Goal: Task Accomplishment & Management: Complete application form

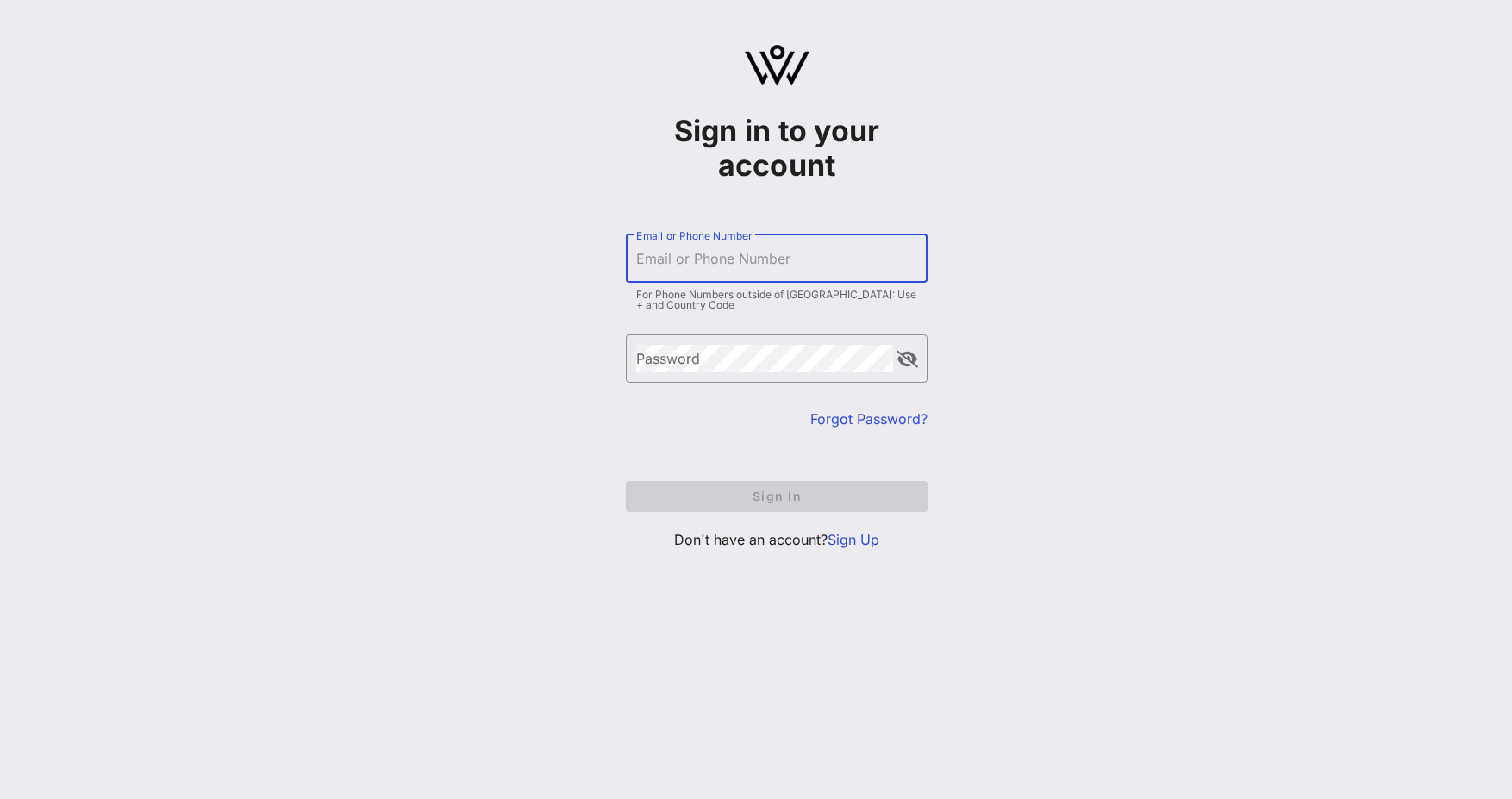
click at [744, 266] on input "Email or Phone Number" at bounding box center [777, 259] width 281 height 28
type input "[EMAIL_ADDRESS][DOMAIN_NAME]"
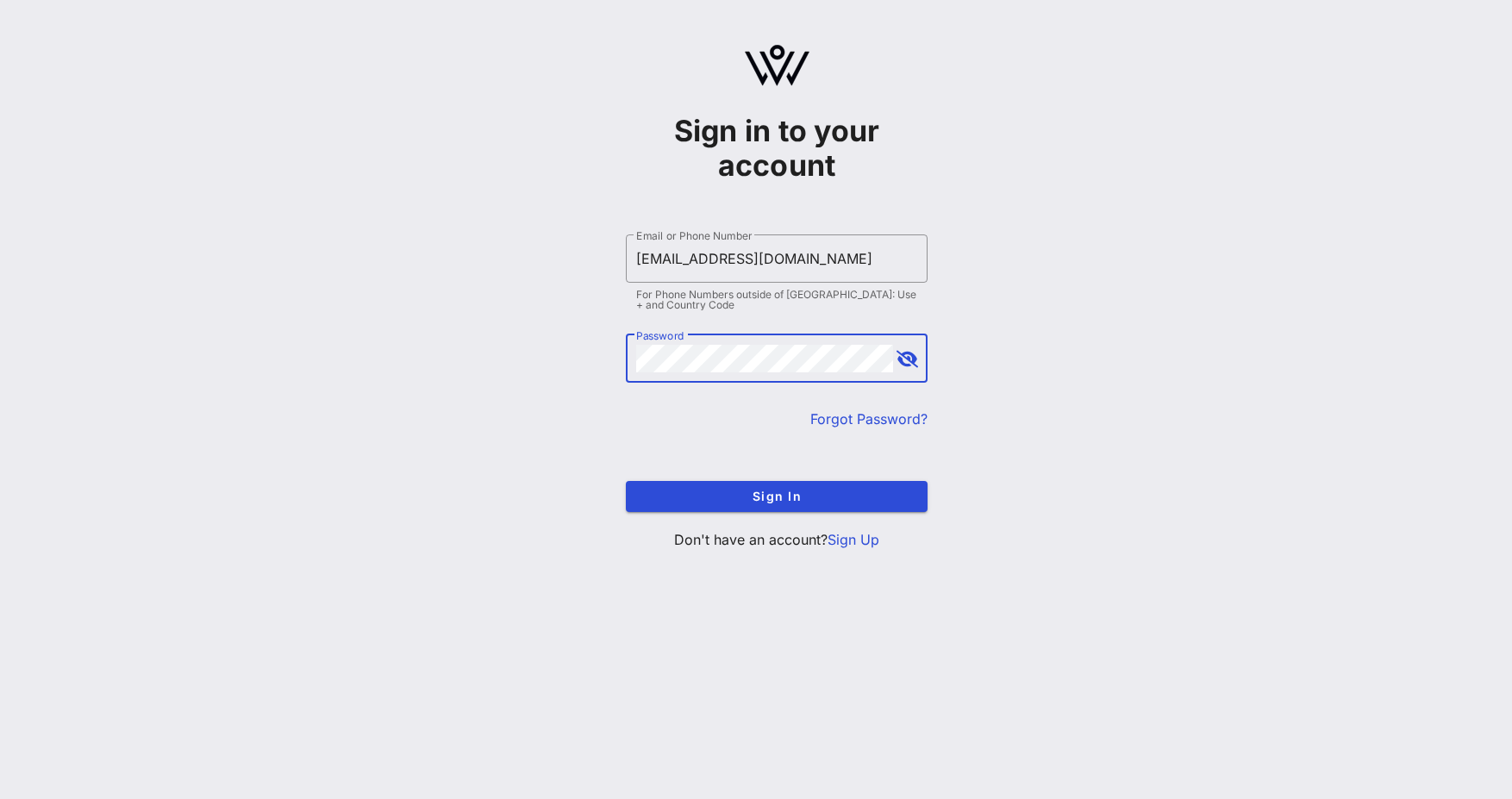
click at [912, 363] on button "append icon" at bounding box center [907, 359] width 22 height 17
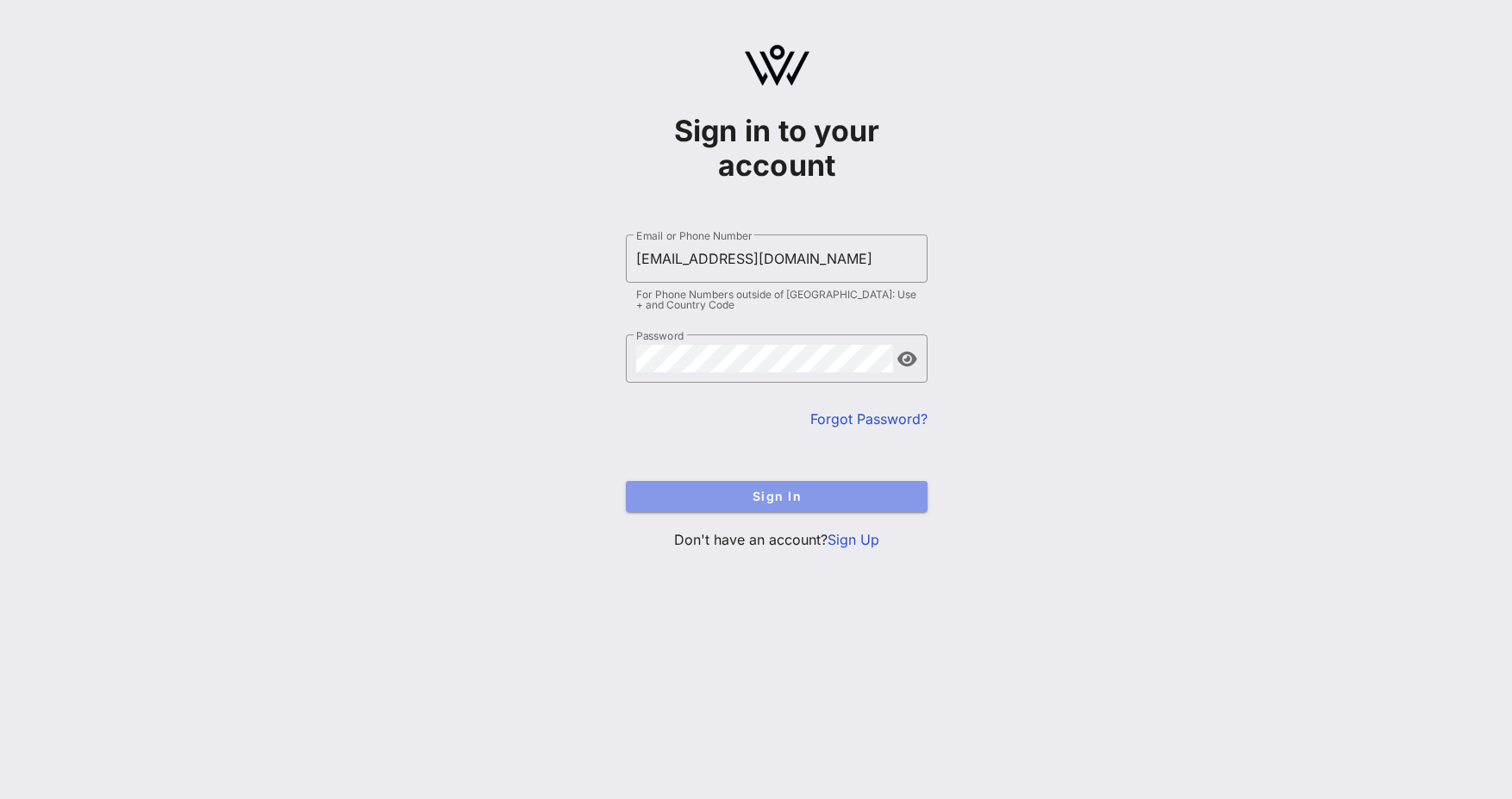
click at [835, 503] on span "Sign In" at bounding box center [777, 495] width 274 height 15
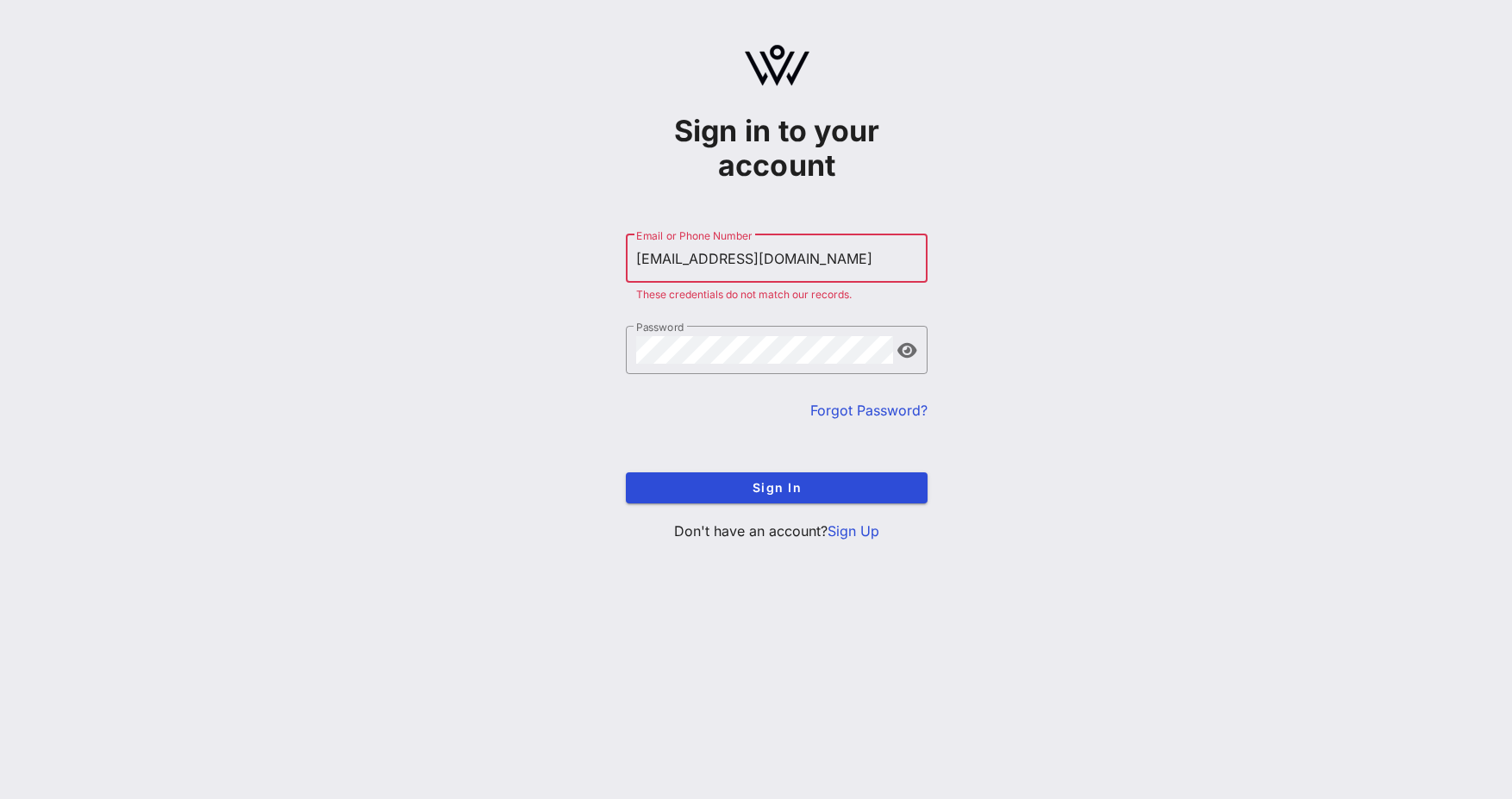
click at [857, 407] on link "Forgot Password?" at bounding box center [869, 410] width 117 height 17
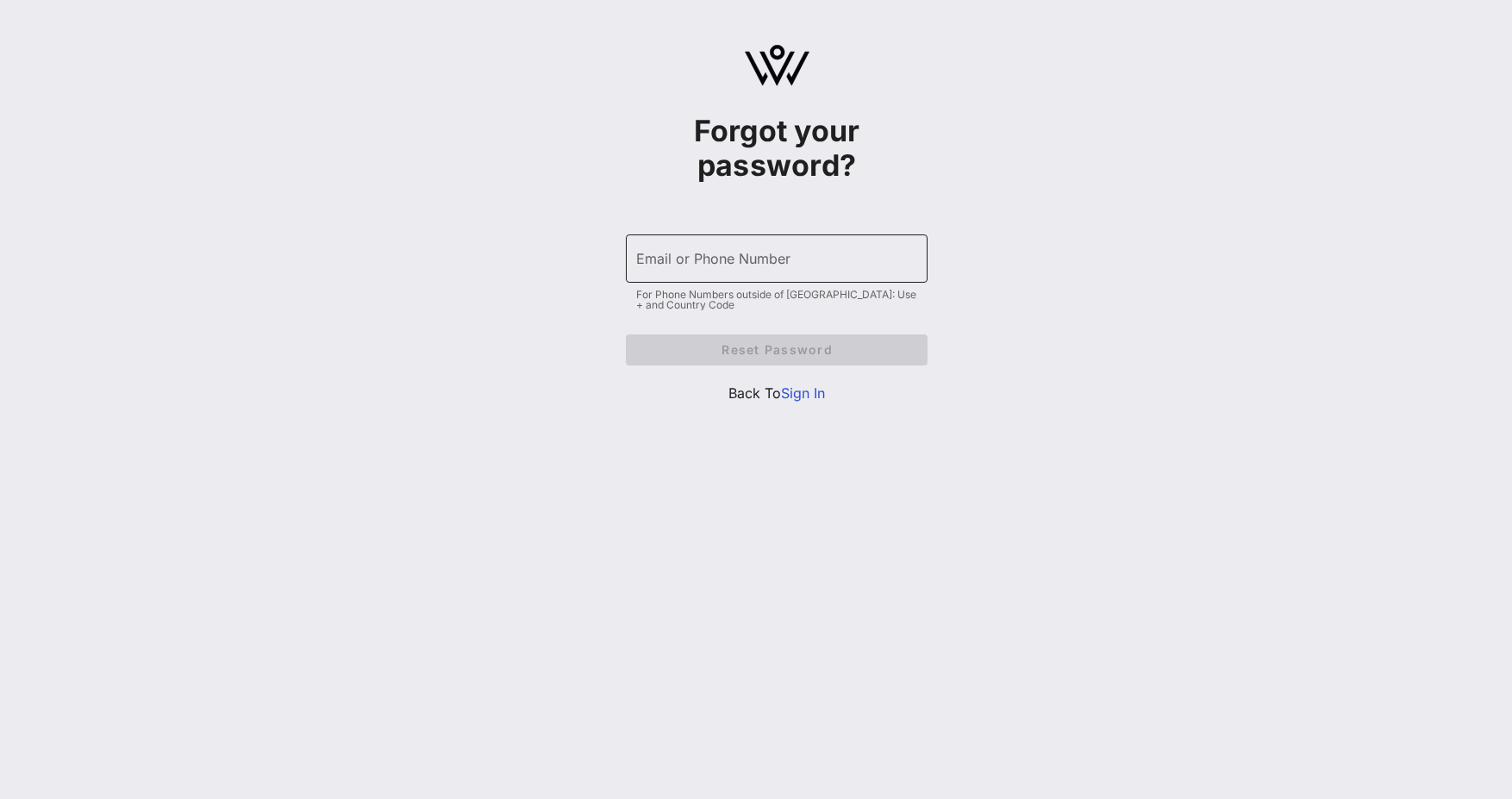
click at [832, 268] on input "Email or Phone Number" at bounding box center [777, 259] width 281 height 28
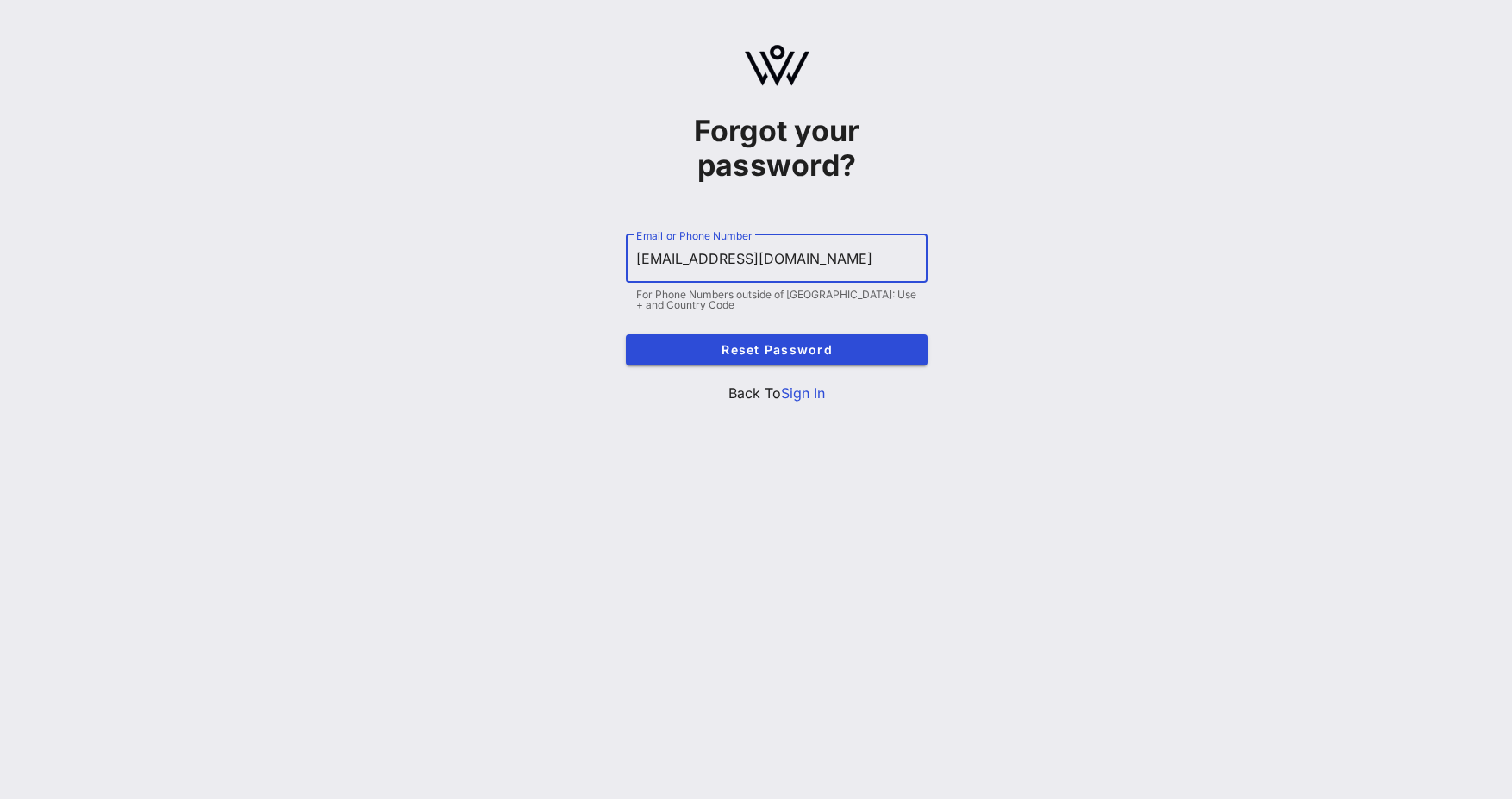
type input "[EMAIL_ADDRESS][DOMAIN_NAME]"
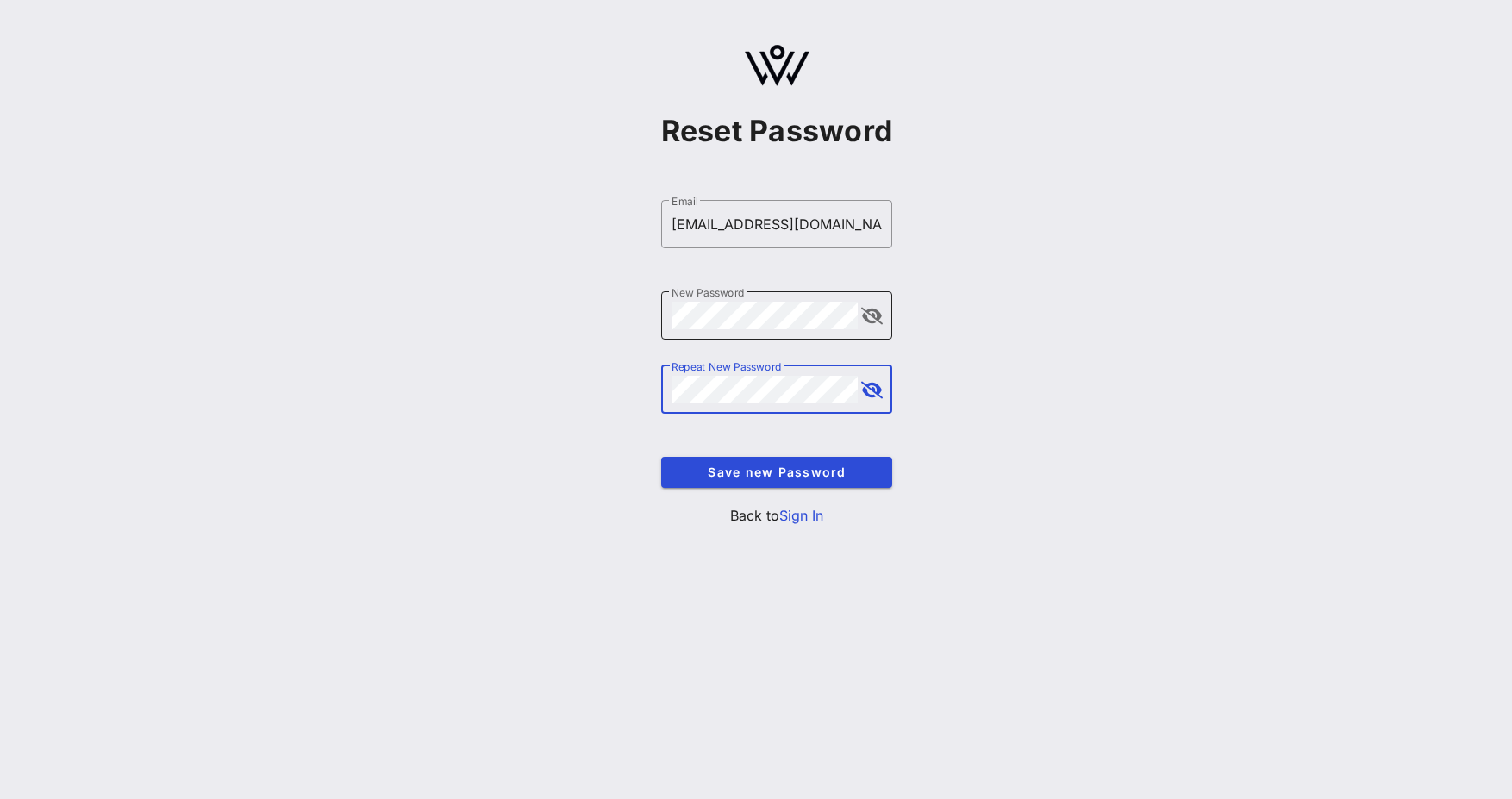
click at [875, 323] on button "append icon" at bounding box center [871, 317] width 22 height 17
click at [850, 481] on button "Save new Password" at bounding box center [777, 472] width 232 height 31
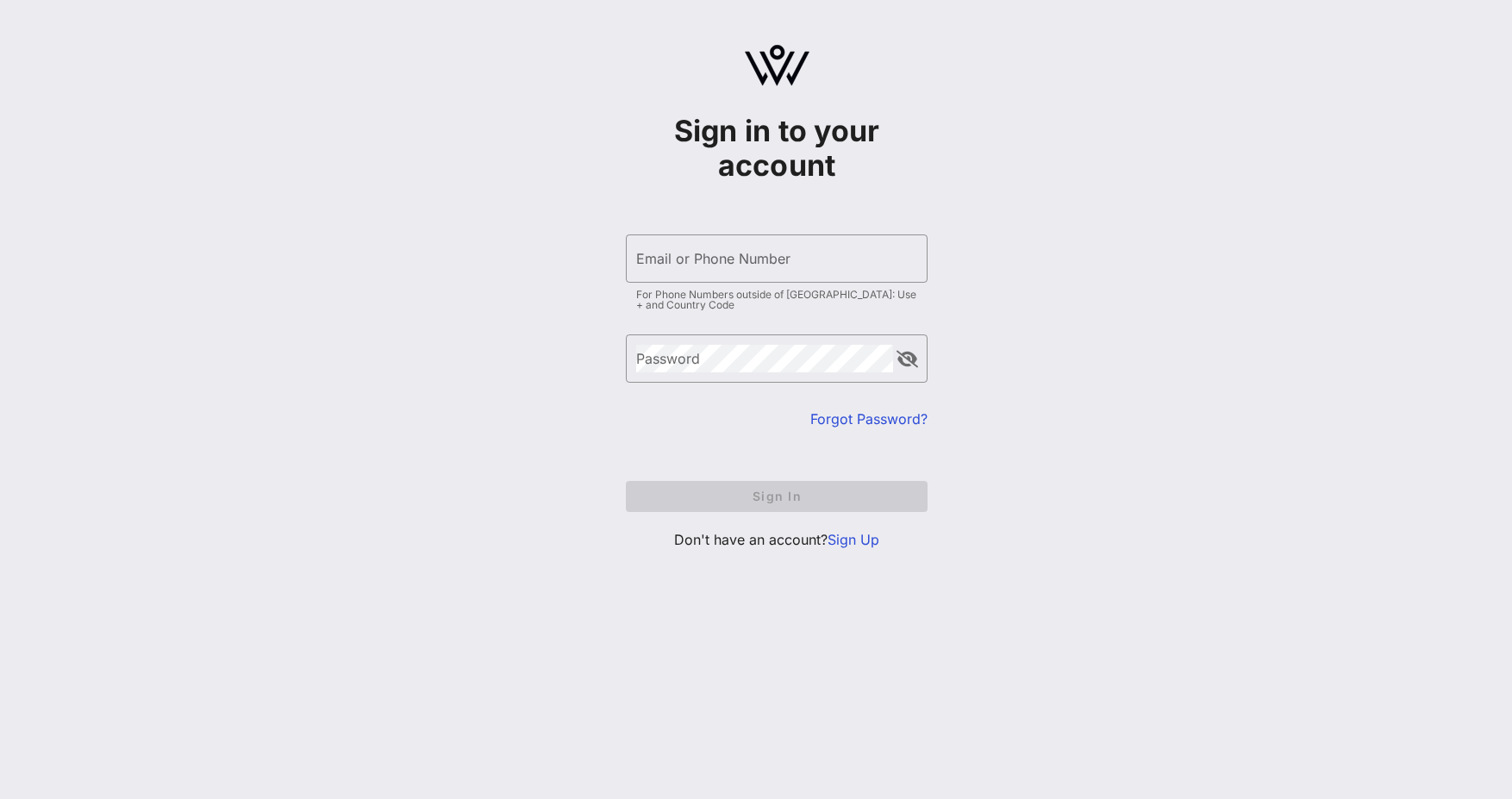
type input "[EMAIL_ADDRESS][DOMAIN_NAME]"
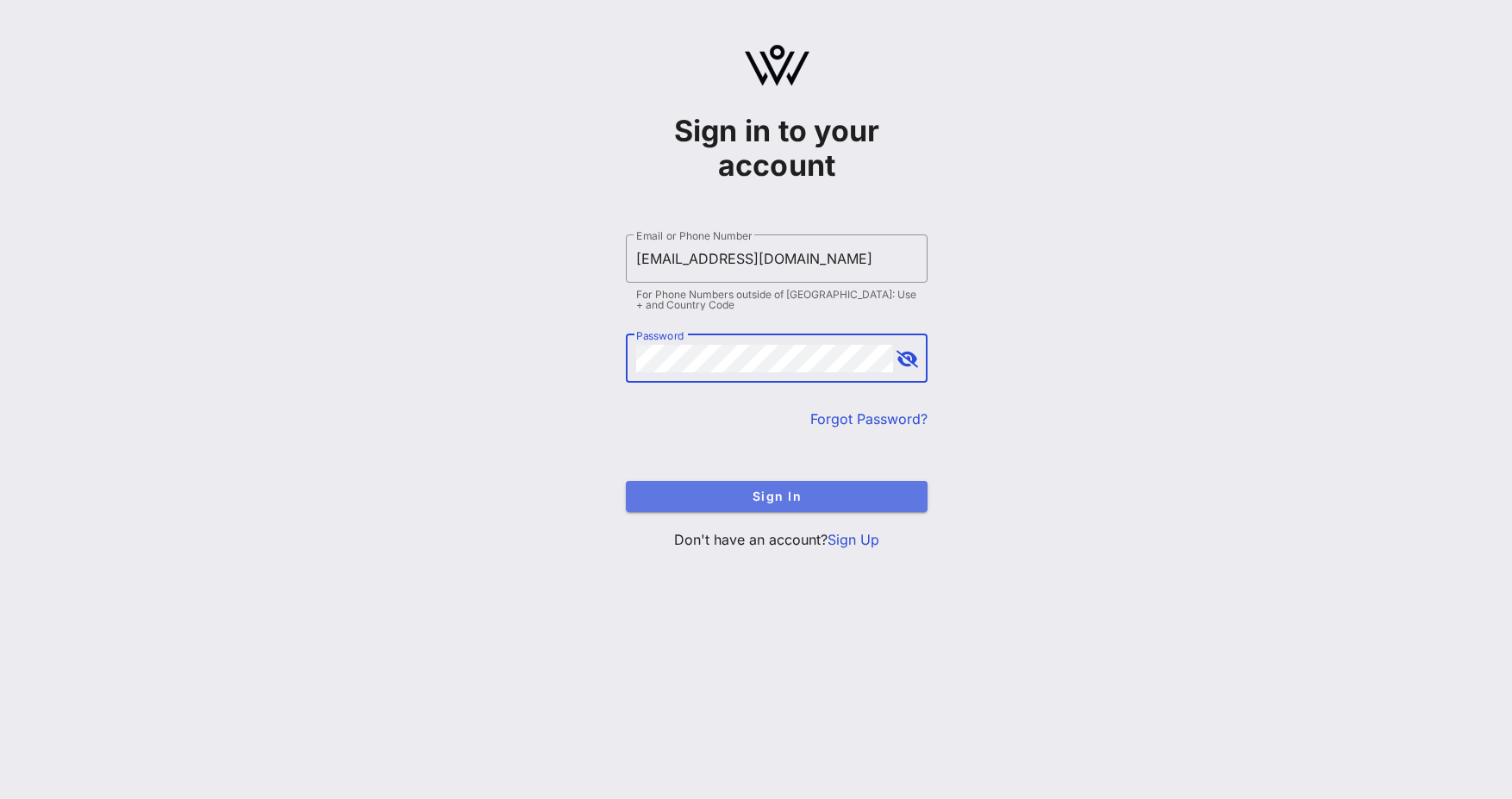
click at [884, 511] on button "Sign In" at bounding box center [777, 496] width 302 height 31
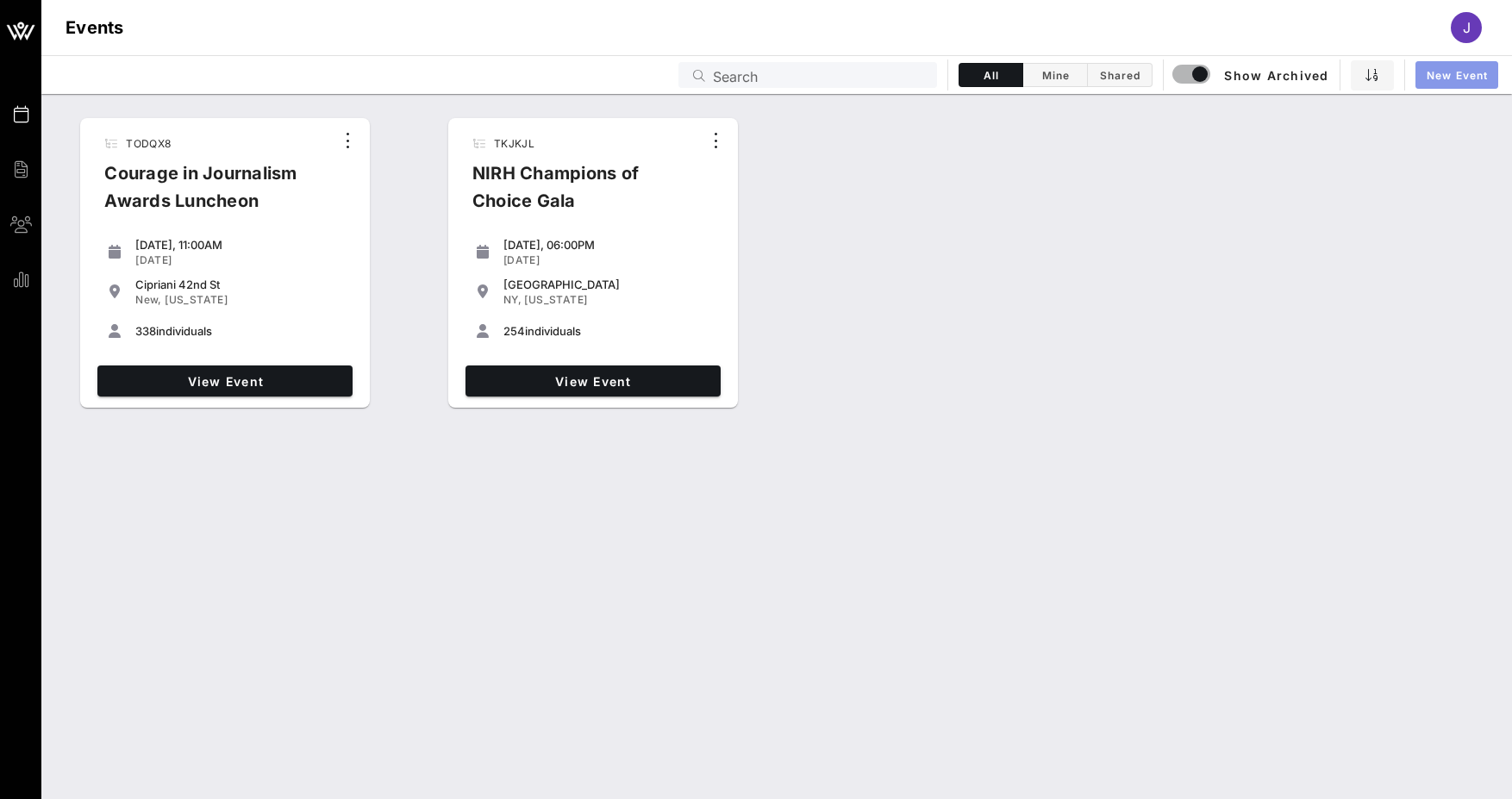
click at [1439, 66] on link "New Event" at bounding box center [1456, 75] width 82 height 28
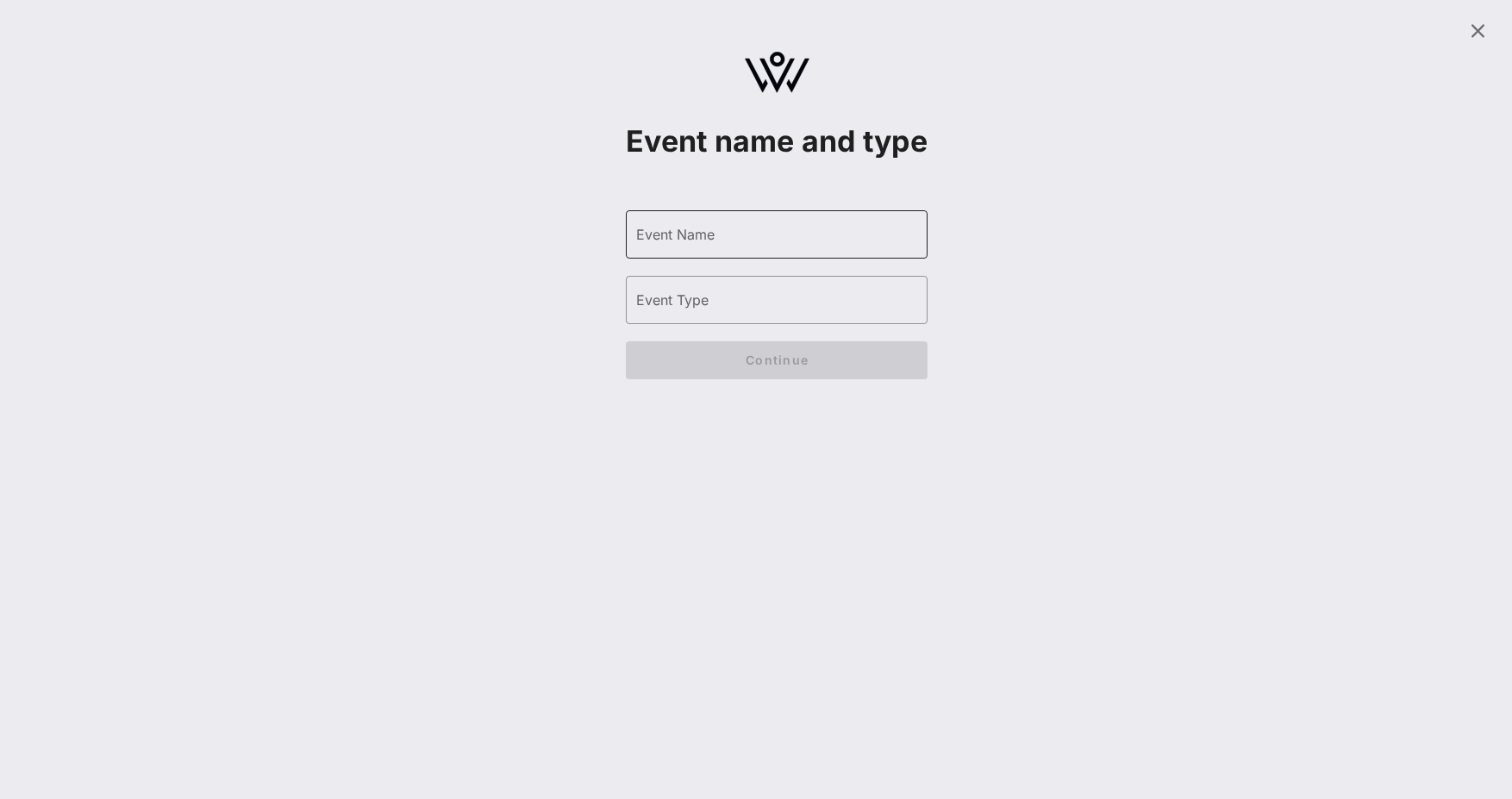
click at [845, 248] on input "Event Name" at bounding box center [777, 234] width 281 height 28
click at [693, 314] on input "Event Type" at bounding box center [777, 300] width 281 height 28
type input "Gala"
click at [698, 248] on input "Event Name" at bounding box center [777, 234] width 281 height 28
paste input "2025 Freedom of the Press Awards"
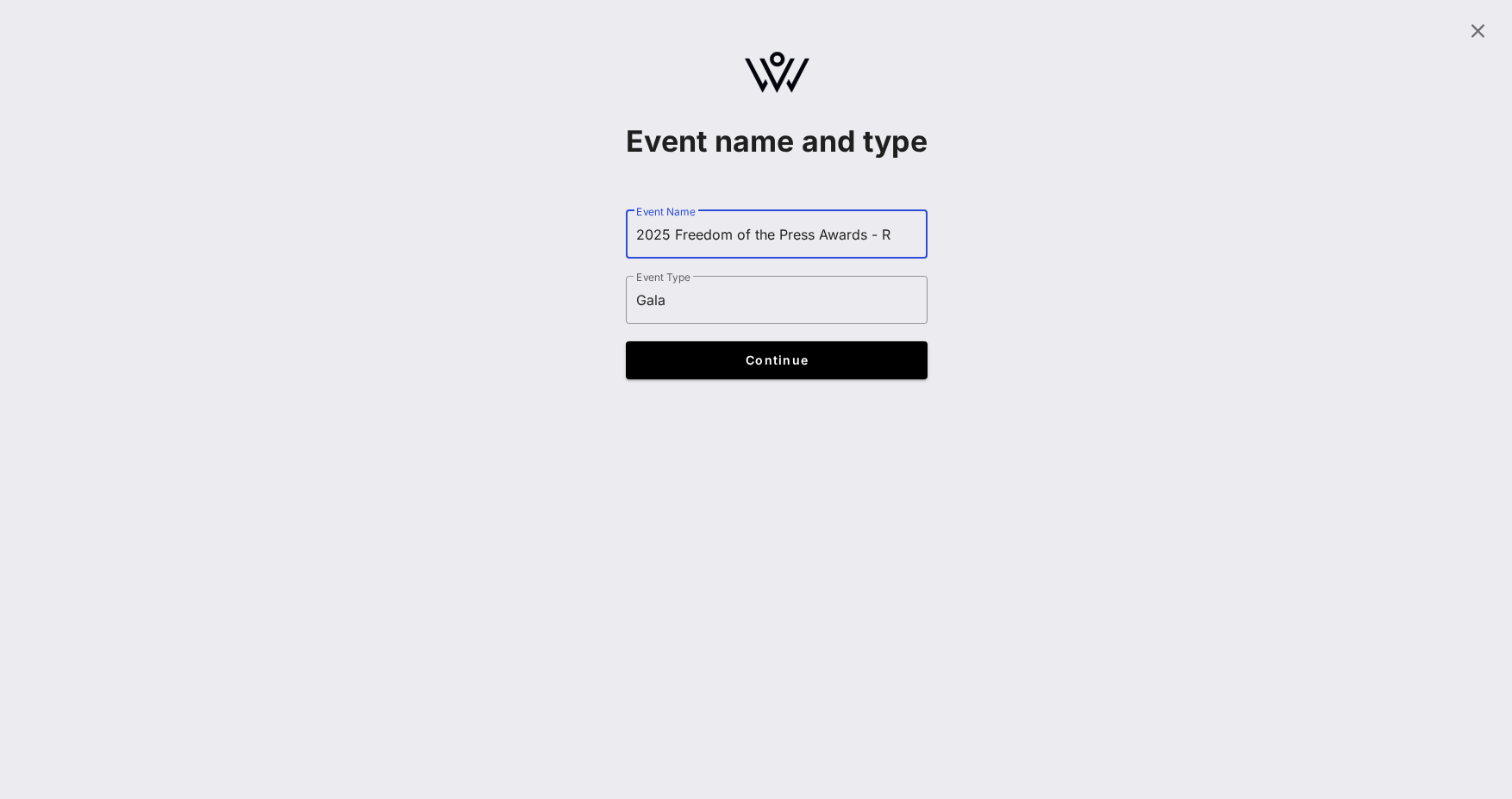
click at [674, 248] on input "2025 Freedom of the Press Awards - R" at bounding box center [777, 234] width 281 height 28
drag, startPoint x: 904, startPoint y: 266, endPoint x: 1130, endPoint y: 248, distance: 226.7
click at [1130, 248] on div "Event name and type ​ Event Name 2025 RCFP Freedom of the Press Awards - R ​ Ev…" at bounding box center [777, 203] width 1450 height 386
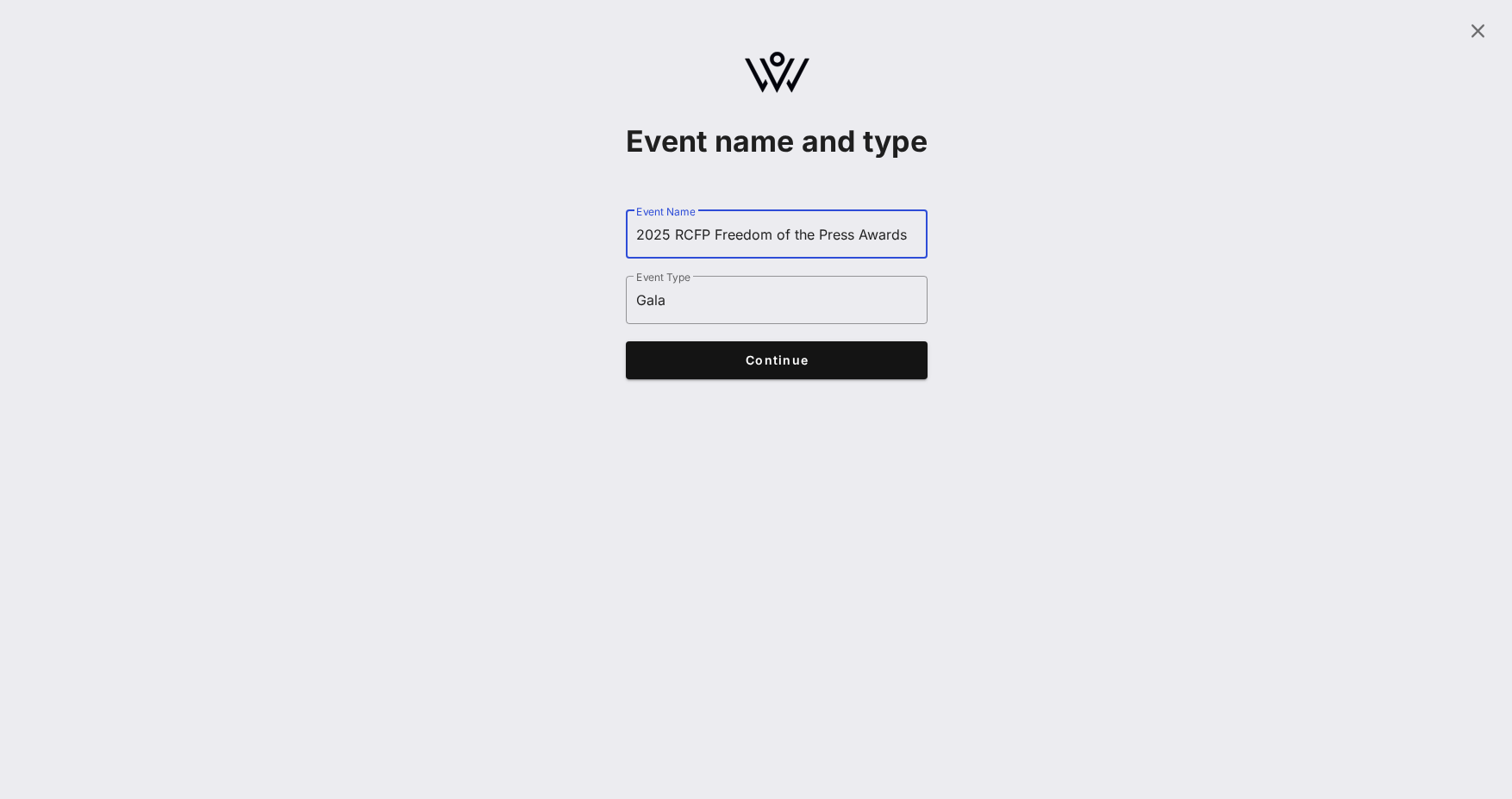
type input "2025 RCFP Freedom of the Press Awards"
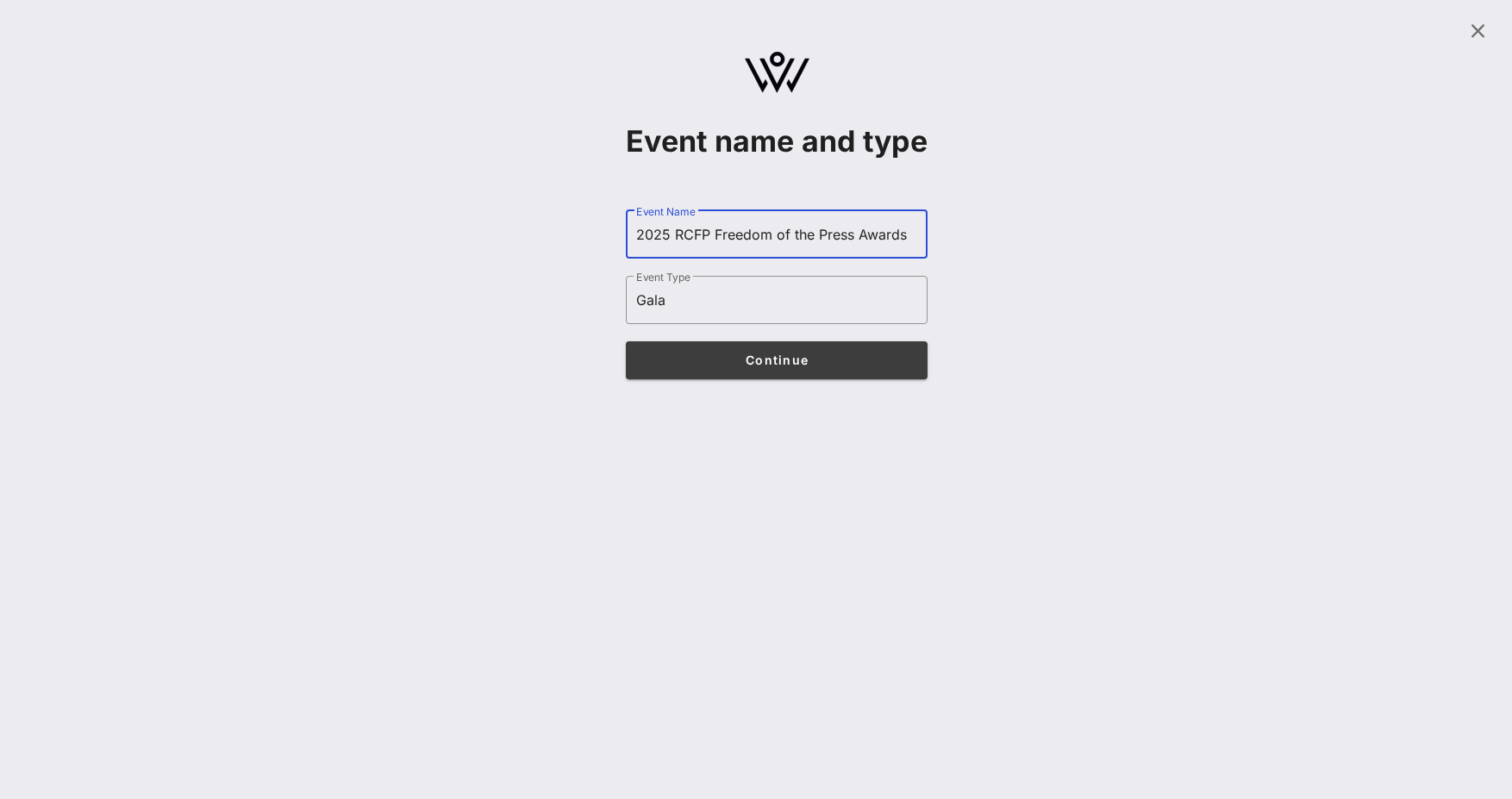
click at [858, 379] on button "Continue" at bounding box center [777, 360] width 302 height 38
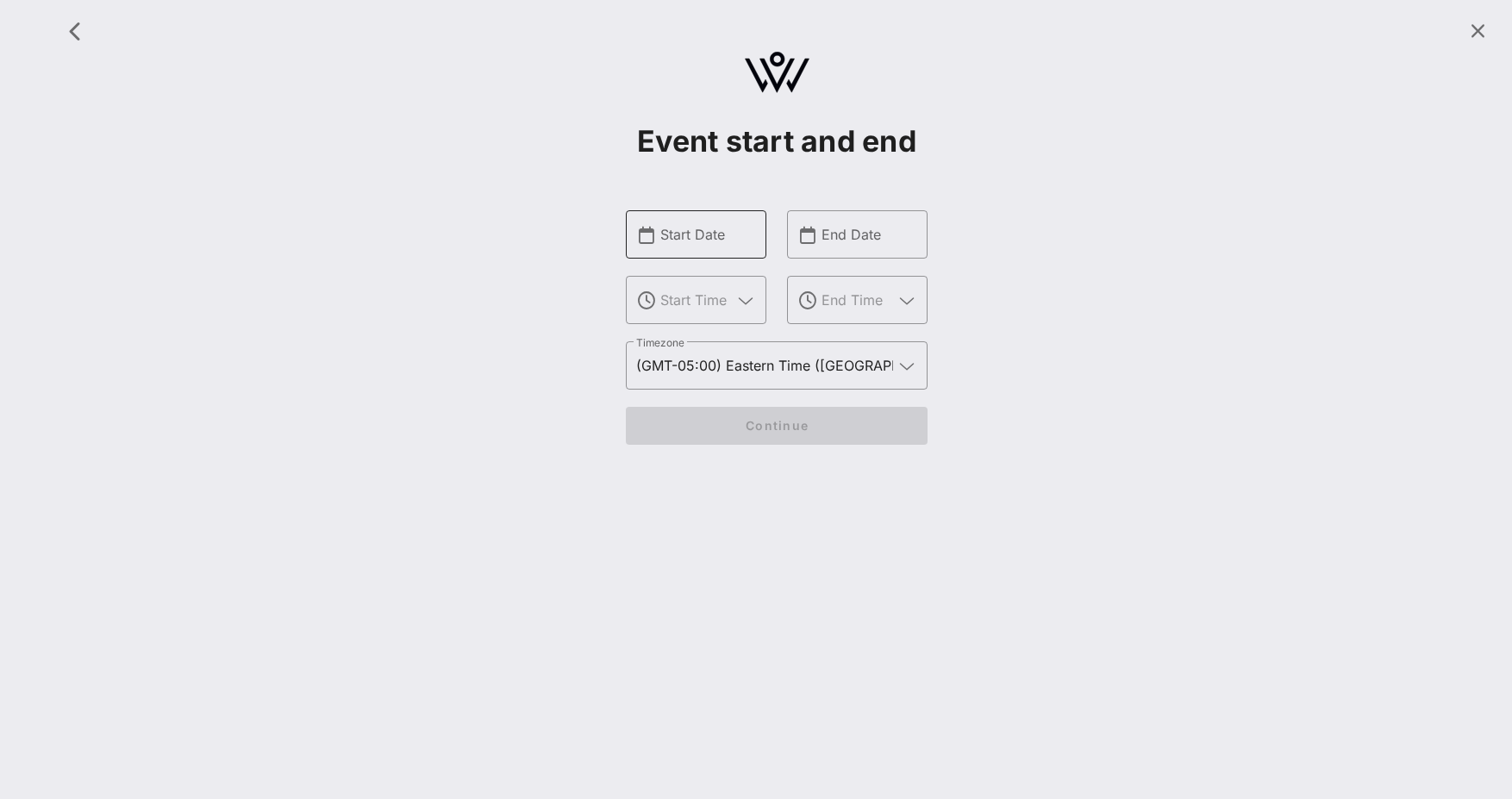
click at [699, 240] on input "Start Date" at bounding box center [708, 234] width 95 height 28
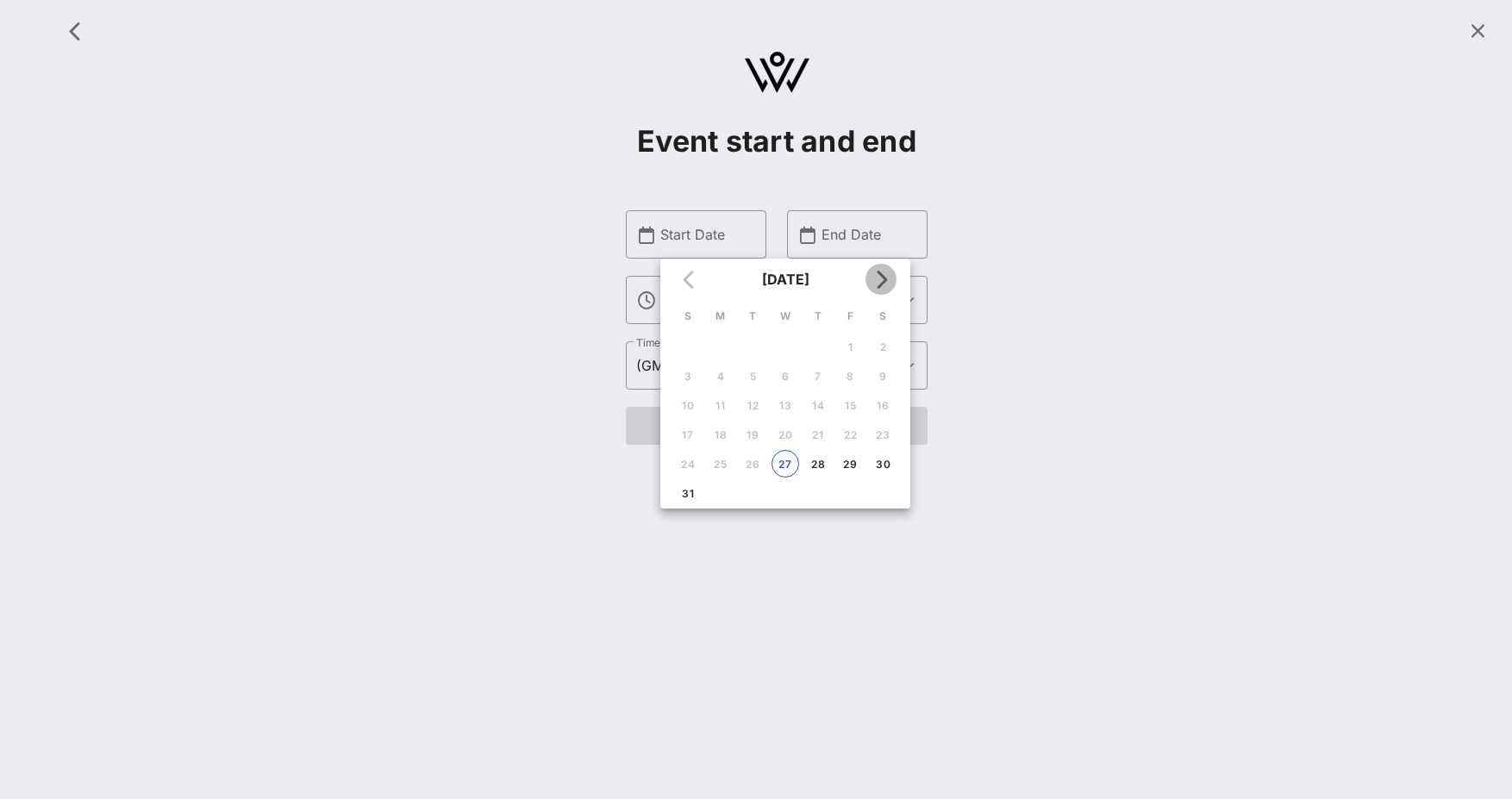
click at [871, 280] on icon "Next month" at bounding box center [881, 279] width 21 height 21
click at [786, 411] on div "15" at bounding box center [786, 405] width 28 height 13
type input "[DATE]"
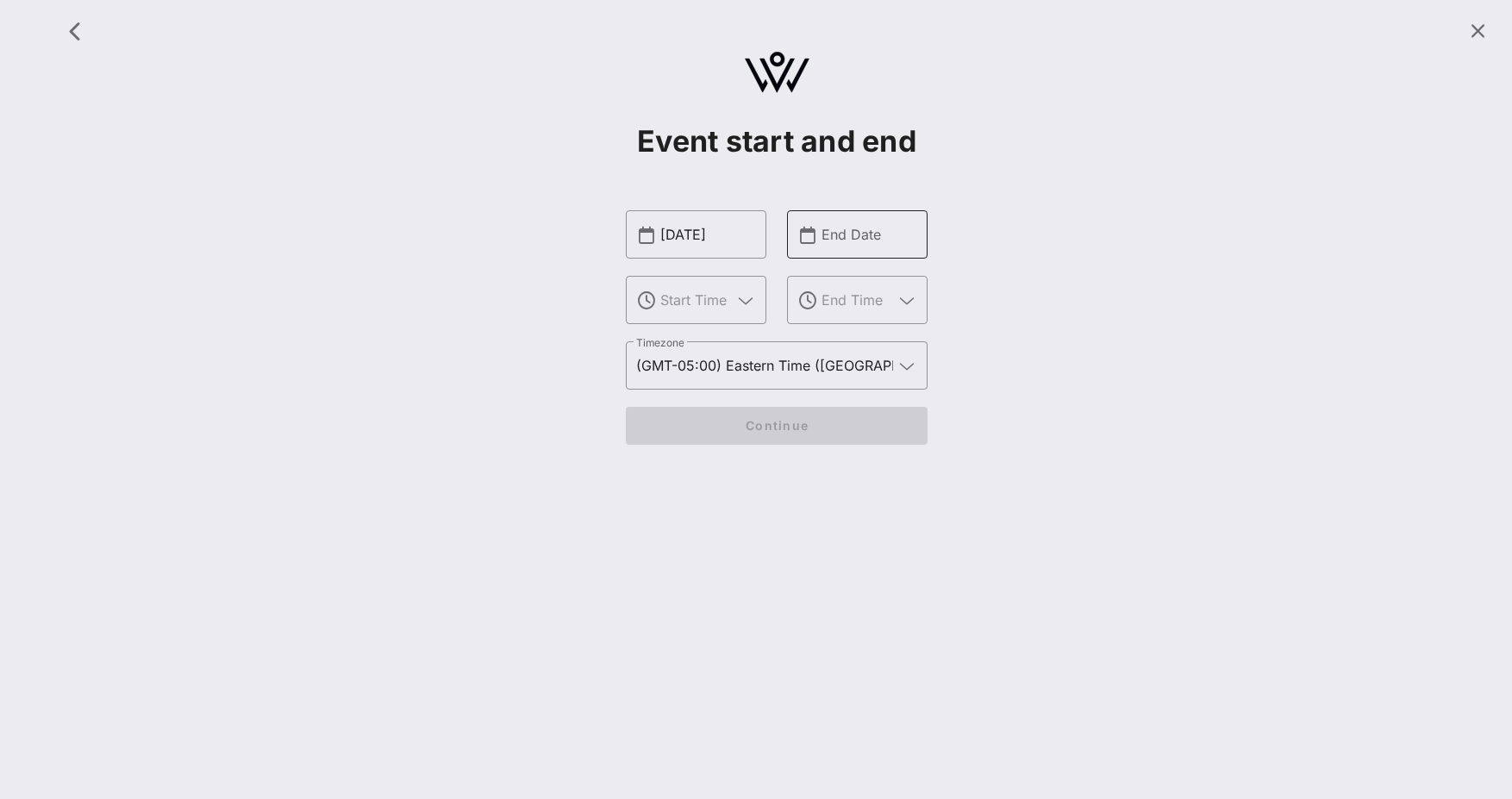
click at [845, 225] on input "End Date" at bounding box center [870, 234] width 95 height 28
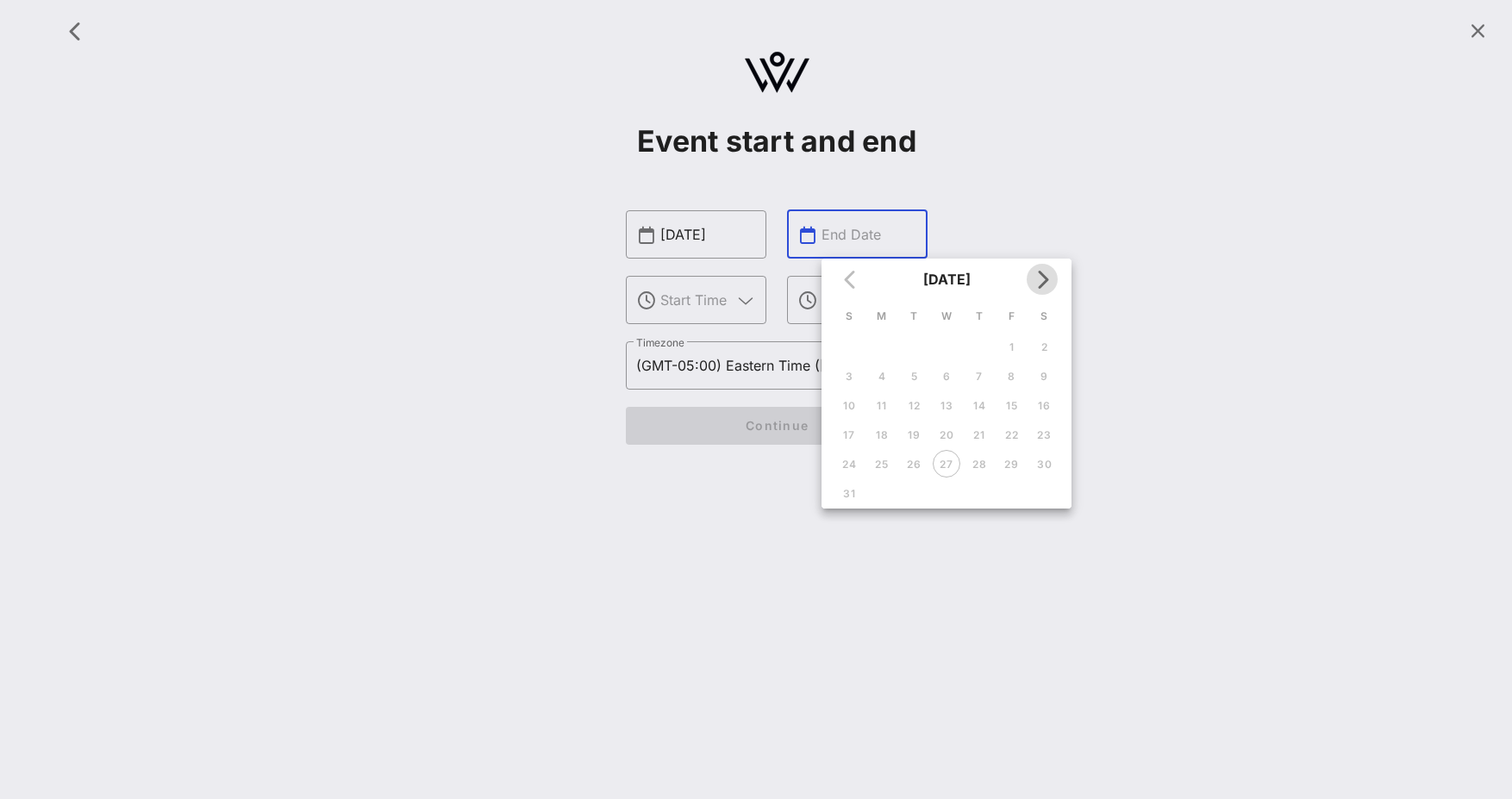
click at [1042, 286] on icon "Next month" at bounding box center [1042, 279] width 21 height 21
click at [1042, 285] on icon "Next month" at bounding box center [1042, 279] width 21 height 21
click at [953, 404] on div "15" at bounding box center [947, 405] width 28 height 13
type input "[DATE]"
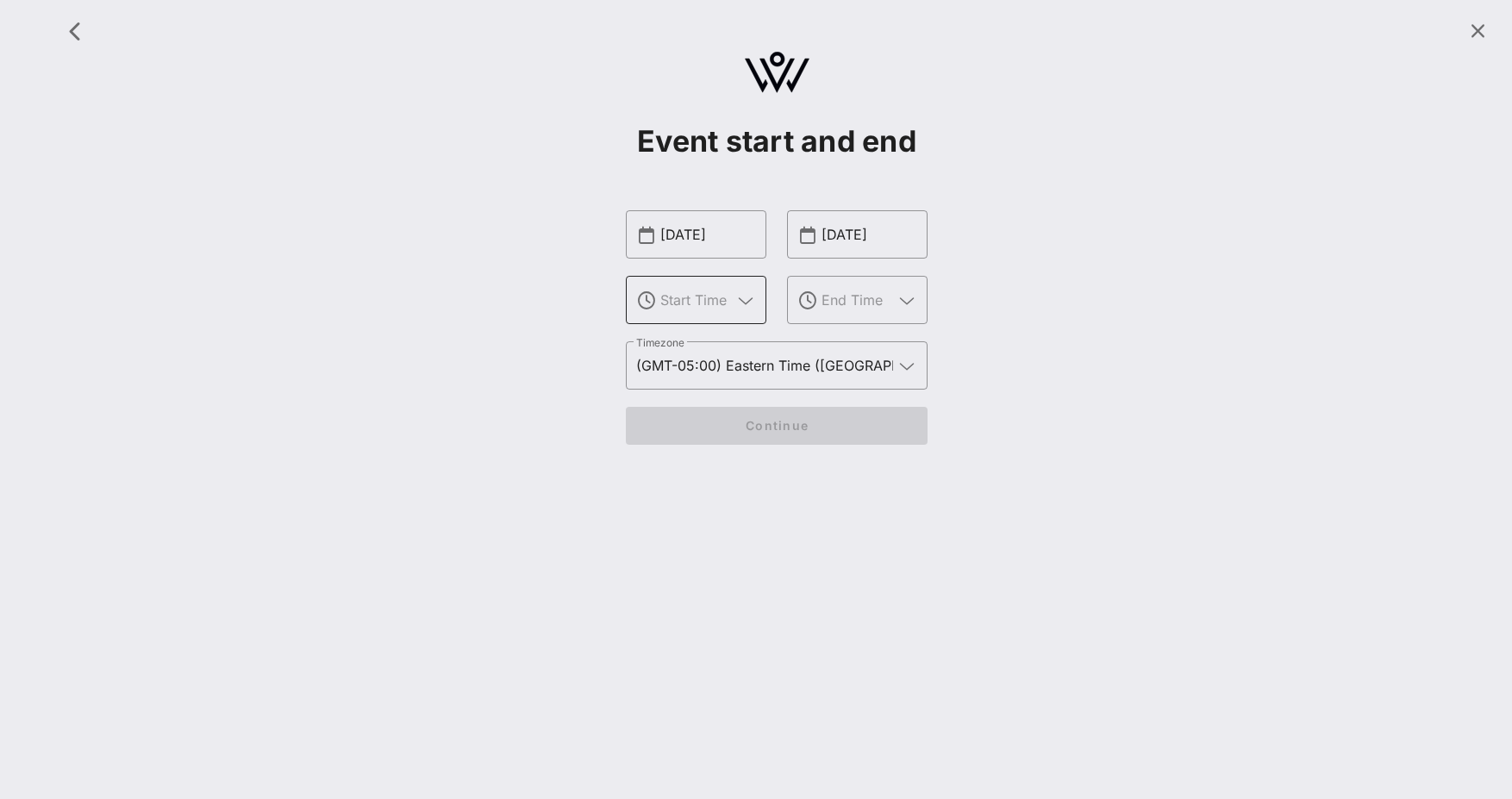
click at [743, 300] on icon at bounding box center [746, 301] width 16 height 21
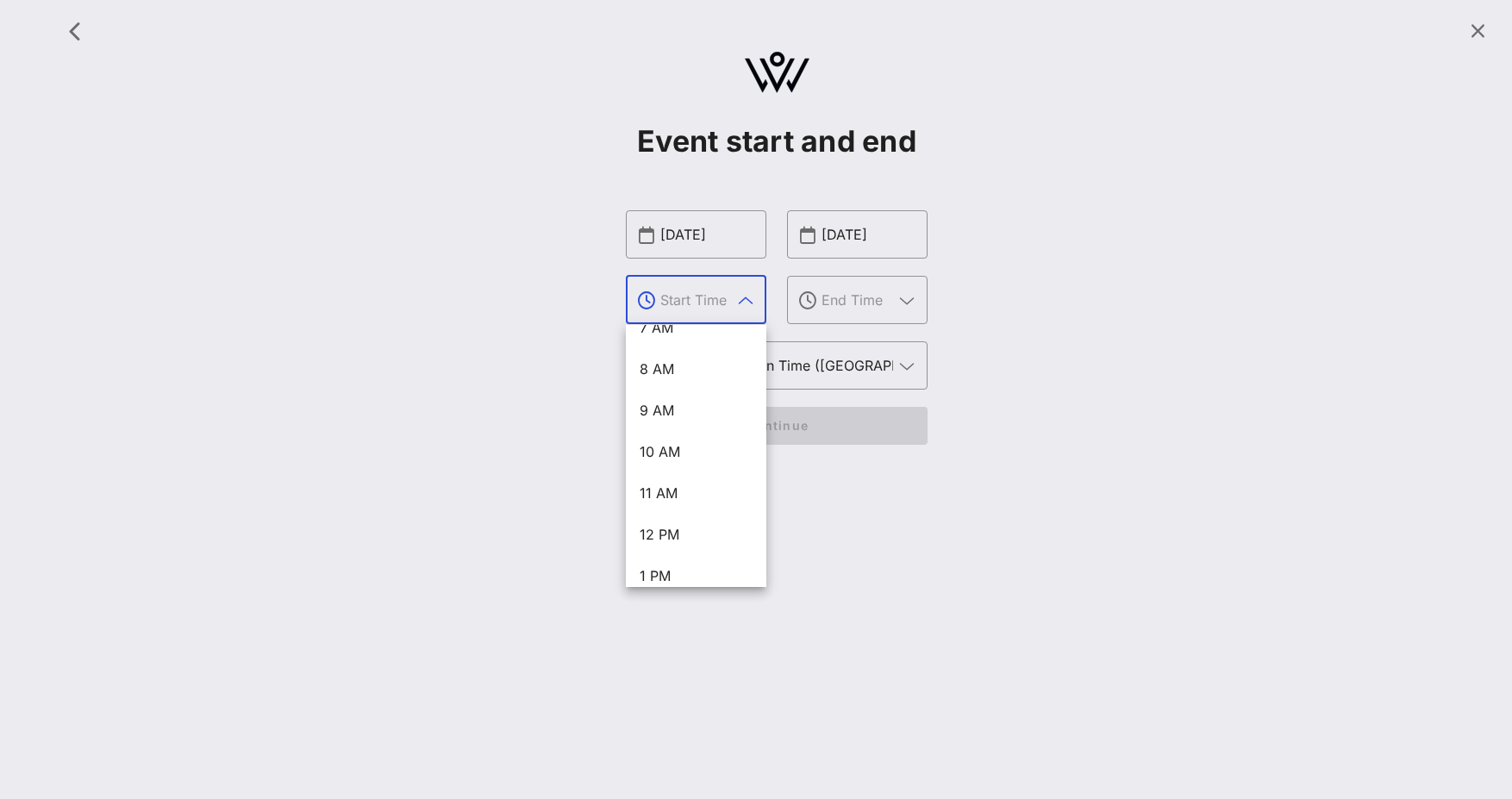
scroll to position [744, 0]
click at [709, 358] on div "6 PM" at bounding box center [696, 351] width 113 height 16
type input "6 PM"
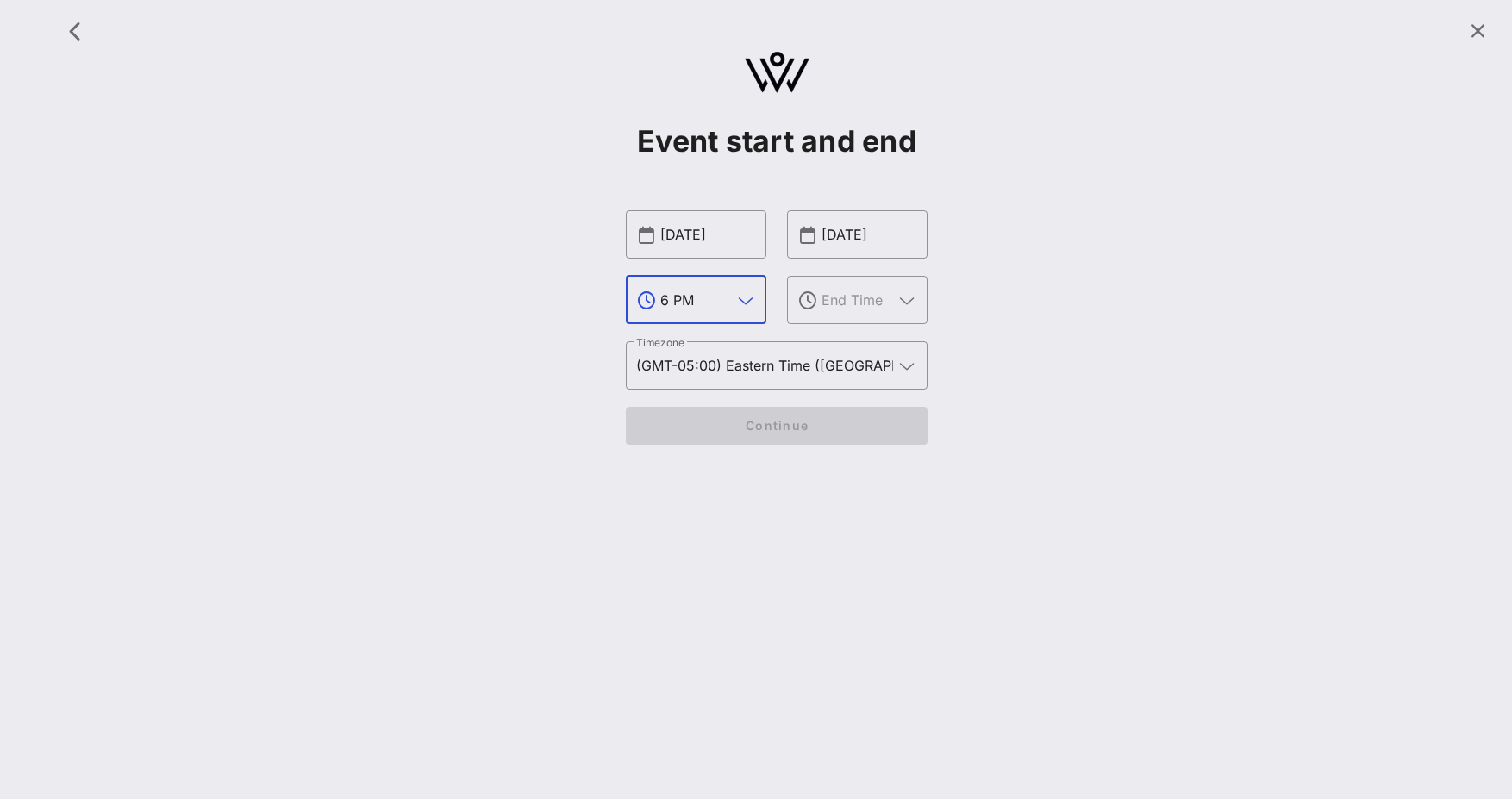
click at [922, 569] on div "Event start and end ​ [DATE] ​ 6 PM ​ [DATE] ​ ​ Timezone (GMT-05:00) Eastern T…" at bounding box center [777, 399] width 1470 height 799
click at [861, 301] on input "text" at bounding box center [858, 300] width 71 height 28
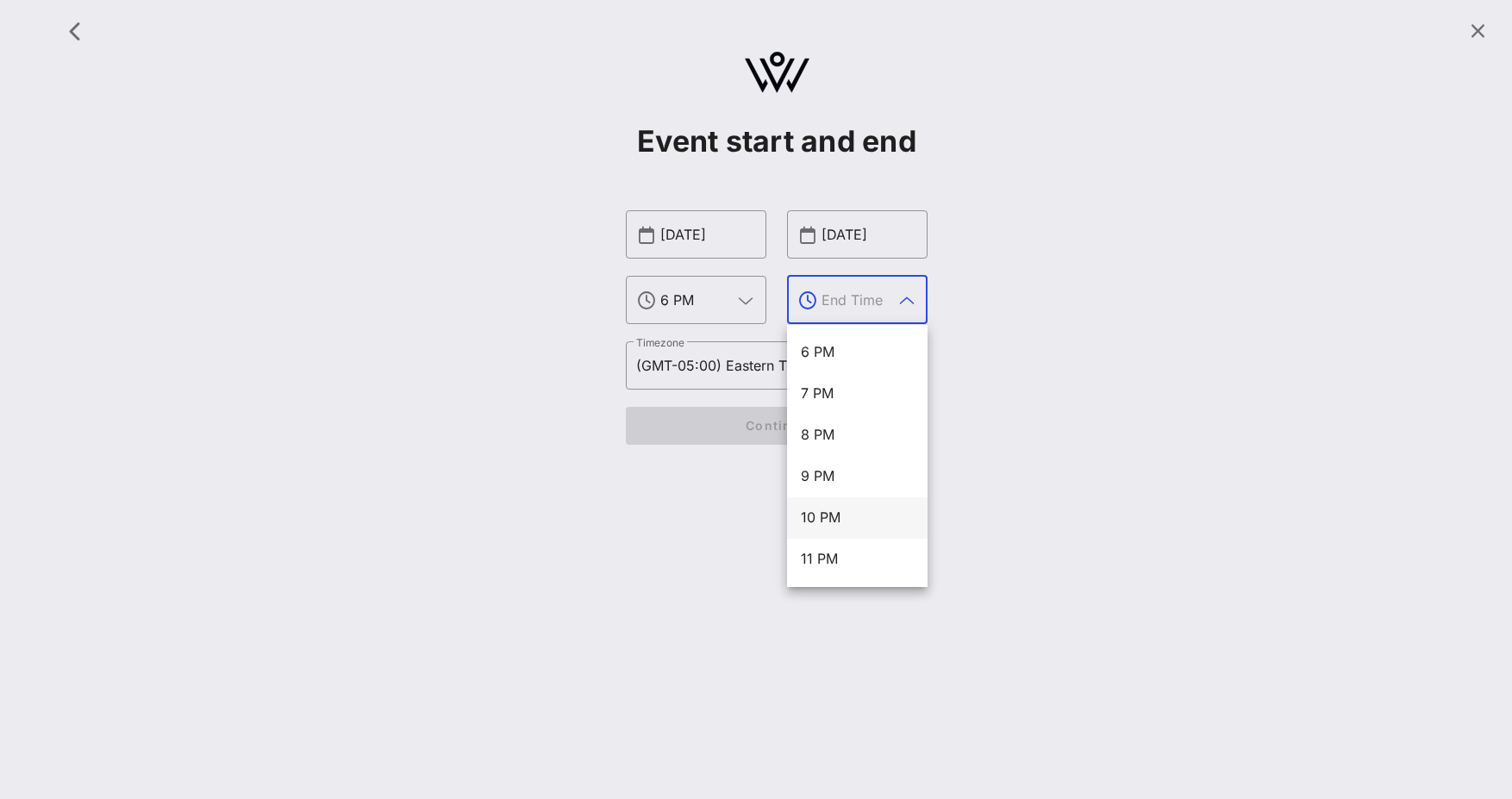
click at [873, 517] on div "10 PM" at bounding box center [858, 517] width 113 height 16
type input "10 PM"
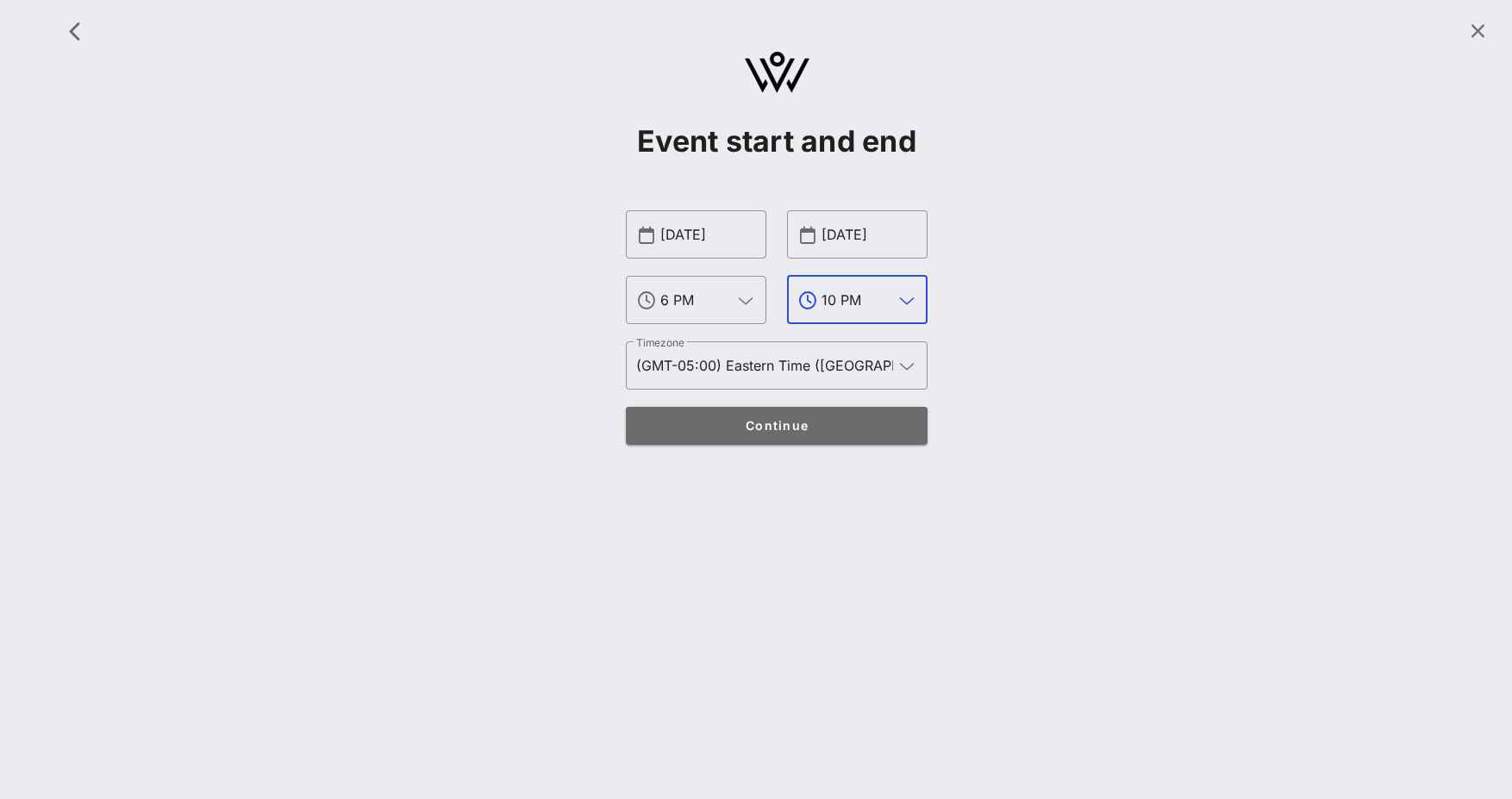
click at [832, 420] on span "Continue" at bounding box center [777, 425] width 268 height 15
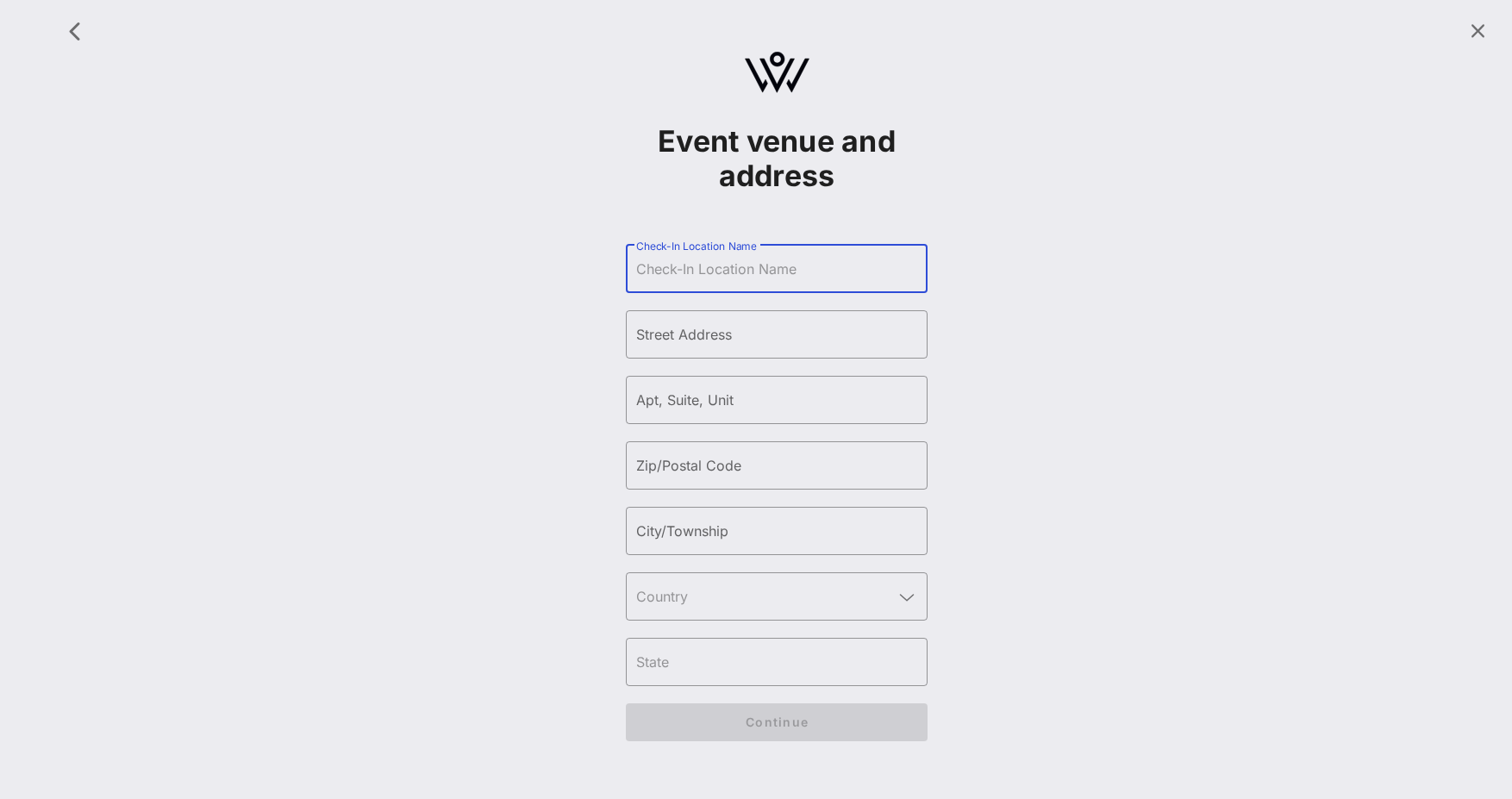
click at [762, 268] on input "Check-In Location Name" at bounding box center [777, 269] width 281 height 28
type input "Ziegfeld Ballroom"
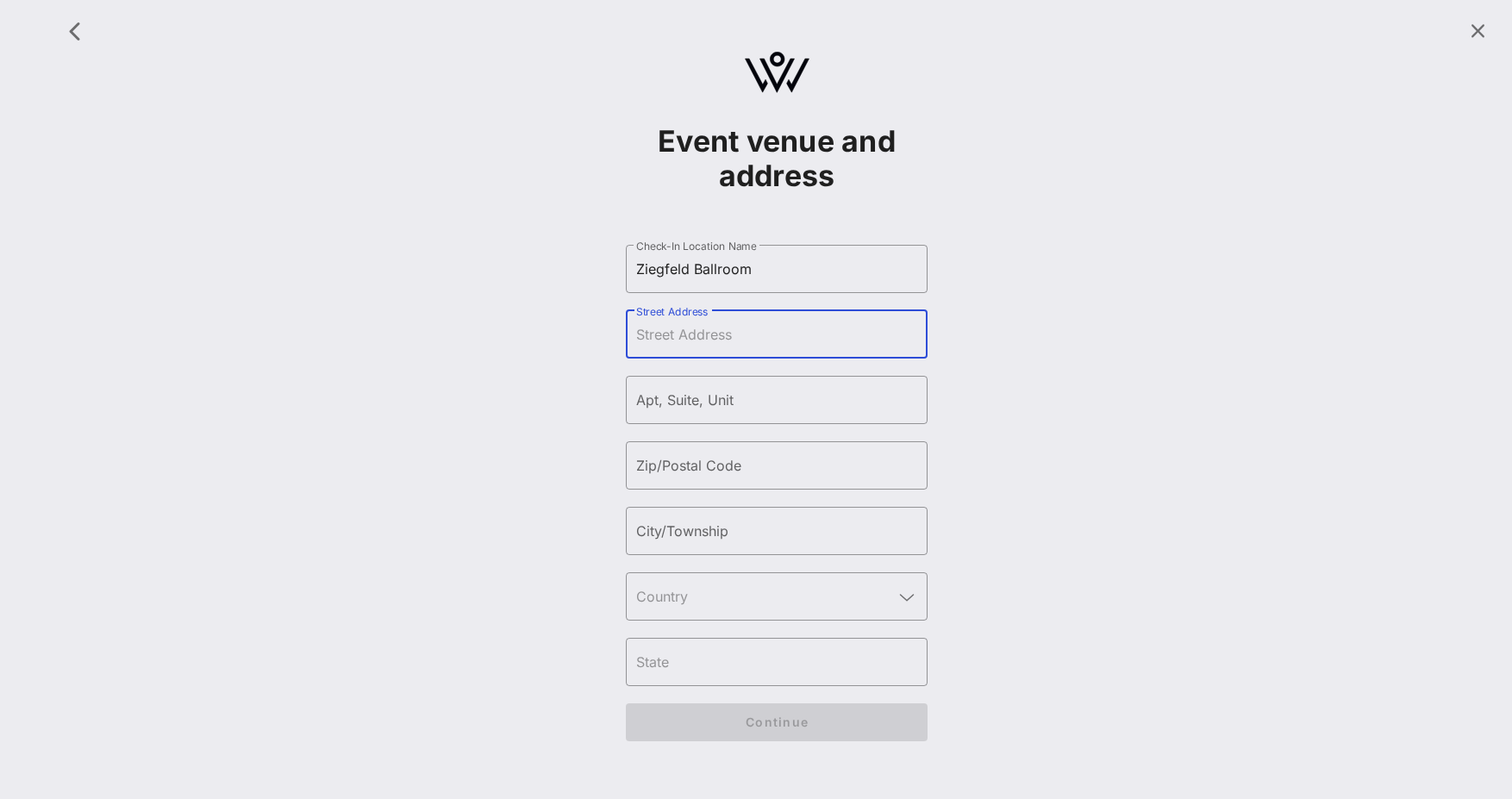
paste input "[STREET_ADDRESS][US_STATE]"
drag, startPoint x: 722, startPoint y: 337, endPoint x: 967, endPoint y: 326, distance: 245.2
click at [967, 326] on div "Event venue and address ​ Check-In Location Name [GEOGRAPHIC_DATA] ​ Street Add…" at bounding box center [777, 384] width 1450 height 748
type input "[STREET_ADDRESS]"
click at [720, 469] on input "Zip/Postal Code" at bounding box center [777, 465] width 281 height 28
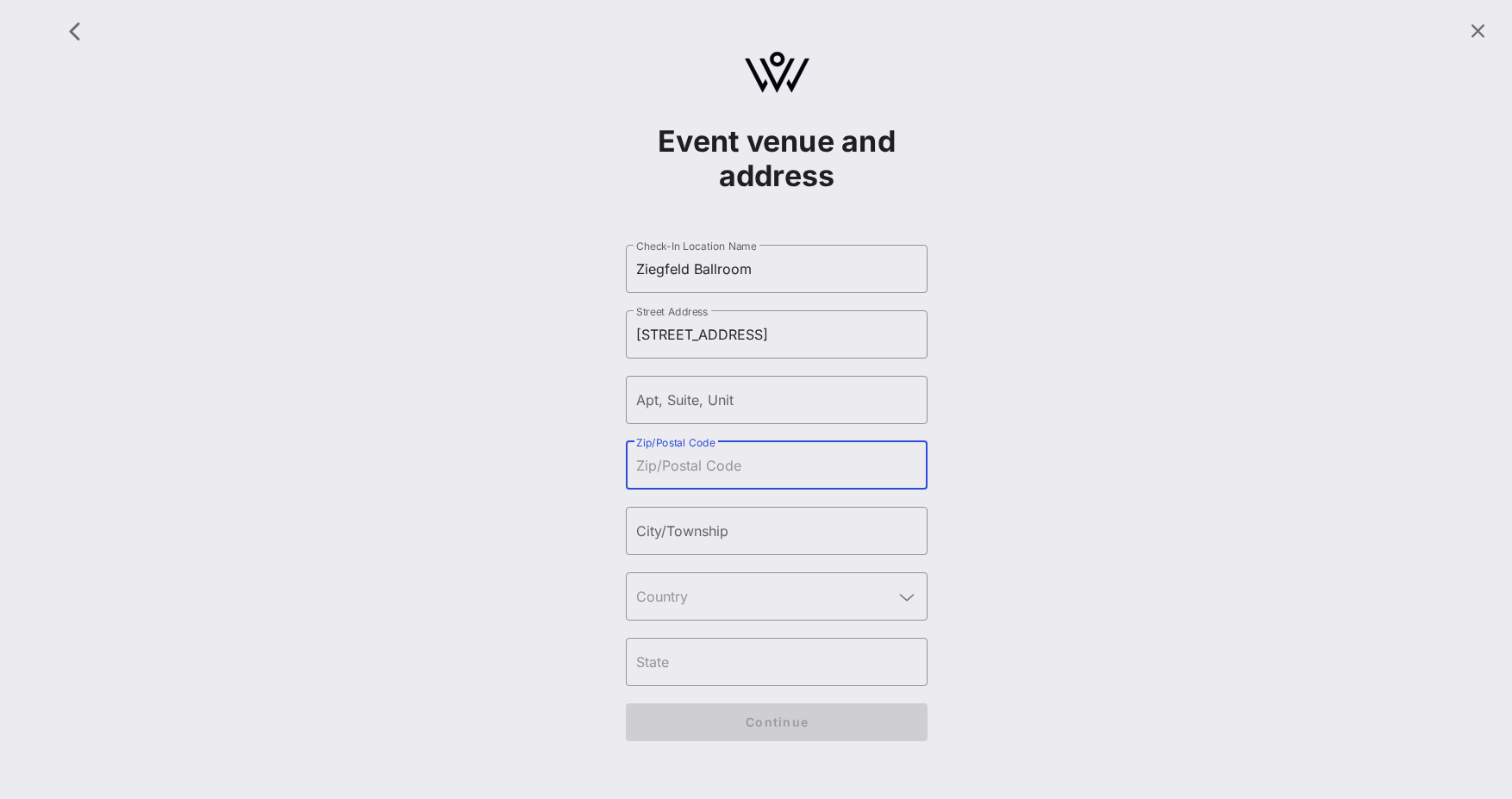
paste input ", [US_STATE][GEOGRAPHIC_DATA]"
type input ", [US_STATE][GEOGRAPHIC_DATA]"
click at [703, 530] on input "City/Township" at bounding box center [777, 531] width 281 height 28
paste input ", [US_STATE][GEOGRAPHIC_DATA]"
click at [715, 468] on input "Zip/Postal Code" at bounding box center [777, 465] width 281 height 28
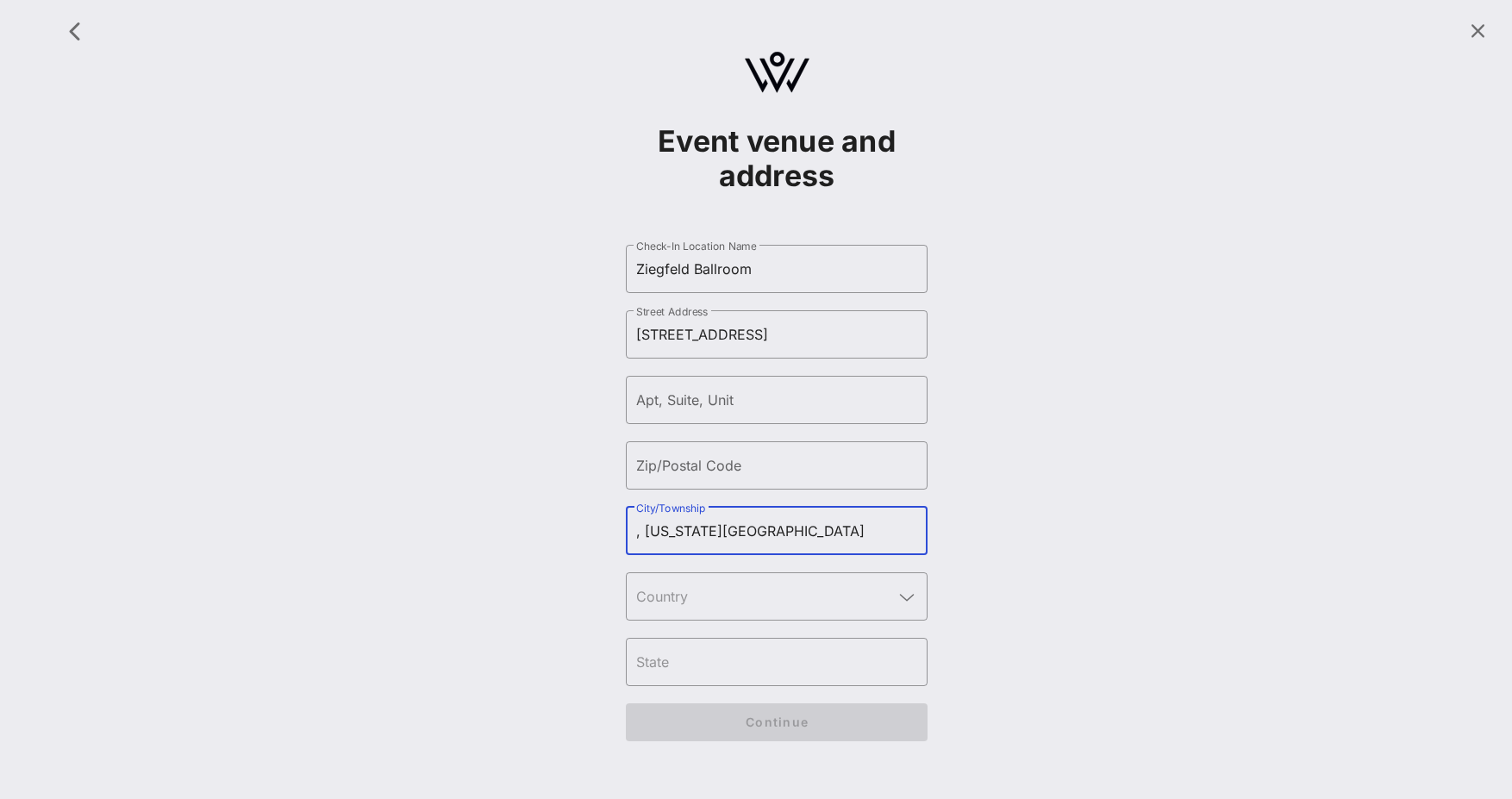
drag, startPoint x: 740, startPoint y: 526, endPoint x: 891, endPoint y: 527, distance: 151.0
click at [891, 527] on input ", [US_STATE][GEOGRAPHIC_DATA]" at bounding box center [777, 531] width 281 height 28
type input ", [US_STATE], [GEOGRAPHIC_DATA]"
click at [689, 469] on input "Zip/Postal Code" at bounding box center [777, 465] width 281 height 28
paste input "10019"
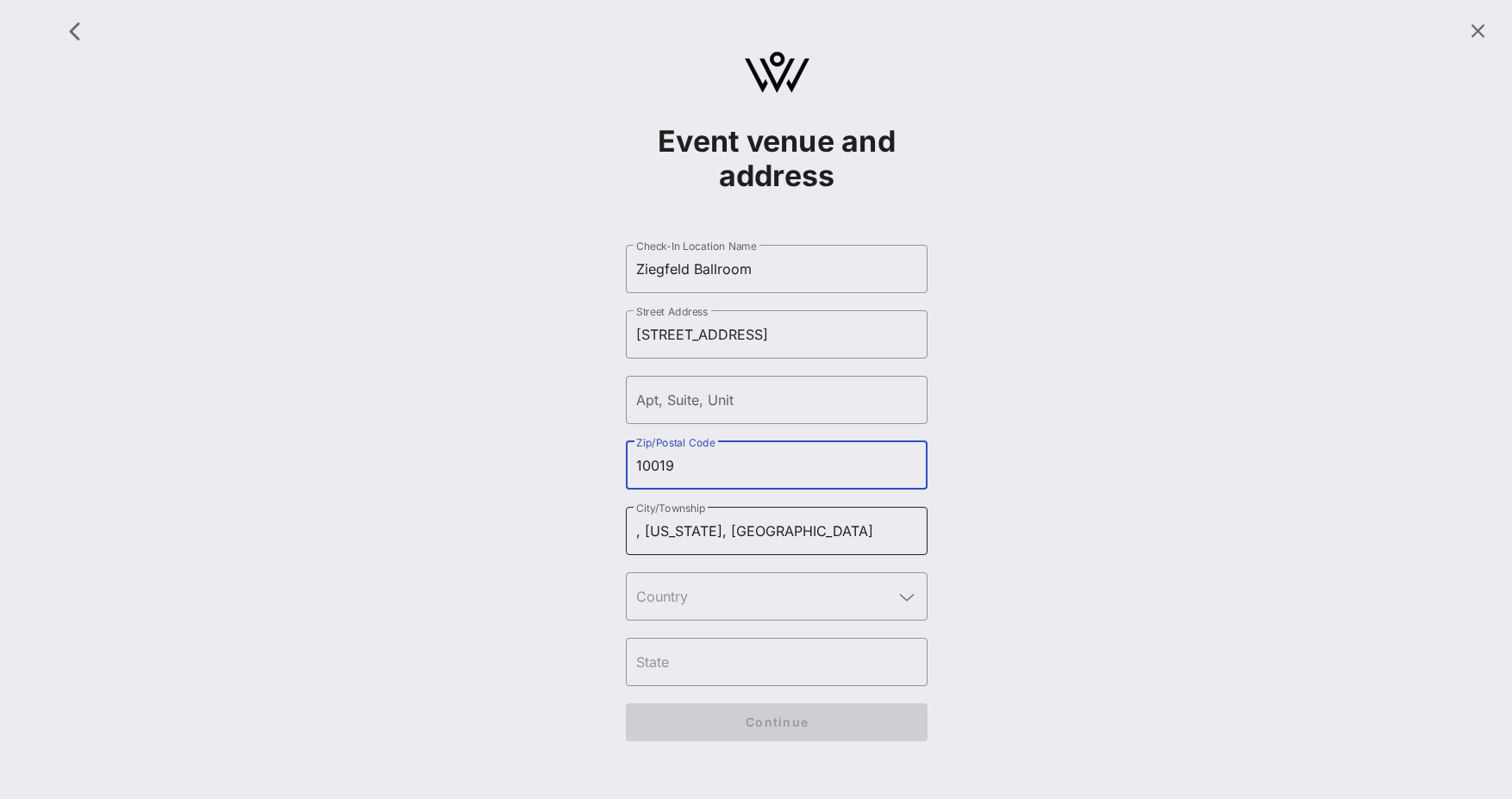
type input "10019"
drag, startPoint x: 645, startPoint y: 536, endPoint x: 595, endPoint y: 524, distance: 51.4
click at [595, 524] on div "Event venue and address ​ Check-In Location Name [GEOGRAPHIC_DATA] ​ Street Add…" at bounding box center [777, 384] width 1450 height 748
drag, startPoint x: 703, startPoint y: 529, endPoint x: 825, endPoint y: 529, distance: 122.0
click at [825, 529] on input "[US_STATE], [GEOGRAPHIC_DATA]" at bounding box center [777, 531] width 281 height 28
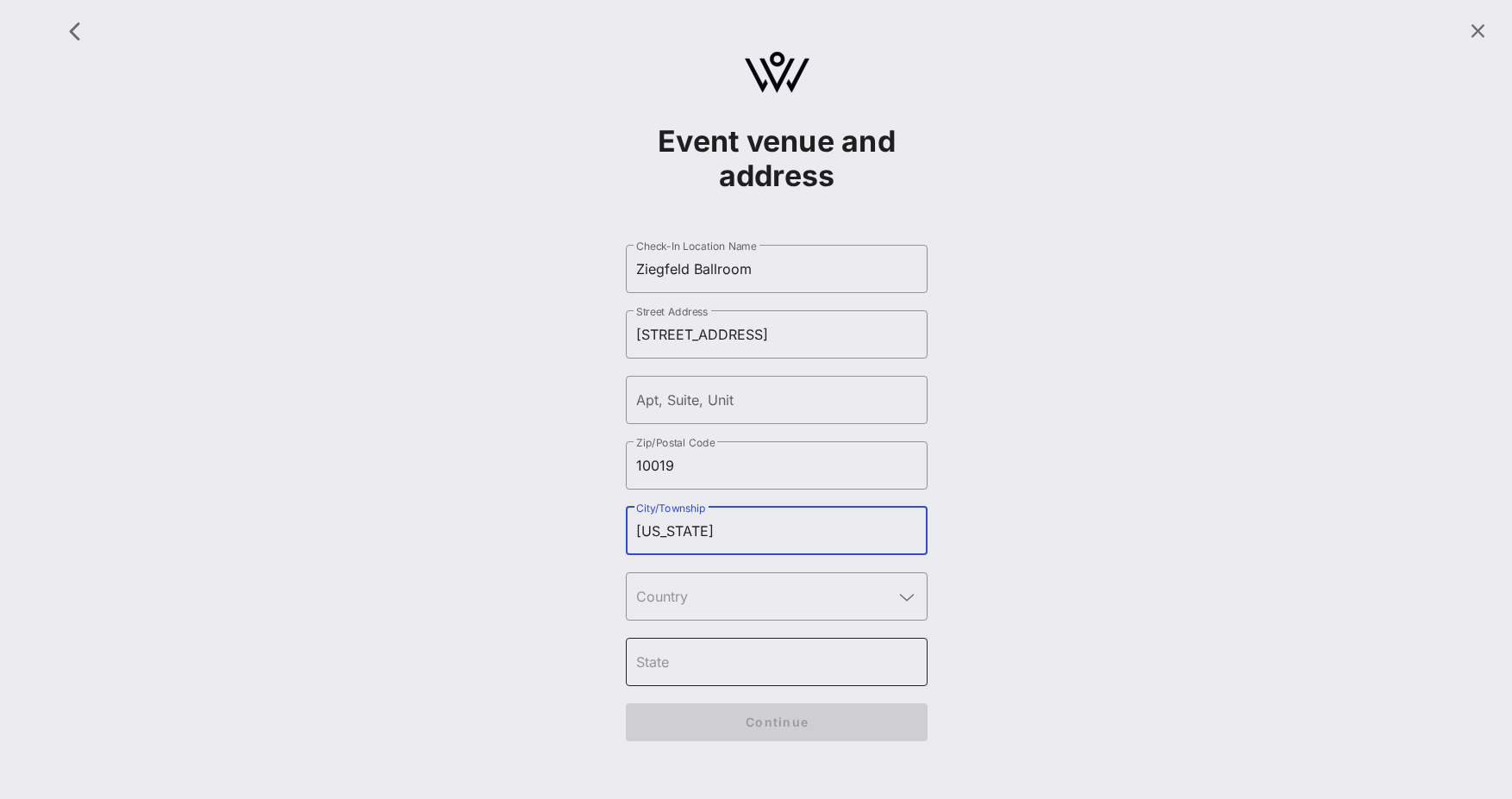
type input "[US_STATE]"
click at [756, 662] on input "text" at bounding box center [777, 662] width 281 height 28
type input "NY"
click at [730, 604] on input "text" at bounding box center [765, 596] width 257 height 28
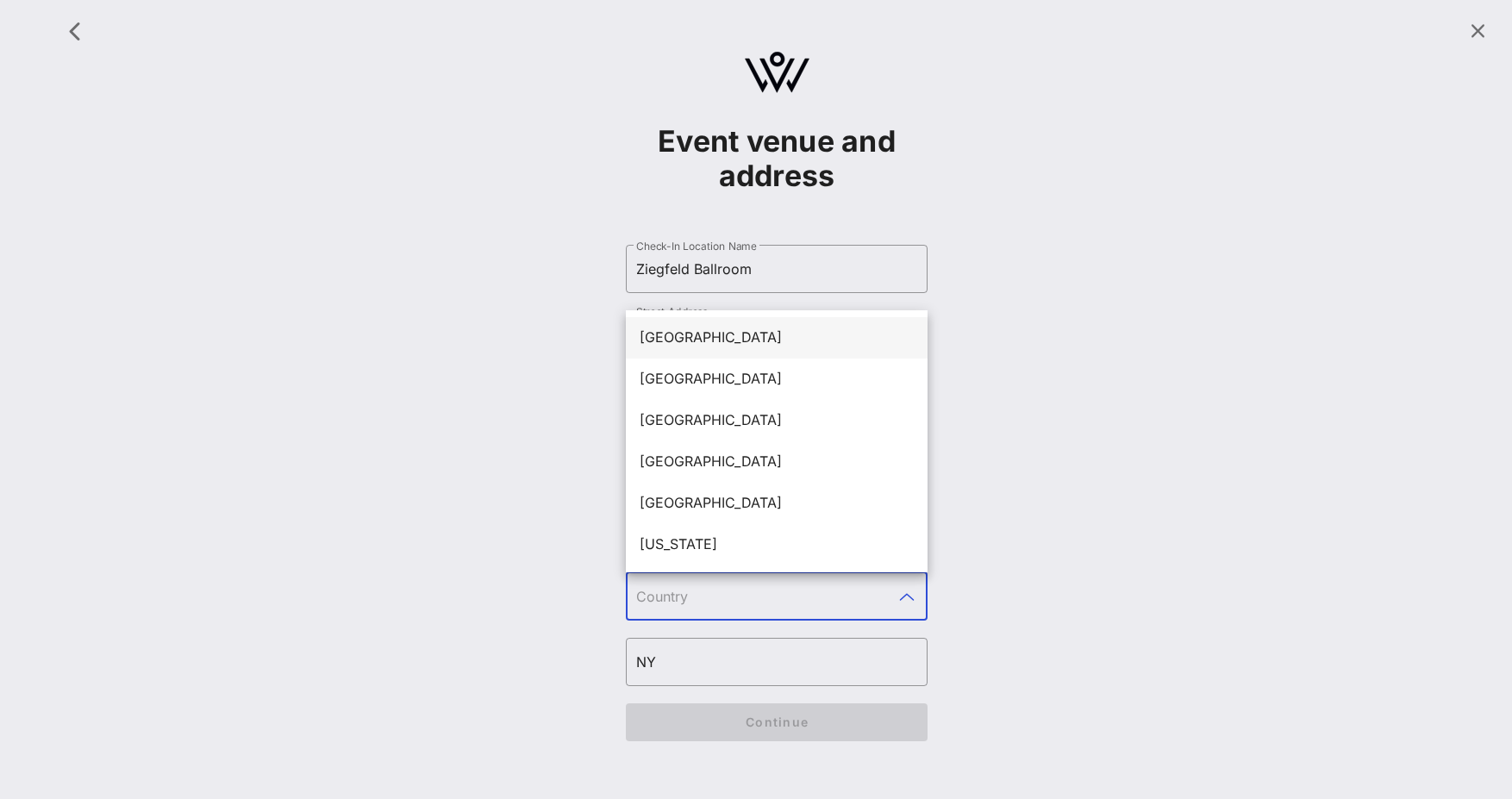
click at [730, 347] on div "[GEOGRAPHIC_DATA]" at bounding box center [777, 337] width 274 height 37
type input "[GEOGRAPHIC_DATA]"
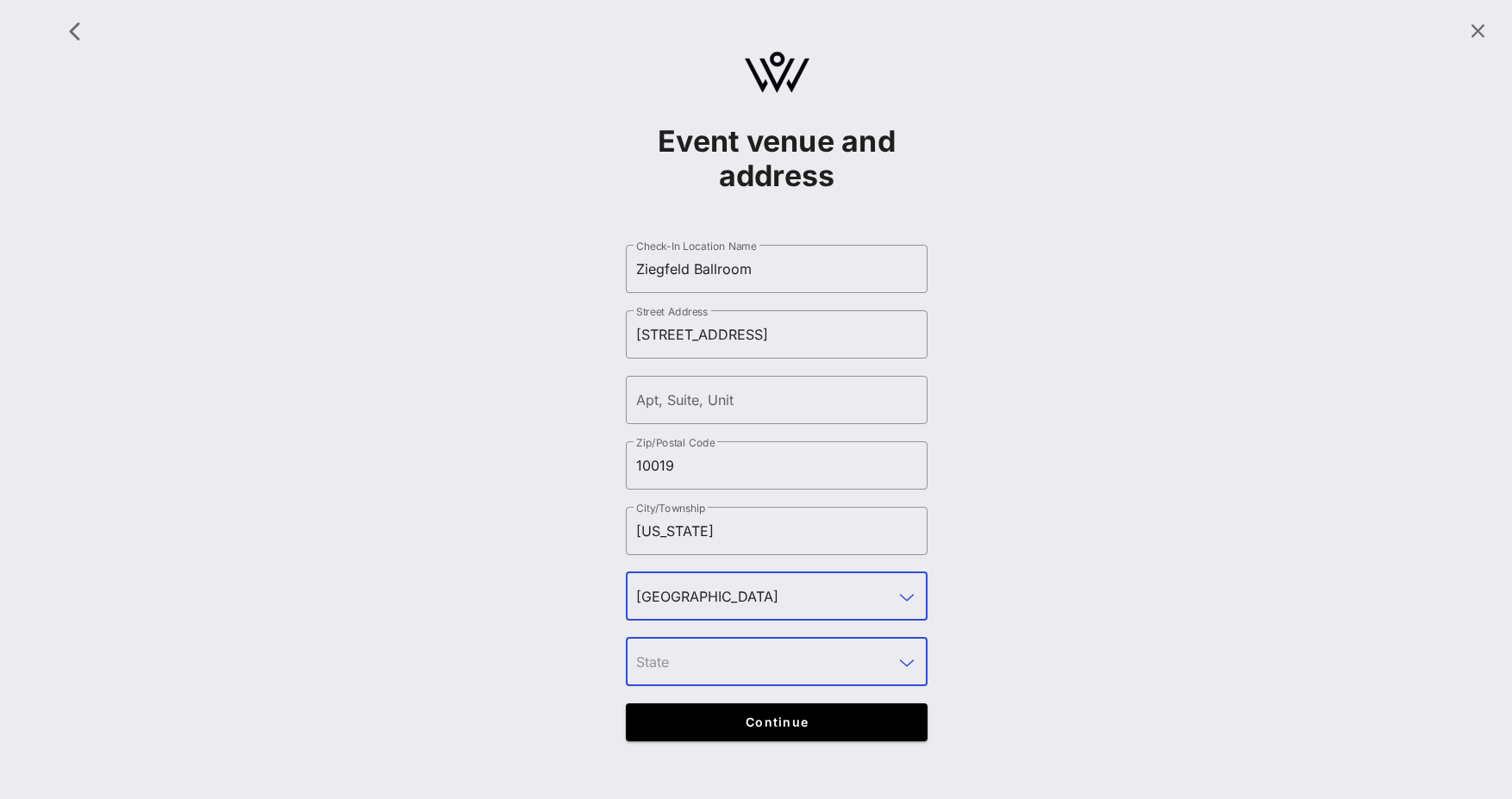
click at [736, 673] on input "text" at bounding box center [765, 662] width 257 height 28
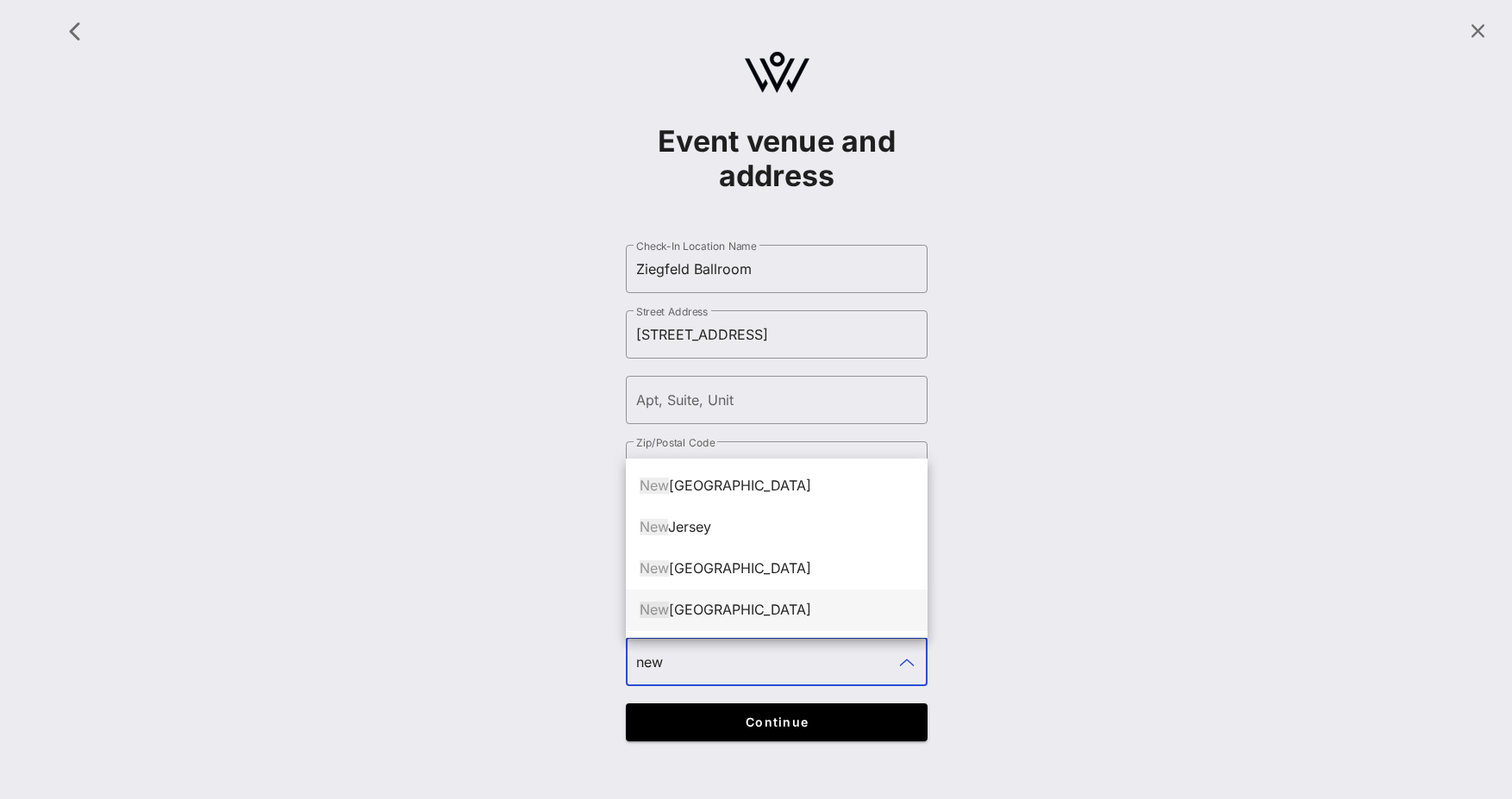
click at [700, 607] on div "[GEOGRAPHIC_DATA]" at bounding box center [777, 609] width 274 height 16
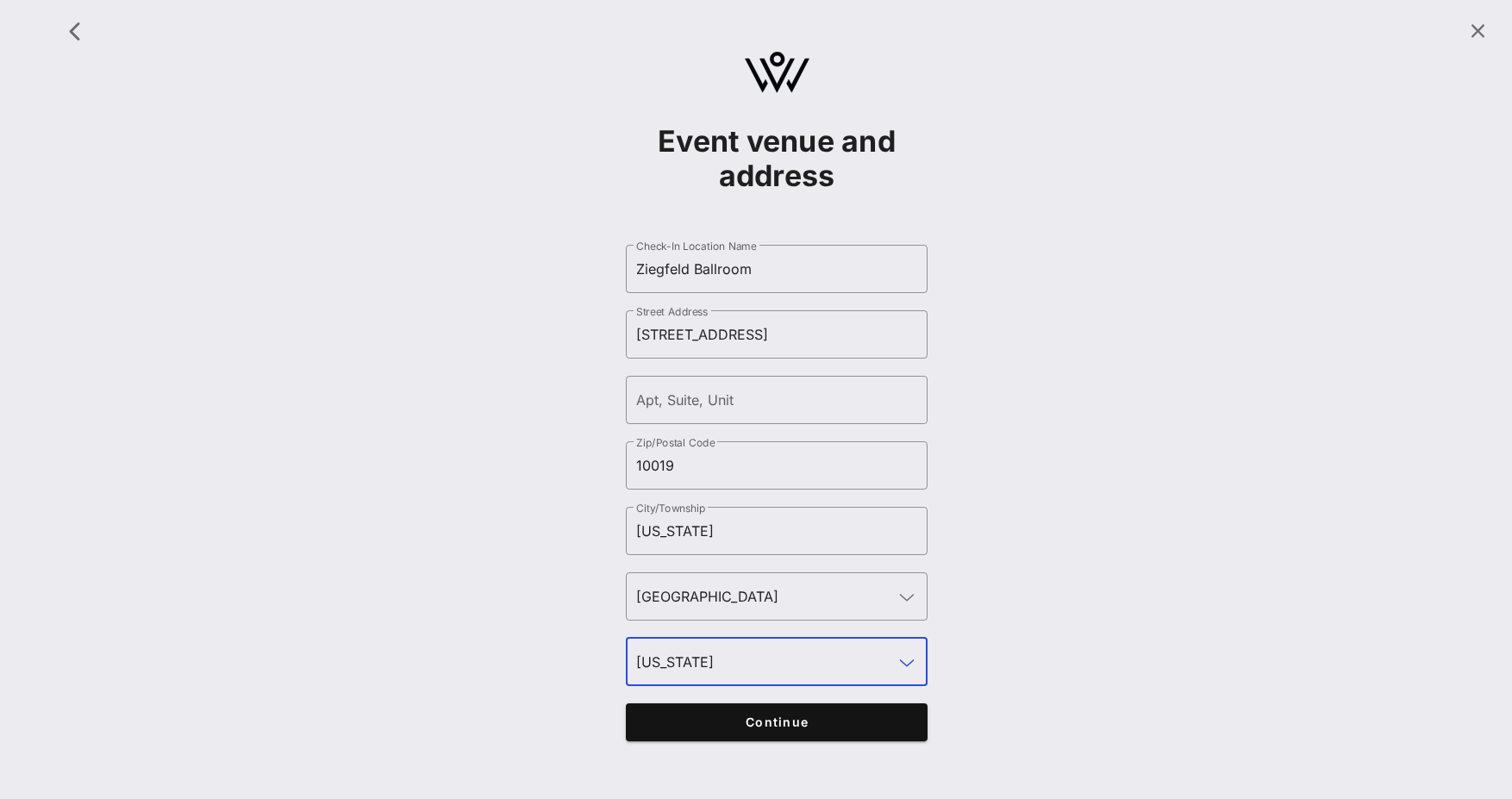
type input "[US_STATE]"
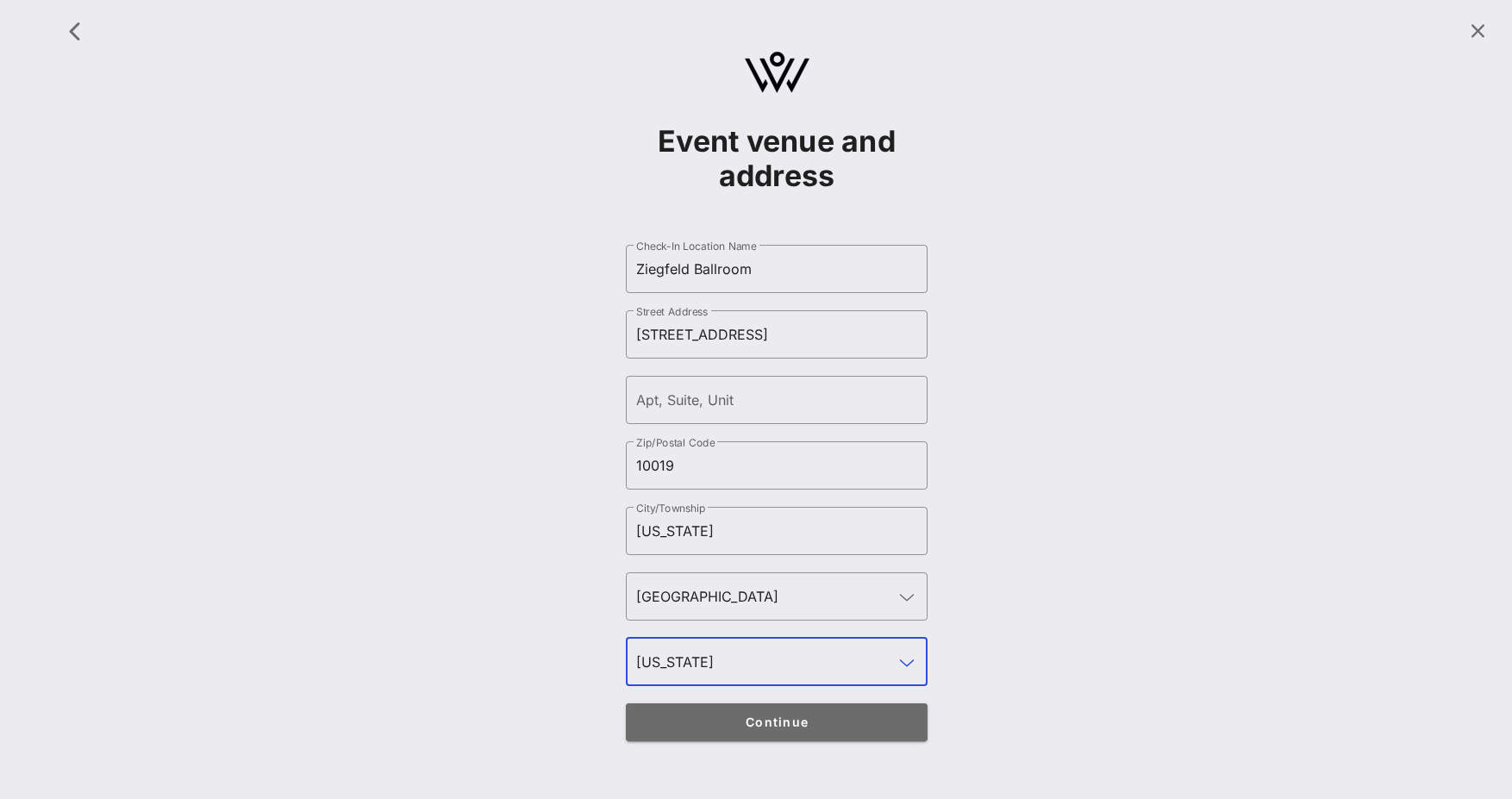
click at [719, 726] on span "Continue" at bounding box center [777, 721] width 268 height 15
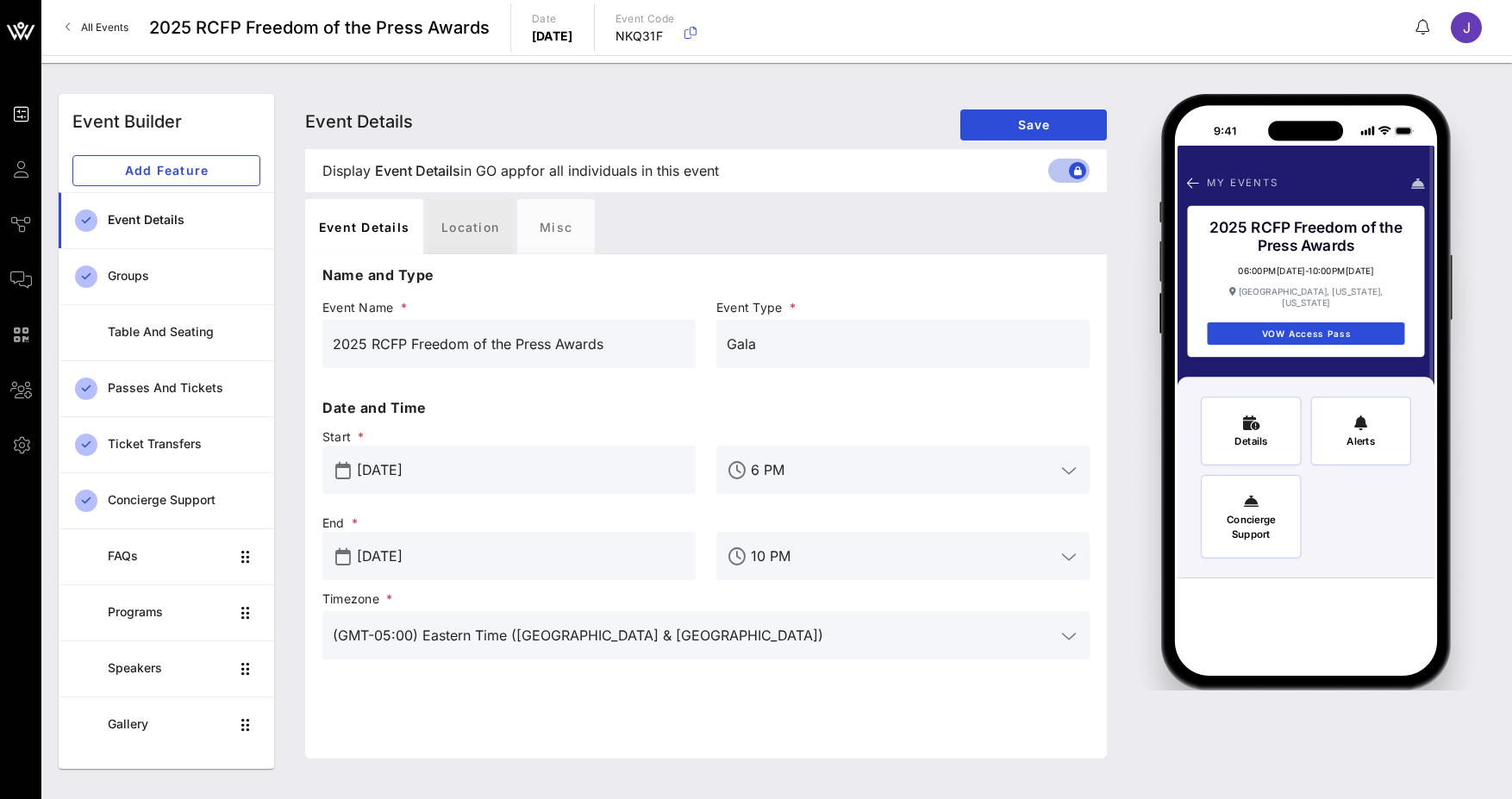
click at [449, 223] on div "Location" at bounding box center [470, 226] width 85 height 56
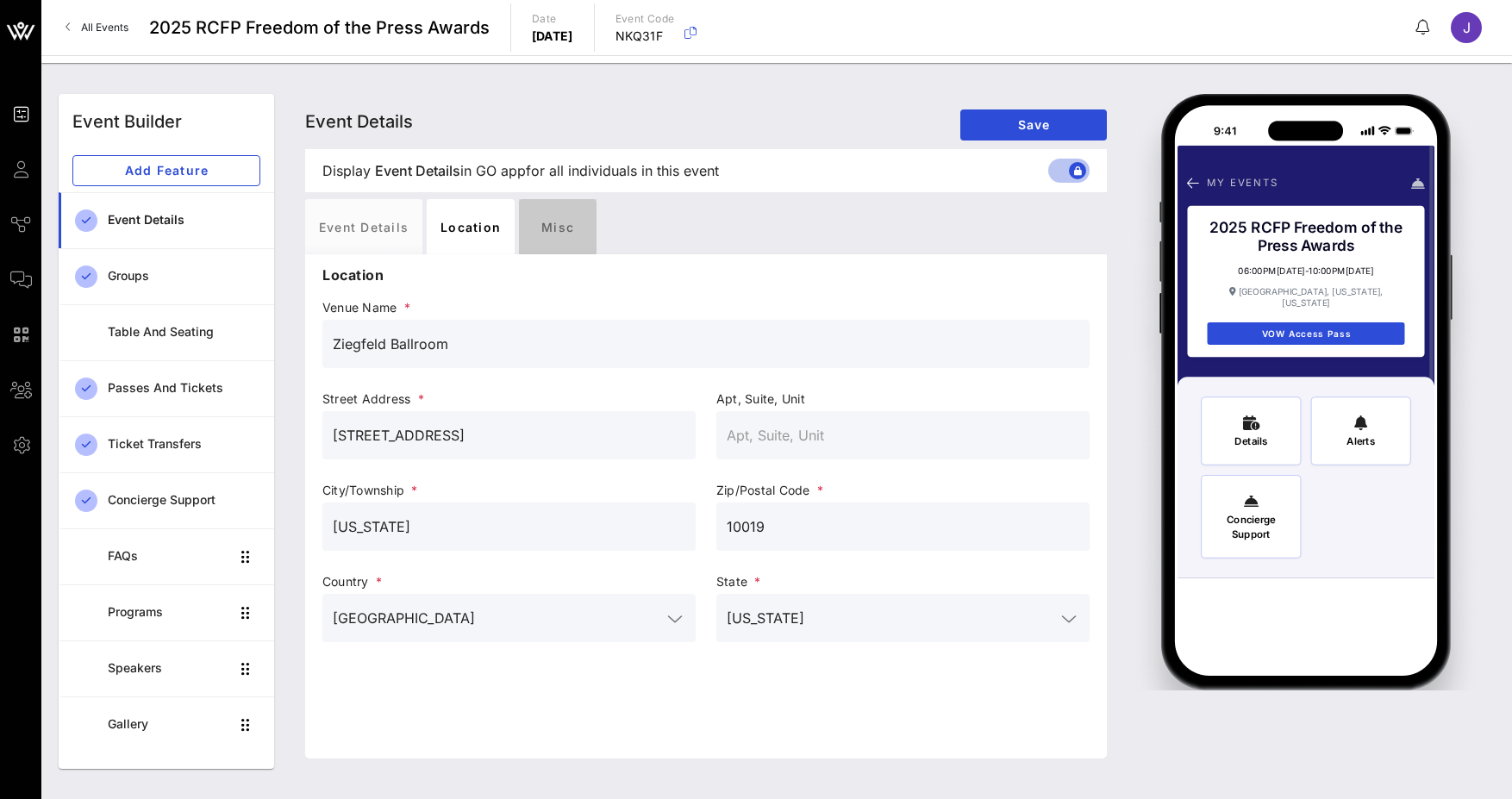
click at [590, 223] on div "Misc" at bounding box center [557, 226] width 77 height 56
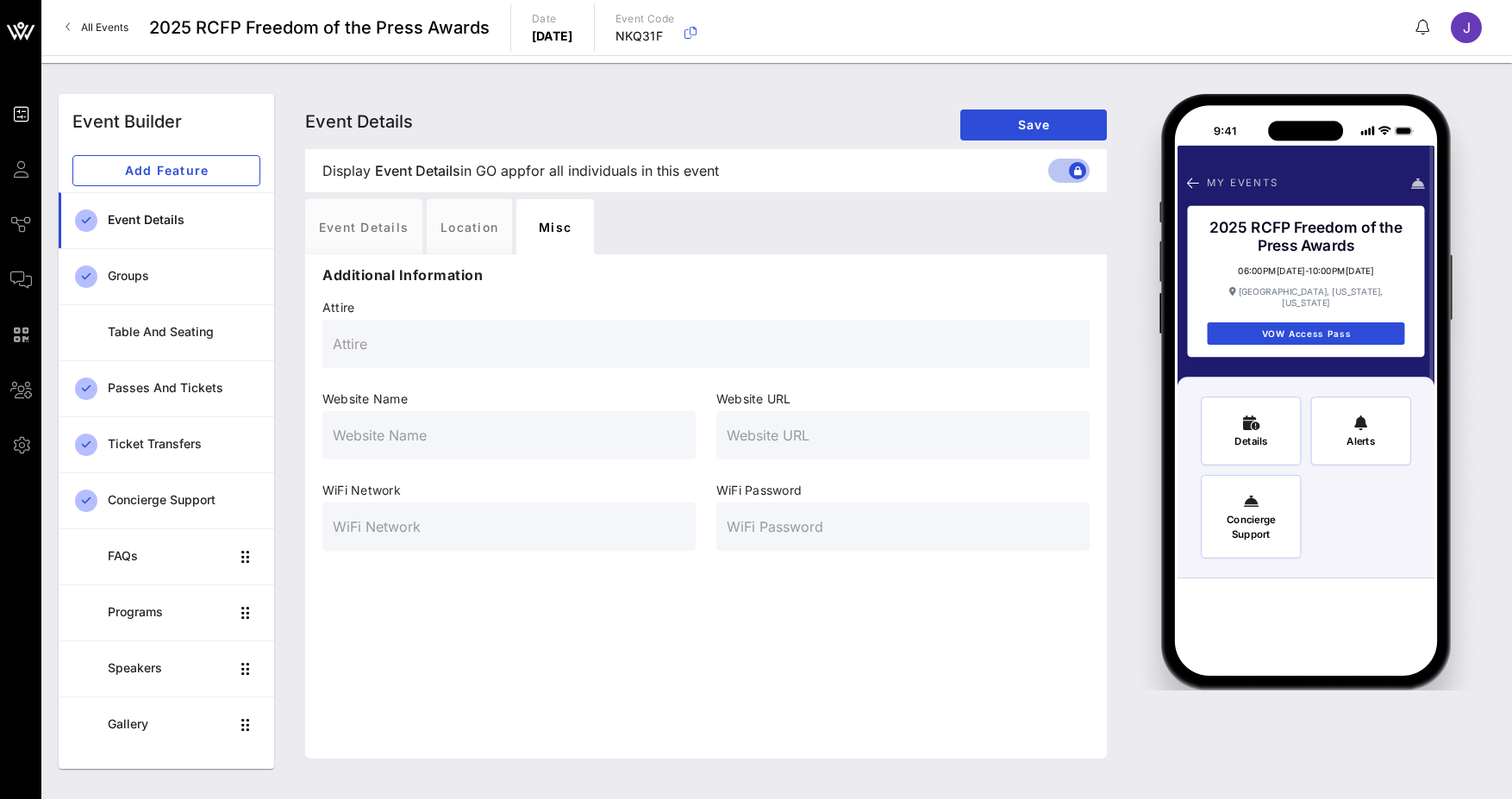
click at [426, 442] on input "text" at bounding box center [509, 436] width 352 height 28
paste input "[URL][DOMAIN_NAME]"
type input "[URL][DOMAIN_NAME]"
click at [365, 350] on input "text" at bounding box center [706, 344] width 746 height 28
type input "Business"
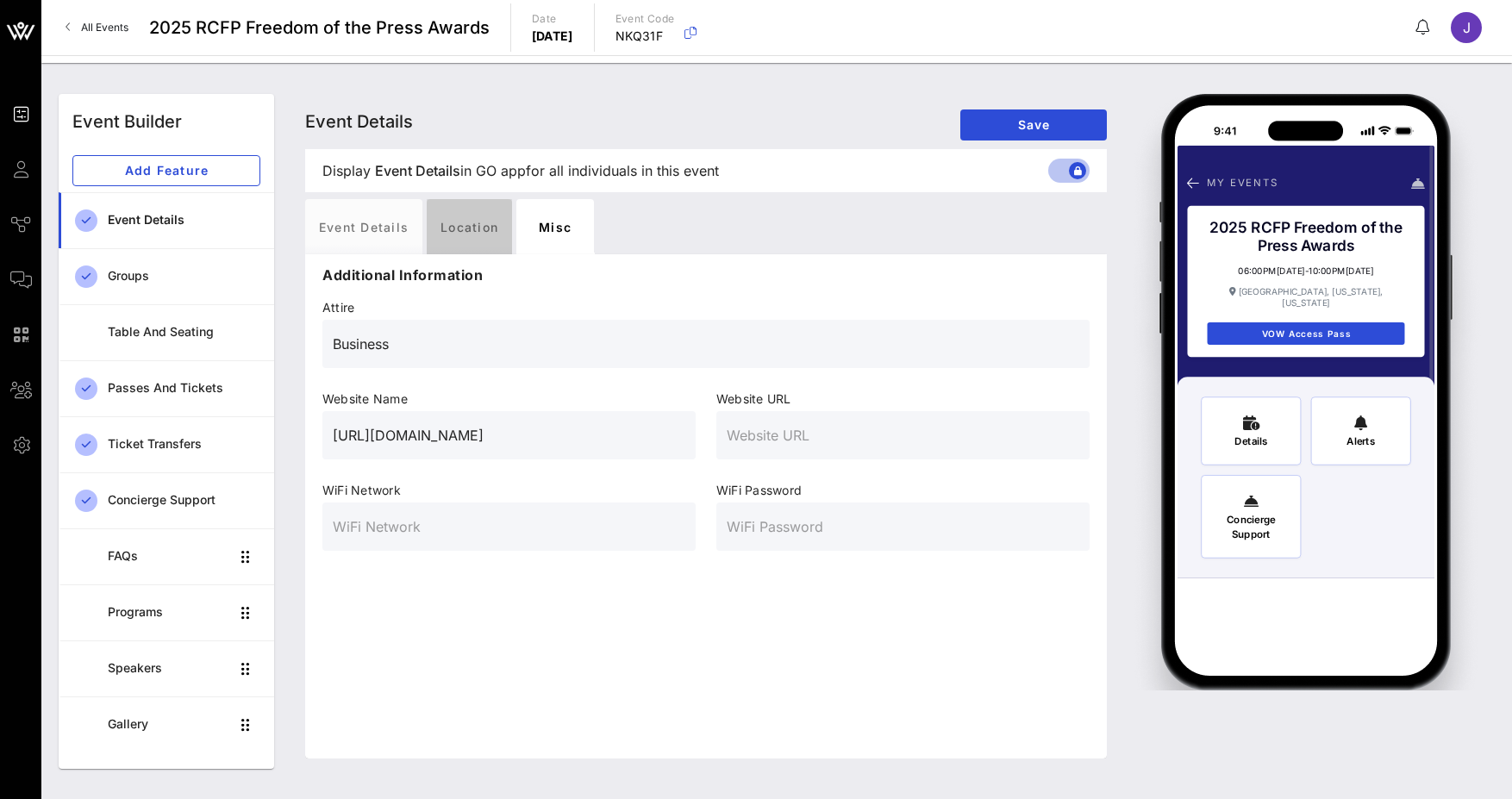
click at [471, 229] on div "Location" at bounding box center [470, 226] width 85 height 56
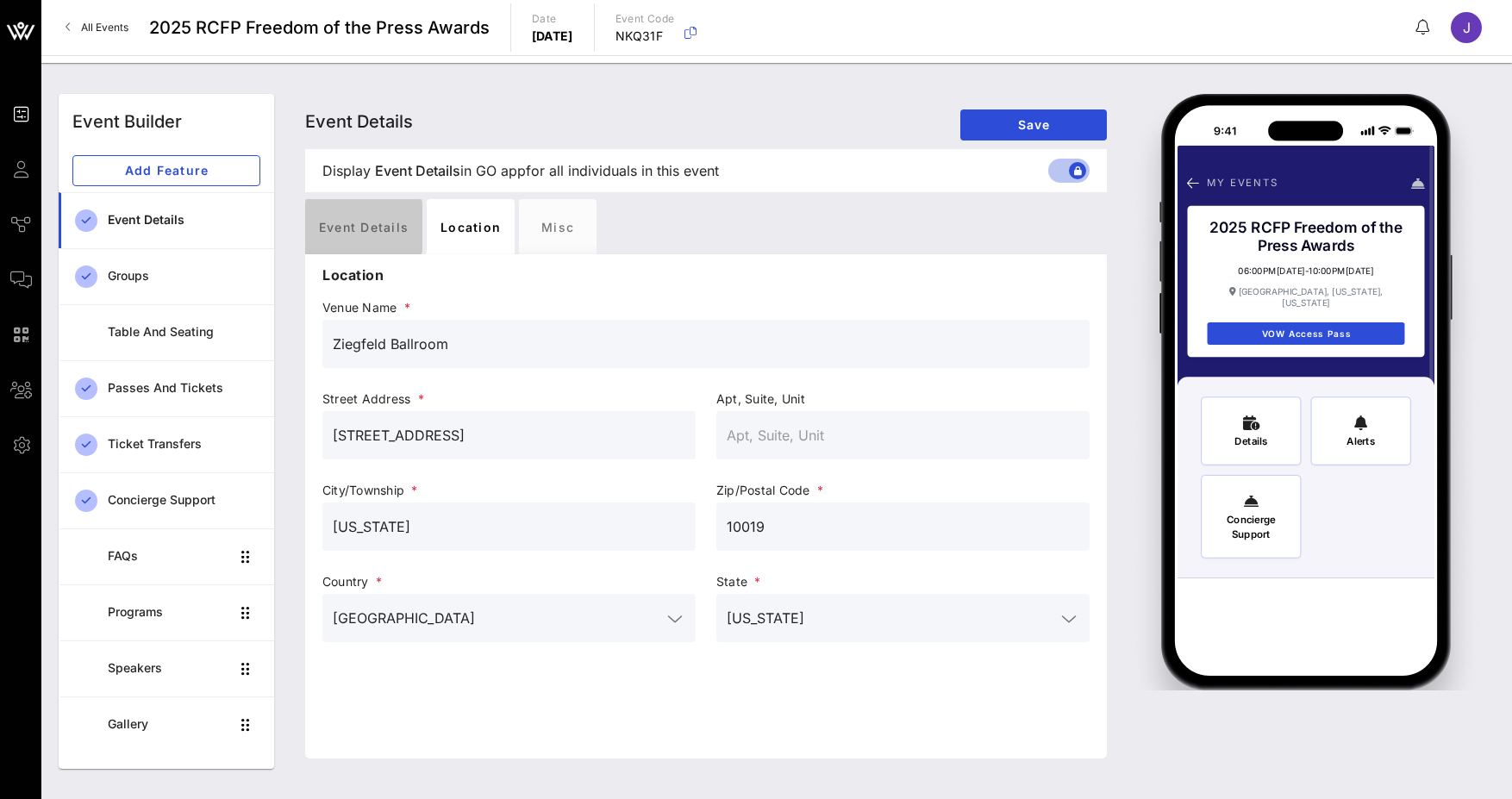
click at [369, 231] on div "Event Details" at bounding box center [364, 226] width 117 height 56
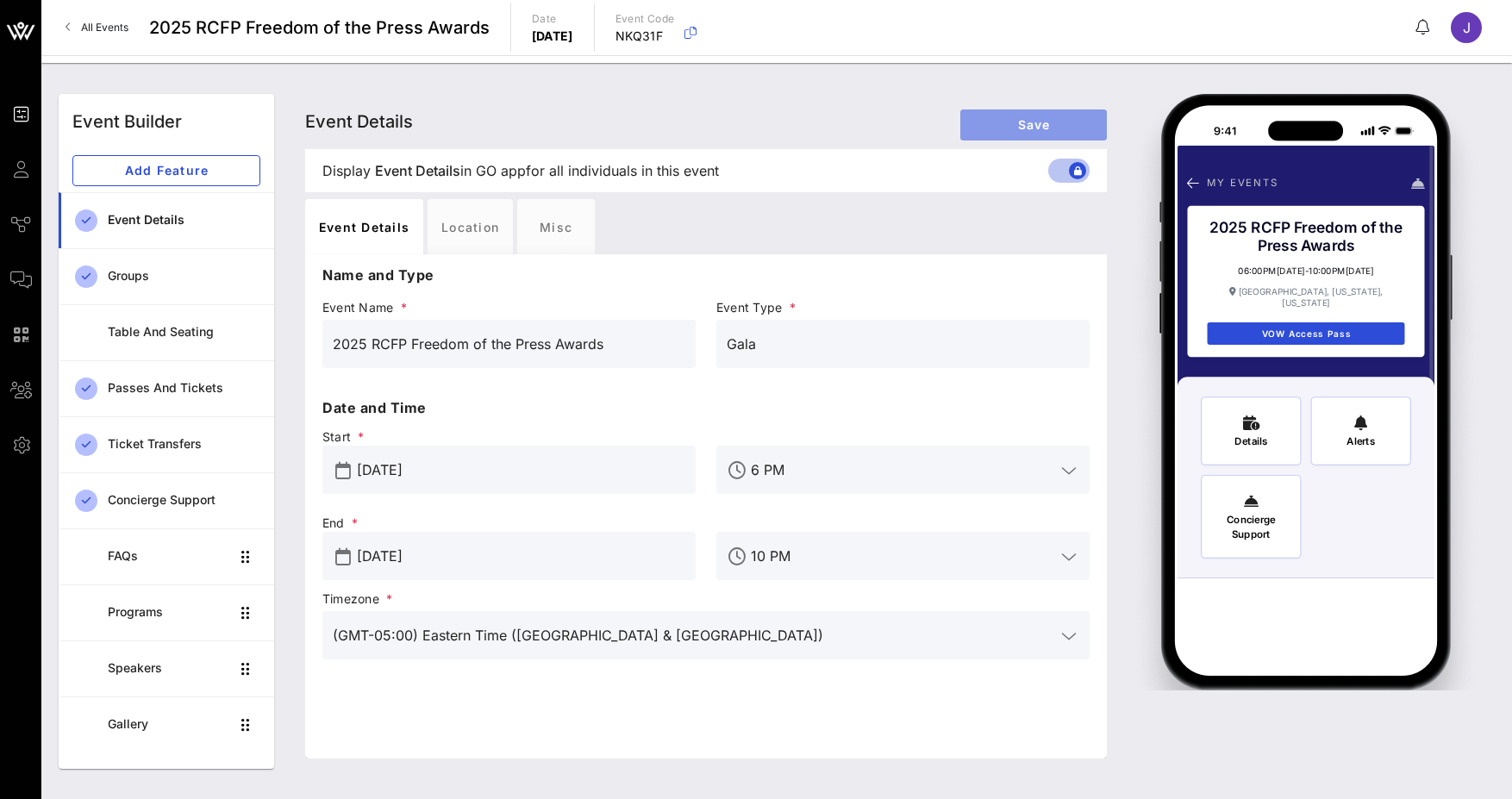
click at [996, 124] on span "Save" at bounding box center [1033, 124] width 119 height 15
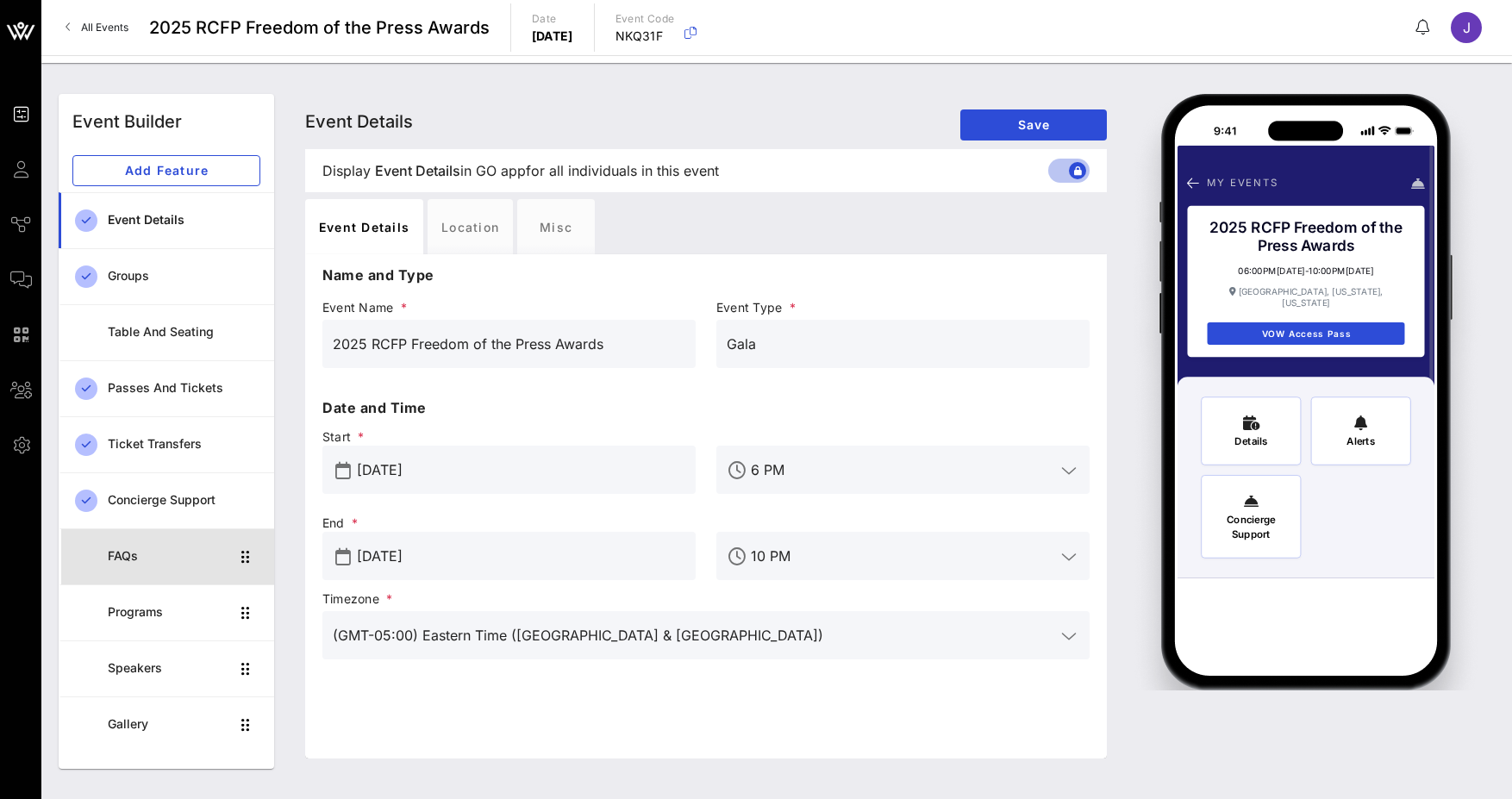
click at [179, 573] on div "FAQs" at bounding box center [168, 556] width 122 height 36
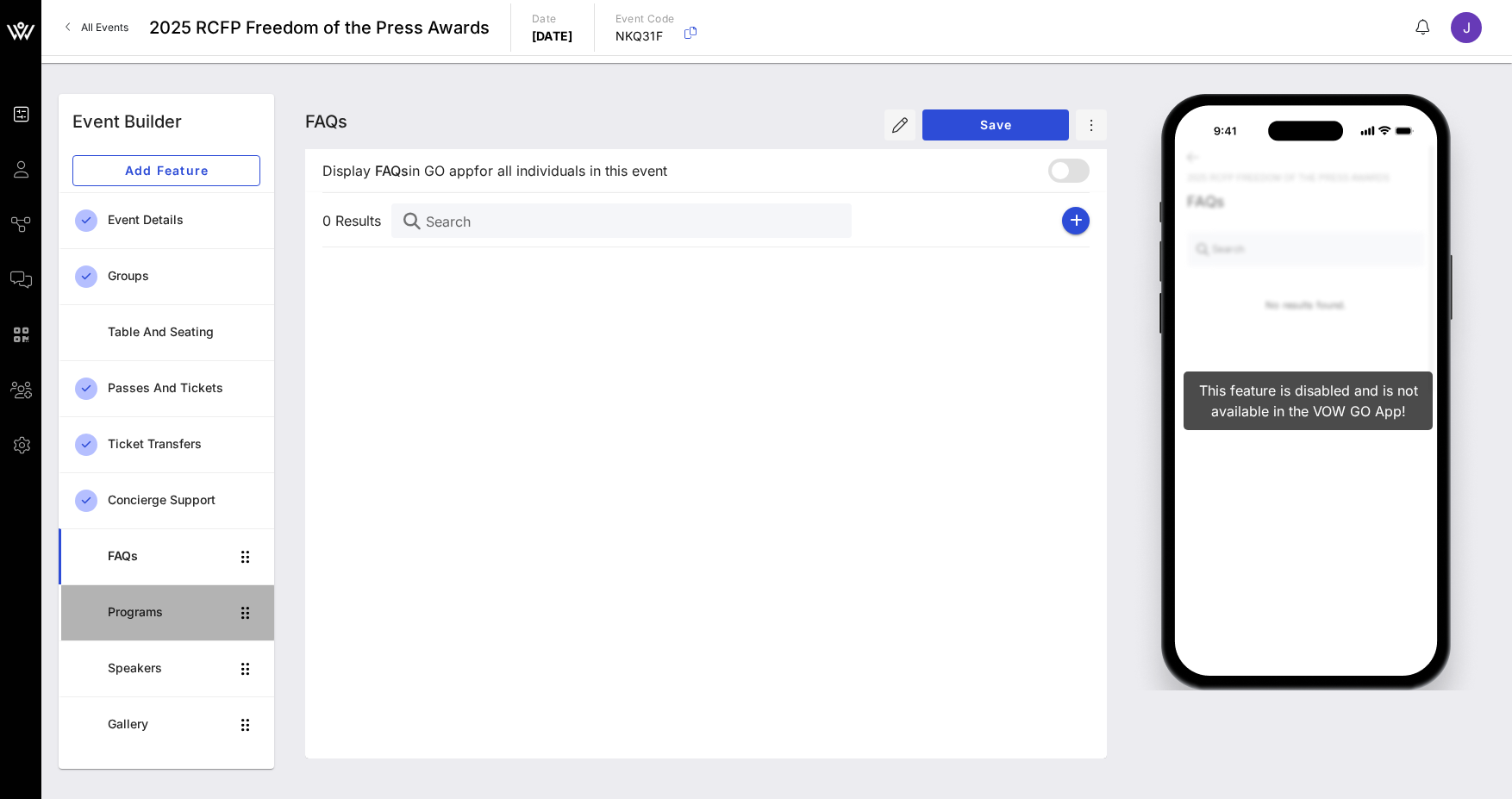
click at [163, 588] on link "Programs" at bounding box center [167, 612] width 215 height 56
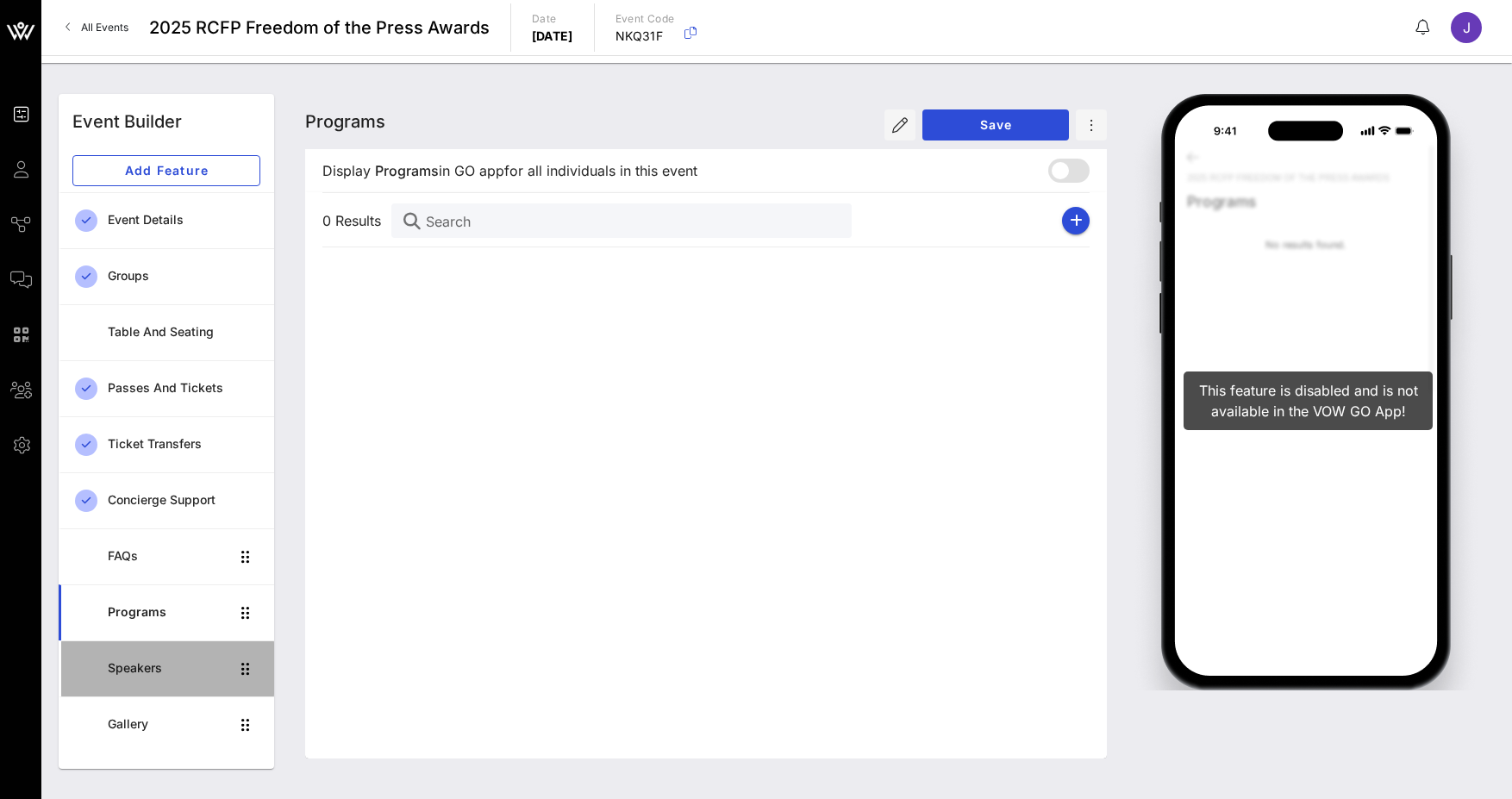
click at [163, 643] on link "Speakers" at bounding box center [167, 668] width 215 height 56
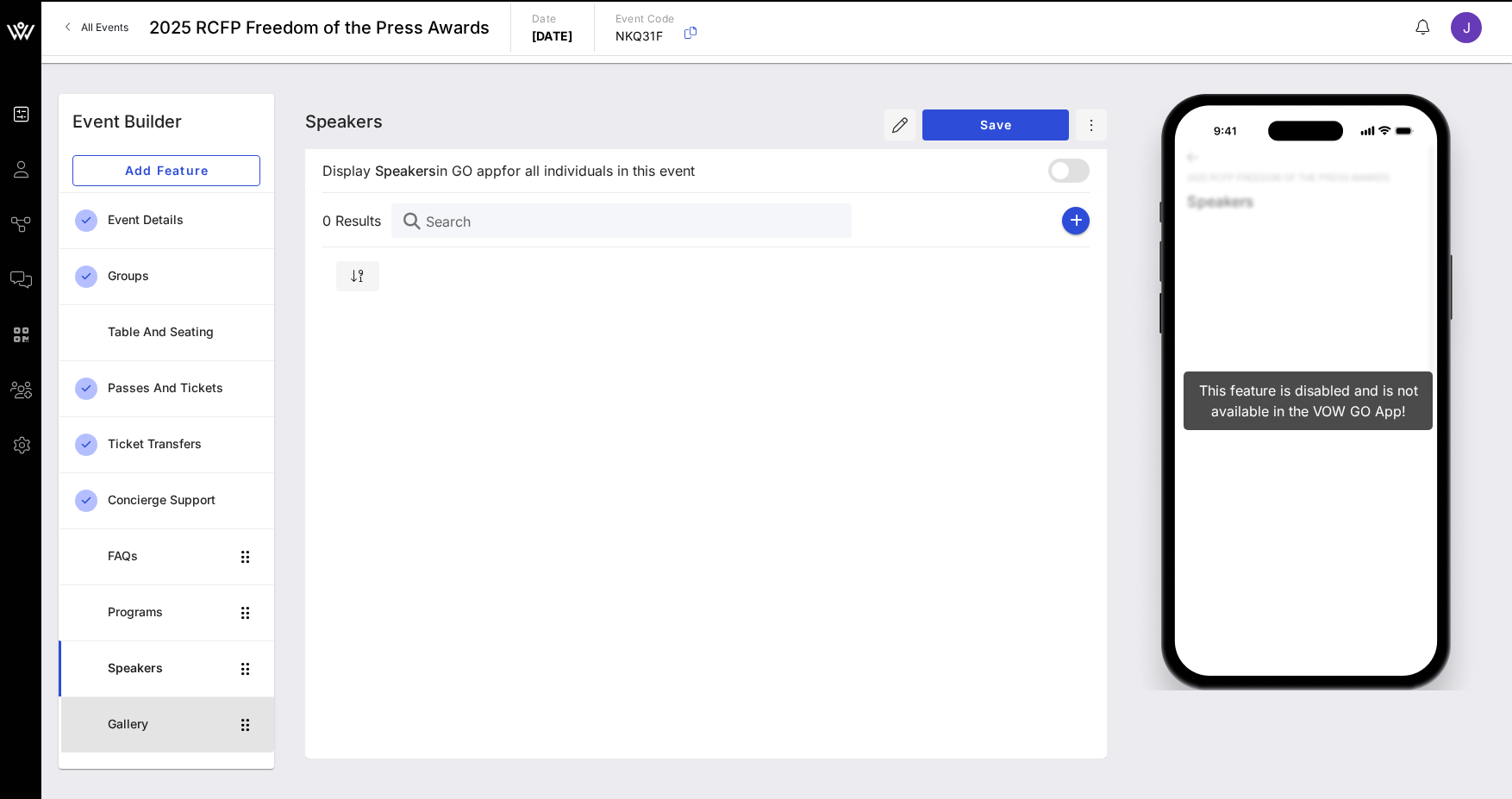
click at [172, 705] on link "Gallery" at bounding box center [167, 724] width 215 height 56
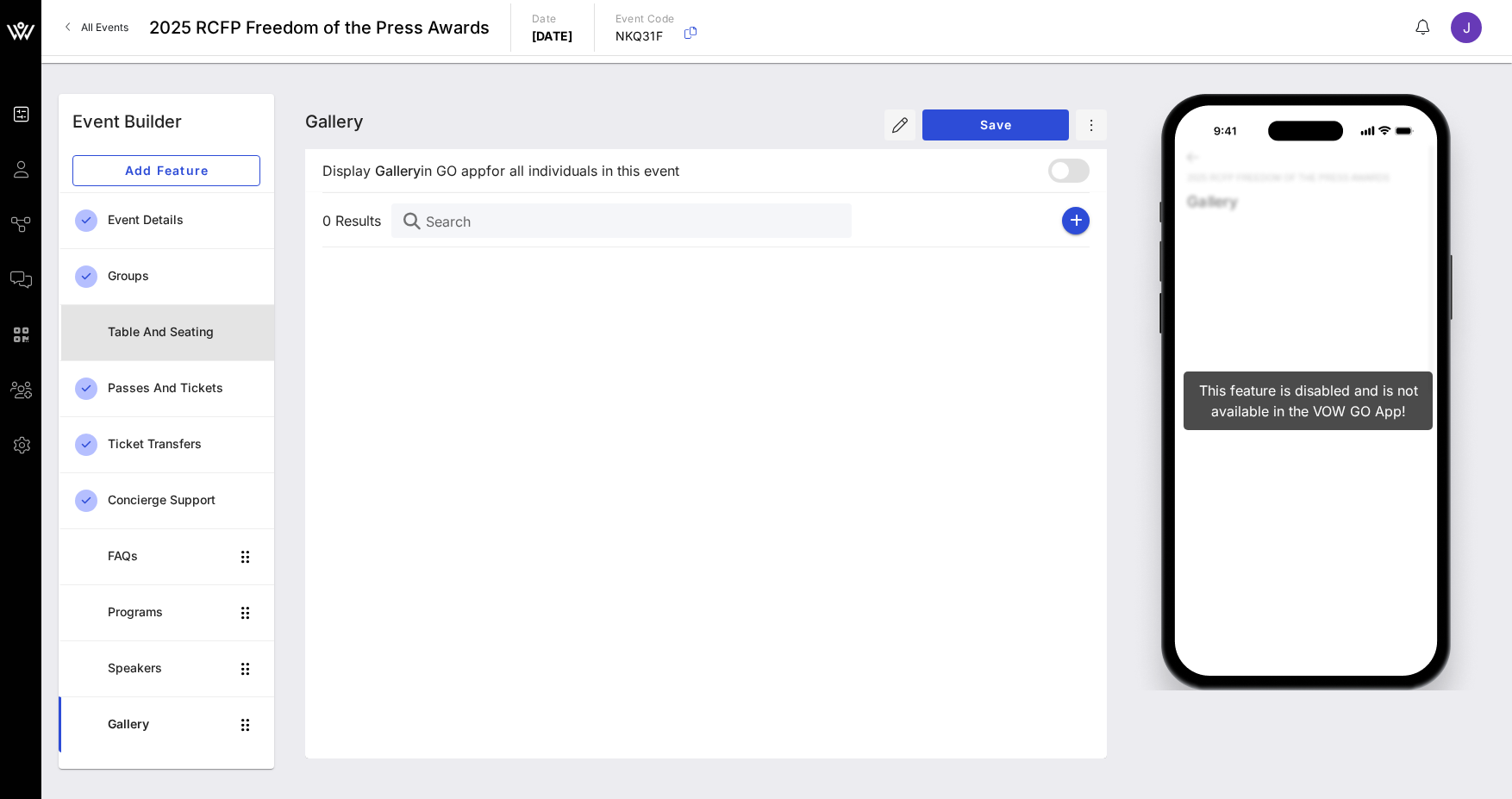
click at [95, 331] on icon at bounding box center [86, 332] width 23 height 23
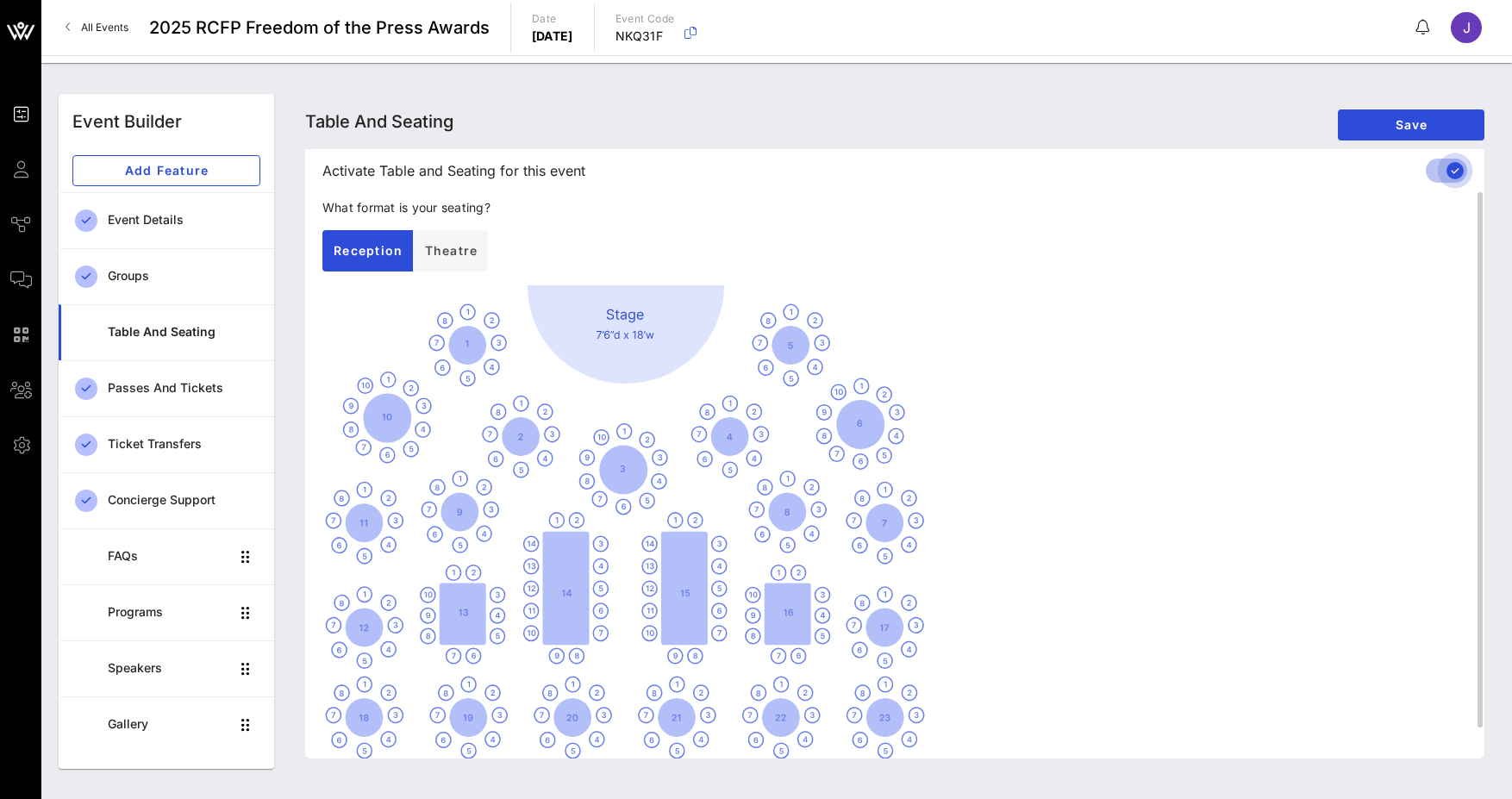
scroll to position [32, 0]
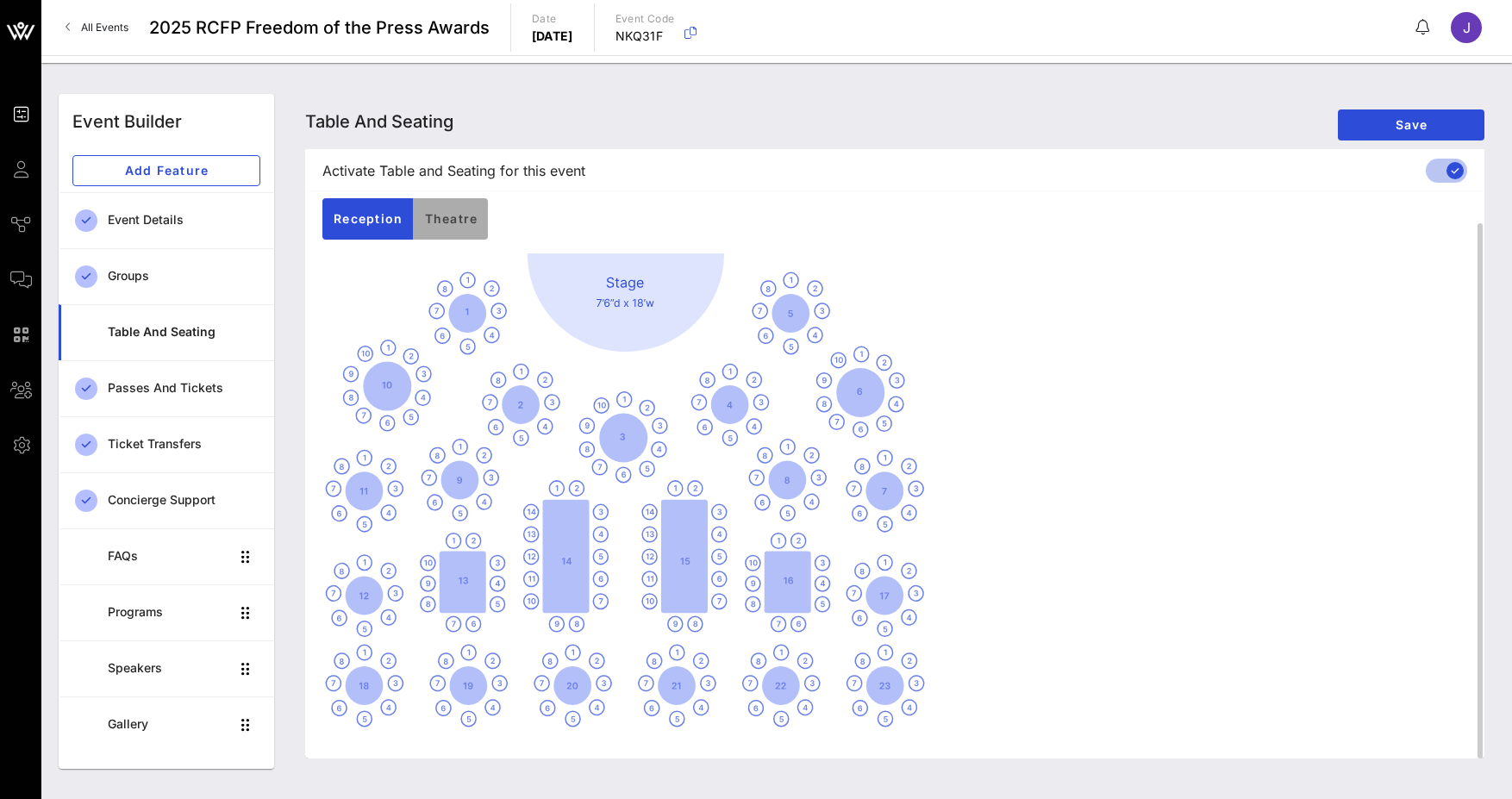
click at [436, 209] on button "Theatre" at bounding box center [450, 219] width 75 height 42
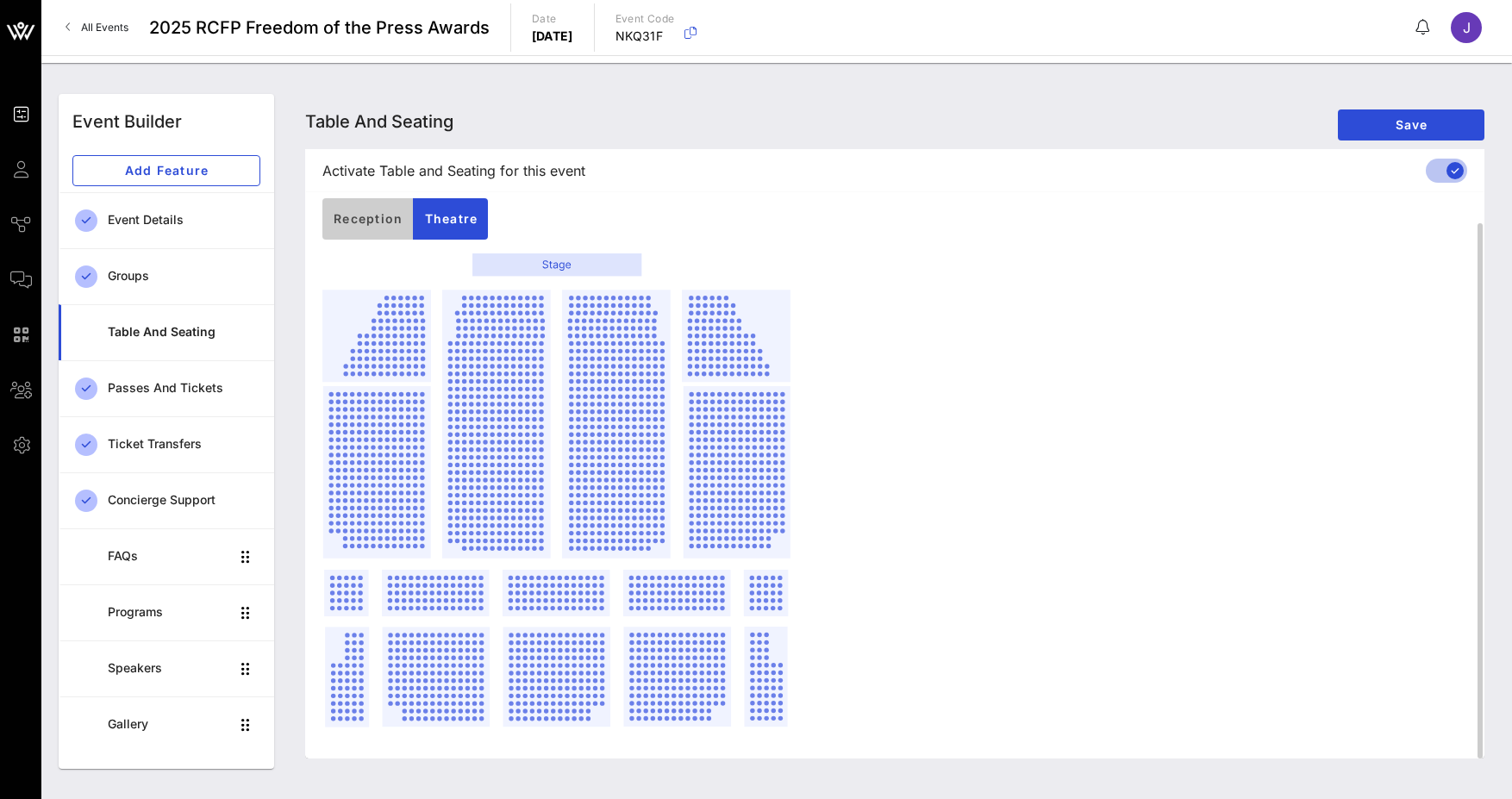
click at [364, 221] on span "Reception" at bounding box center [367, 218] width 69 height 15
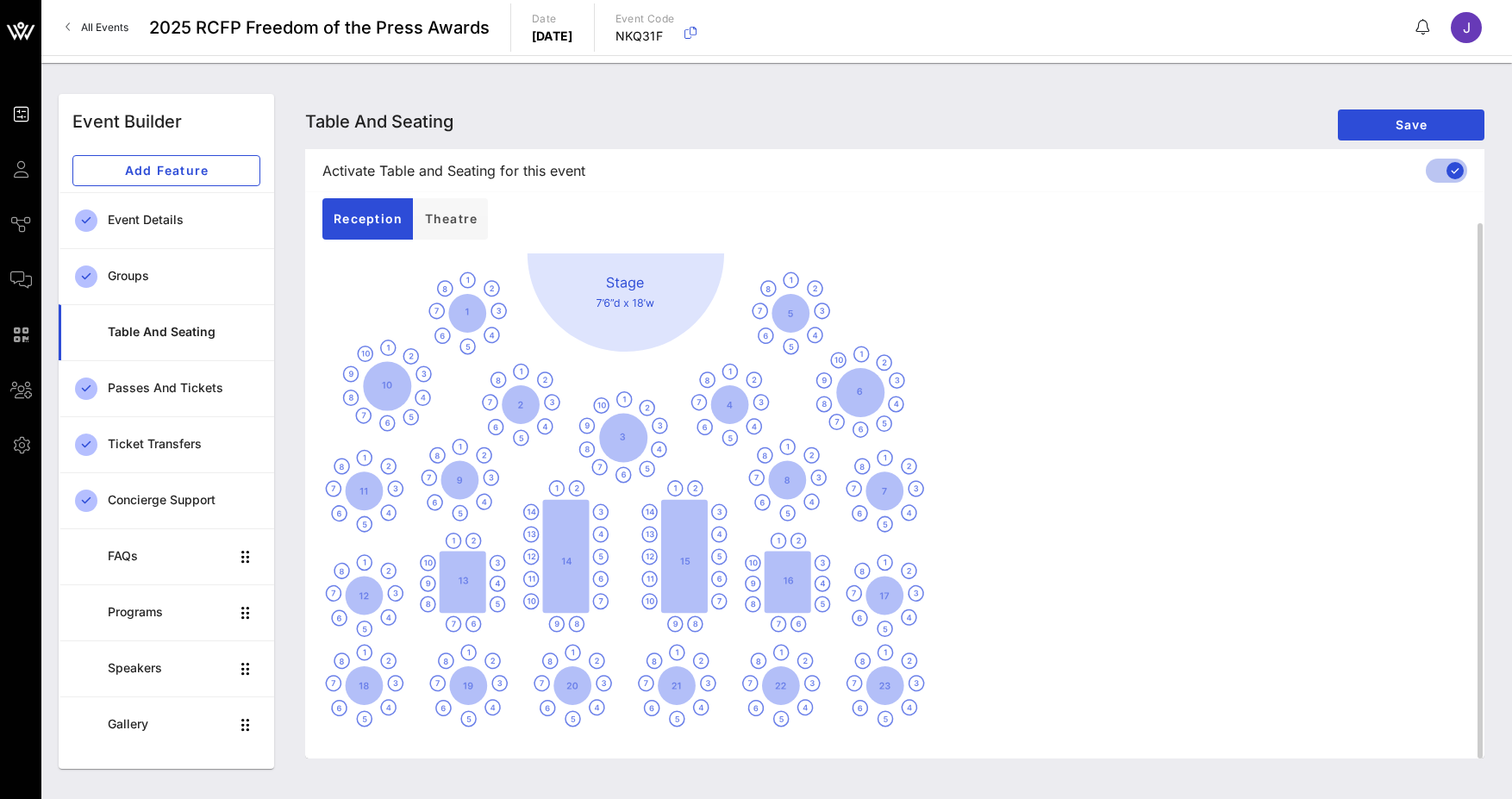
drag, startPoint x: 661, startPoint y: 318, endPoint x: 778, endPoint y: 278, distance: 123.6
click at [778, 278] on div at bounding box center [894, 490] width 1145 height 474
drag, startPoint x: 531, startPoint y: 375, endPoint x: 474, endPoint y: 337, distance: 68.5
click at [529, 376] on div at bounding box center [894, 490] width 1145 height 474
drag, startPoint x: 456, startPoint y: 307, endPoint x: 536, endPoint y: 404, distance: 125.7
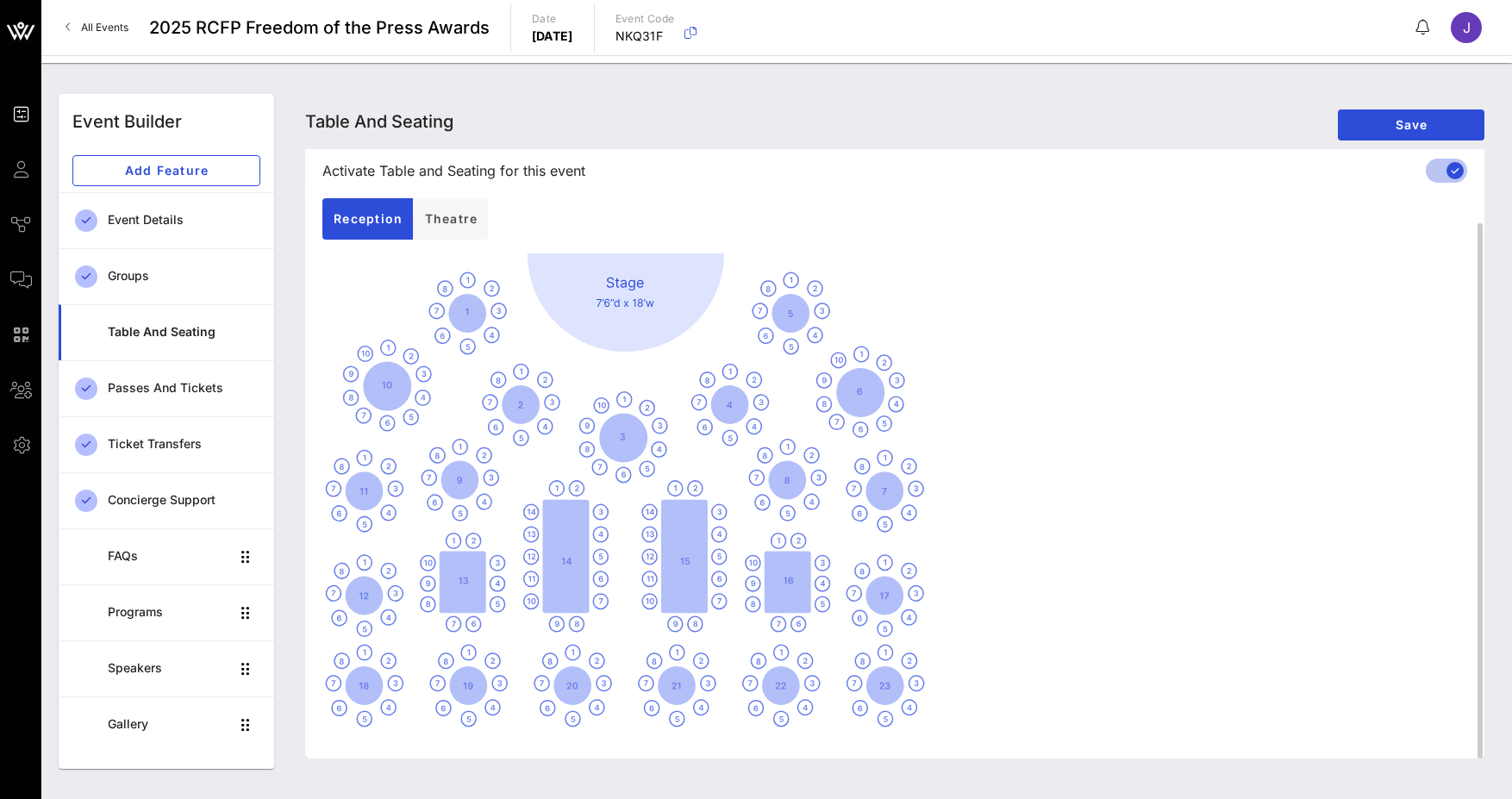
click at [463, 383] on div at bounding box center [894, 490] width 1145 height 474
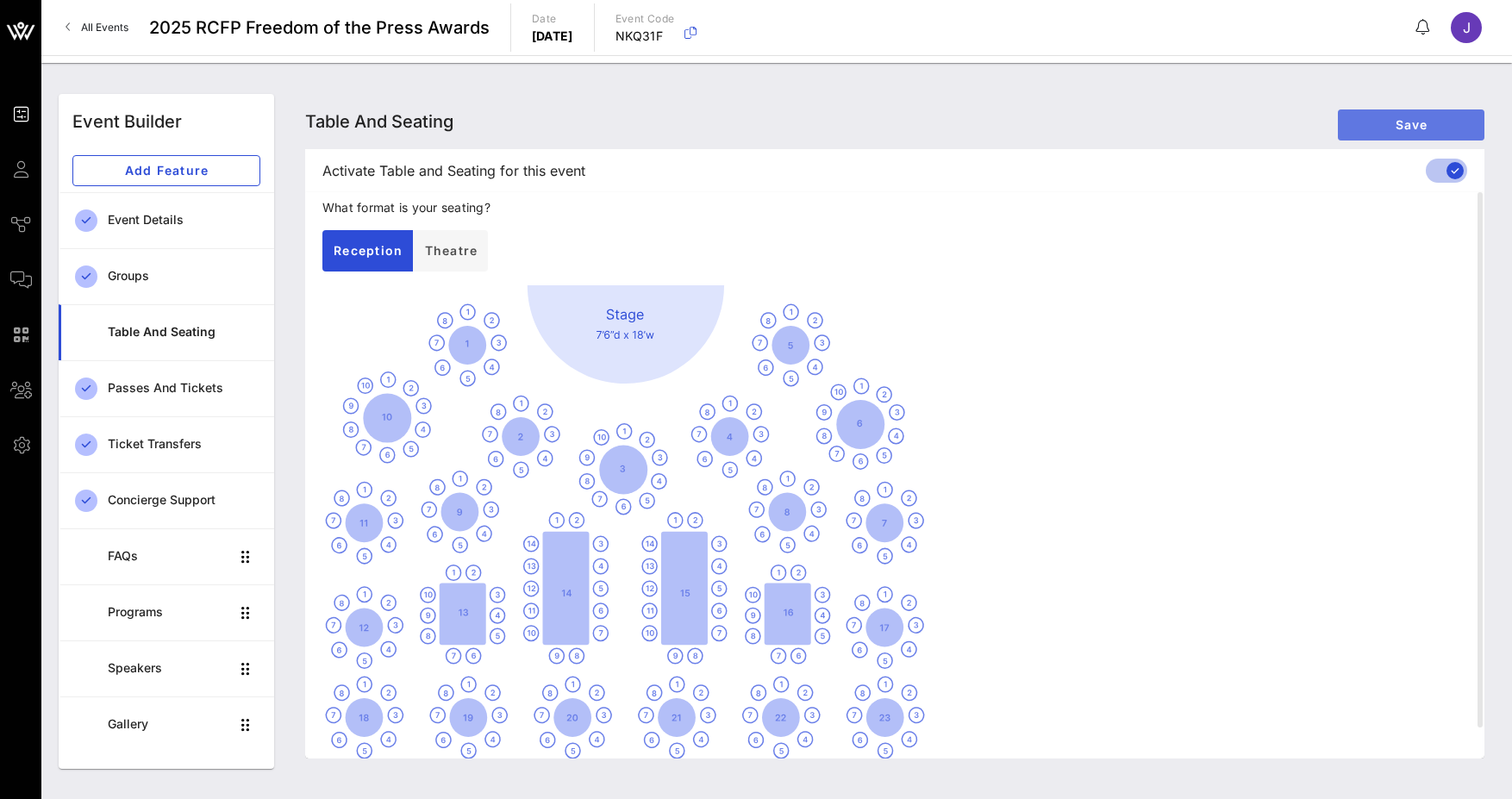
click at [1408, 130] on span "Save" at bounding box center [1410, 124] width 119 height 15
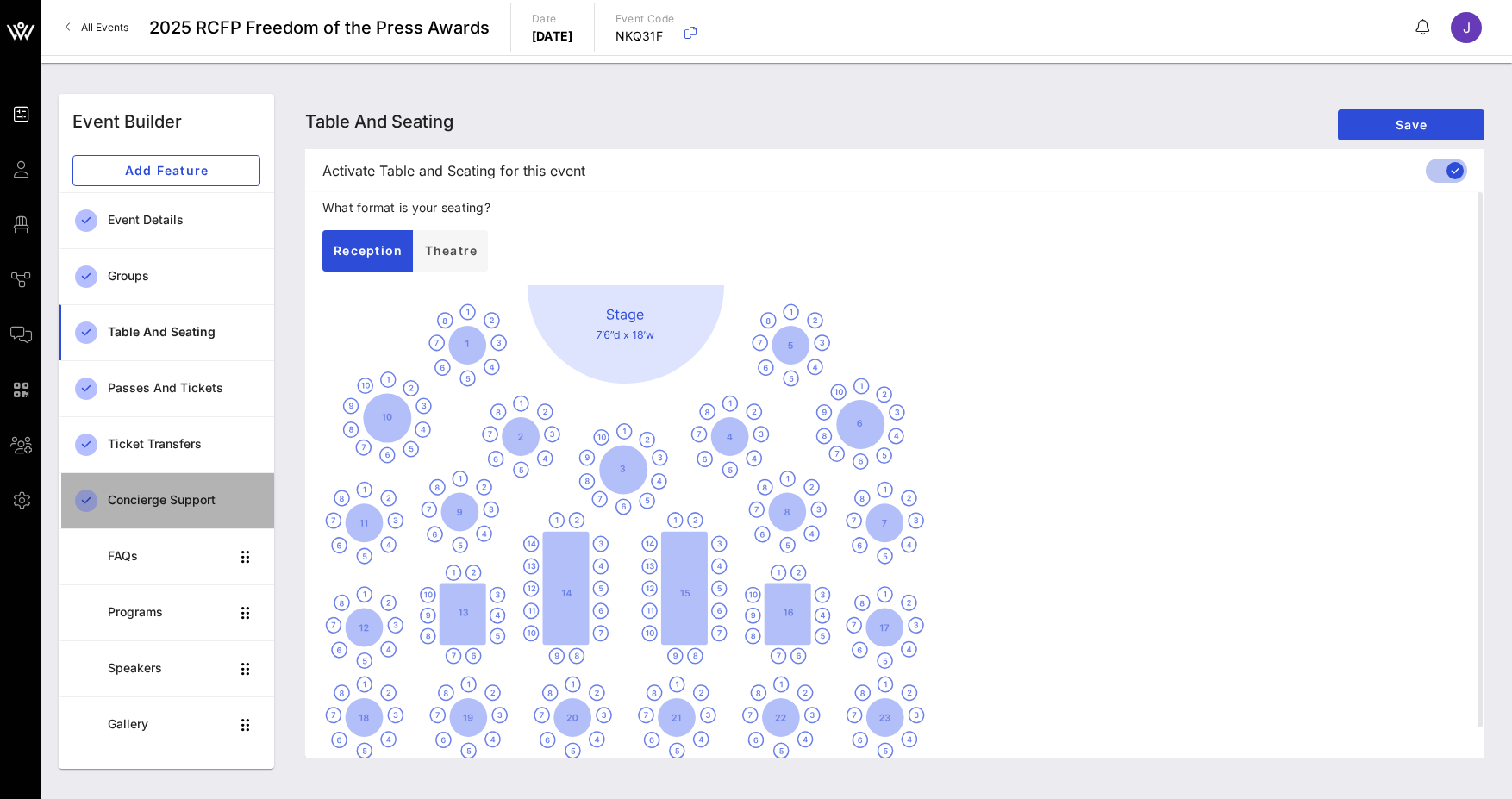
click at [192, 495] on div "Concierge Support" at bounding box center [184, 500] width 153 height 15
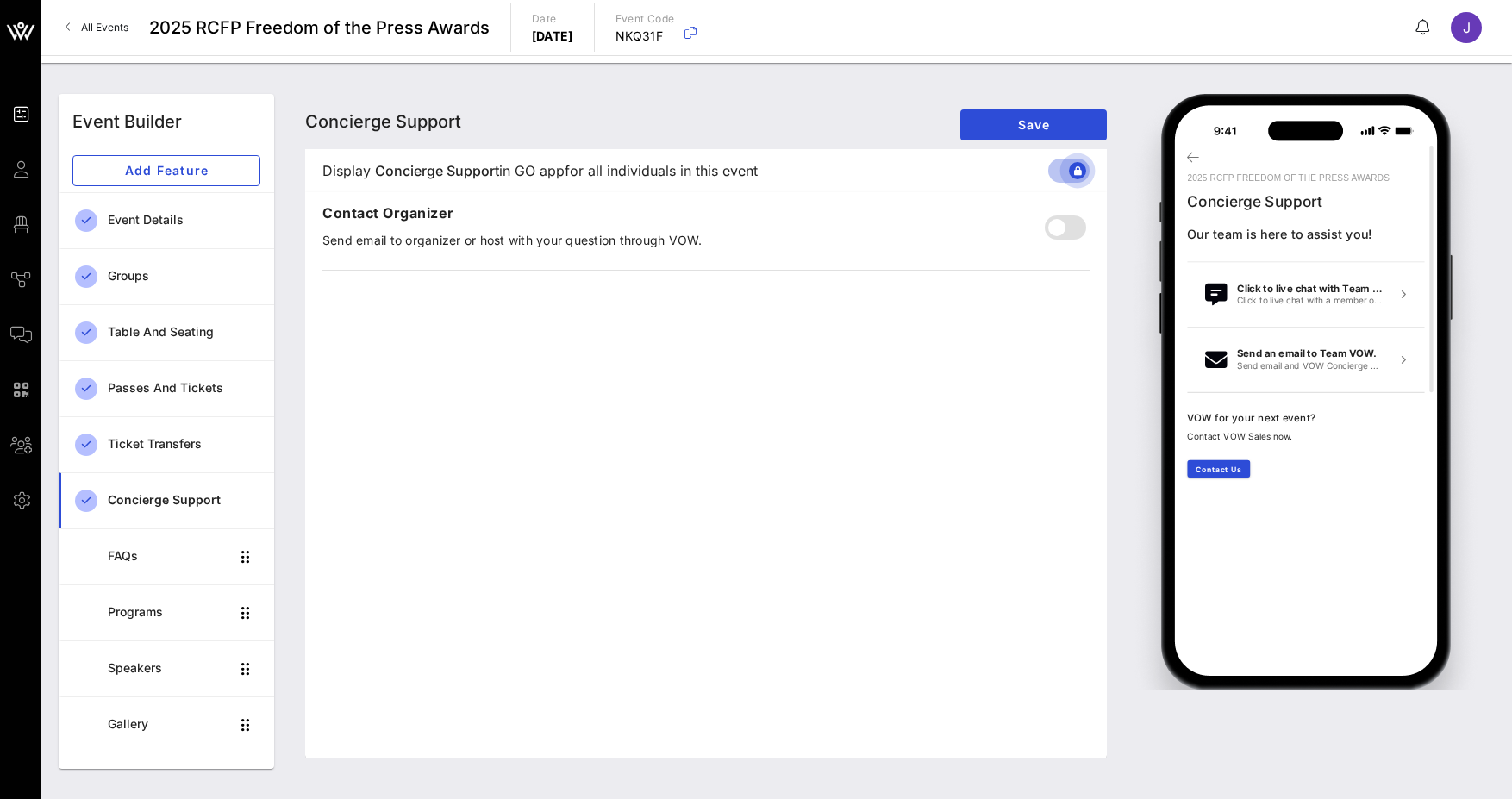
click at [1068, 178] on div at bounding box center [1078, 171] width 30 height 29
click at [170, 443] on div "Ticket Transfers" at bounding box center [184, 444] width 153 height 15
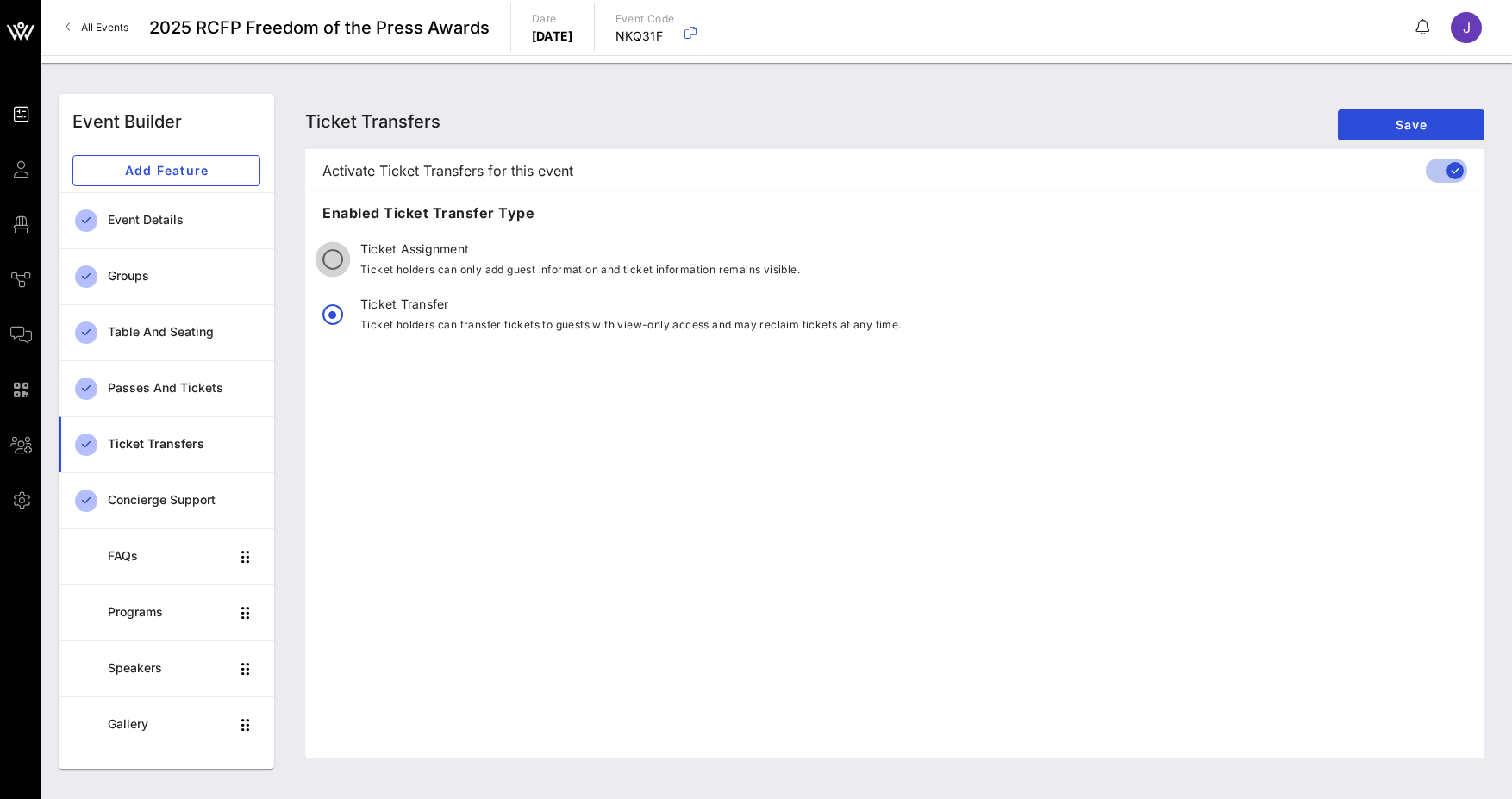
click at [339, 261] on div at bounding box center [333, 259] width 30 height 29
drag, startPoint x: 448, startPoint y: 259, endPoint x: 868, endPoint y: 278, distance: 420.4
click at [868, 278] on div "Ticket Assignment Ticket holders can only add guest information and ticket info…" at bounding box center [894, 295] width 1145 height 110
click at [864, 455] on div "Enabled Ticket Transfer Type Ticket Assignment Ticket holders can only add gues…" at bounding box center [895, 475] width 1180 height 567
click at [1430, 111] on button "Save" at bounding box center [1411, 125] width 147 height 31
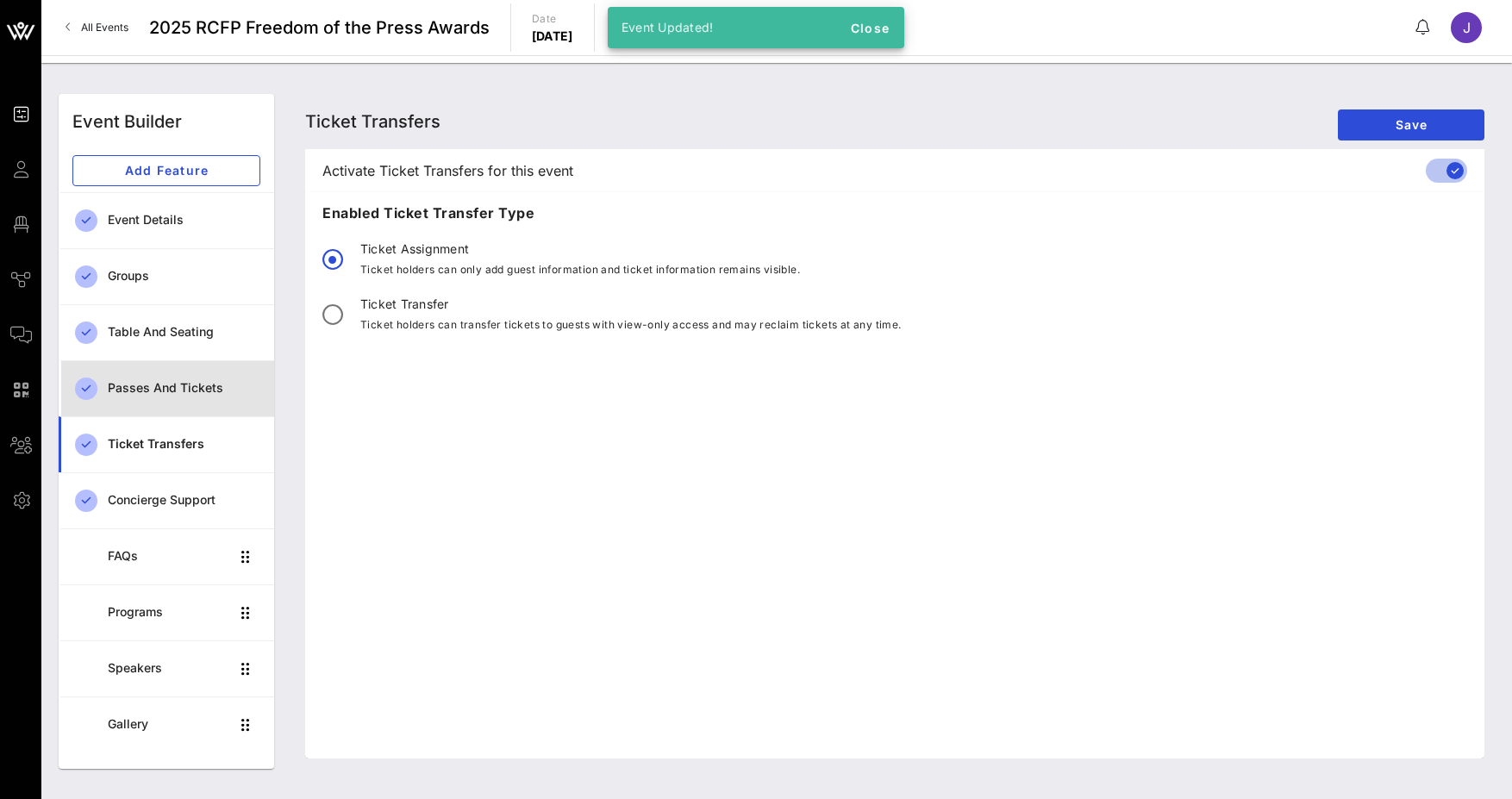
click at [169, 389] on div "Passes and Tickets" at bounding box center [184, 388] width 153 height 15
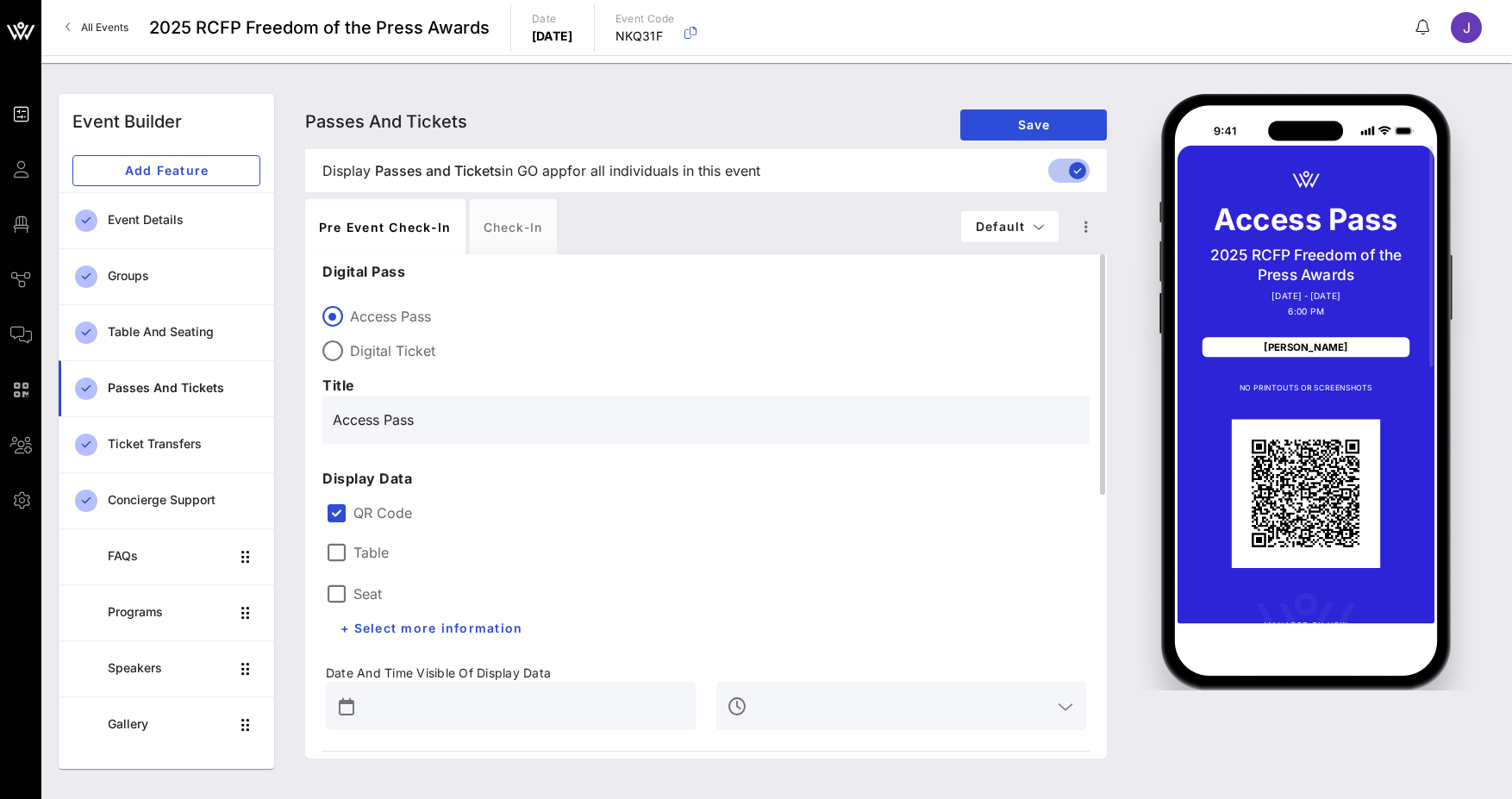
click at [419, 350] on label "Digital Ticket" at bounding box center [720, 350] width 740 height 17
click at [421, 324] on label "Access Pass" at bounding box center [720, 317] width 740 height 17
type input "Access Pass"
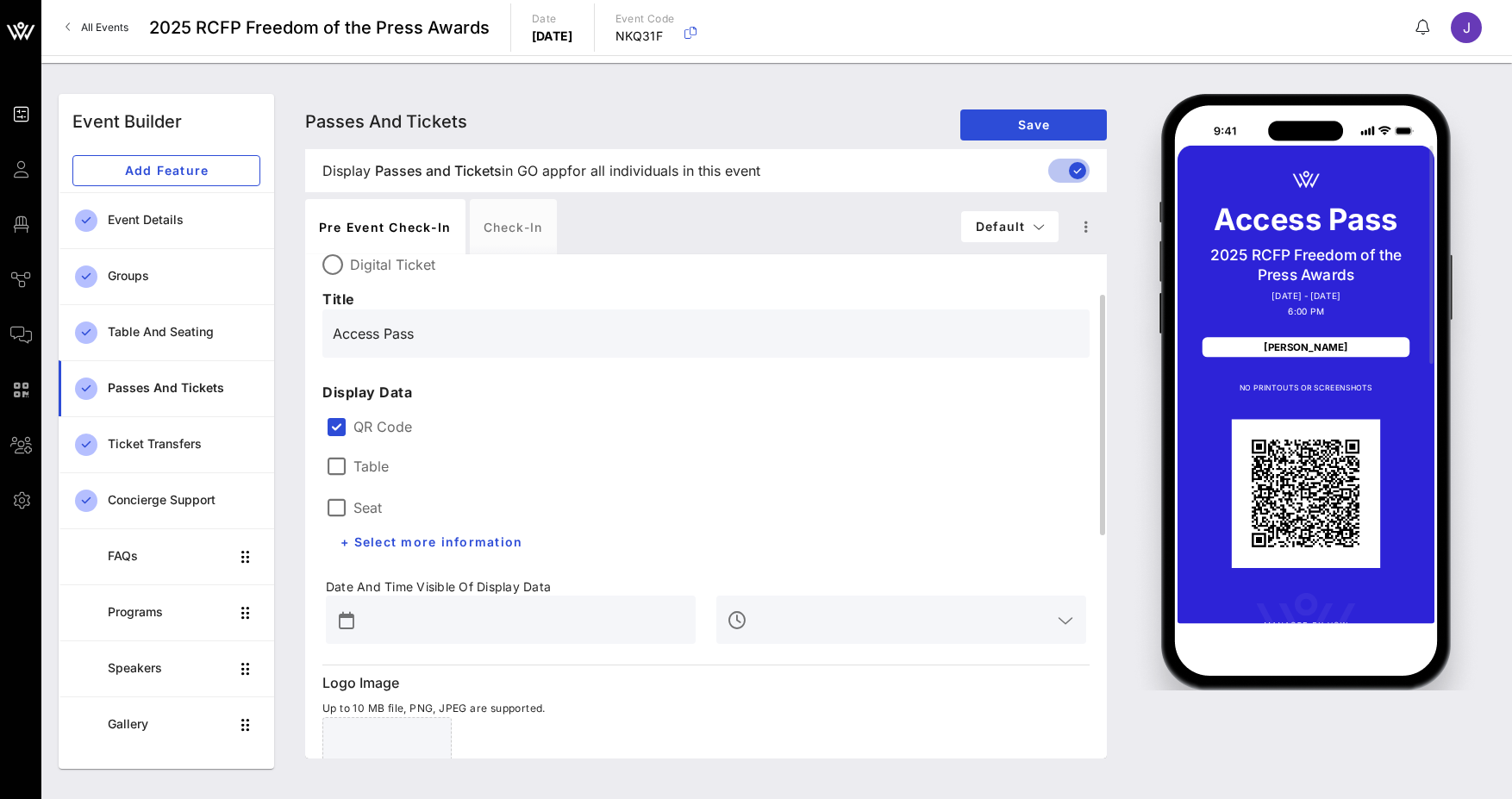
click at [363, 464] on label "Table" at bounding box center [371, 466] width 36 height 17
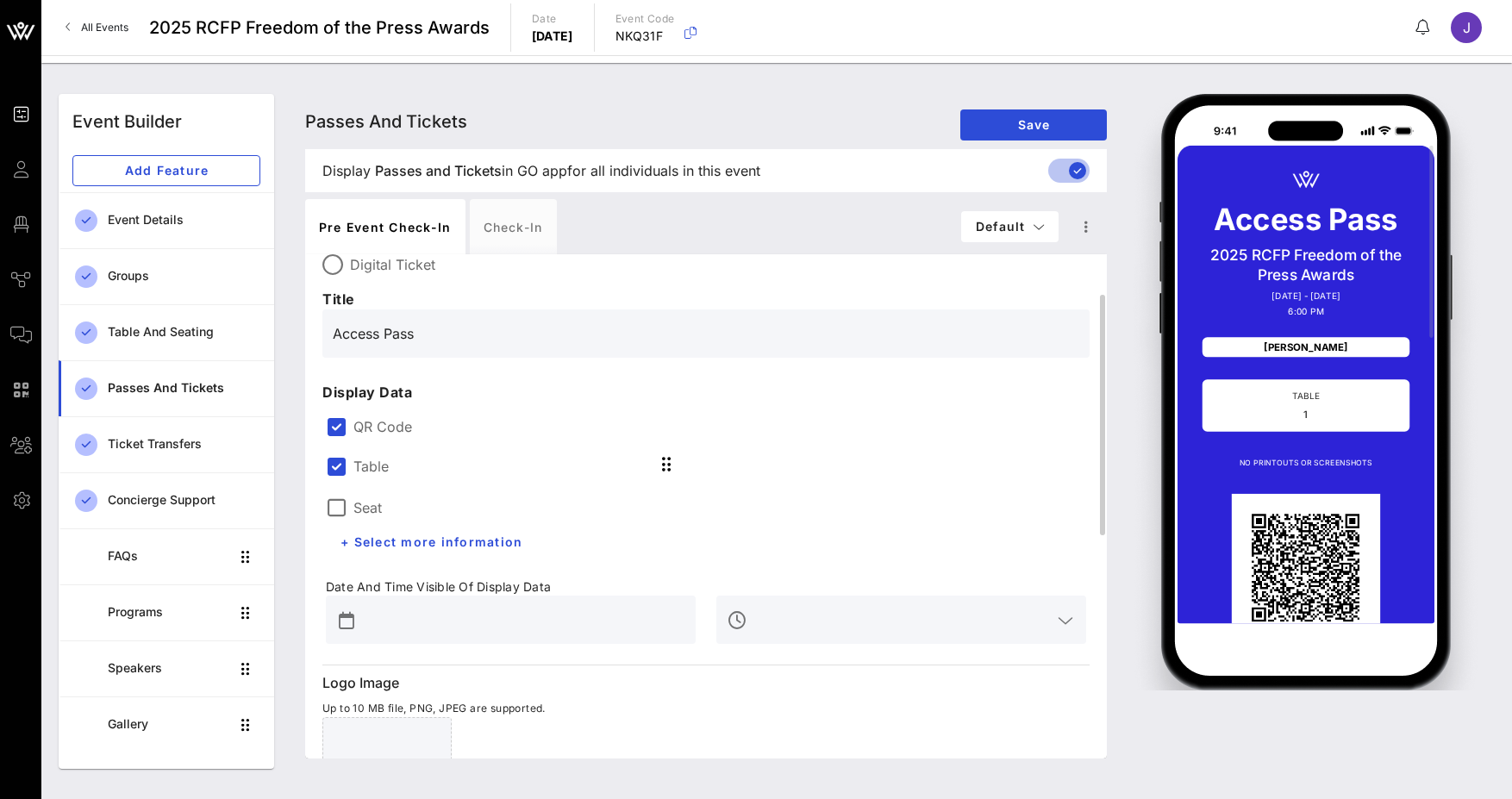
scroll to position [173, 0]
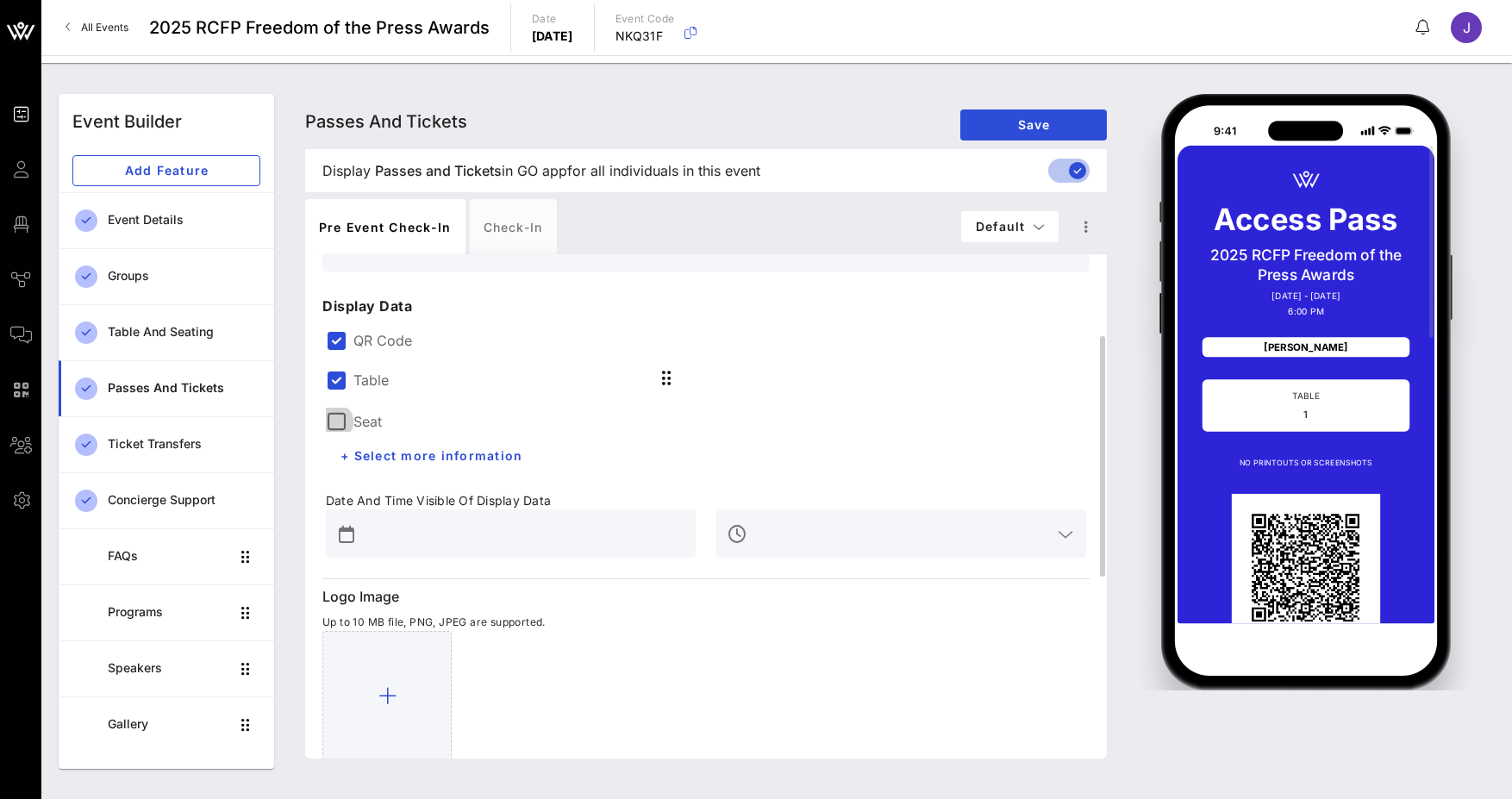
click at [333, 422] on div at bounding box center [336, 422] width 30 height 29
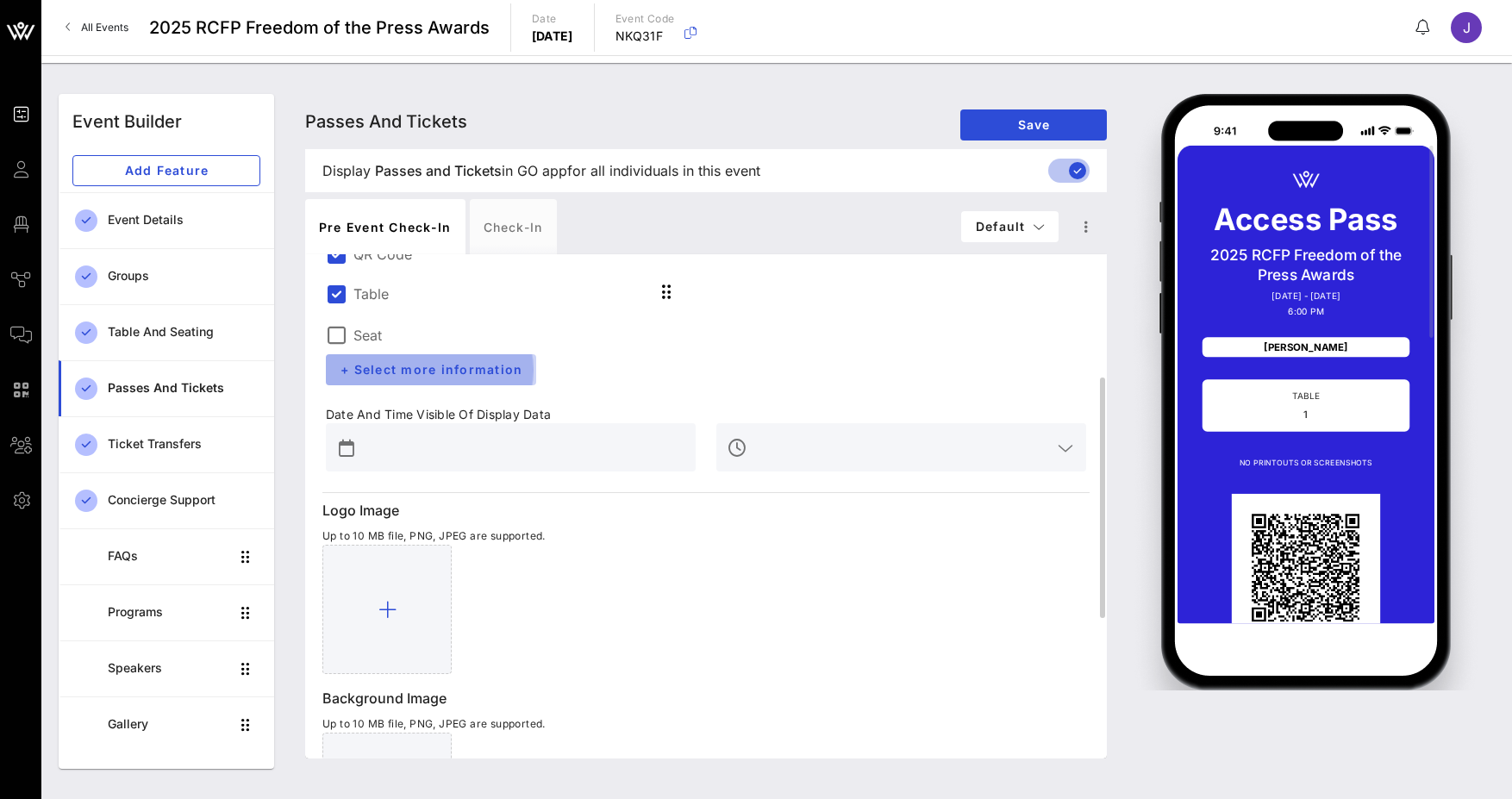
click at [470, 373] on span "+ Select more information" at bounding box center [431, 369] width 183 height 15
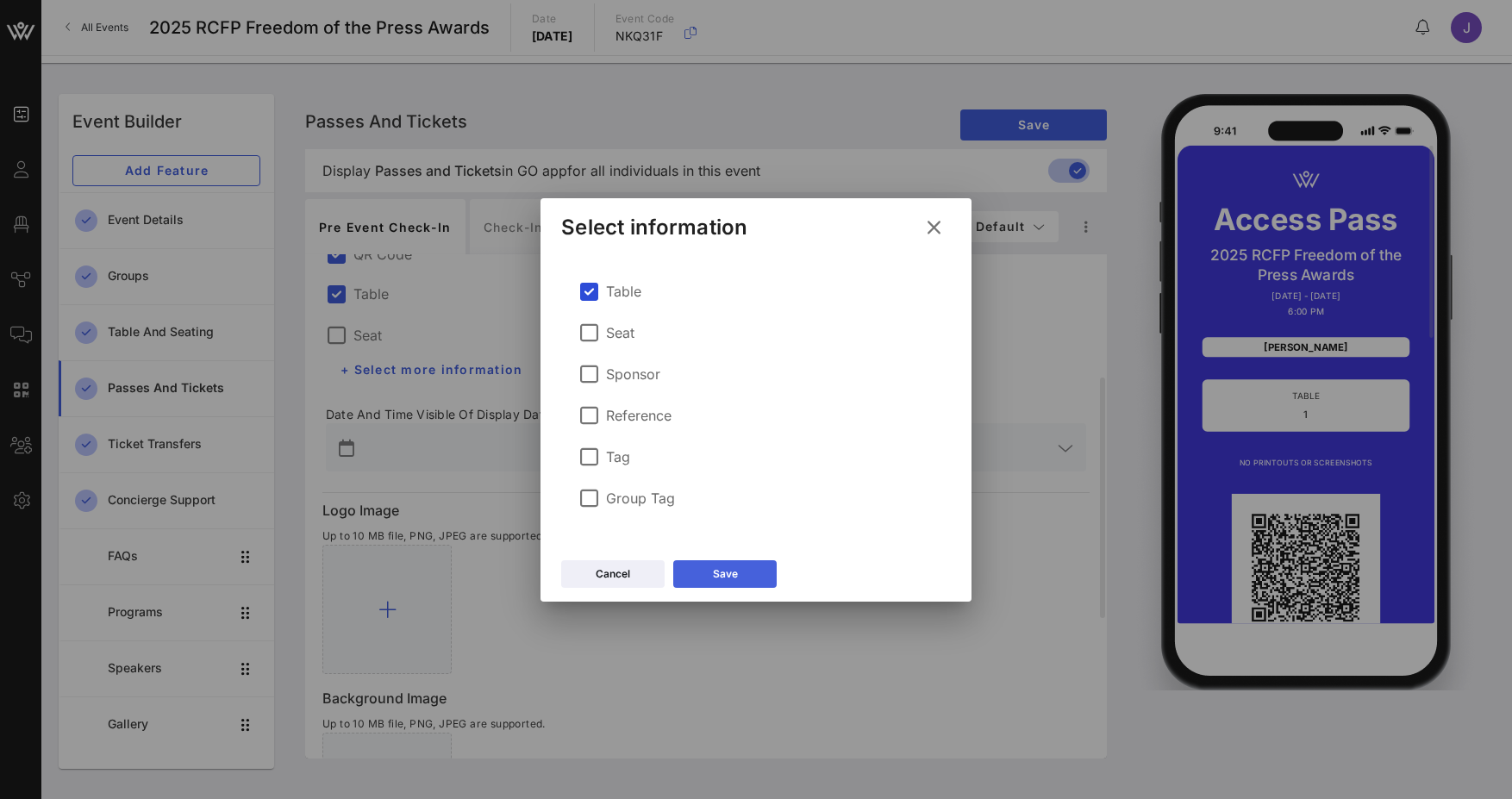
click at [744, 580] on button "Save" at bounding box center [725, 574] width 103 height 28
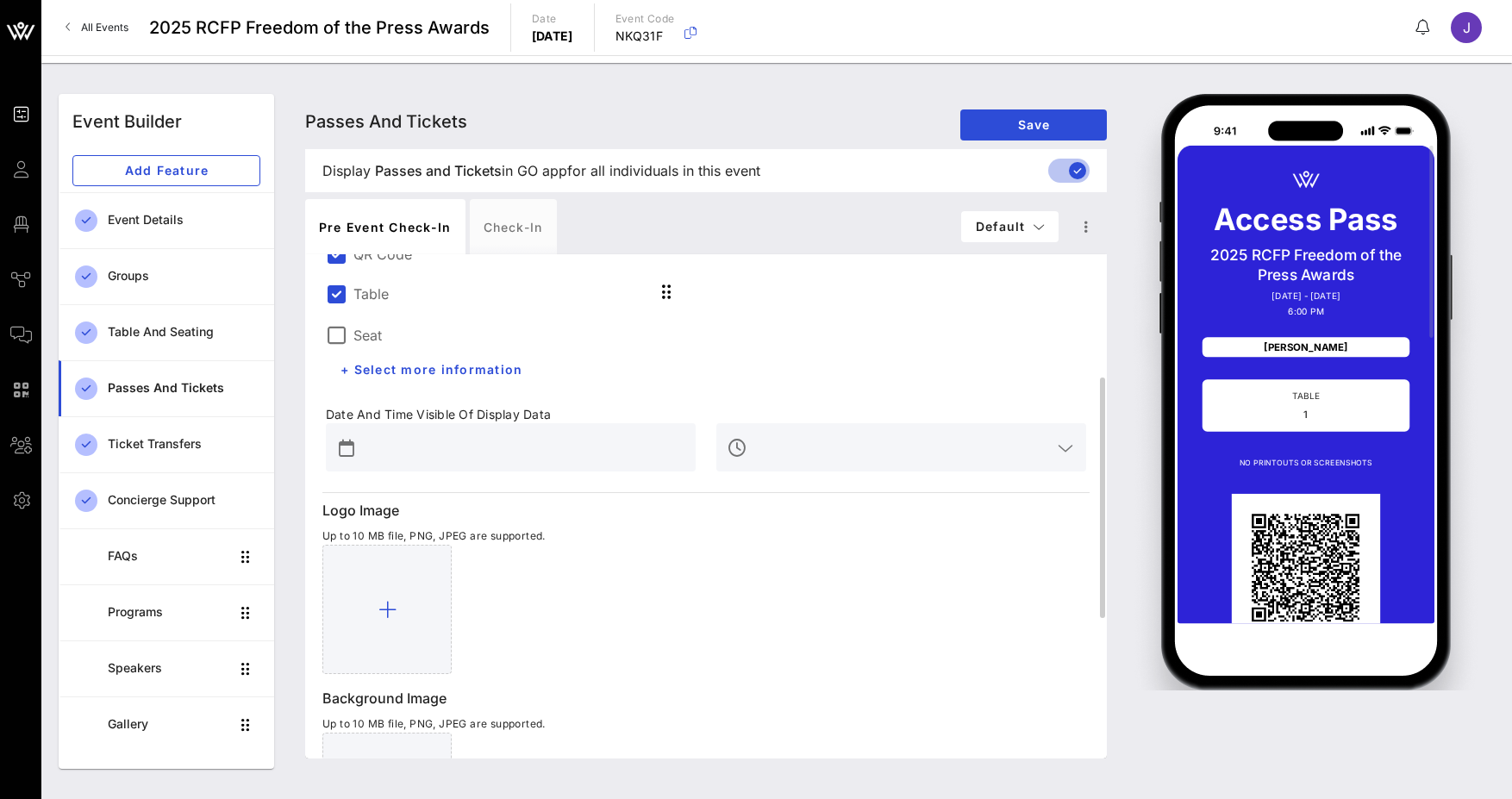
scroll to position [173, 0]
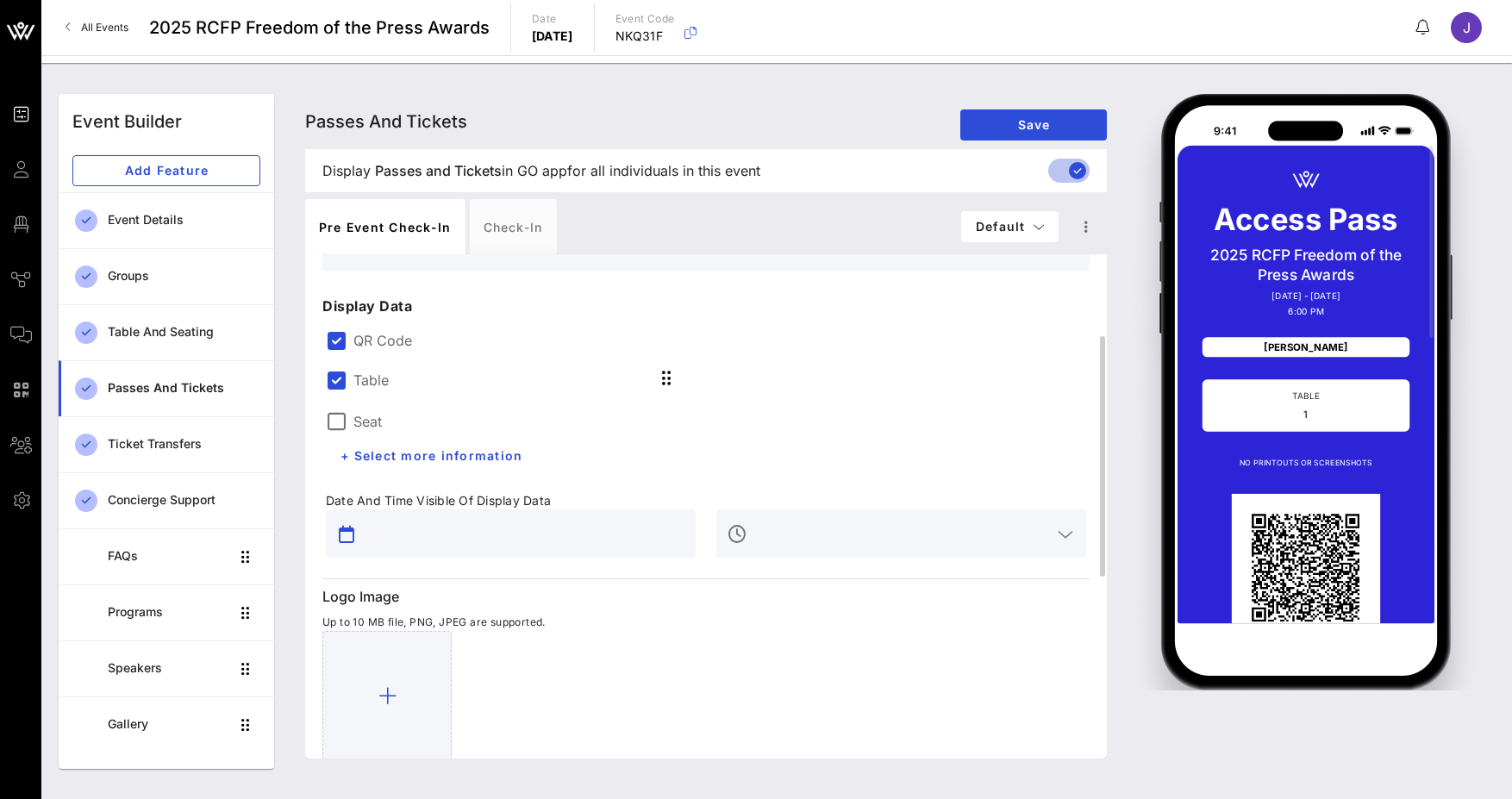
click at [482, 541] on input "text" at bounding box center [523, 534] width 325 height 28
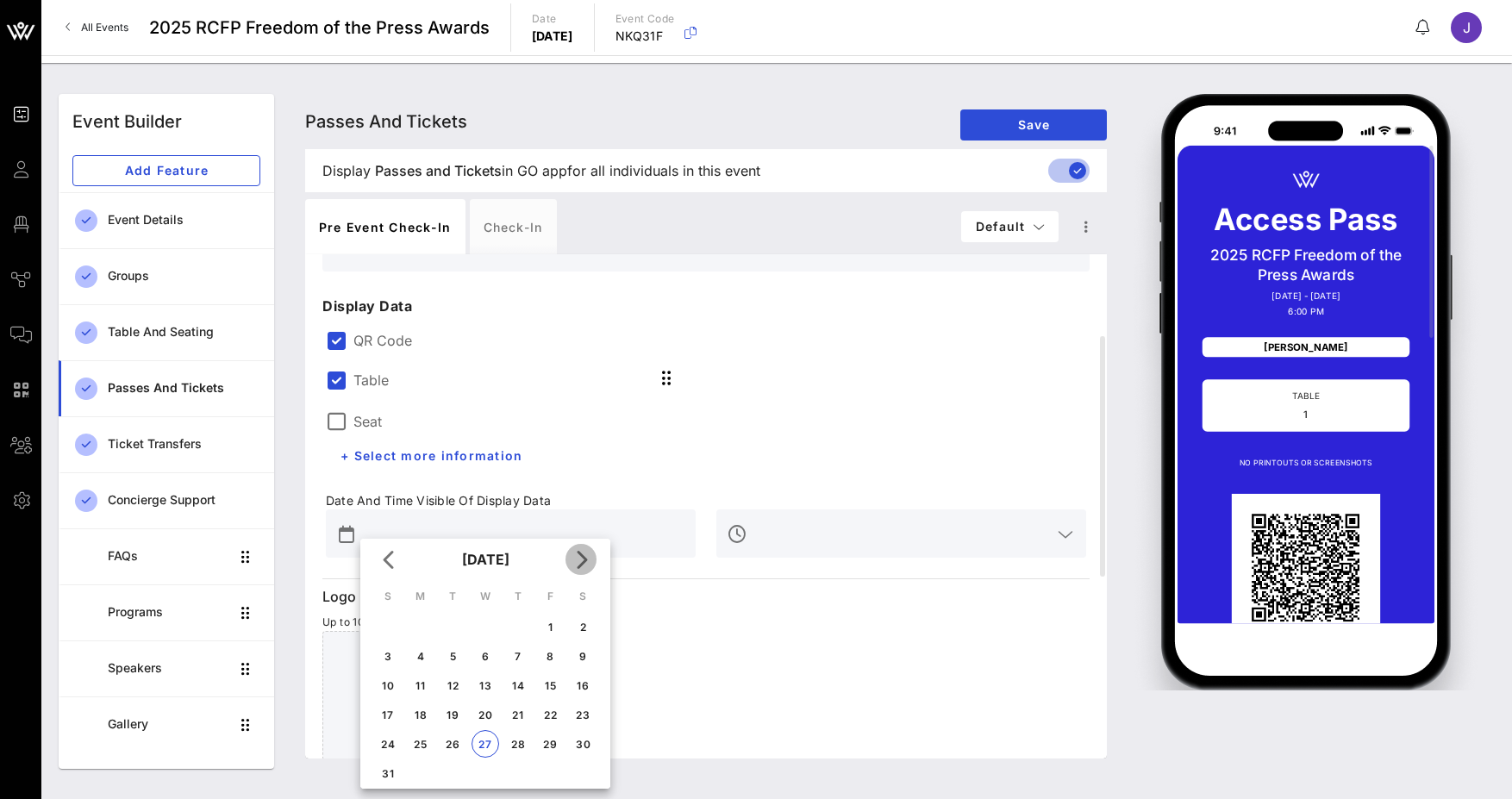
click at [589, 554] on icon "Next month" at bounding box center [582, 560] width 21 height 21
click at [586, 561] on icon "Next month" at bounding box center [582, 560] width 21 height 21
click at [485, 682] on div "15" at bounding box center [485, 685] width 28 height 13
type input "[DATE]"
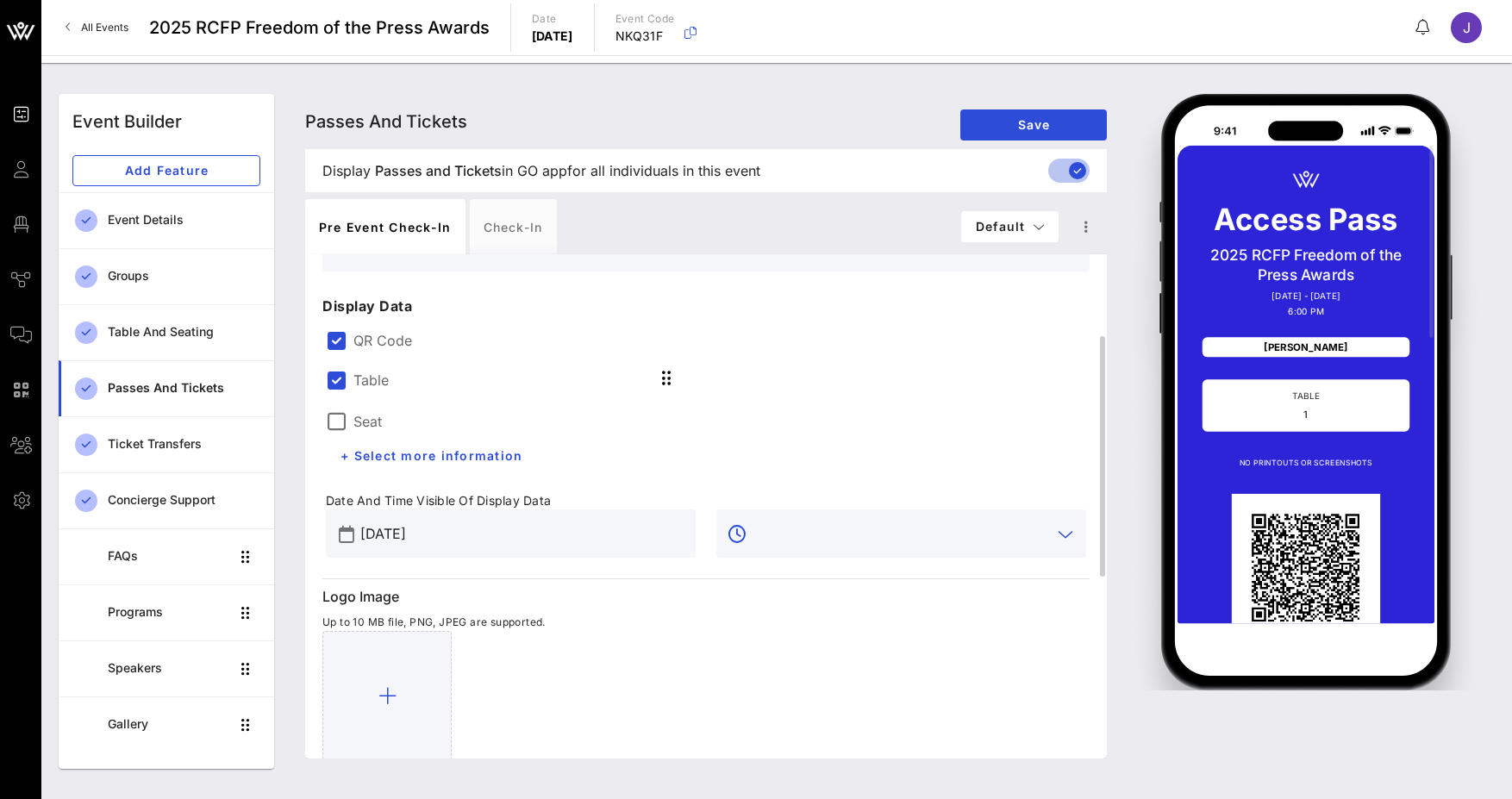
click at [779, 537] on input "text" at bounding box center [901, 534] width 301 height 28
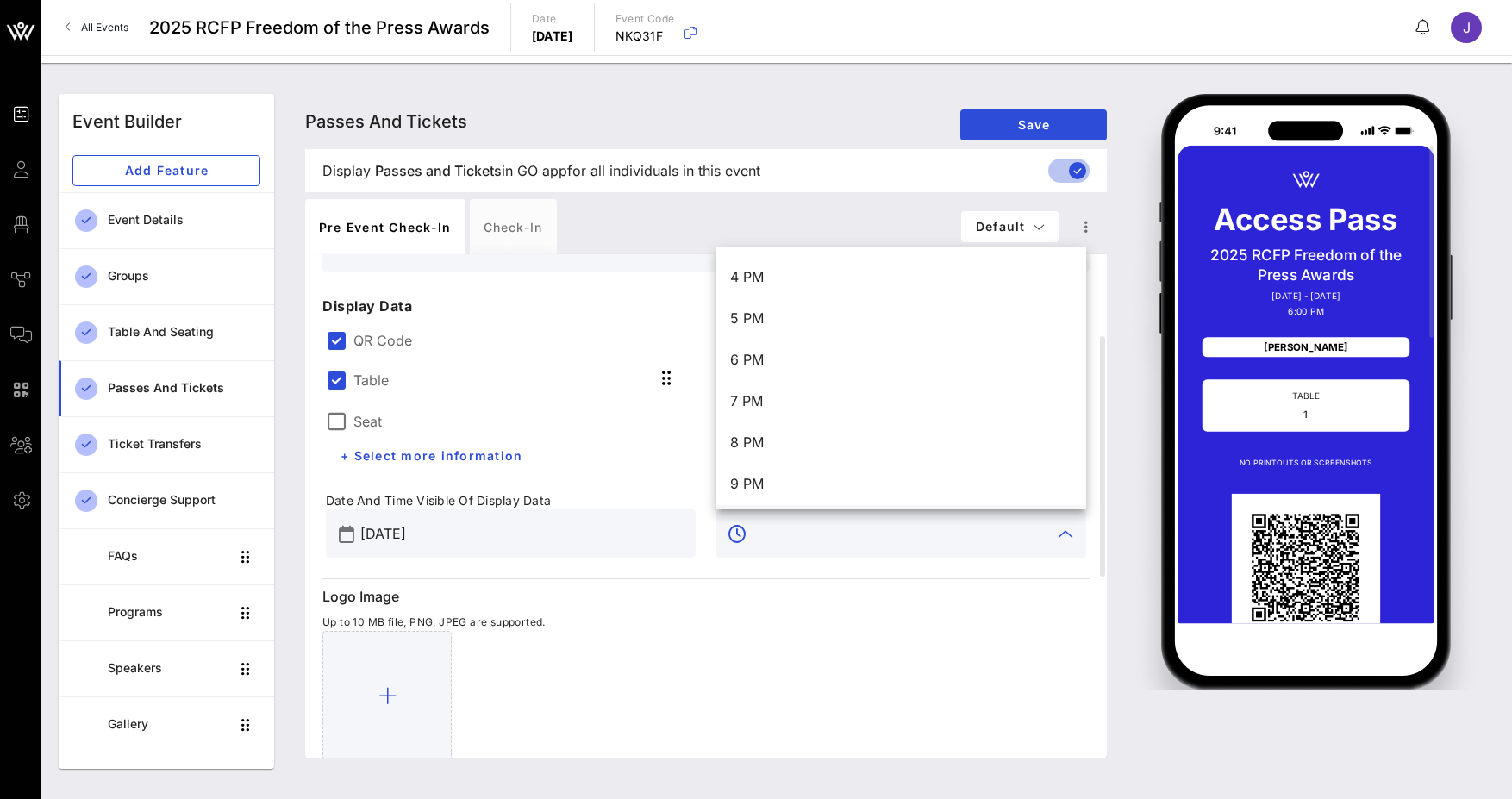
scroll to position [658, 0]
click at [763, 320] on div "5 PM" at bounding box center [901, 319] width 342 height 16
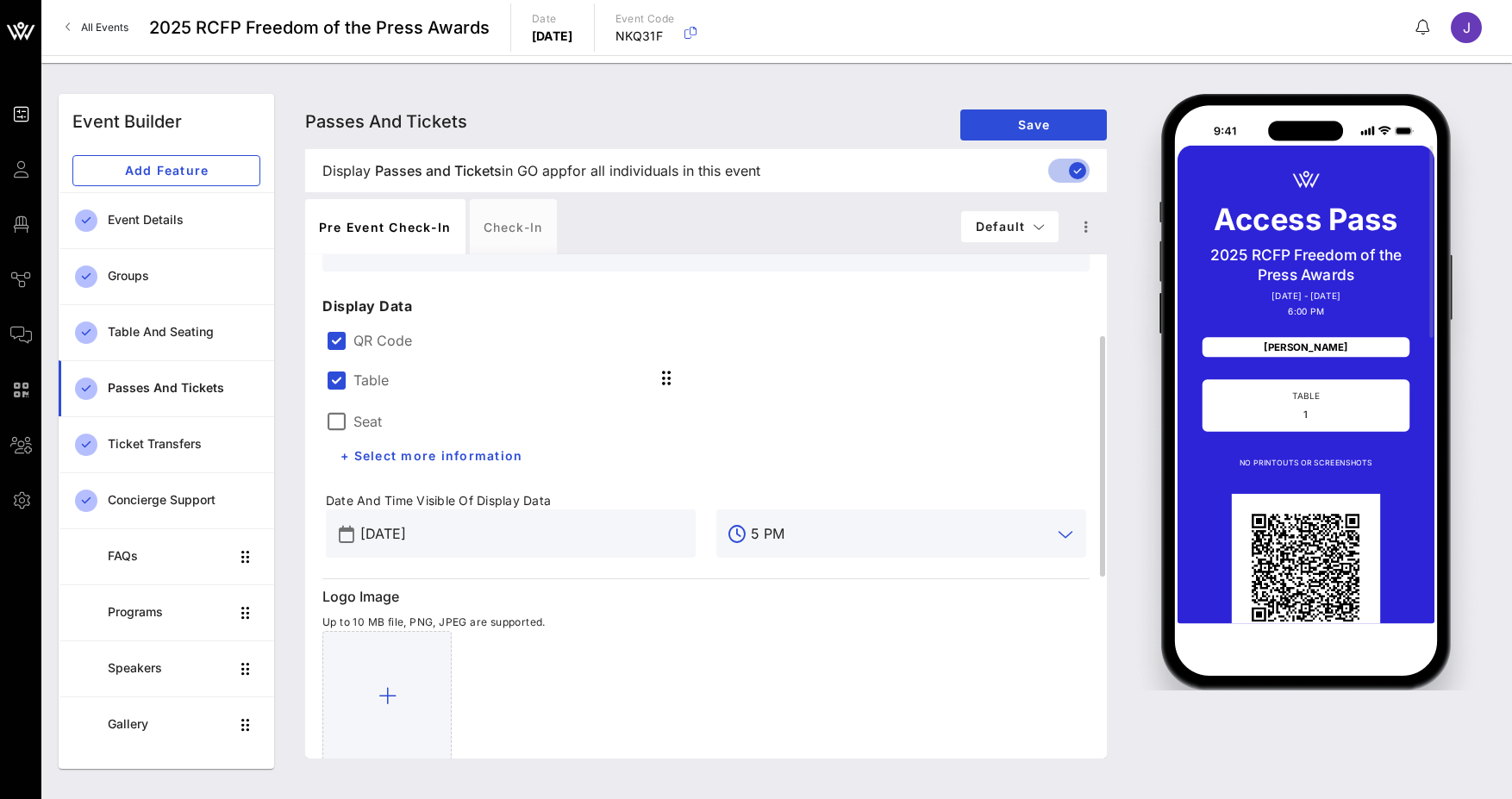
click at [756, 533] on input "5 PM" at bounding box center [901, 534] width 301 height 28
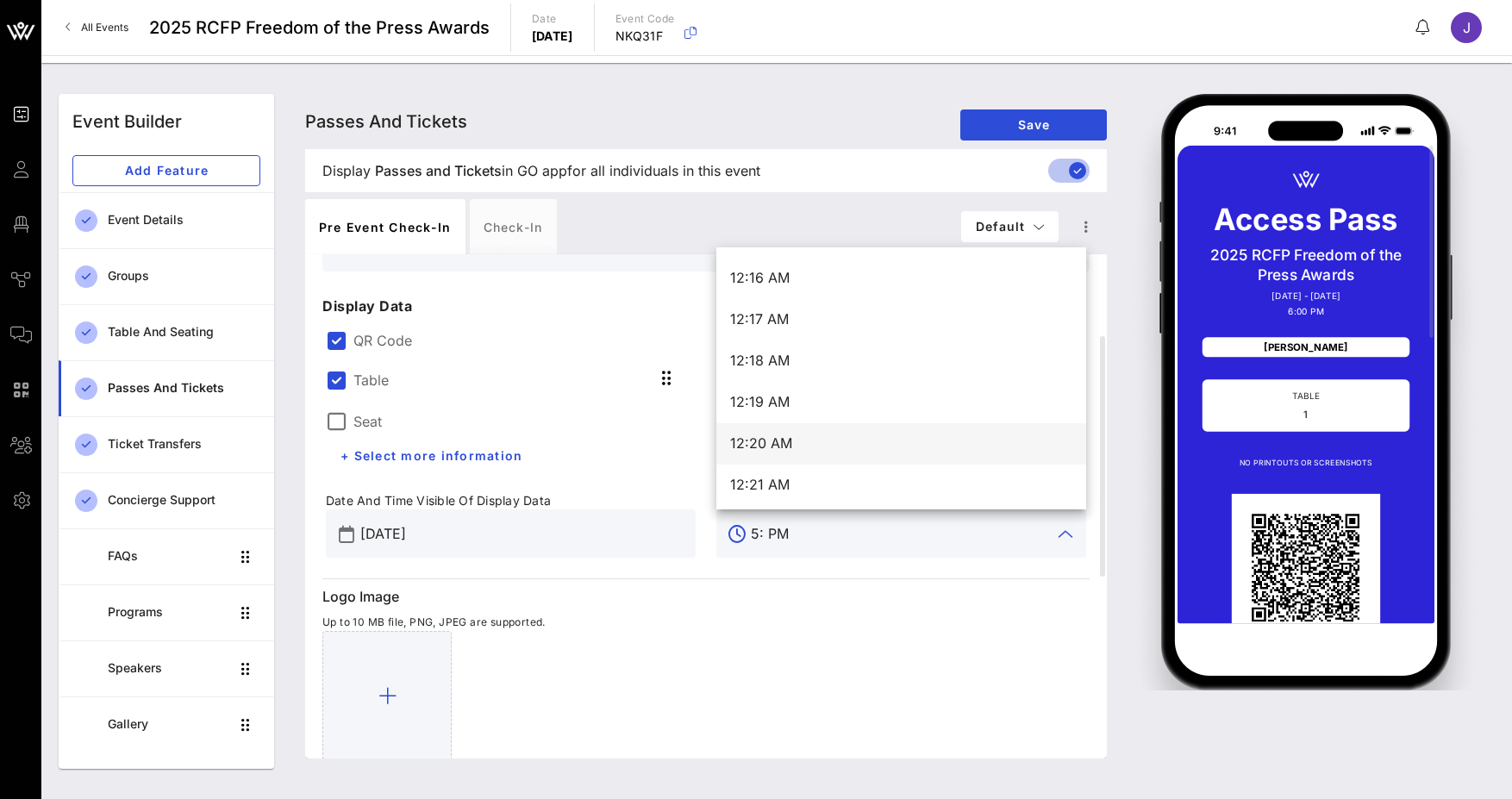
scroll to position [0, 0]
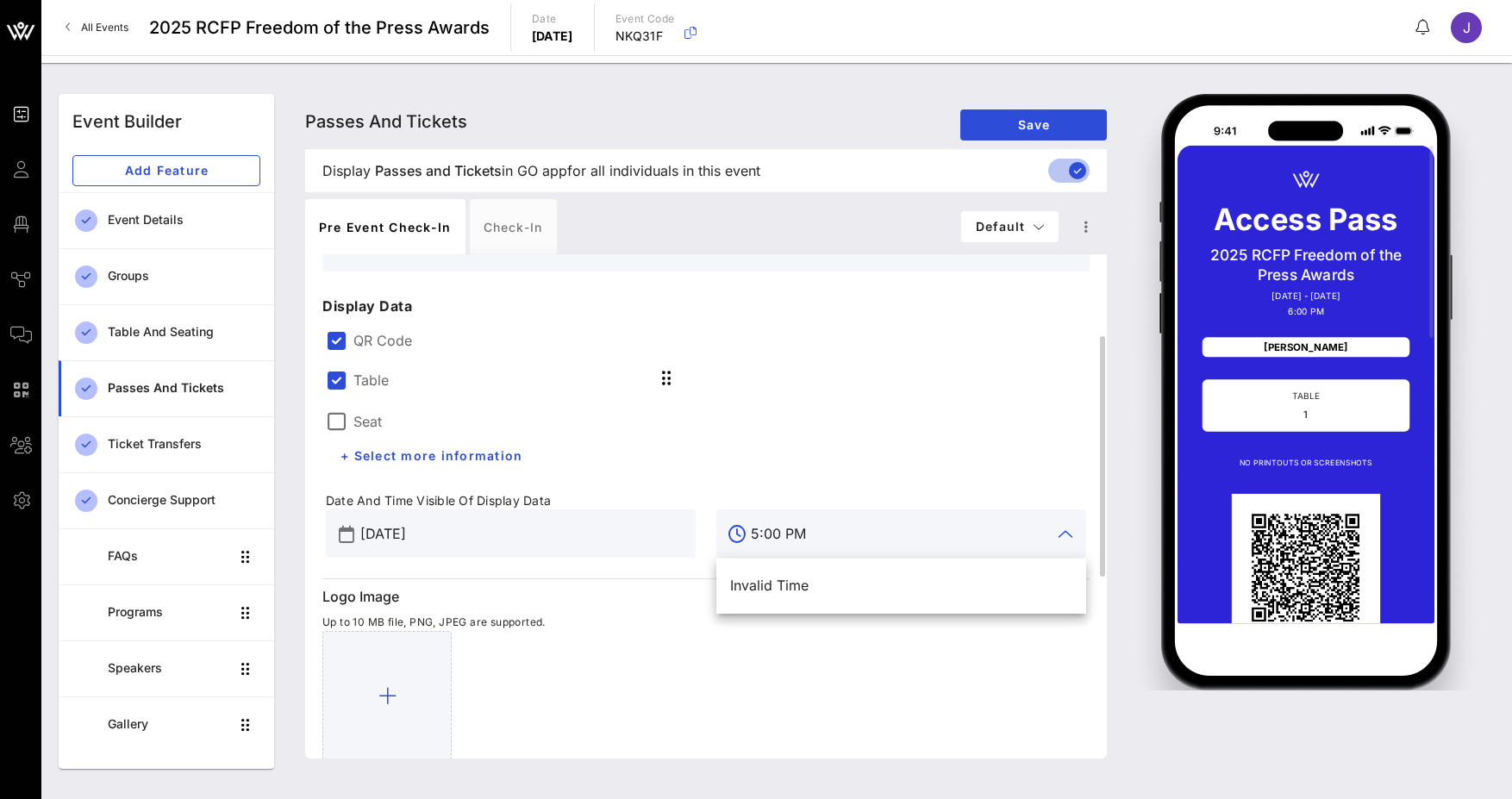
click at [946, 709] on div at bounding box center [706, 695] width 767 height 129
type input "5 PM"
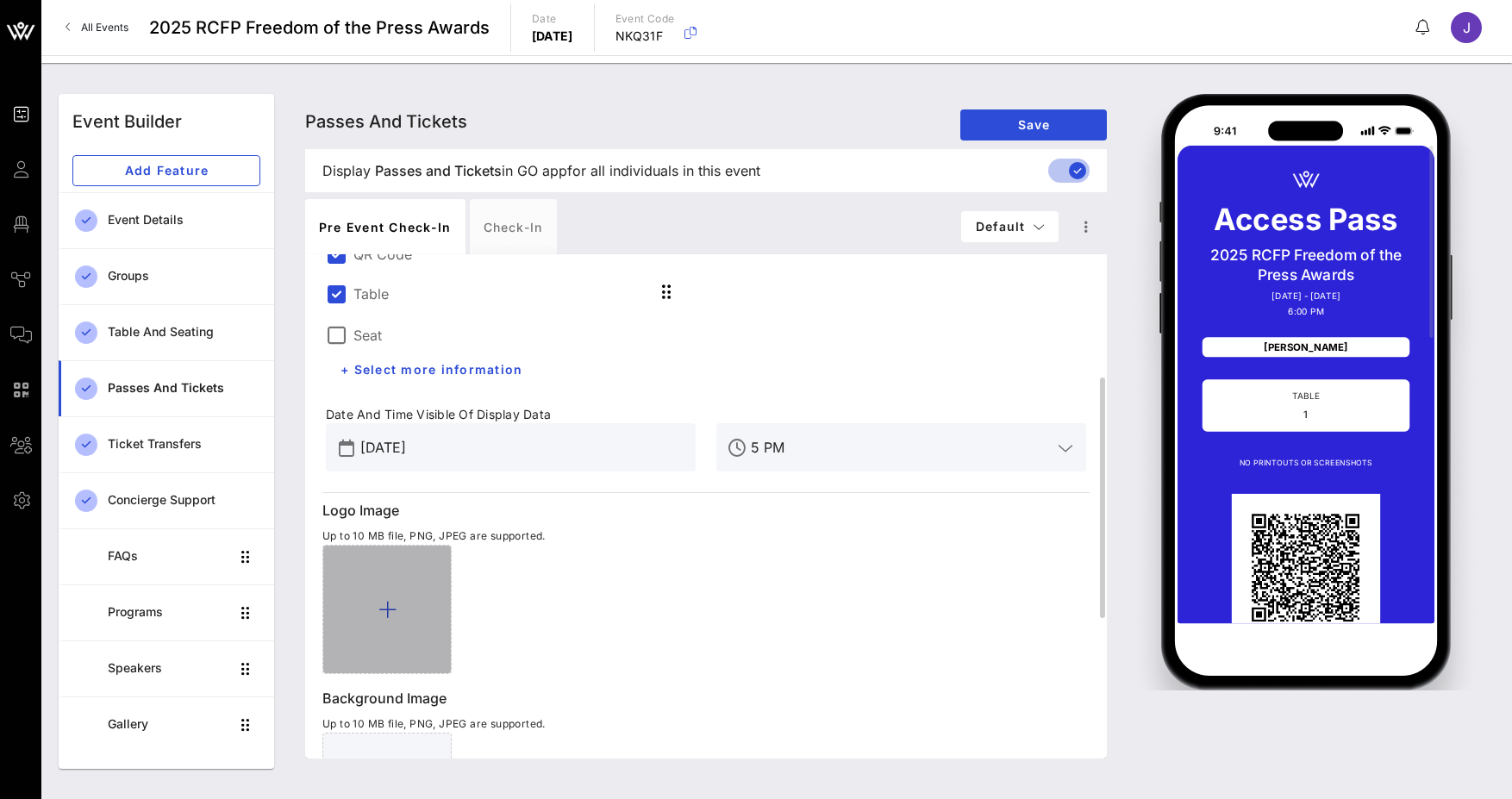
click at [393, 588] on div at bounding box center [386, 609] width 129 height 129
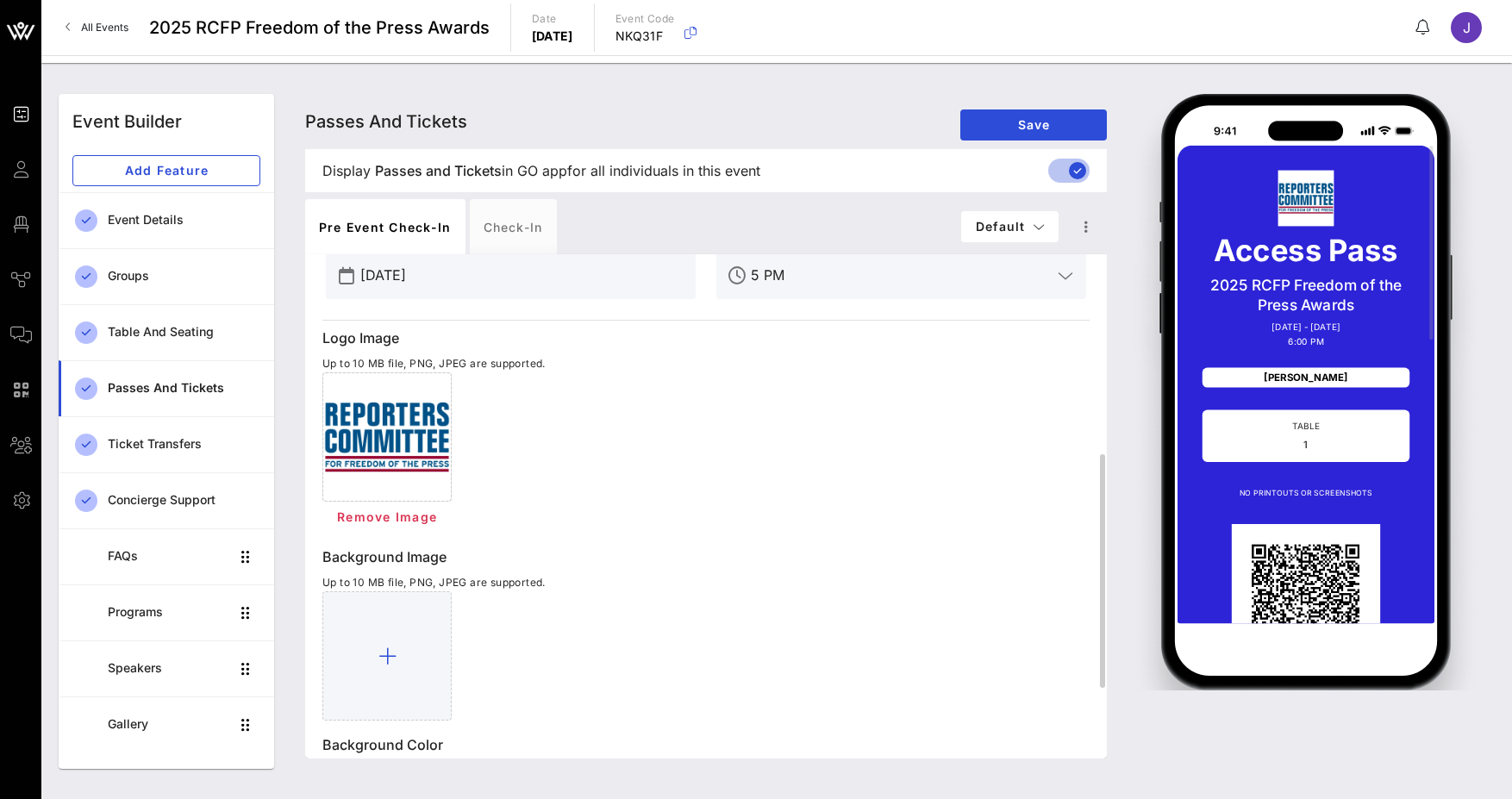
scroll to position [582, 0]
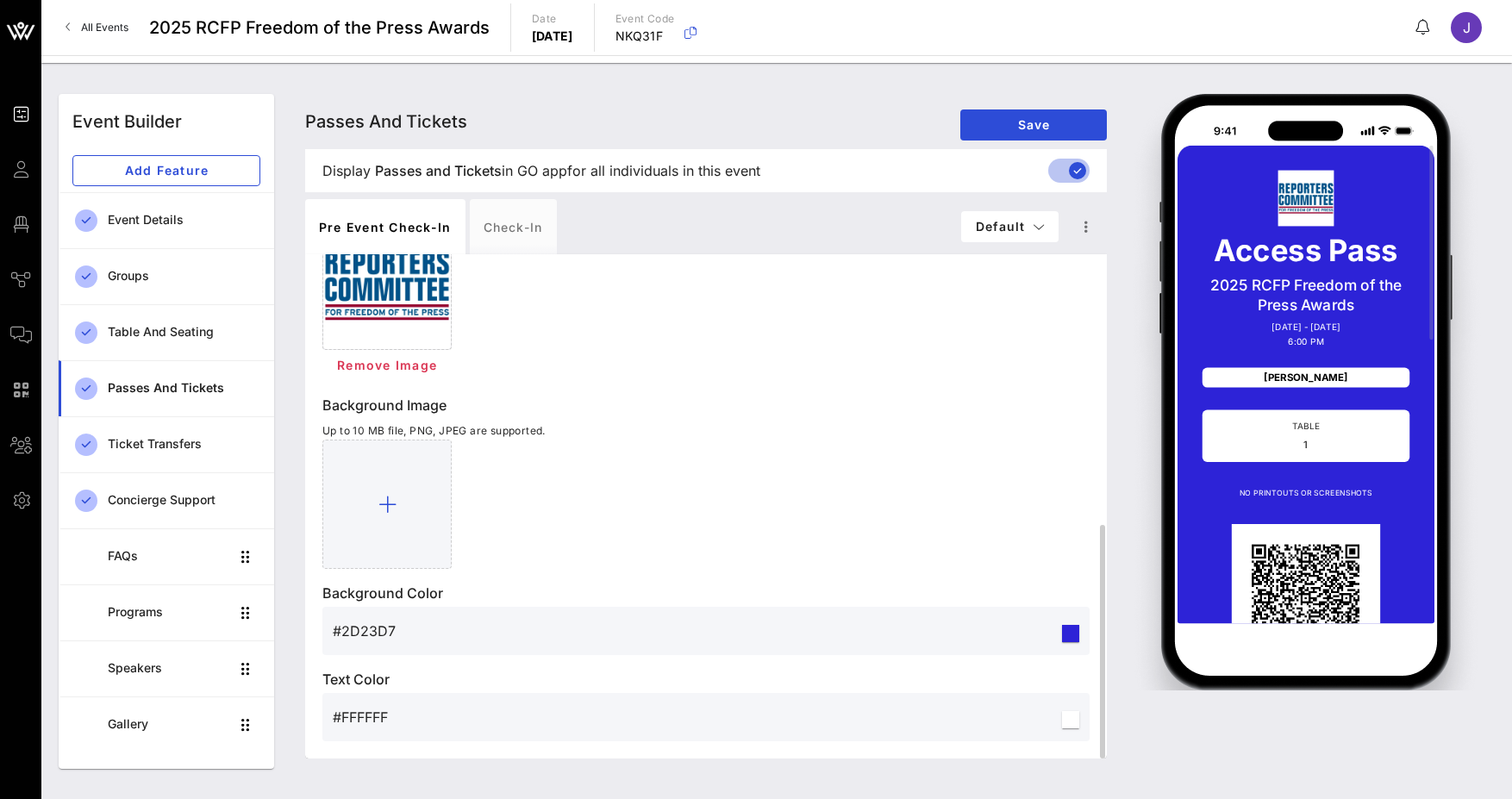
click at [443, 638] on input "#2D23D7" at bounding box center [695, 631] width 726 height 28
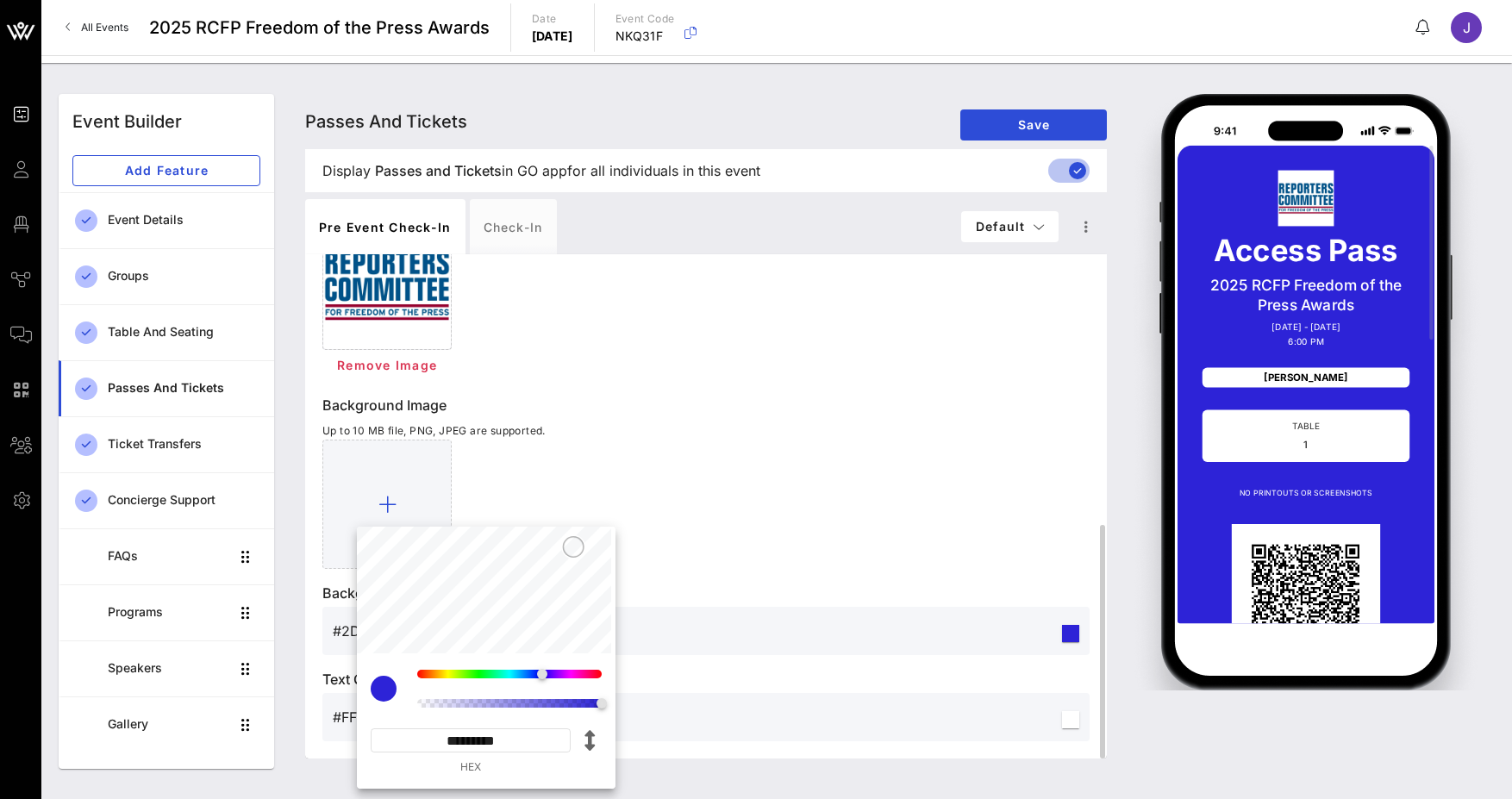
click at [336, 641] on input "#2D23D7" at bounding box center [695, 631] width 726 height 28
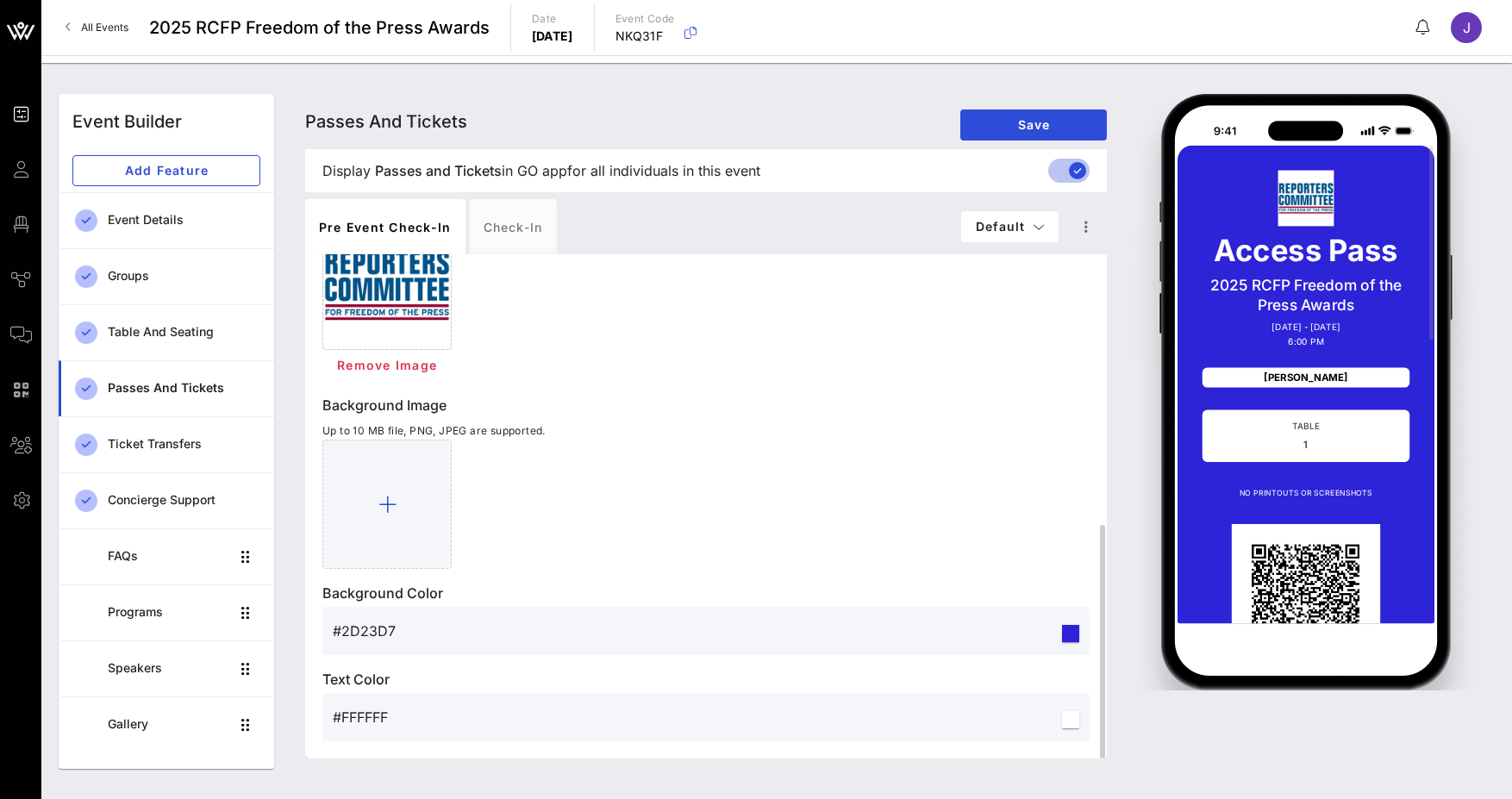
click at [343, 636] on input "#2D23D7" at bounding box center [695, 631] width 726 height 28
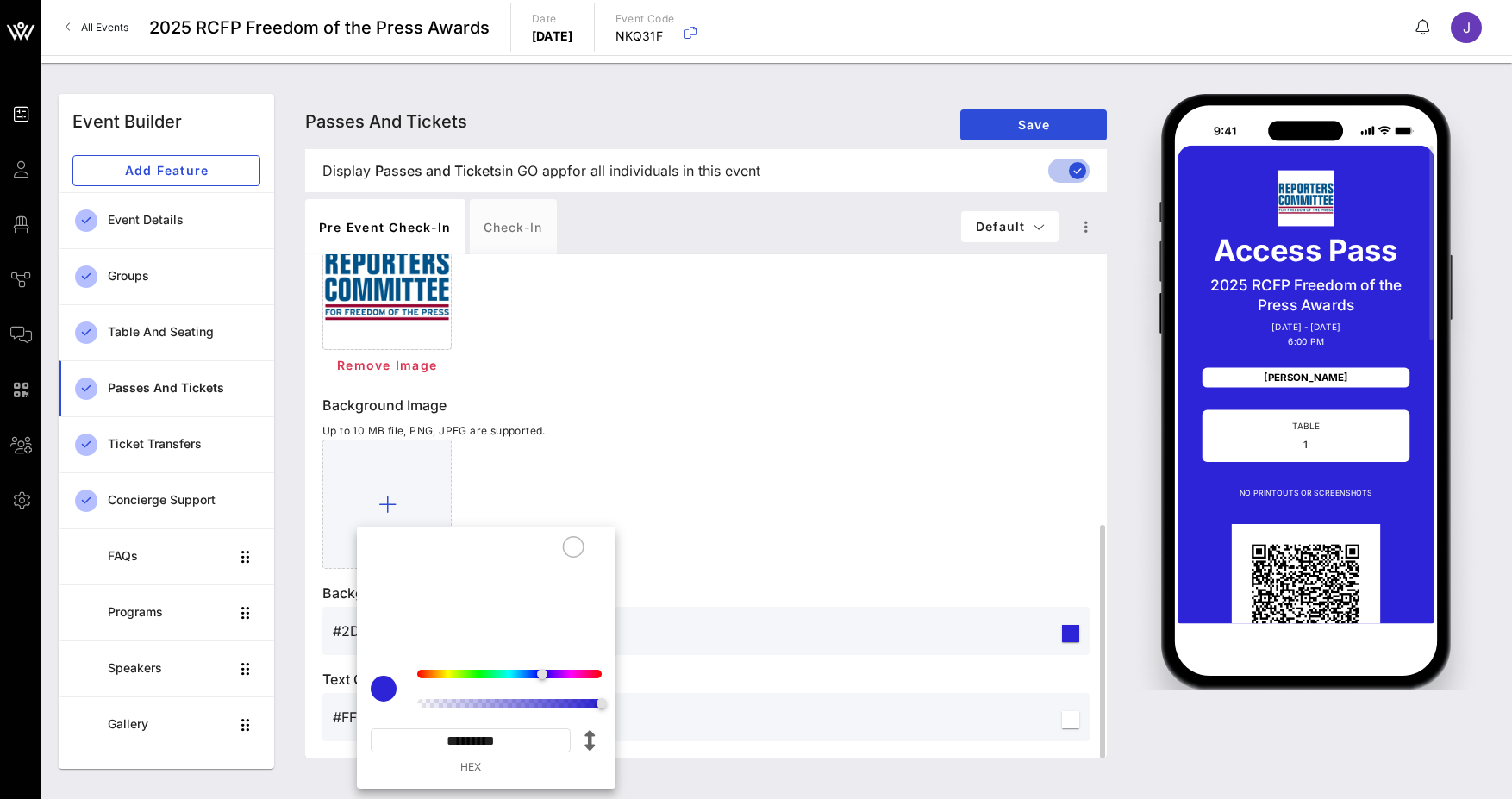
click at [343, 636] on input "#2D23D7" at bounding box center [695, 631] width 726 height 28
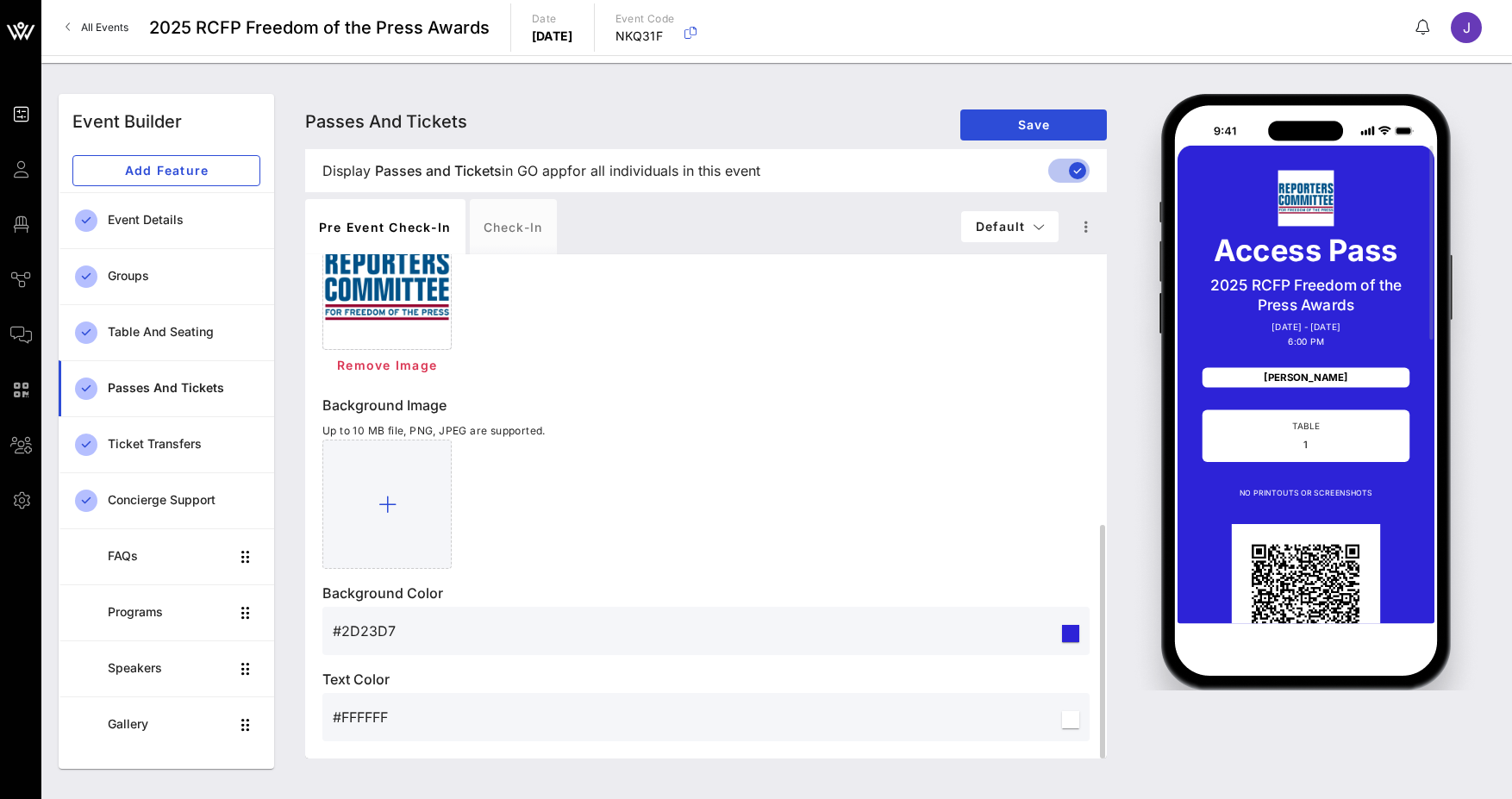
click at [343, 636] on input "#2D23D7" at bounding box center [695, 631] width 726 height 28
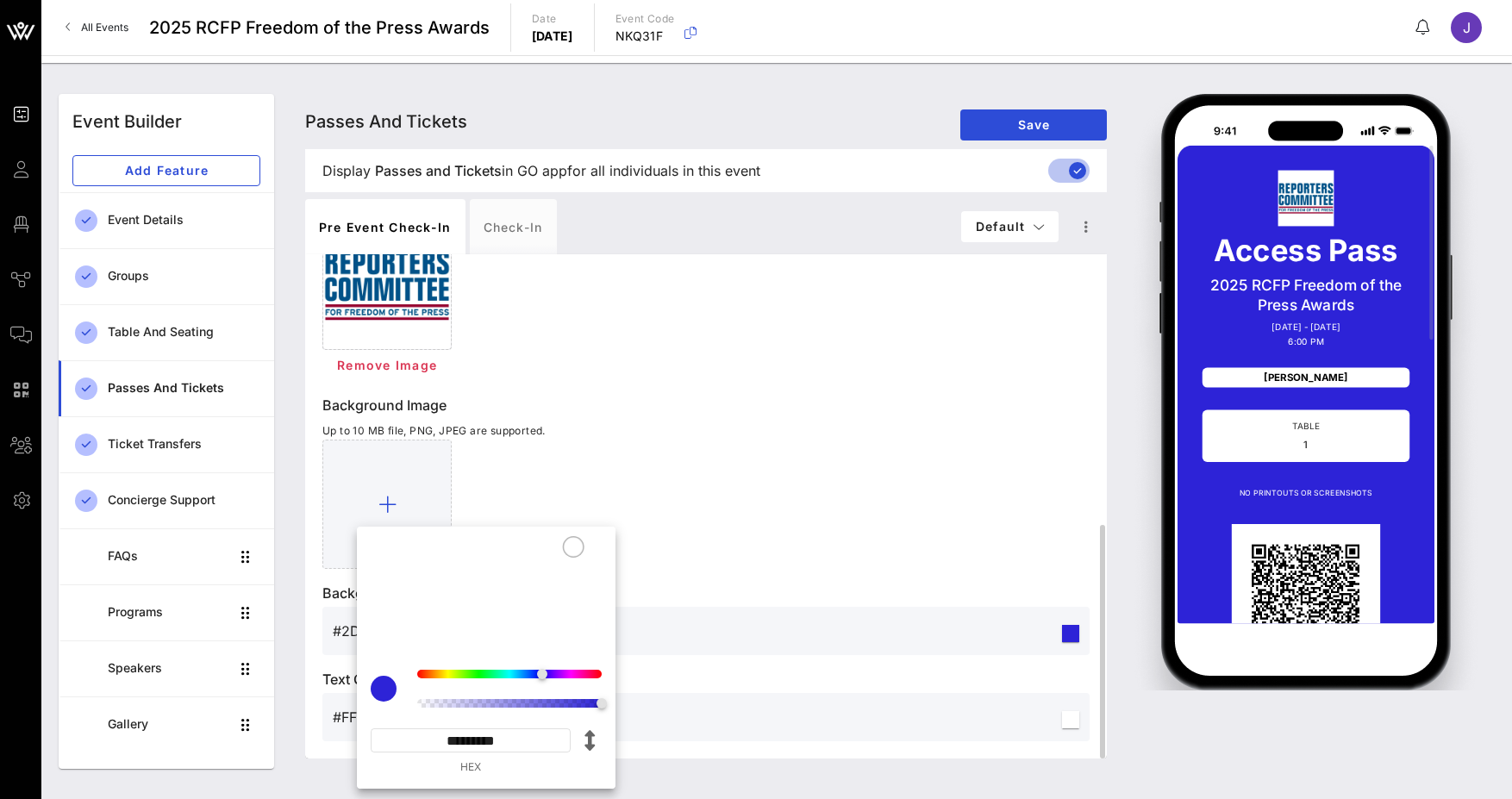
drag, startPoint x: 441, startPoint y: 737, endPoint x: 691, endPoint y: 732, distance: 250.0
click at [691, 732] on div "Event Builder Guests Floor Plan Journeys Comms QR Scanner Team Settings 2025 RC…" at bounding box center [756, 399] width 1512 height 799
paste input
type input "*******"
type input "#003865"
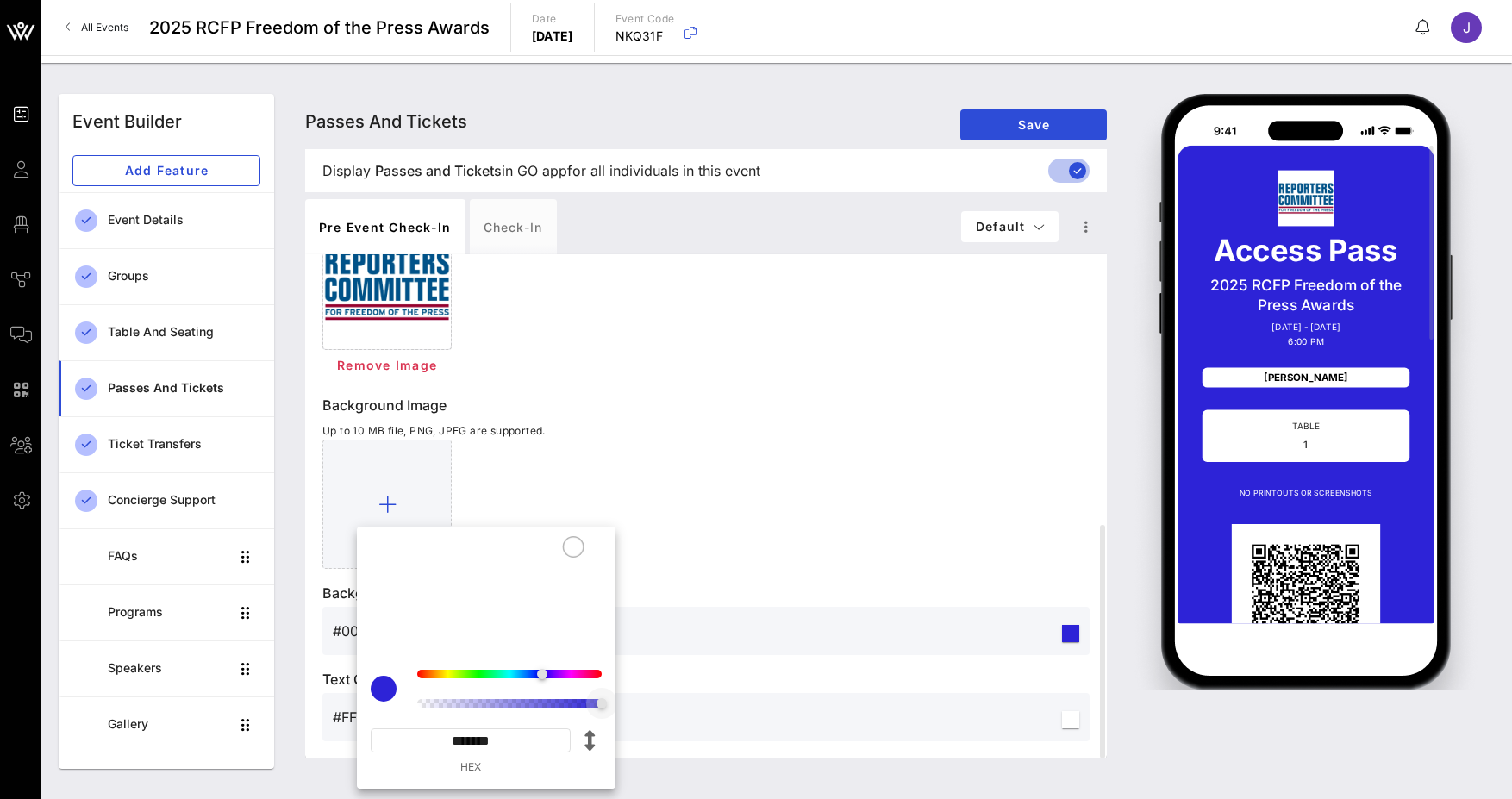
type input "*********"
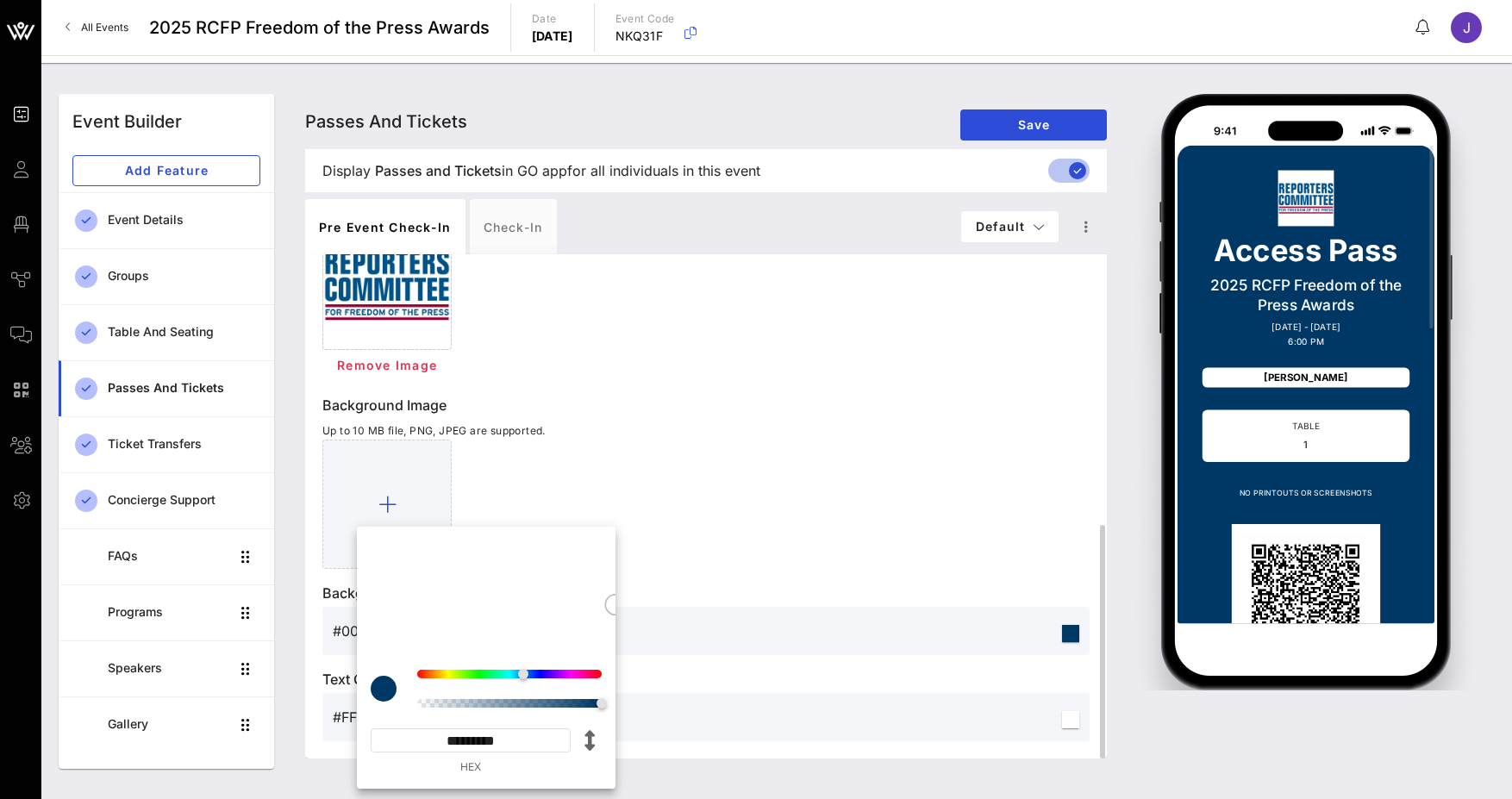
click at [790, 496] on div at bounding box center [706, 504] width 767 height 129
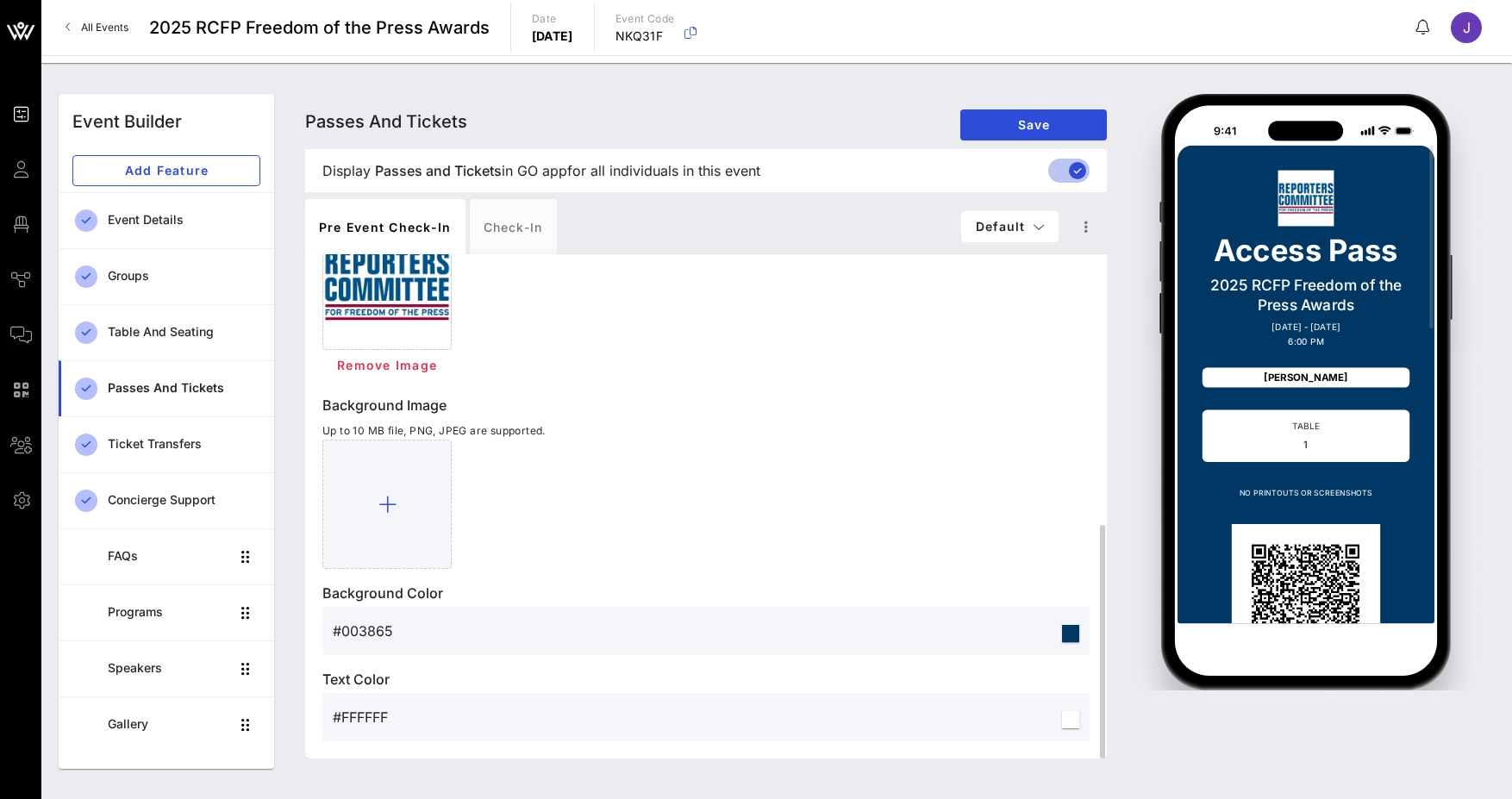
click at [389, 717] on input "#FFFFFF" at bounding box center [695, 717] width 726 height 28
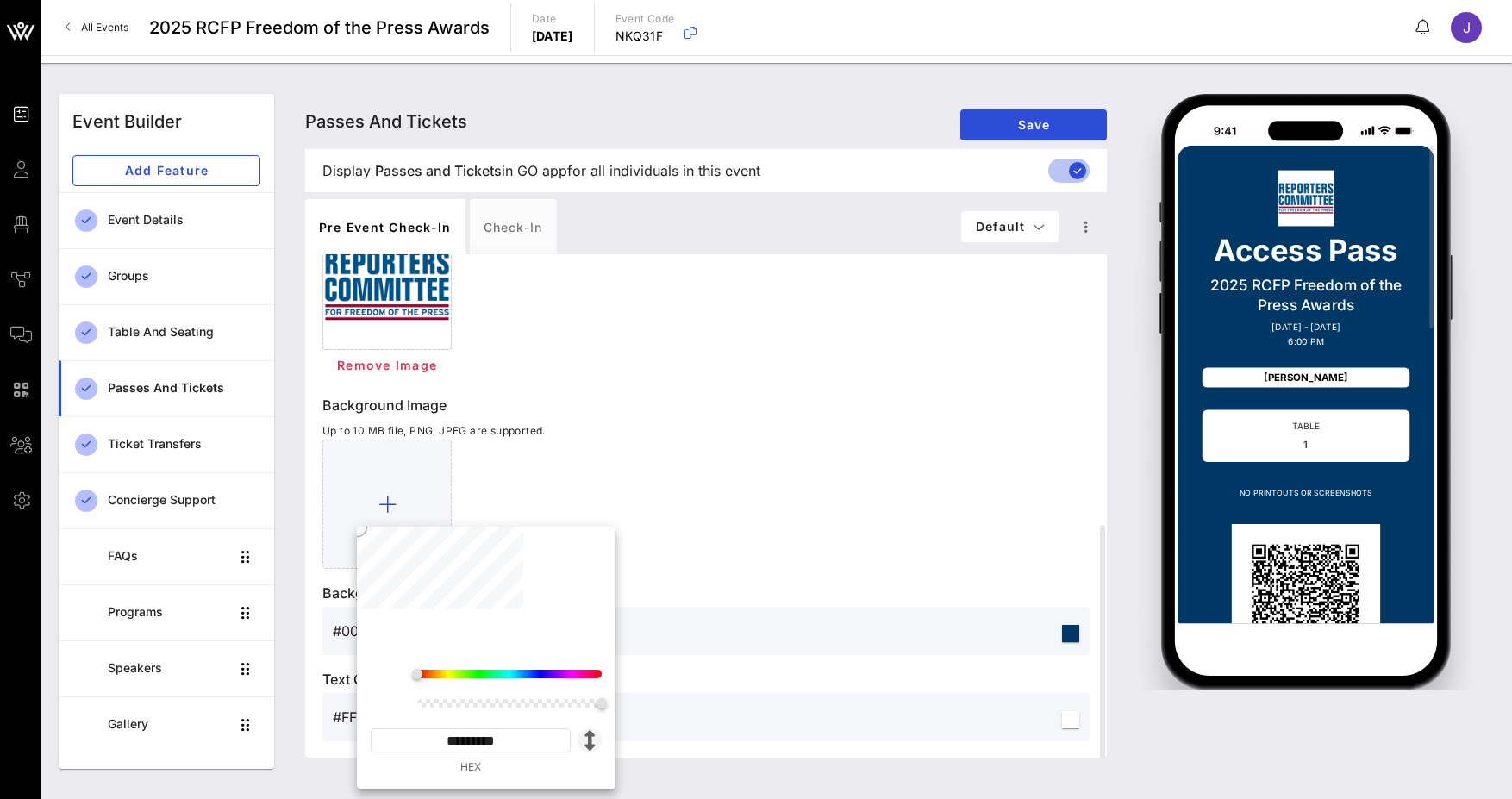
drag, startPoint x: 443, startPoint y: 745, endPoint x: 597, endPoint y: 746, distance: 154.0
click at [597, 746] on div "********* HEX" at bounding box center [486, 751] width 231 height 47
paste input
type input "********"
type input "#F7C082"
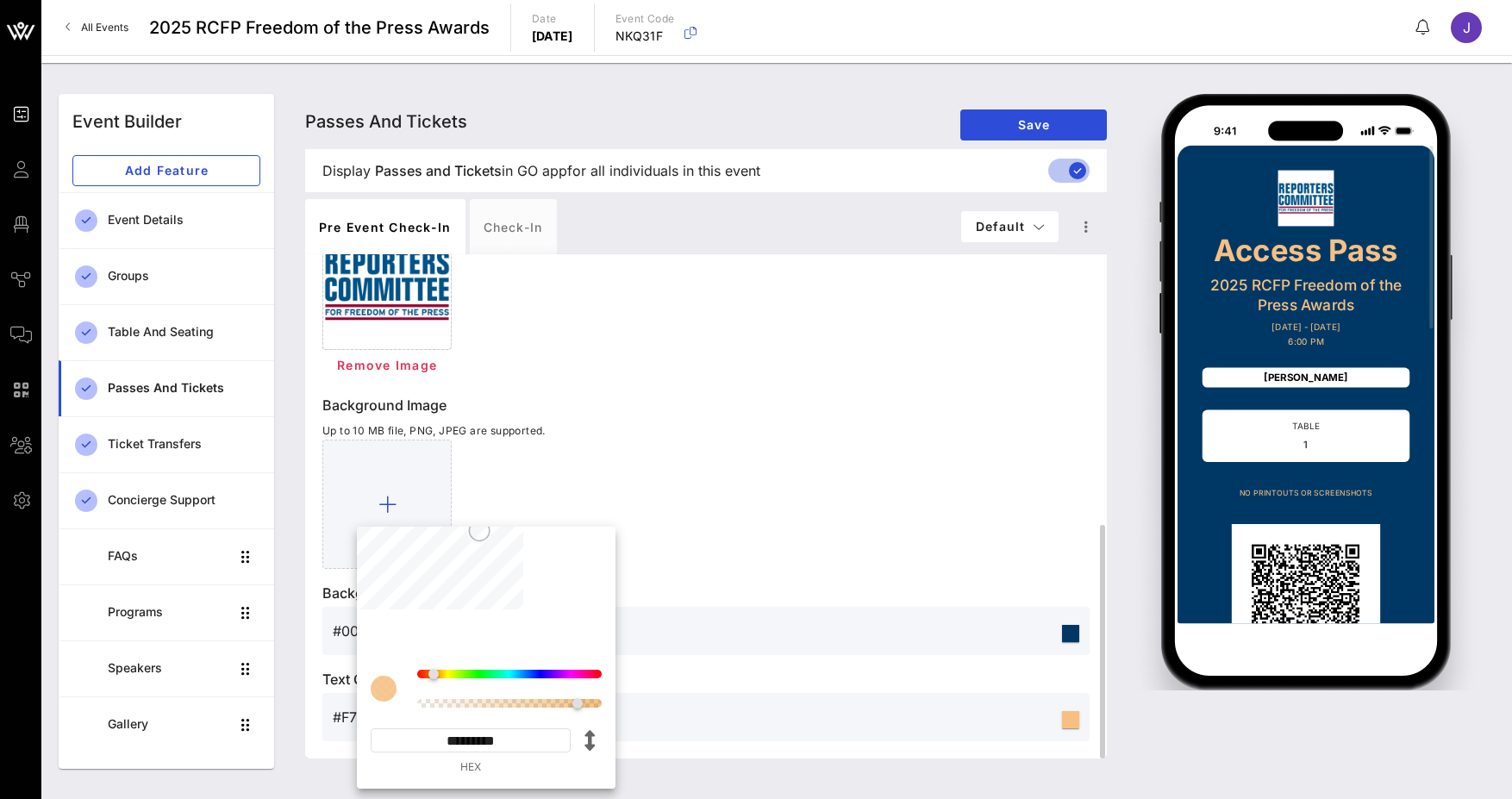
drag, startPoint x: 440, startPoint y: 747, endPoint x: 637, endPoint y: 744, distance: 197.0
click at [637, 744] on div "Event Builder Guests Floor Plan Journeys Comms QR Scanner Team Settings 2025 RC…" at bounding box center [756, 399] width 1512 height 799
paste input
type input "*******"
type input "#7C082D"
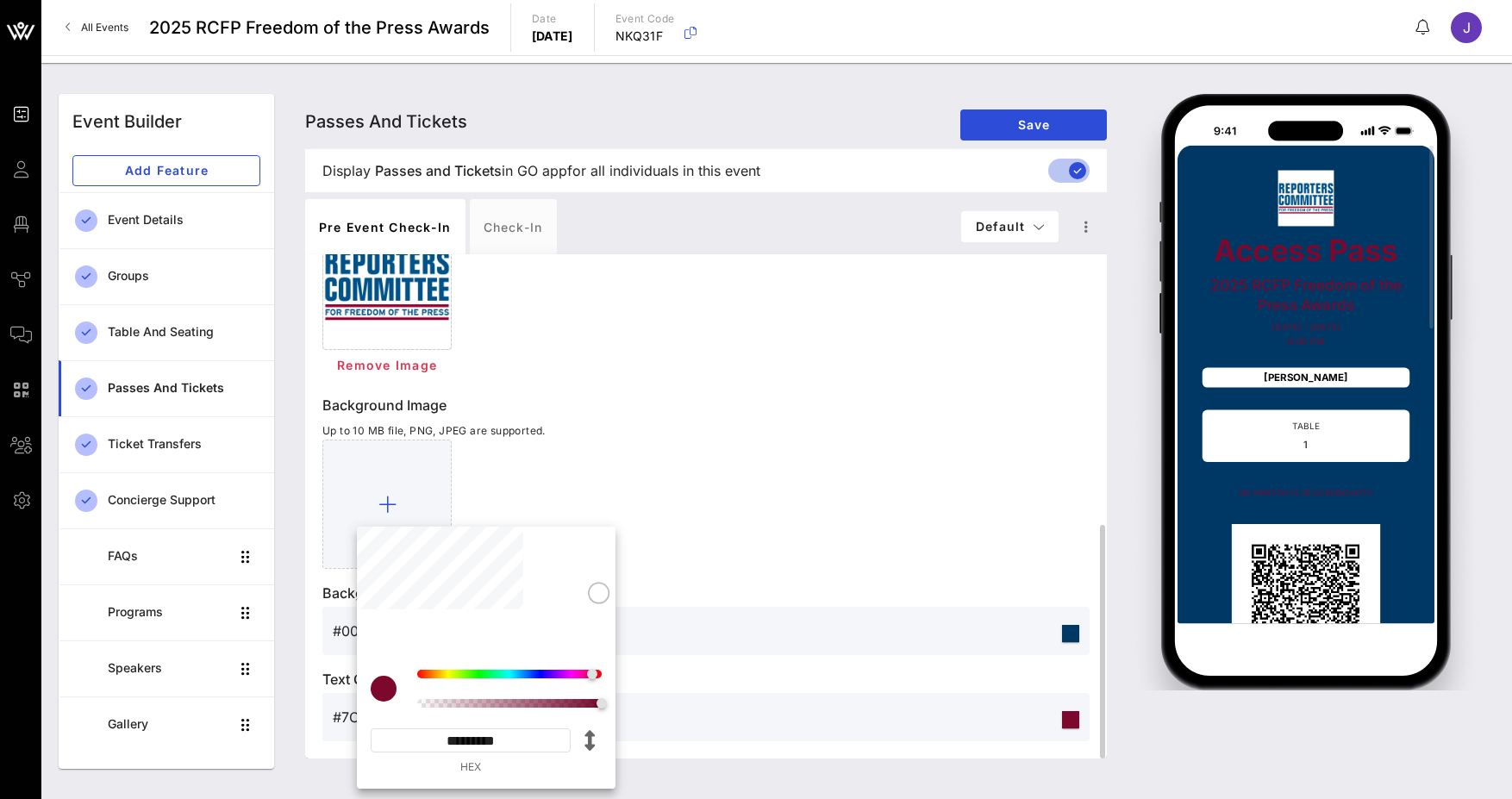
drag, startPoint x: 442, startPoint y: 739, endPoint x: 620, endPoint y: 731, distance: 178.2
click at [620, 731] on div "Event Builder Guests Floor Plan Journeys Comms QR Scanner Team Settings 2025 RC…" at bounding box center [756, 399] width 1512 height 799
paste input
type input "*******"
type input "#E3BA3A"
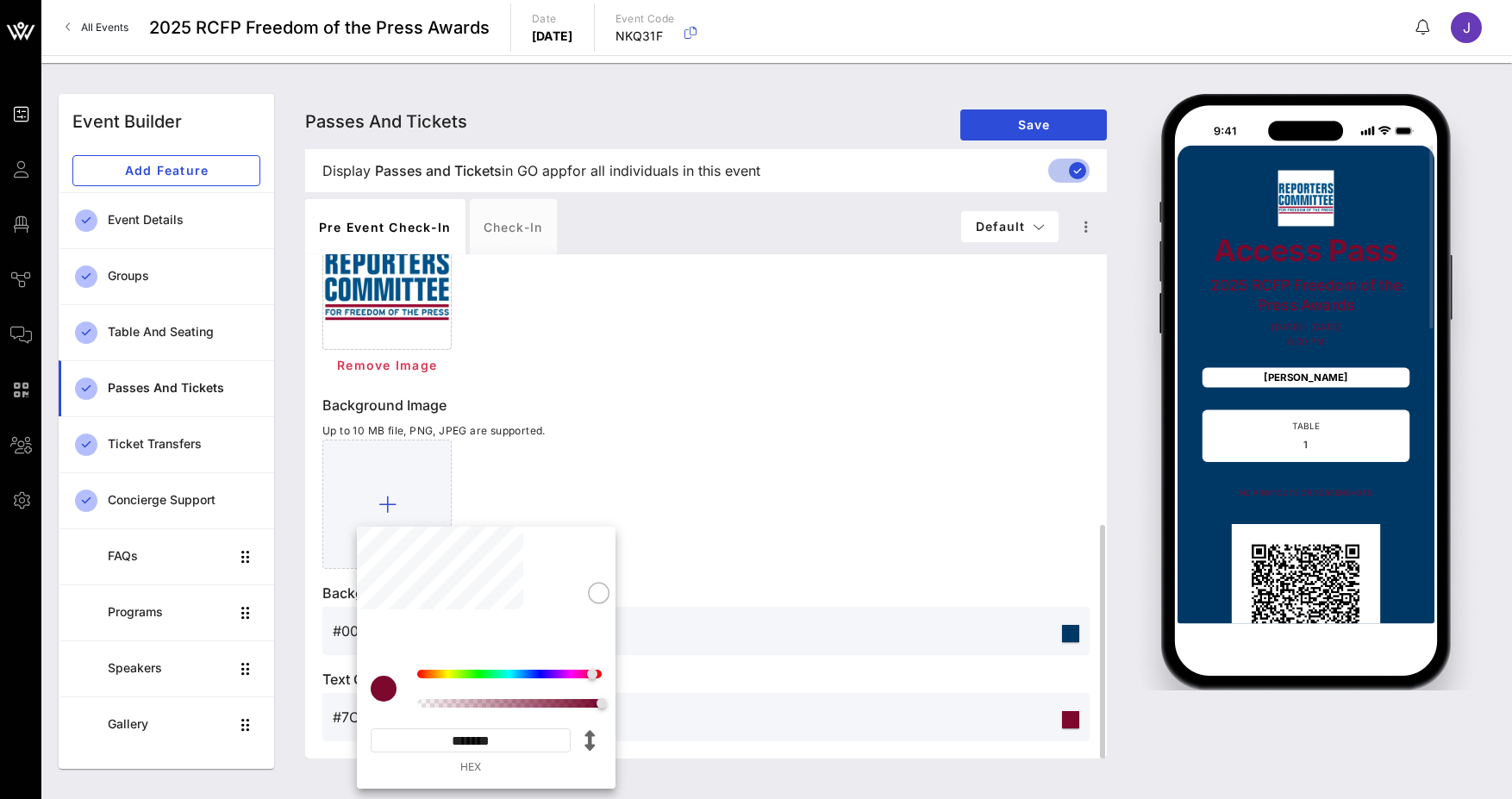
type input "*********"
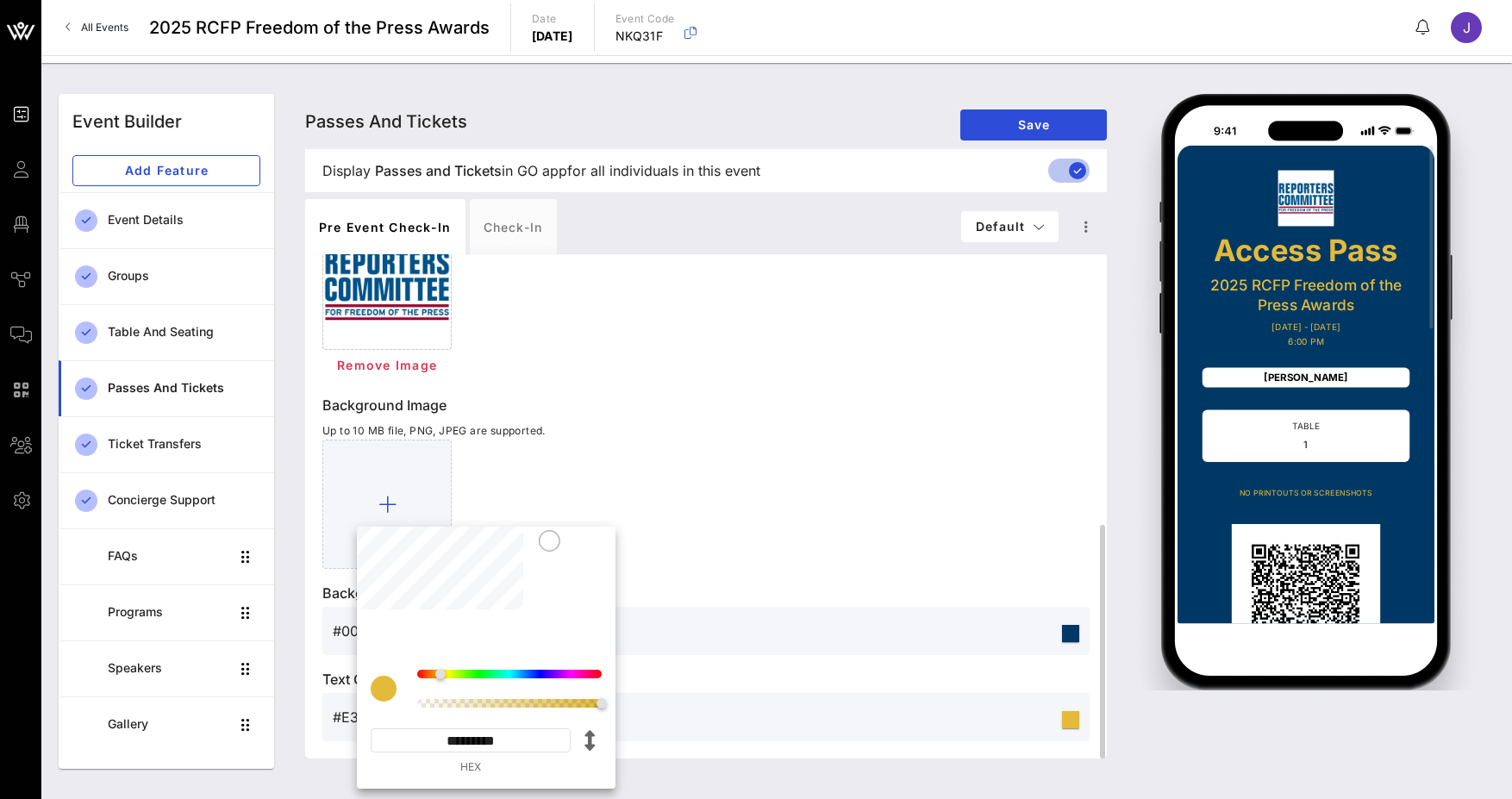
click at [935, 468] on div at bounding box center [706, 504] width 767 height 129
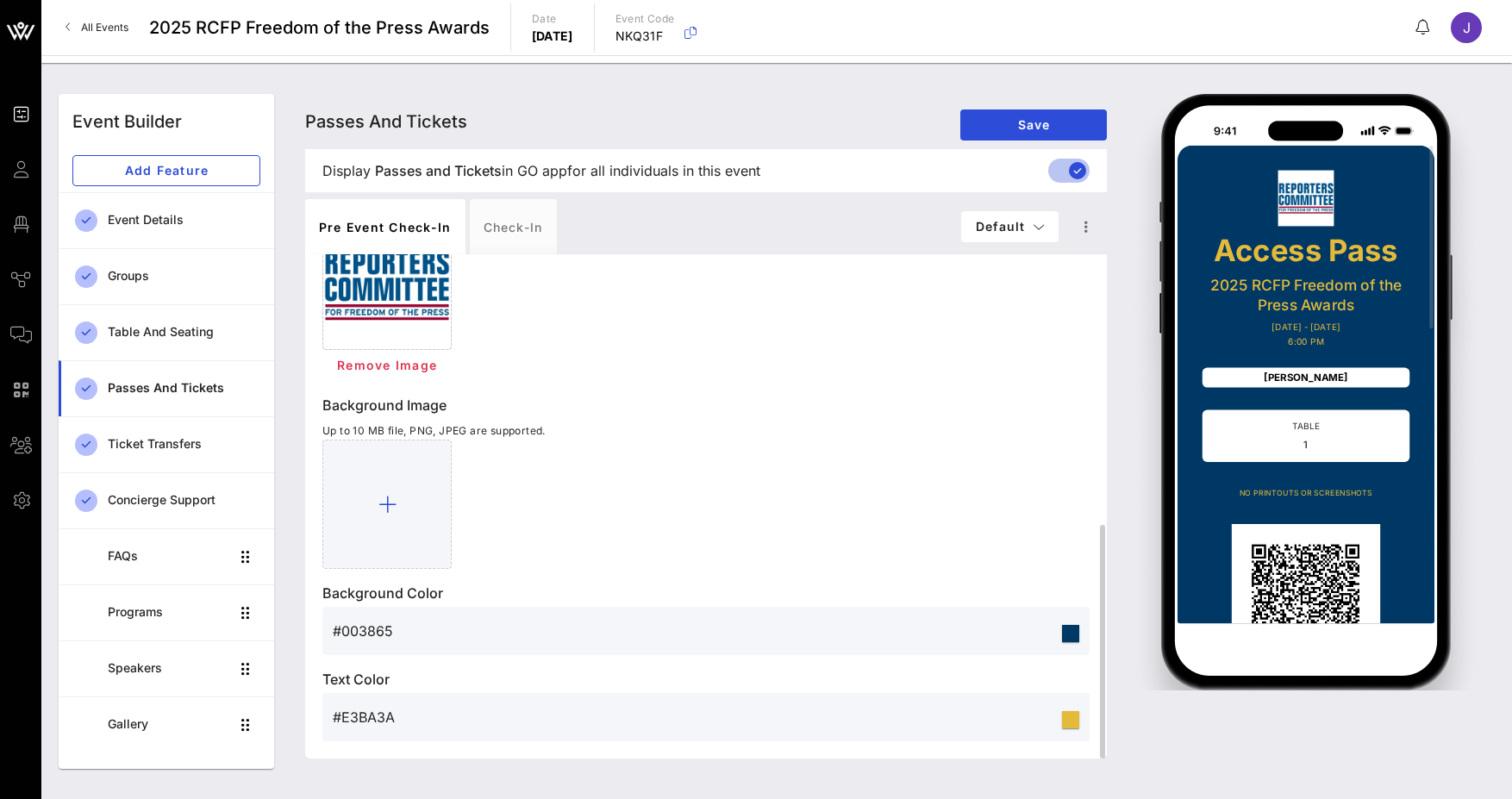
scroll to position [152, 0]
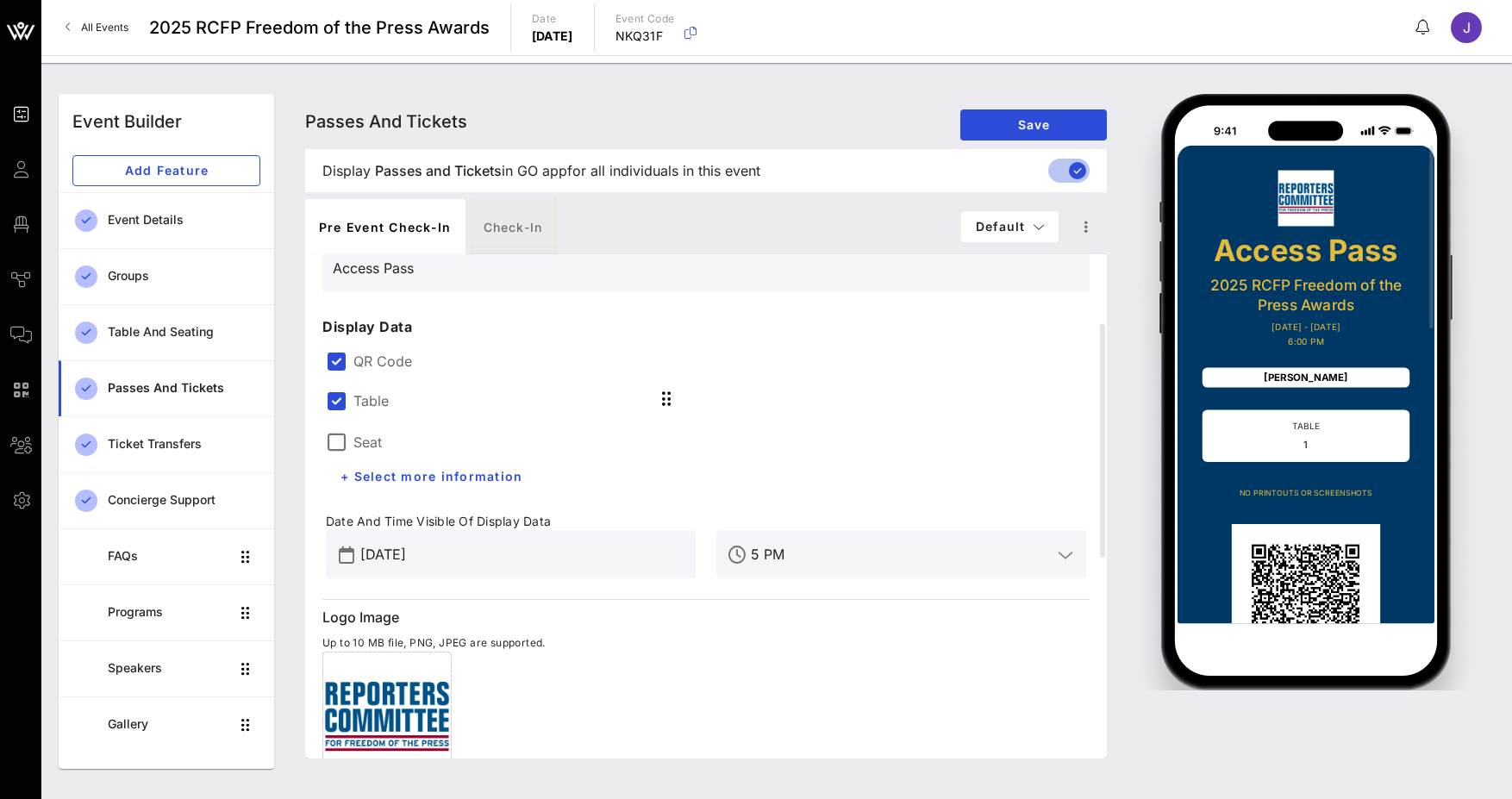
click at [508, 233] on div "Check-in" at bounding box center [513, 226] width 87 height 56
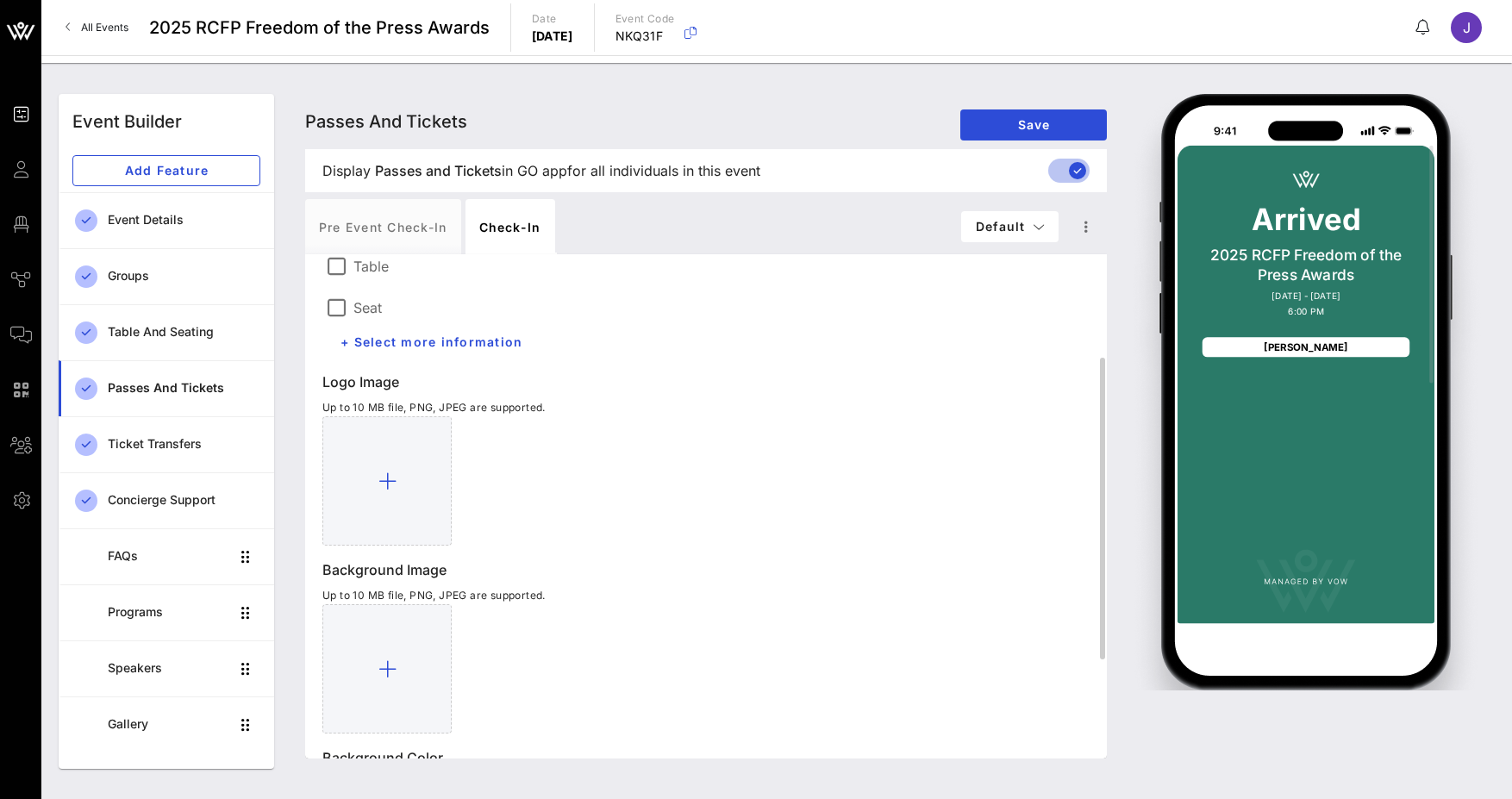
scroll to position [259, 0]
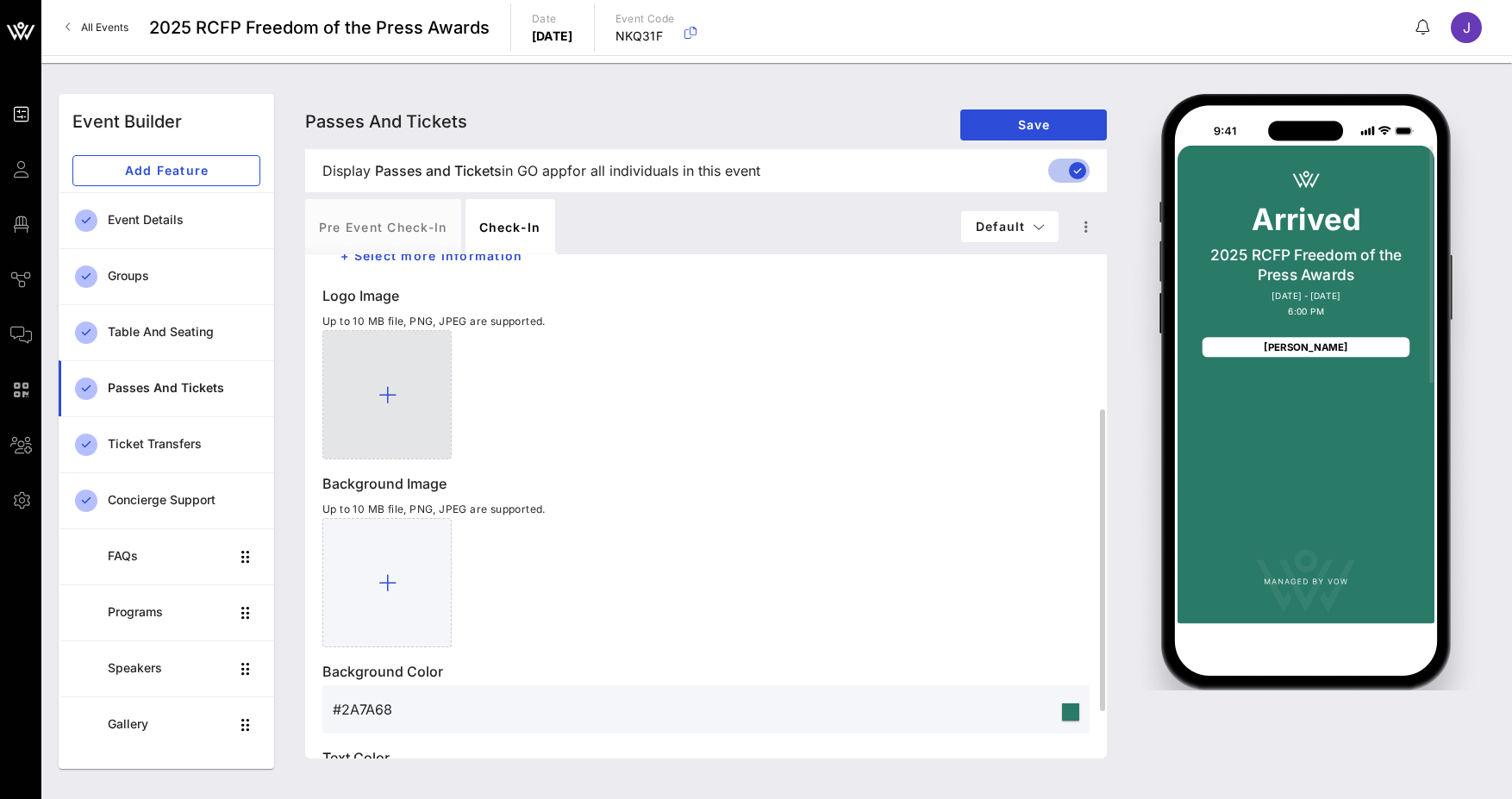
click at [397, 401] on div at bounding box center [386, 394] width 129 height 129
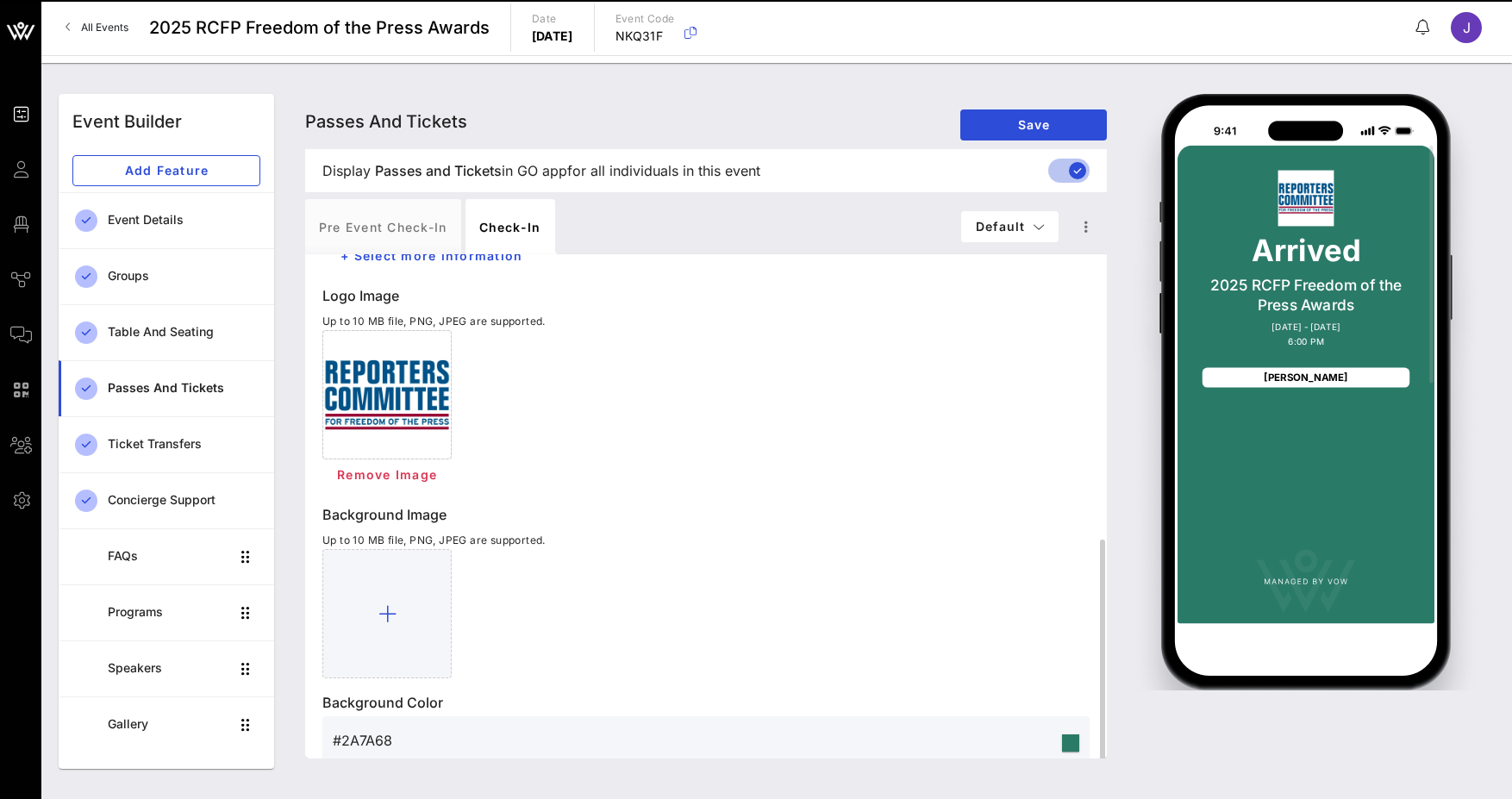
scroll to position [368, 0]
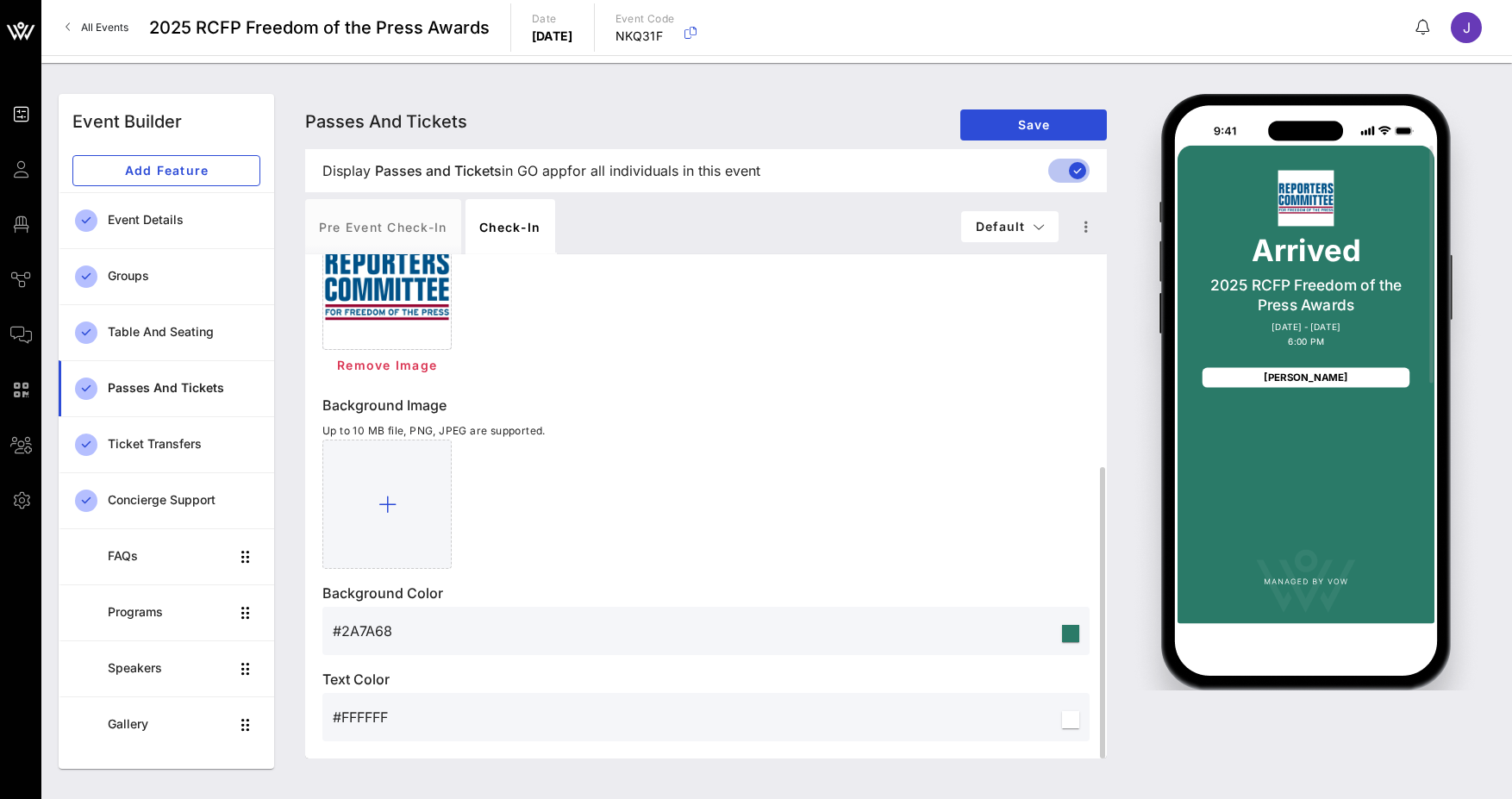
click at [497, 621] on input "#2A7A68" at bounding box center [695, 631] width 726 height 28
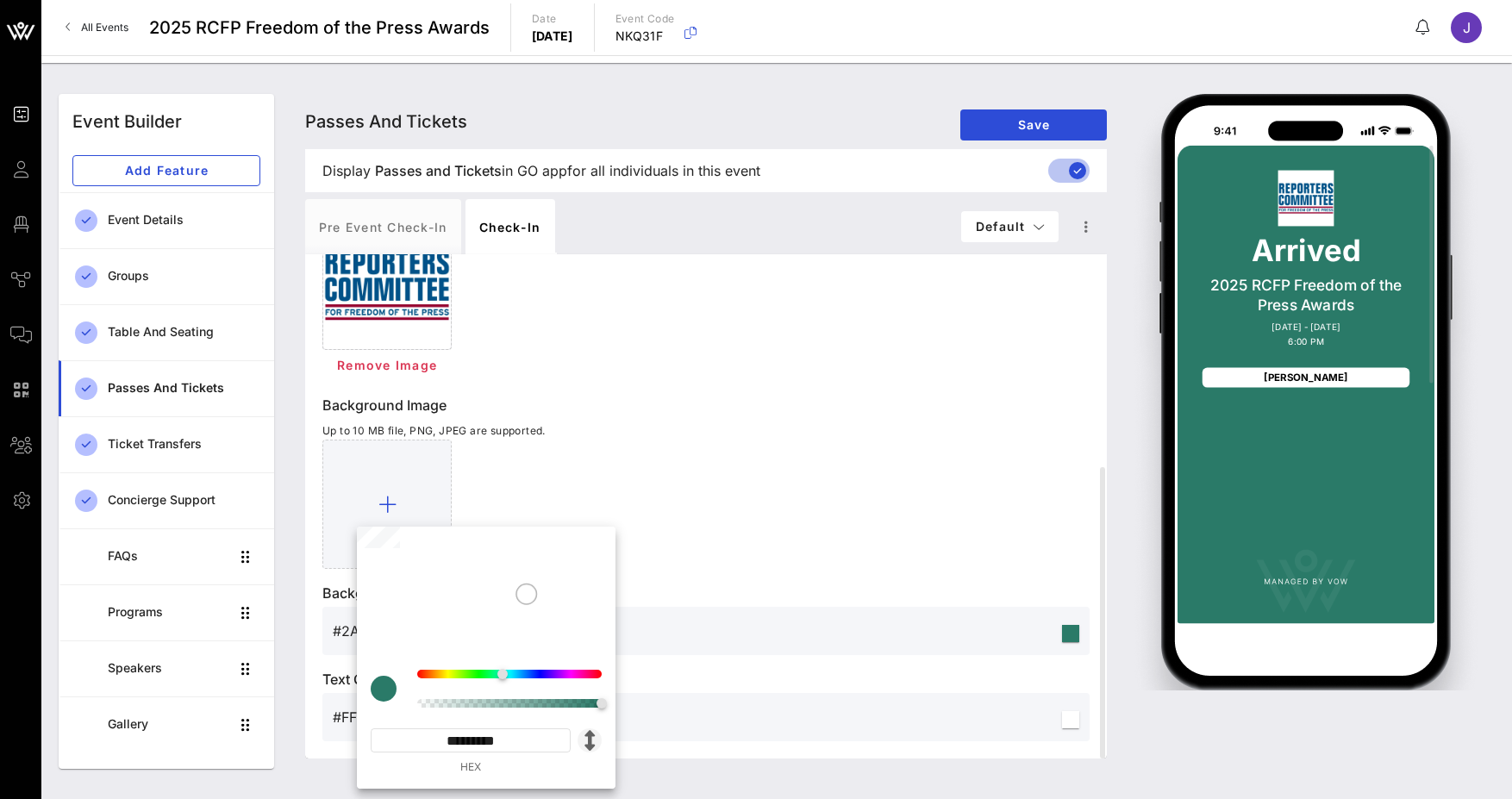
drag, startPoint x: 489, startPoint y: 742, endPoint x: 593, endPoint y: 750, distance: 104.3
click at [589, 744] on div "********* HEX" at bounding box center [486, 751] width 231 height 47
paste input
type input "*******"
type input "#003865"
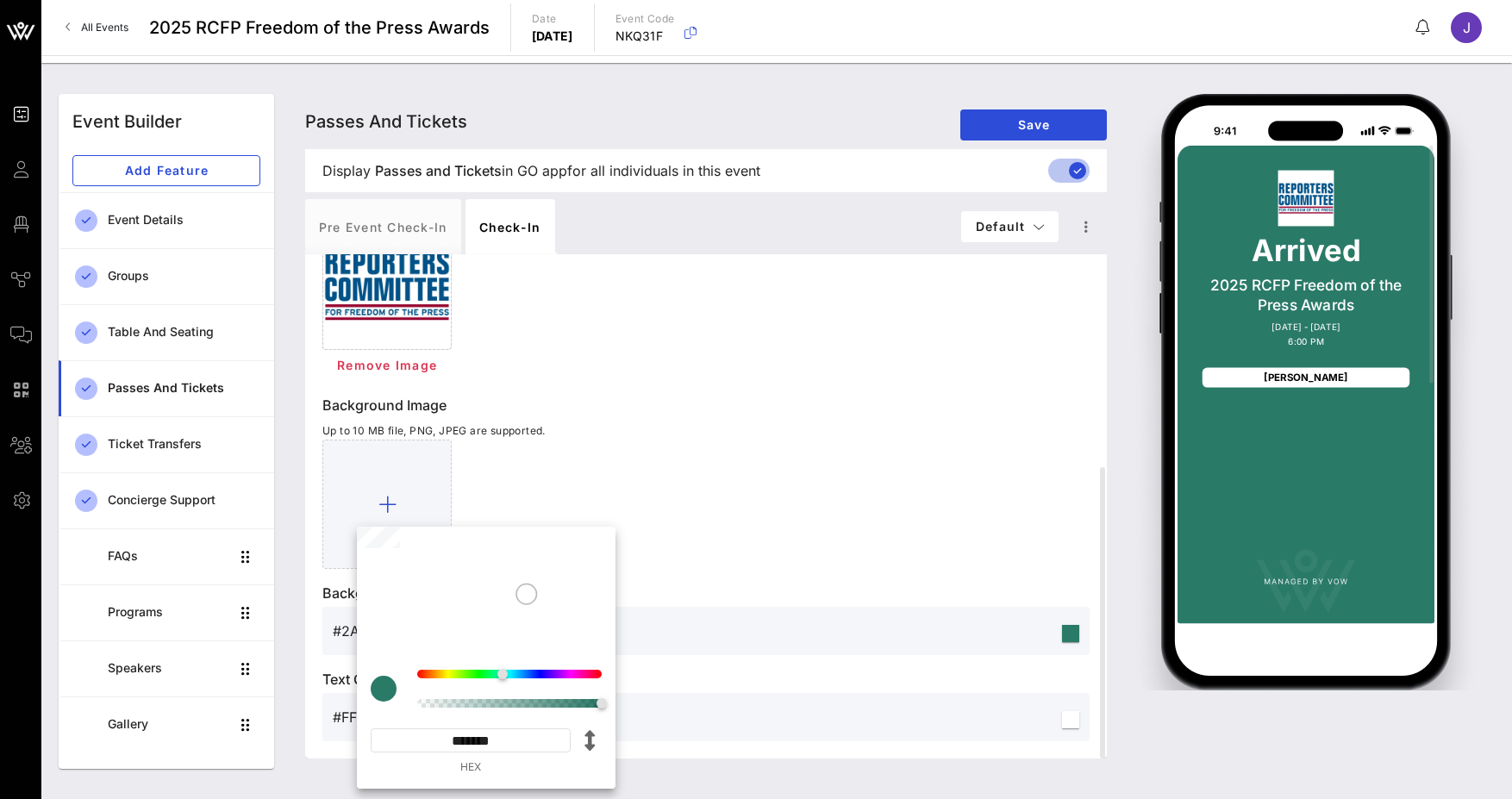
type input "*********"
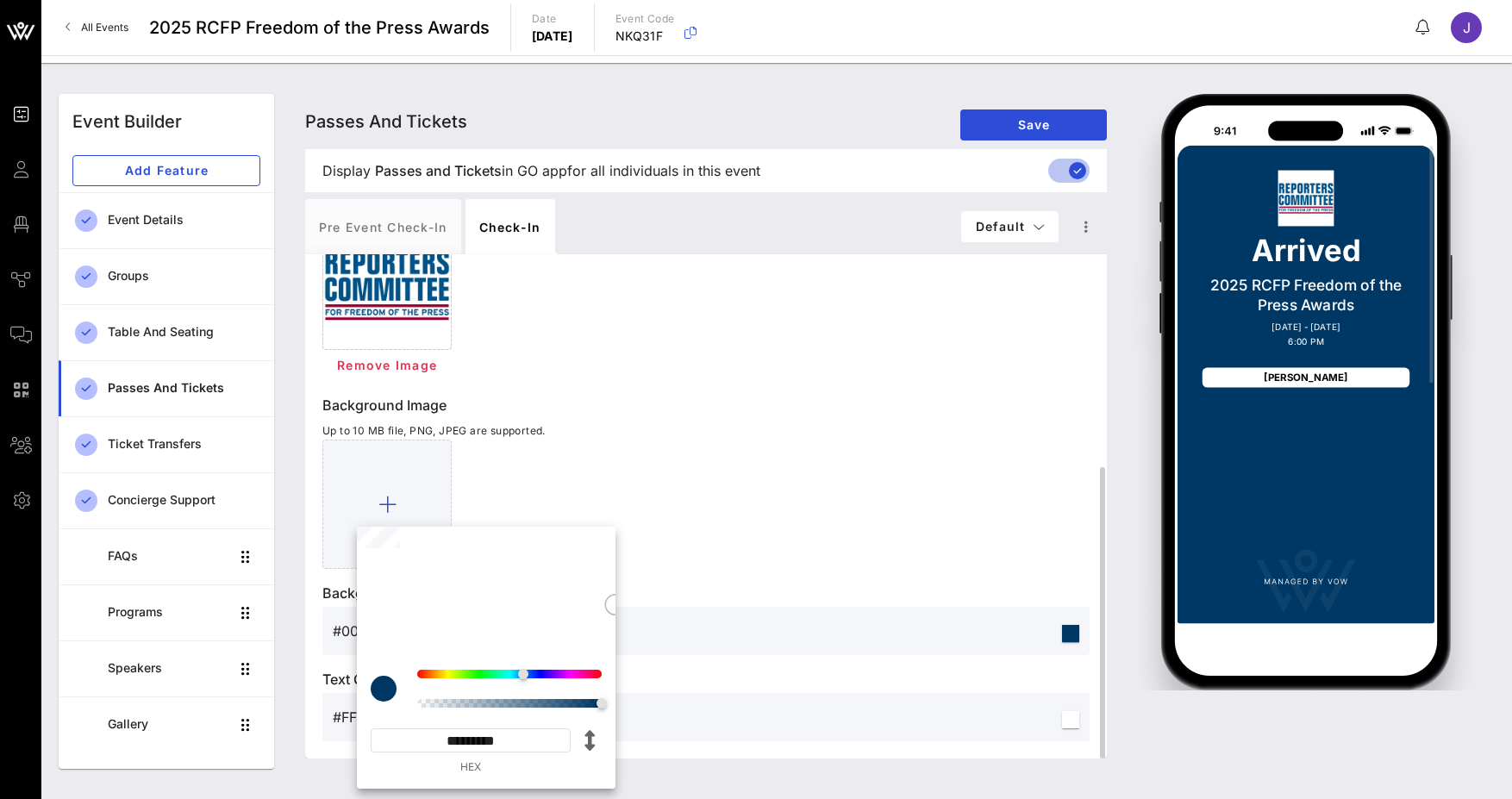
click at [957, 494] on div at bounding box center [706, 504] width 767 height 129
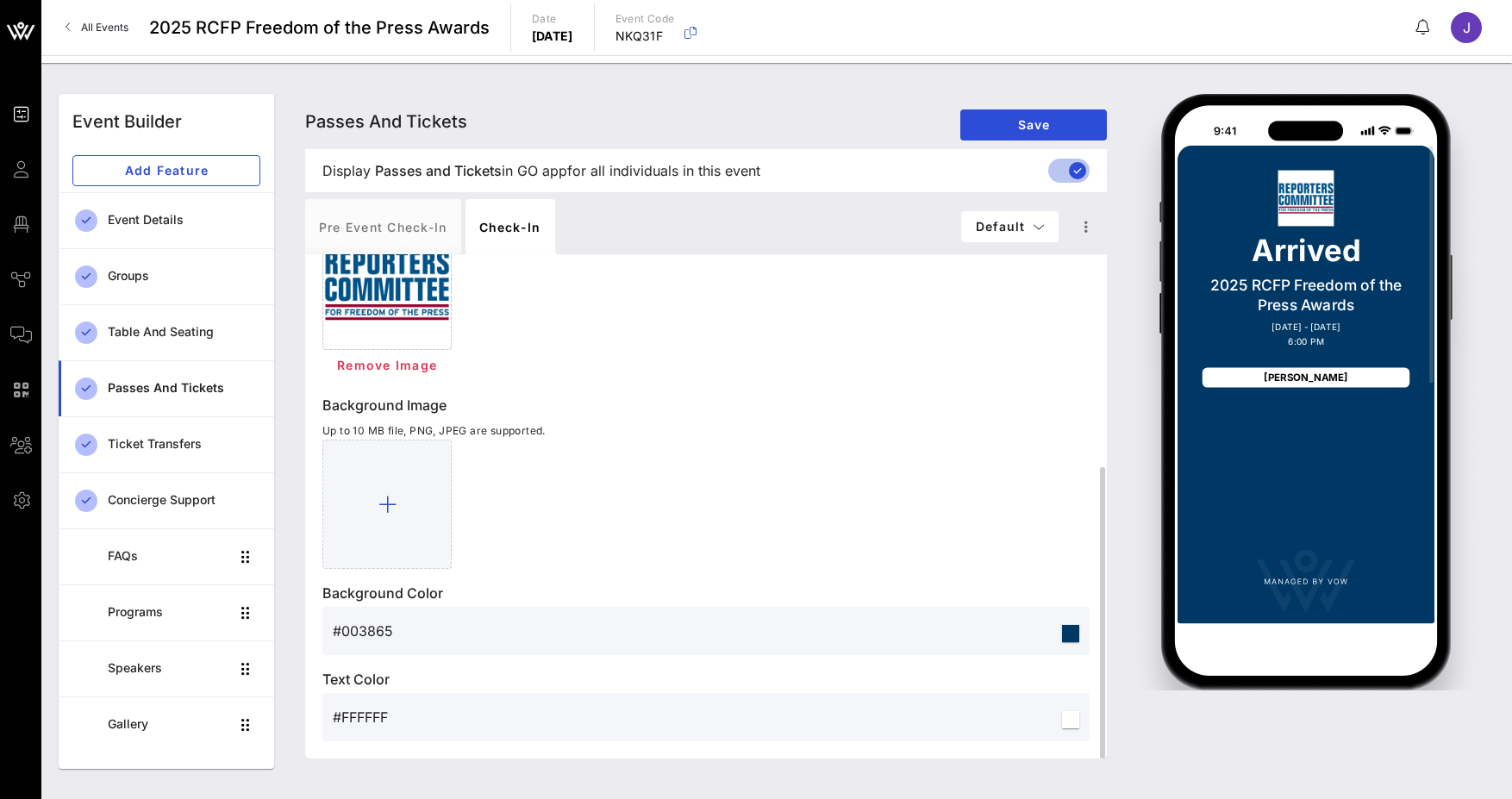
click at [345, 713] on input "#FFFFFF" at bounding box center [695, 717] width 726 height 28
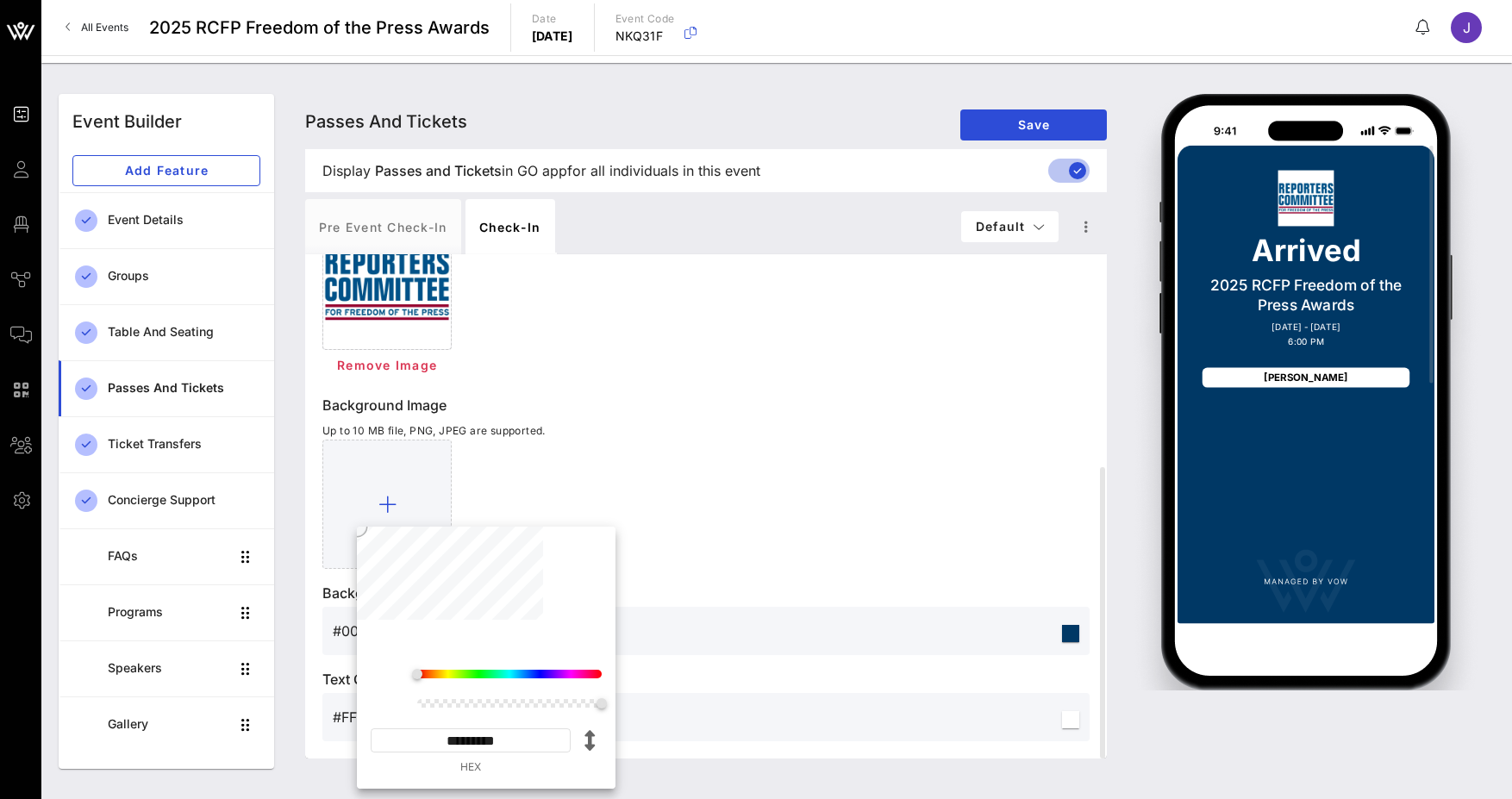
drag, startPoint x: 441, startPoint y: 739, endPoint x: 605, endPoint y: 741, distance: 164.0
click at [605, 741] on div "* * ********* HEX" at bounding box center [486, 722] width 259 height 133
paste input
type input "*******"
type input "#E3BA3A"
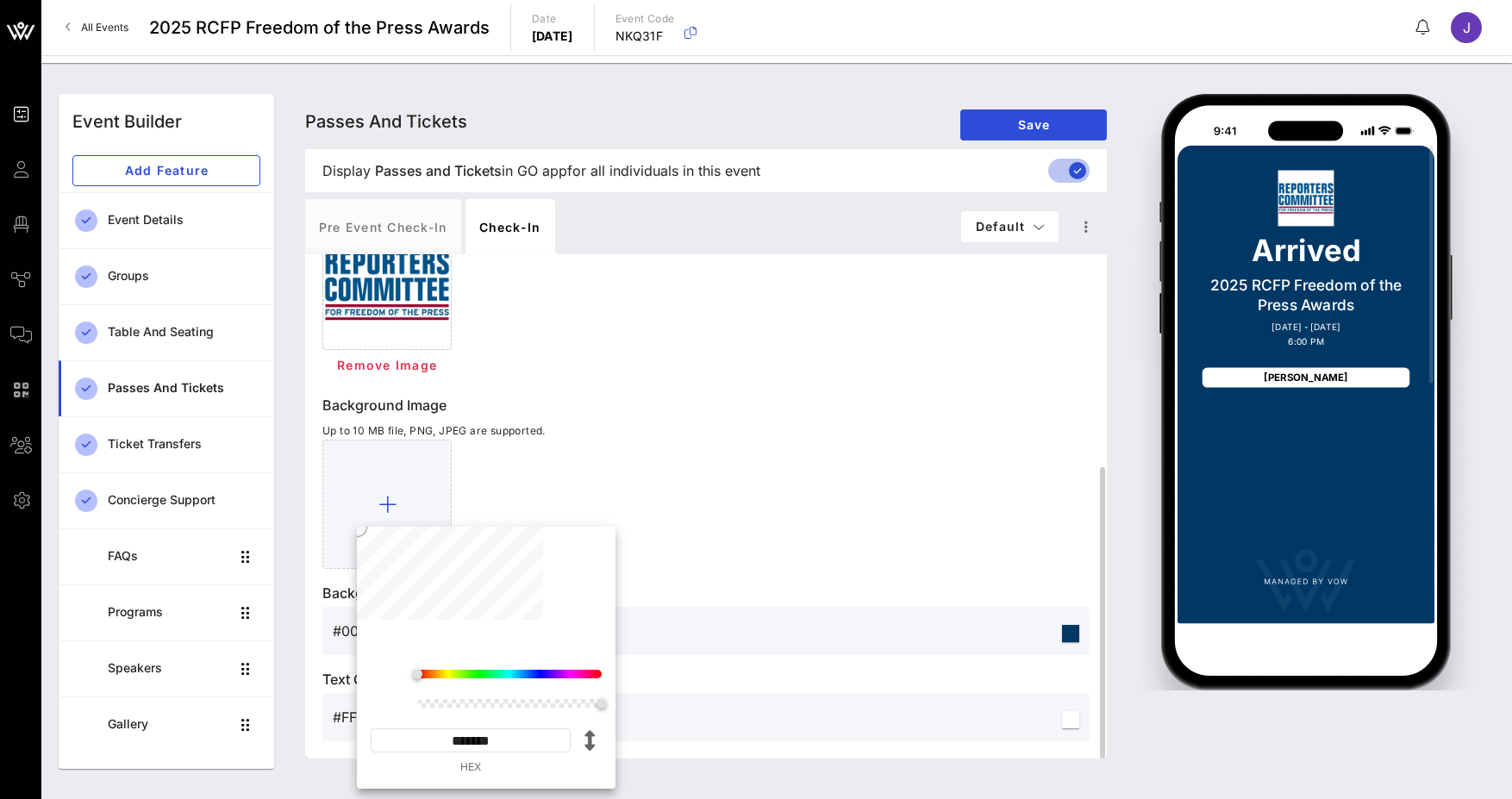
type input "*********"
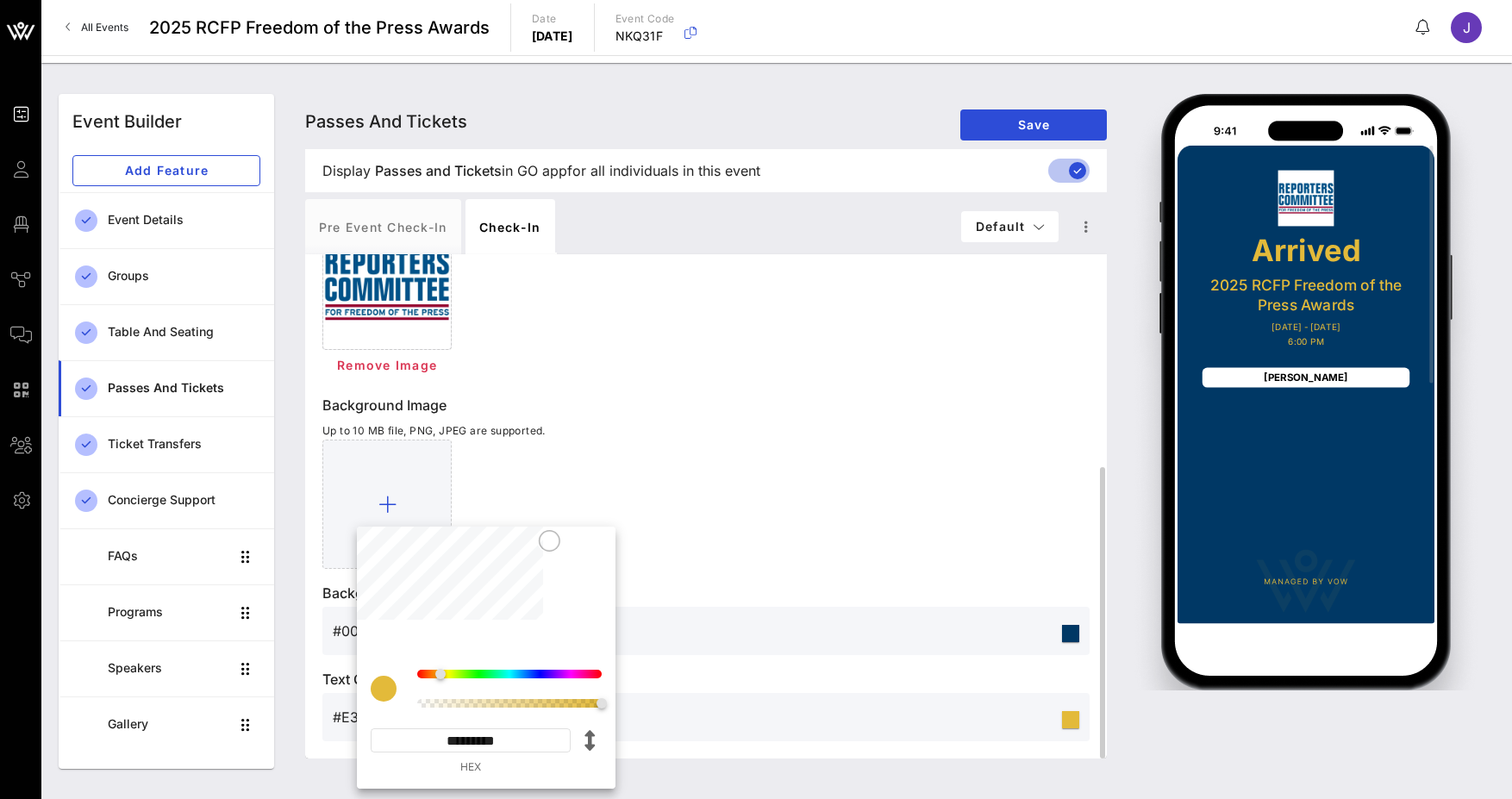
click at [855, 571] on div "Logo Image Up to 10 MB file, PNG, JPEG are supported. Remove Image Background I…" at bounding box center [706, 459] width 767 height 566
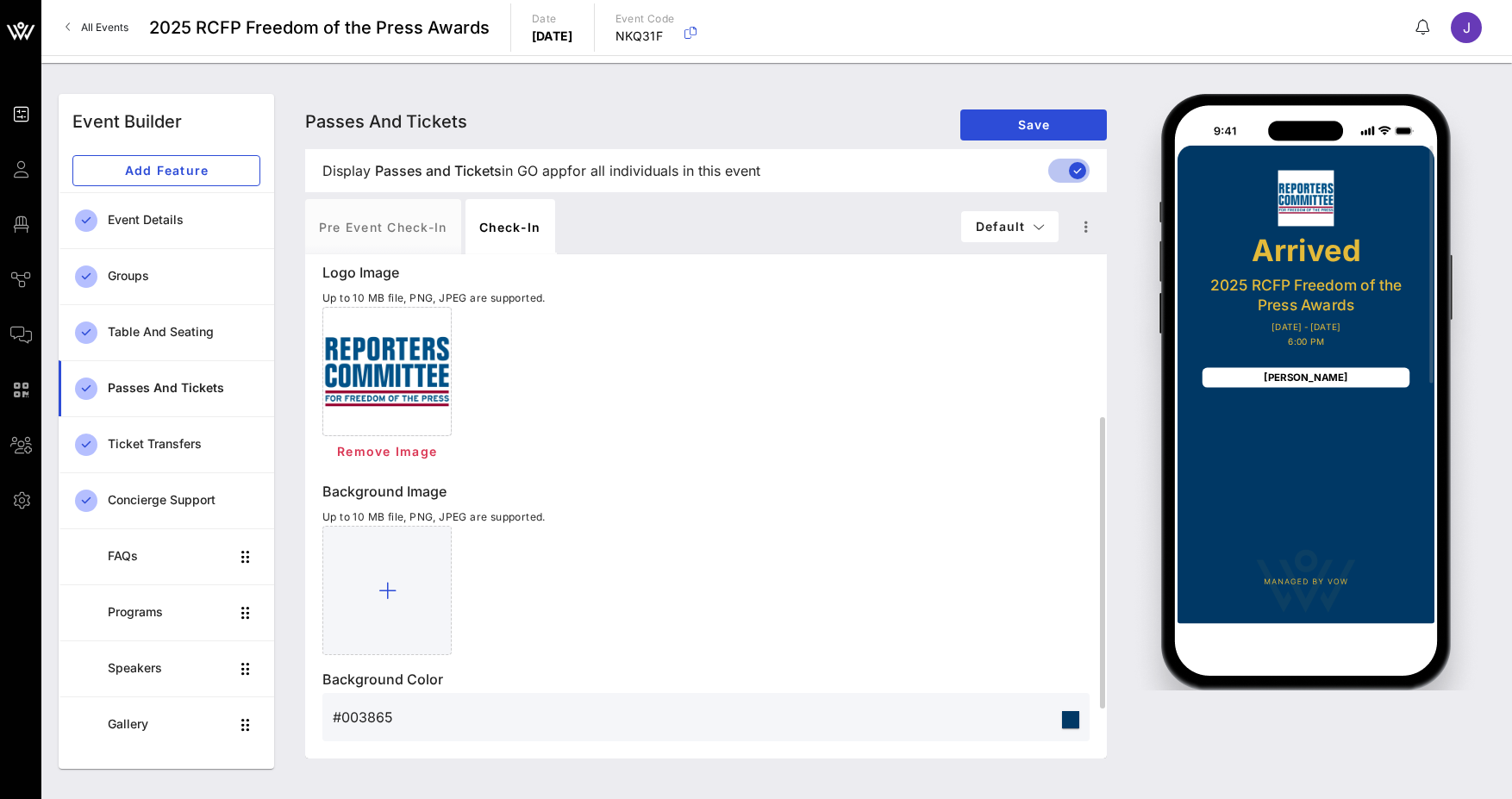
scroll to position [23, 0]
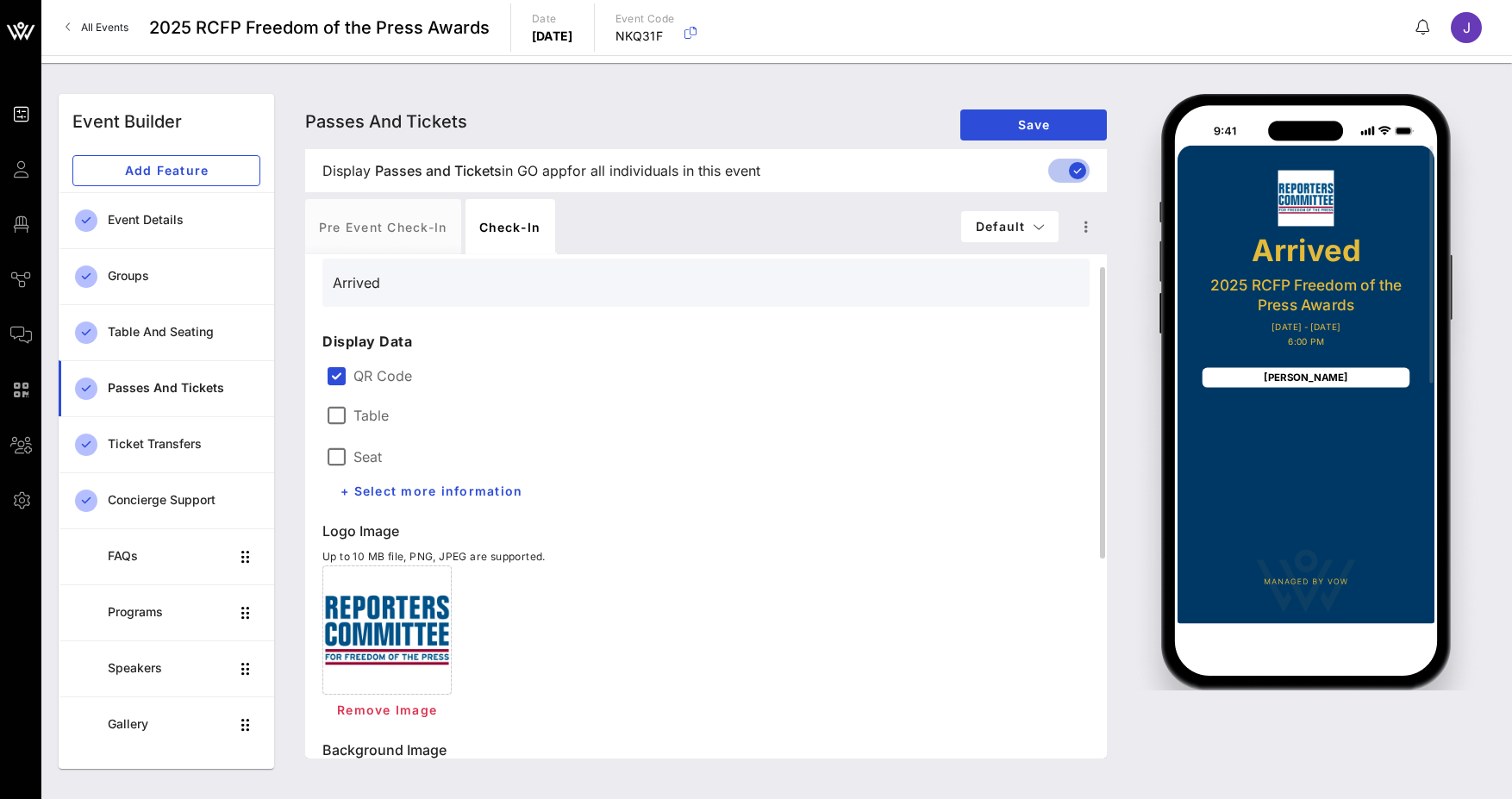
click at [371, 420] on label "Table" at bounding box center [371, 416] width 36 height 17
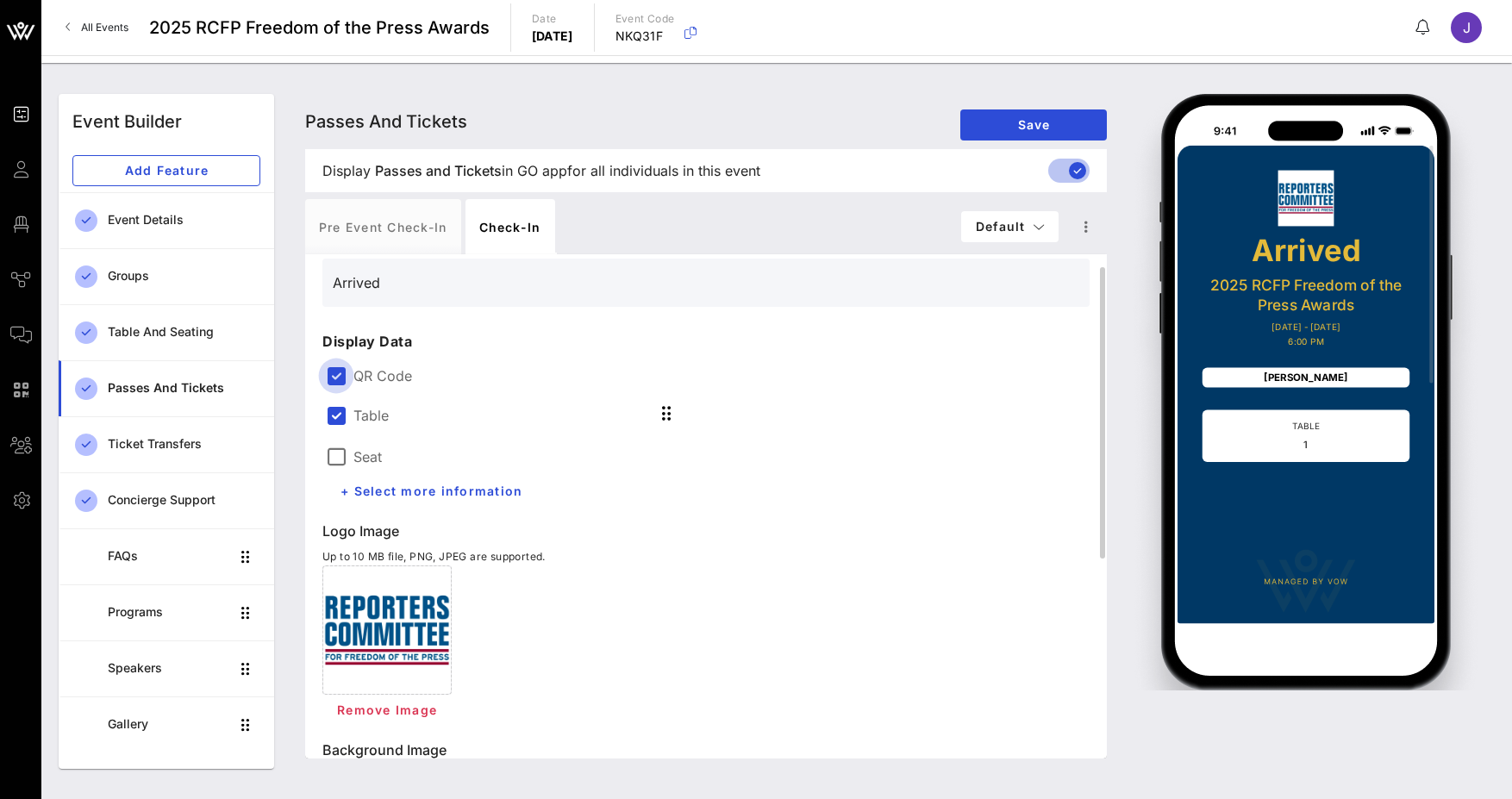
click at [331, 372] on div at bounding box center [336, 376] width 30 height 29
click at [398, 231] on div "Pre Event Check-in" at bounding box center [384, 226] width 156 height 56
type input "Access Pass"
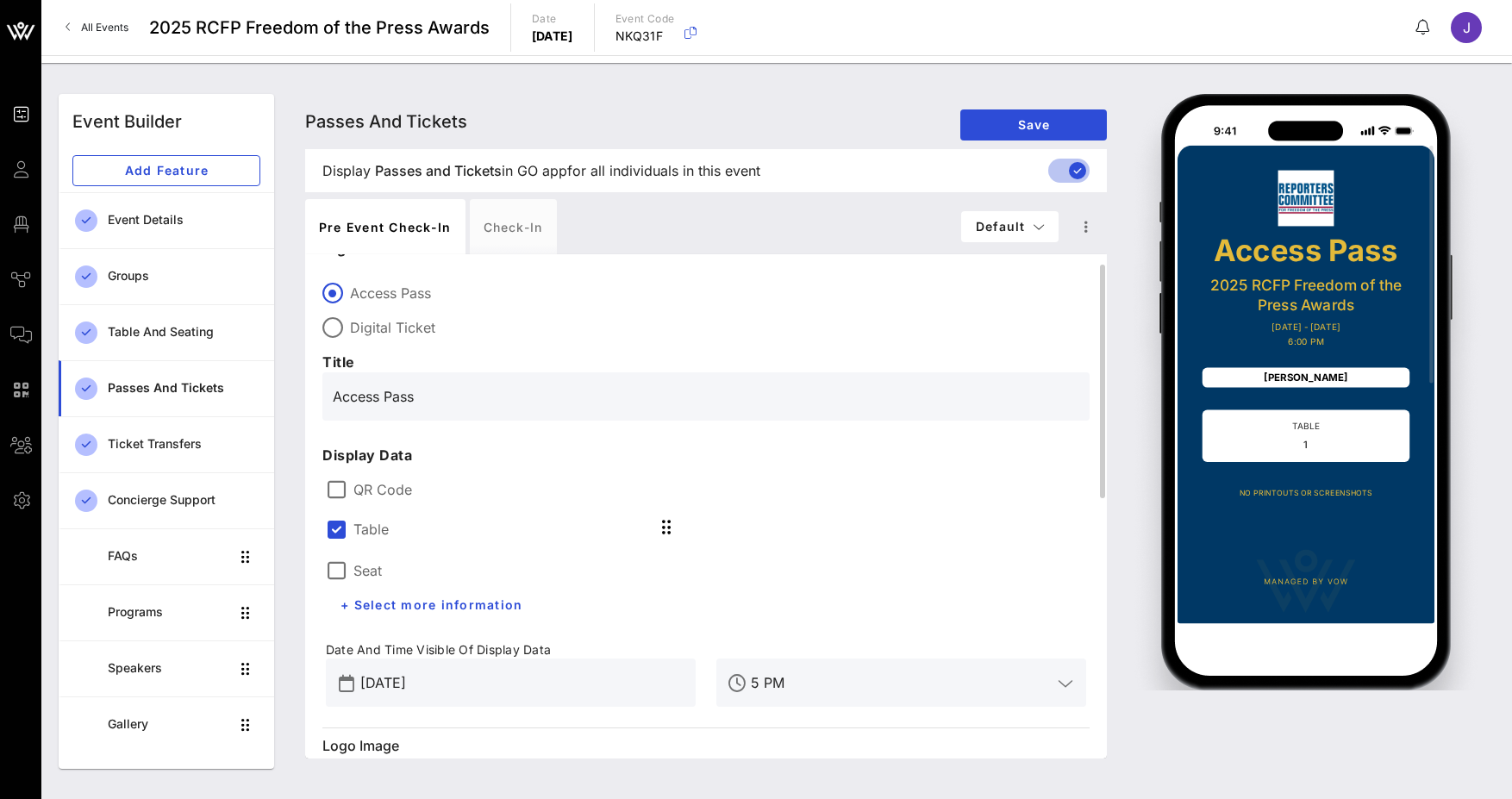
scroll to position [0, 0]
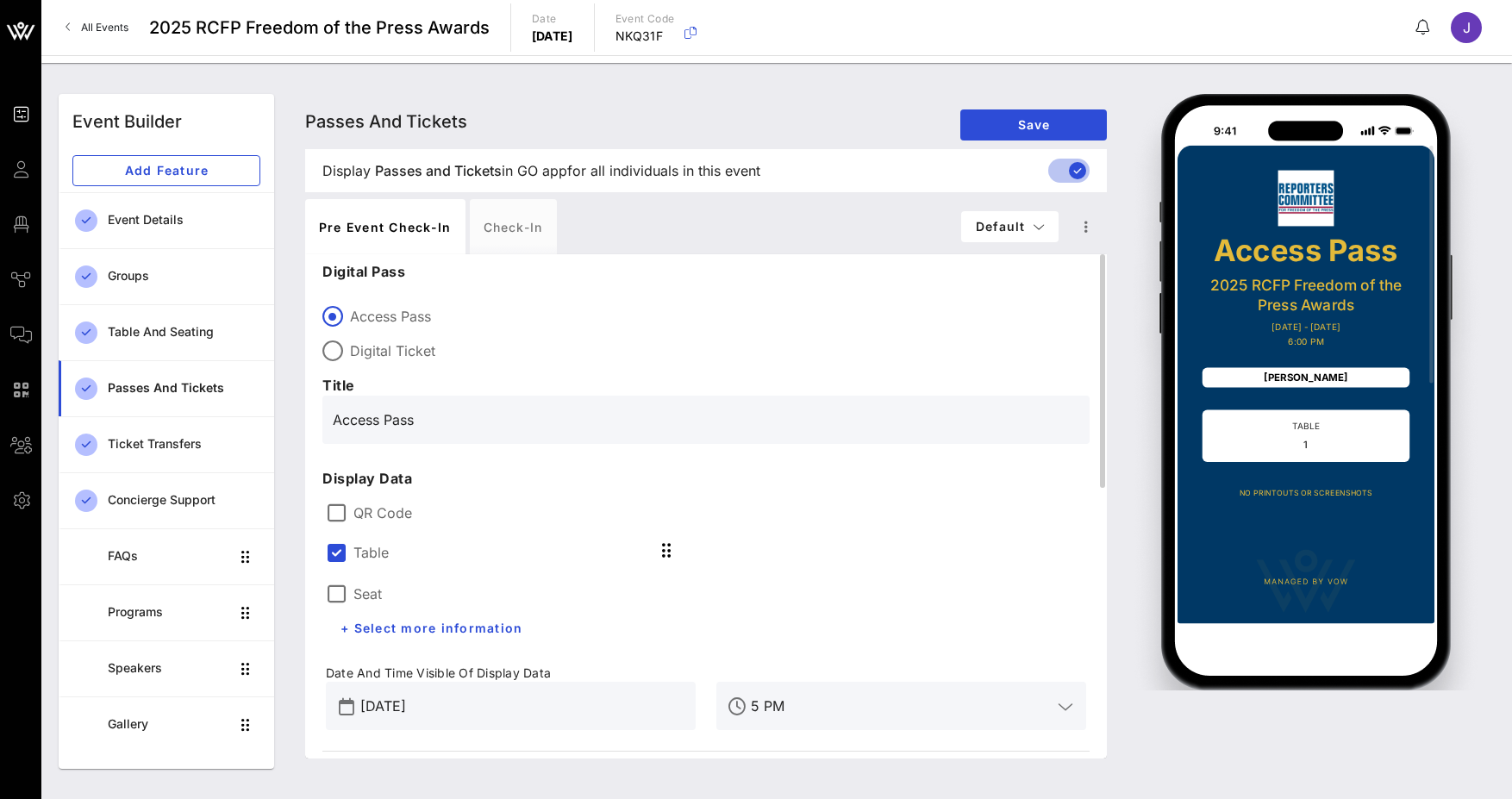
click at [370, 515] on label "QR Code" at bounding box center [720, 513] width 733 height 17
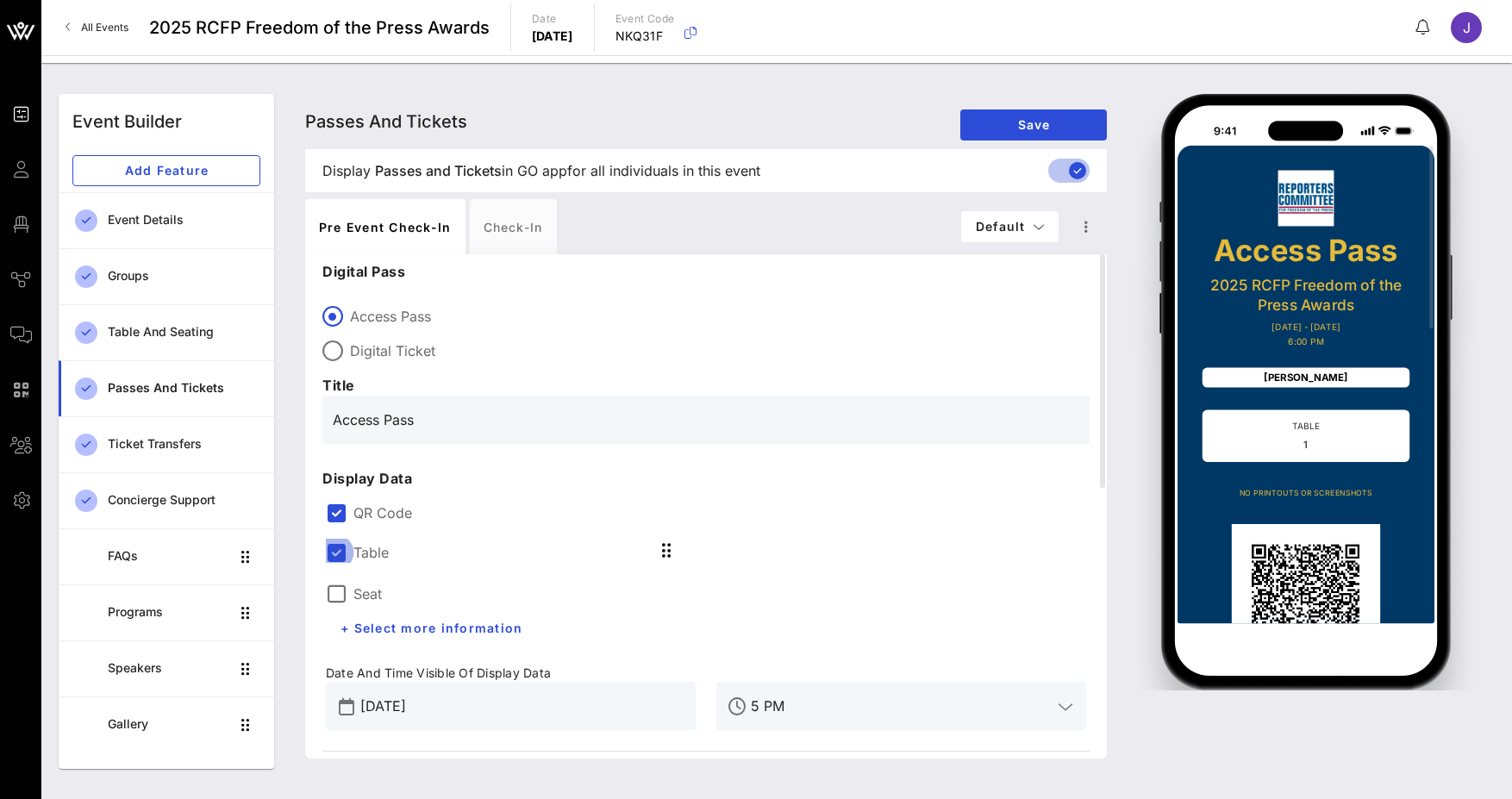
click at [332, 554] on div at bounding box center [336, 553] width 30 height 29
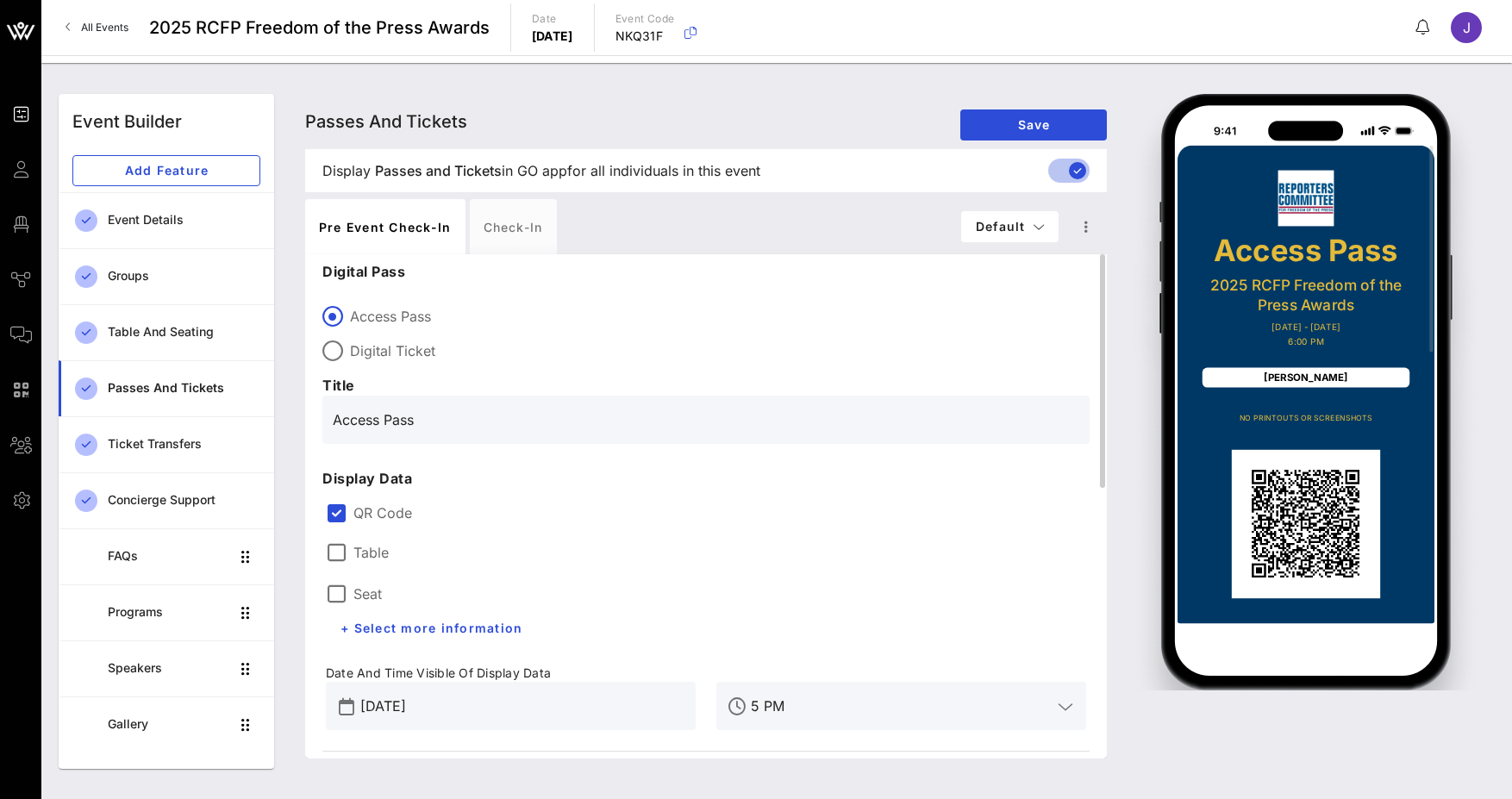
scroll to position [86, 0]
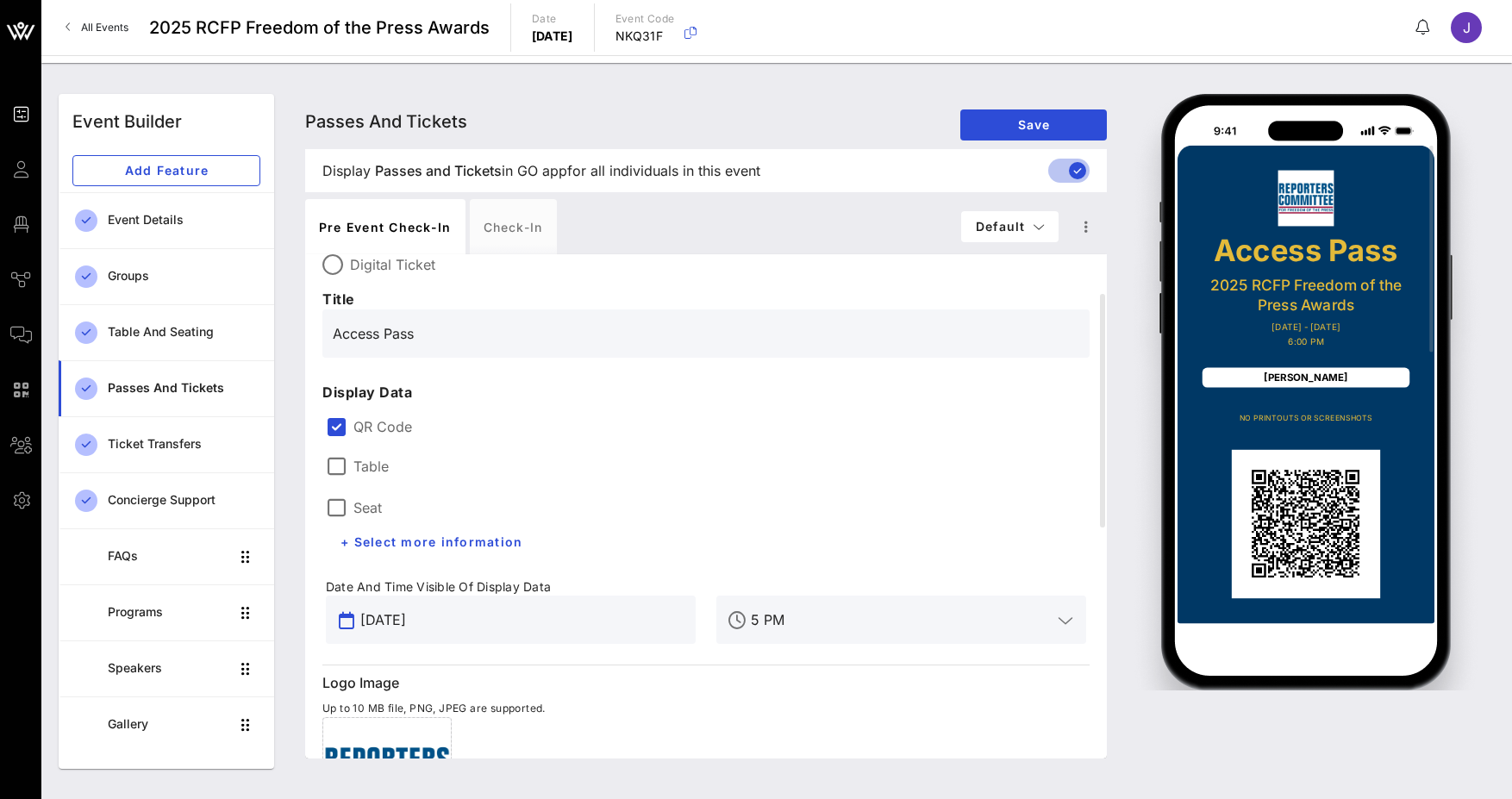
click at [503, 626] on input "[DATE]" at bounding box center [523, 619] width 325 height 28
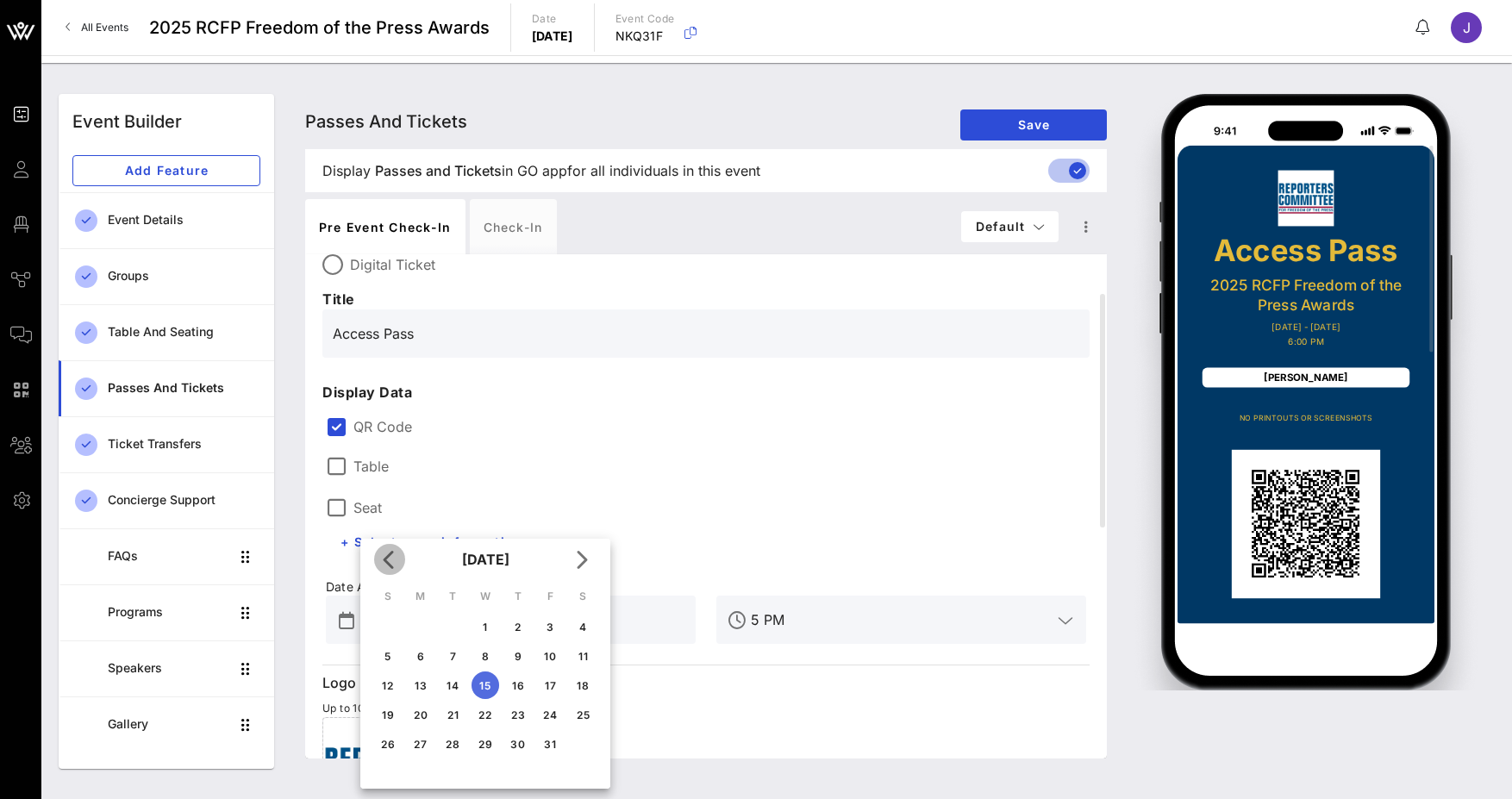
click at [375, 558] on span "Previous month" at bounding box center [390, 560] width 31 height 21
click at [375, 557] on span "Previous month" at bounding box center [390, 560] width 31 height 21
click at [581, 567] on icon "Next month" at bounding box center [582, 560] width 21 height 21
click at [421, 624] on div "1" at bounding box center [421, 626] width 28 height 13
type input "[DATE]"
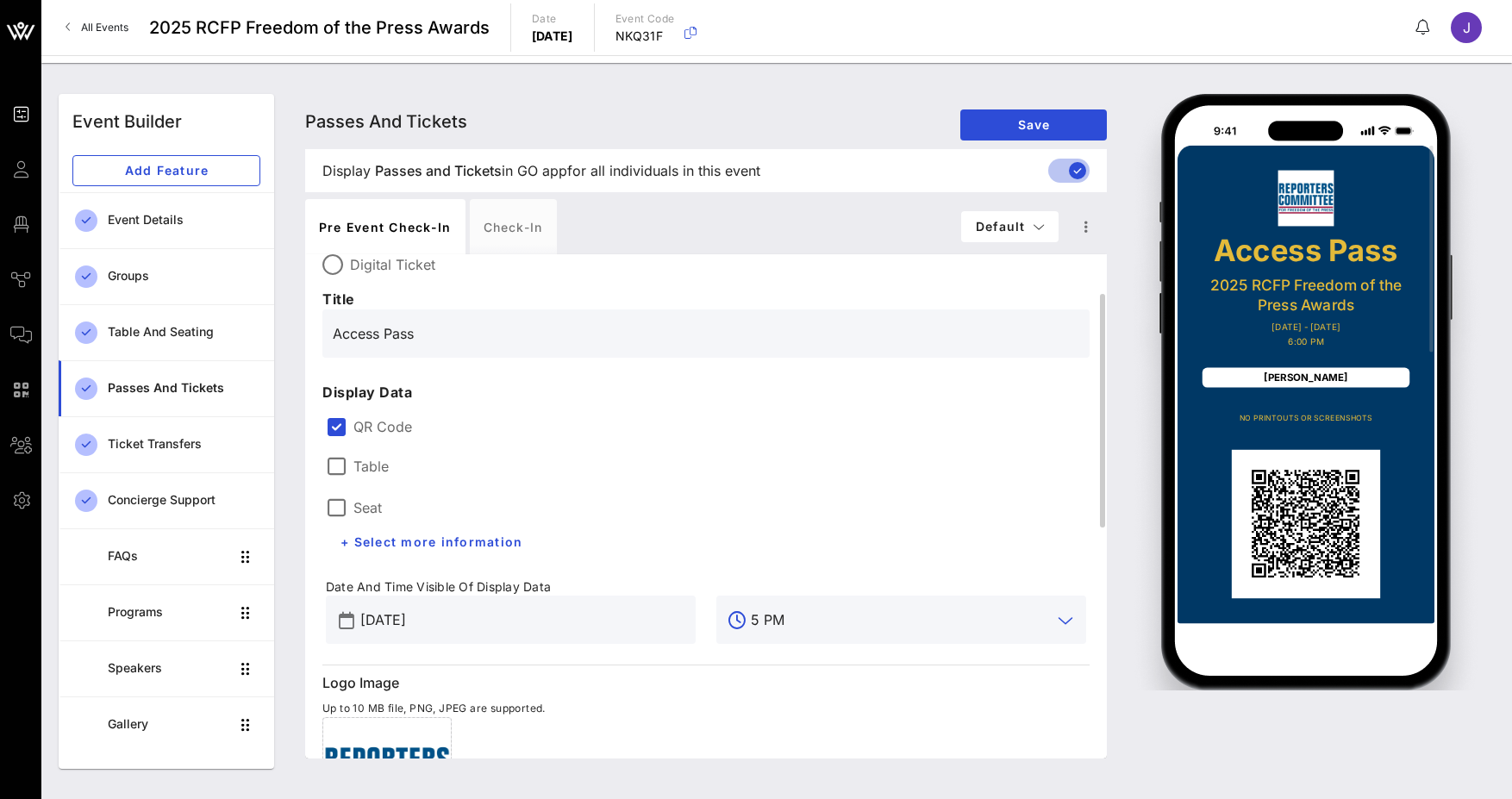
click at [809, 616] on input "5 PM" at bounding box center [901, 619] width 301 height 28
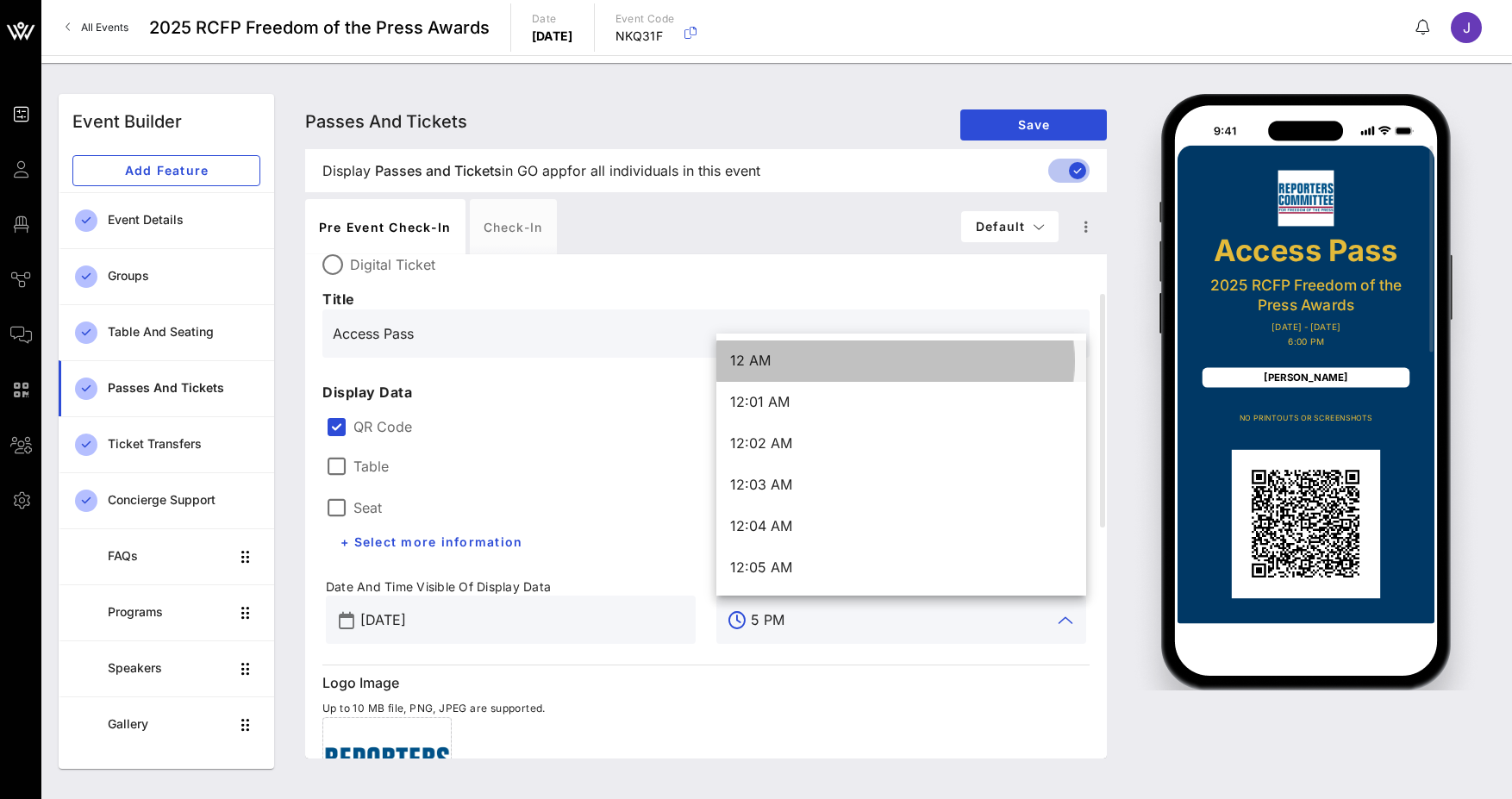
click at [759, 350] on div "12 AM" at bounding box center [901, 360] width 342 height 37
type input "12 AM"
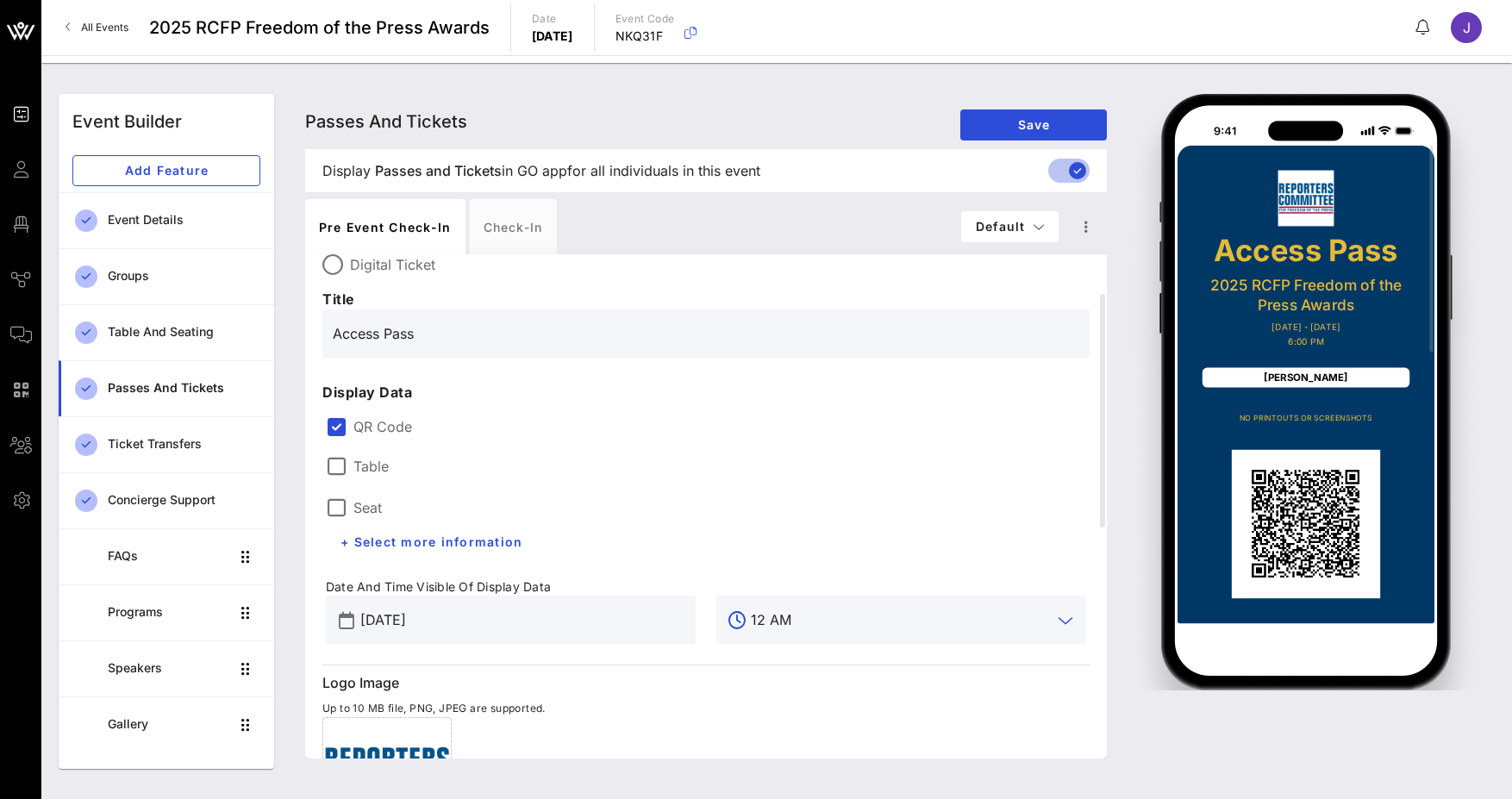
click at [696, 494] on div "Table Seat + Select more information" at bounding box center [511, 501] width 391 height 134
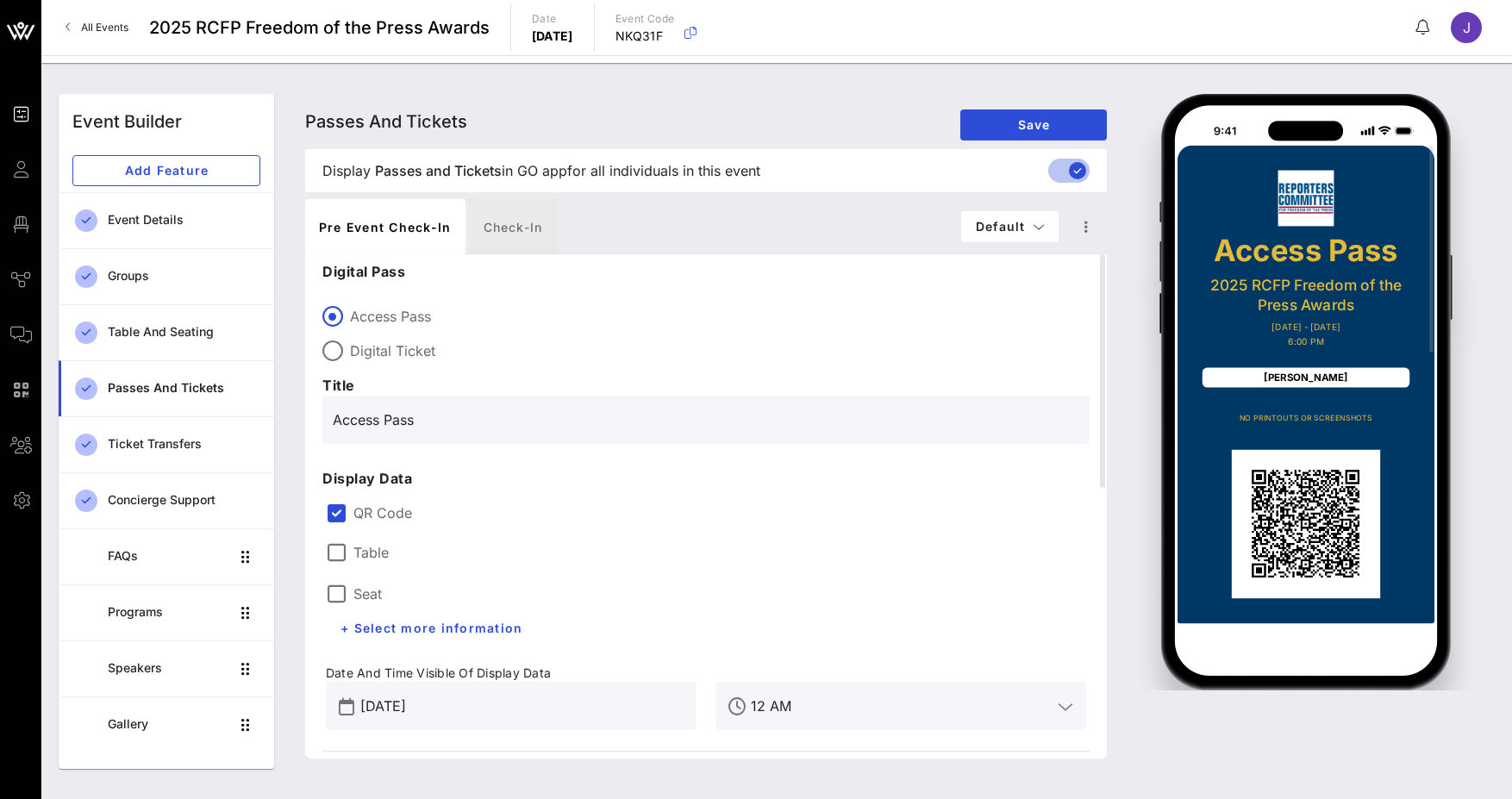
click at [502, 230] on div "Check-in" at bounding box center [513, 226] width 87 height 56
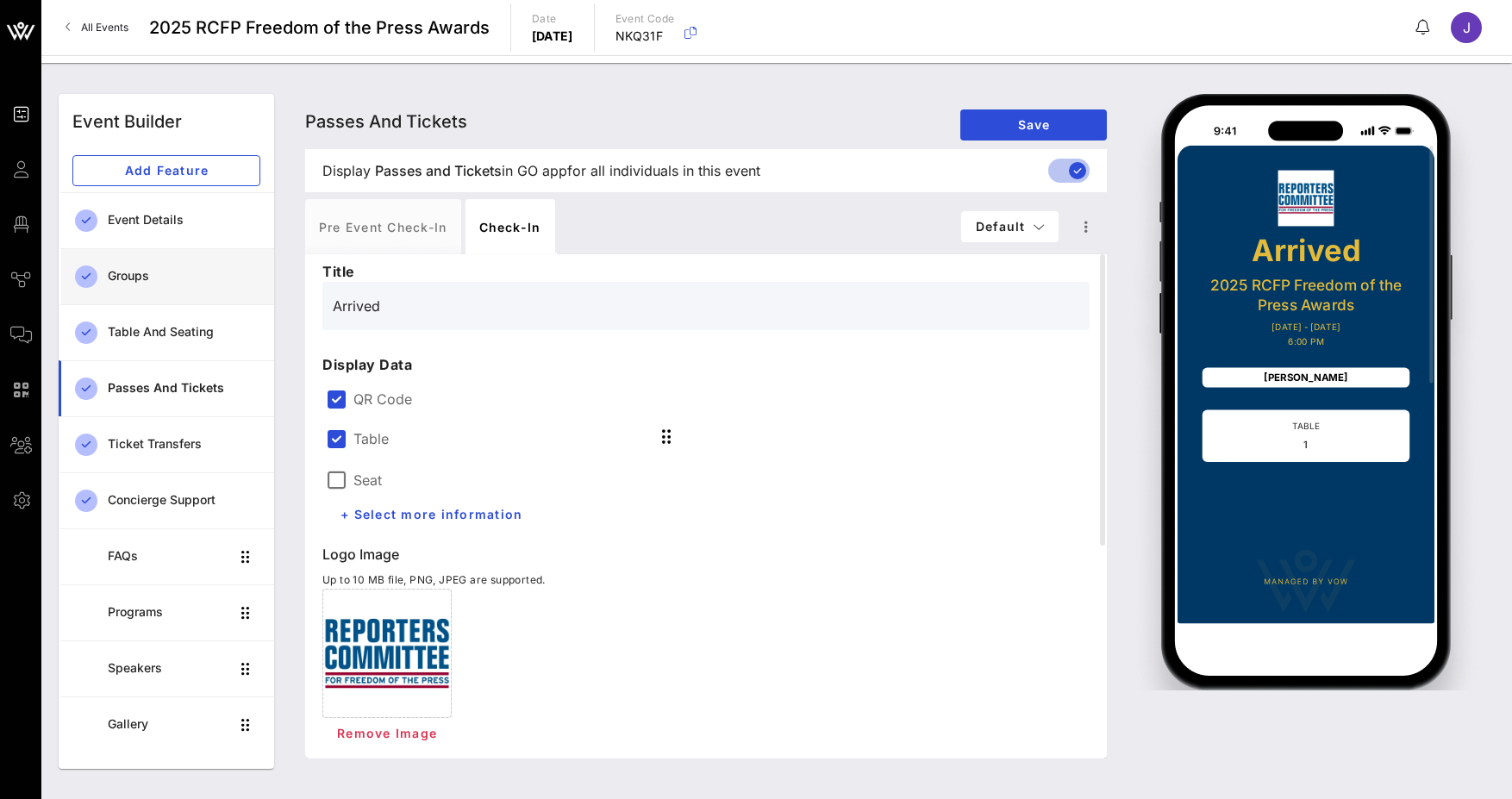
drag, startPoint x: 403, startPoint y: 300, endPoint x: 210, endPoint y: 287, distance: 193.4
click at [211, 288] on div "Event Builder Add Feature Event Details Groups Table and Seating Passes and Tic…" at bounding box center [777, 431] width 1457 height 696
click at [413, 310] on input "Checked-in" at bounding box center [706, 306] width 746 height 28
drag, startPoint x: 434, startPoint y: 308, endPoint x: 265, endPoint y: 286, distance: 170.4
click at [267, 289] on div "Event Builder Add Feature Event Details Groups Table and Seating Passes and Tic…" at bounding box center [777, 431] width 1457 height 696
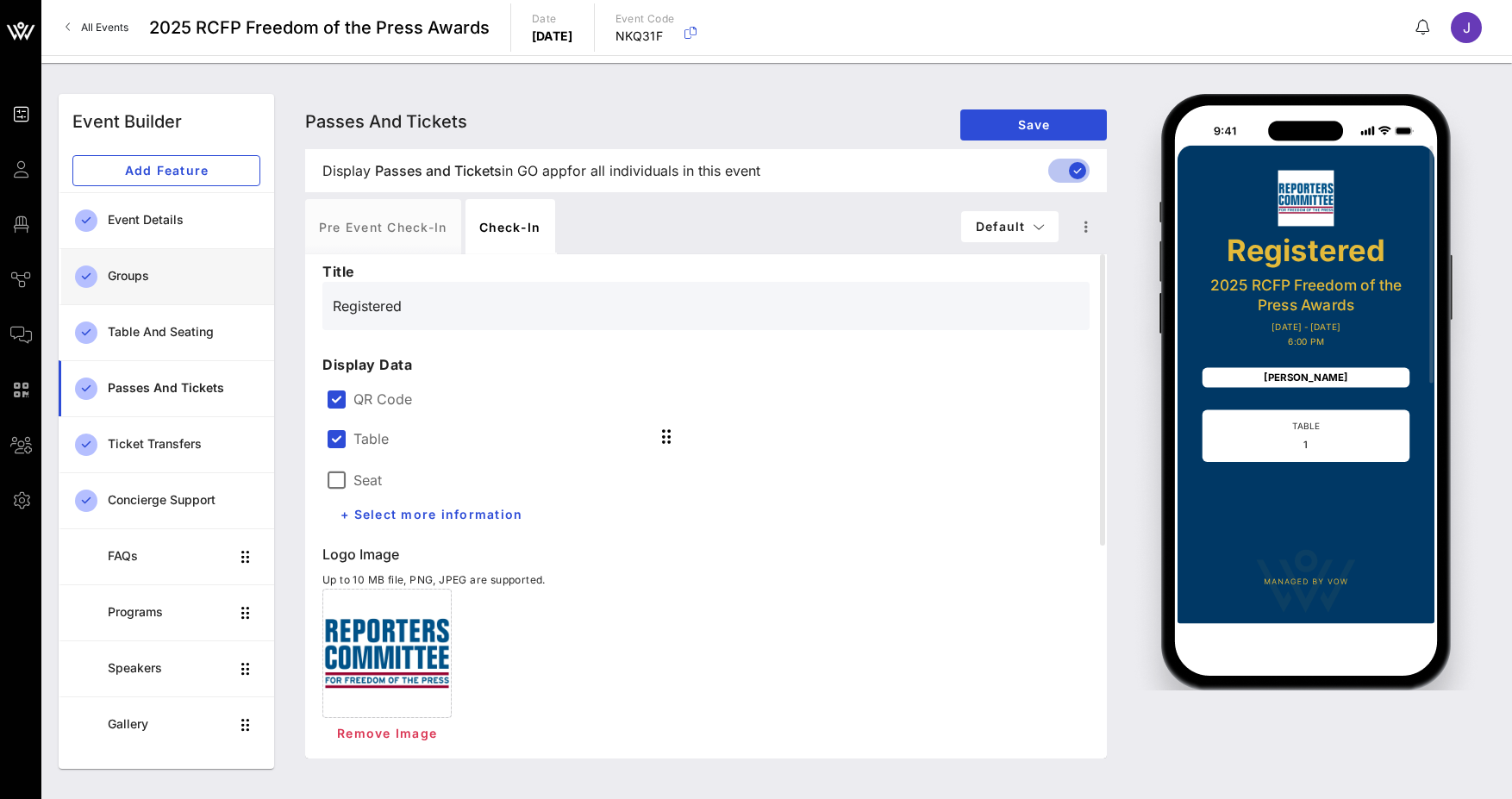
drag, startPoint x: 444, startPoint y: 308, endPoint x: 245, endPoint y: 257, distance: 205.4
click at [246, 262] on div "Event Builder Add Feature Event Details Groups Table and Seating Passes and Tic…" at bounding box center [777, 431] width 1457 height 696
type input "Arrived"
click at [1014, 126] on span "Save" at bounding box center [1033, 124] width 119 height 15
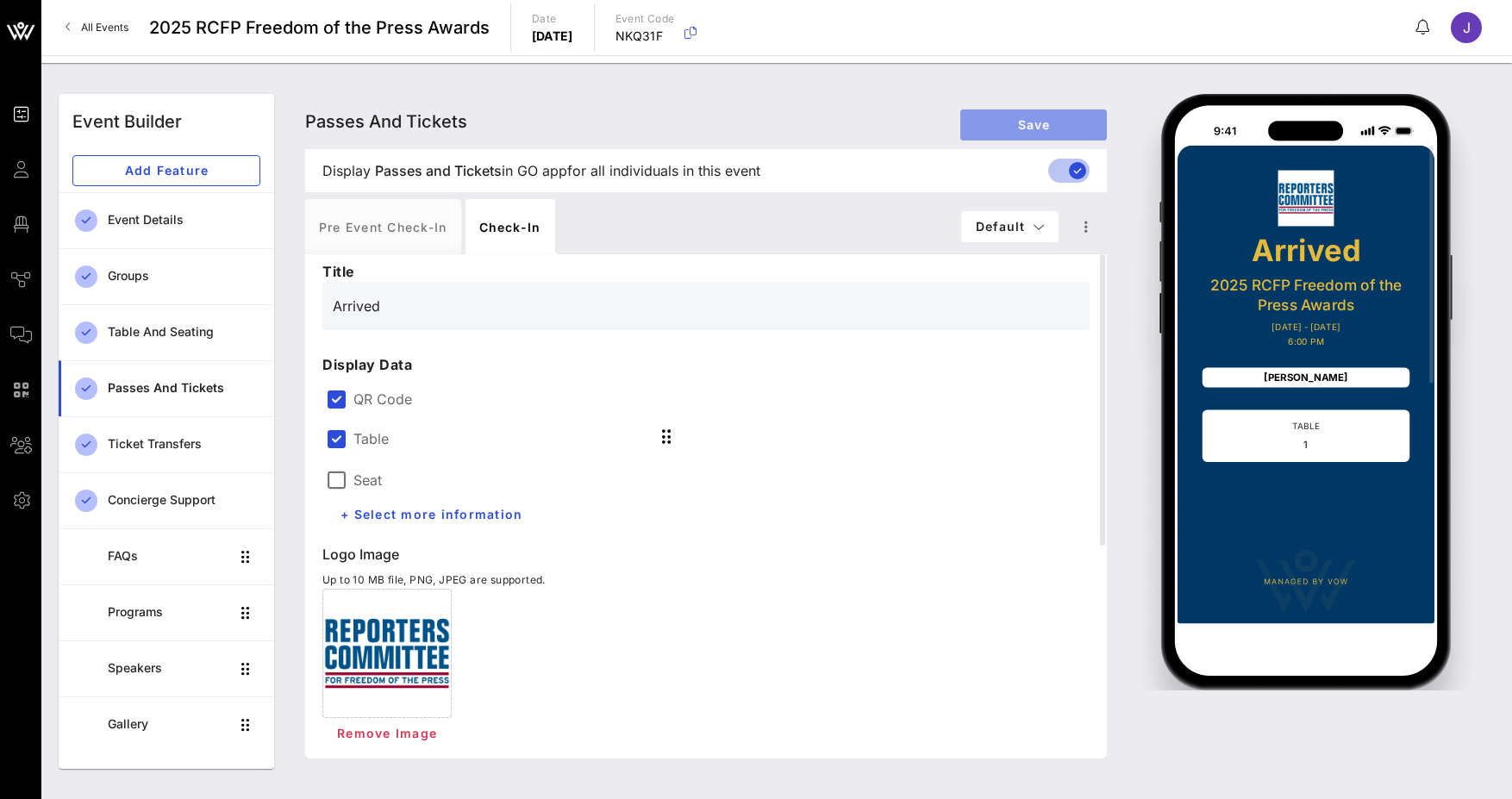
click at [1016, 128] on span "Save" at bounding box center [1033, 124] width 119 height 15
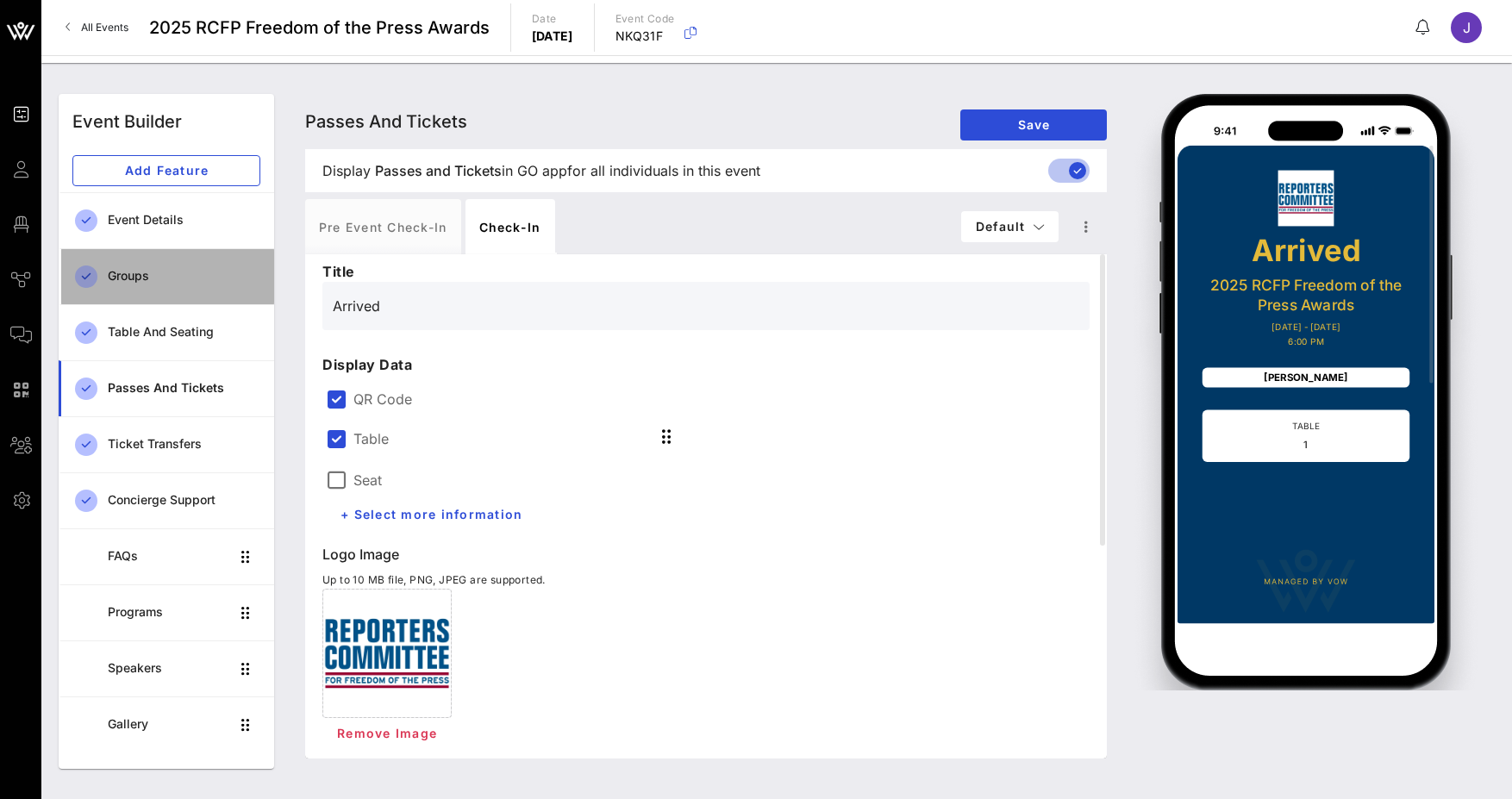
click at [187, 287] on div "Groups" at bounding box center [184, 276] width 153 height 36
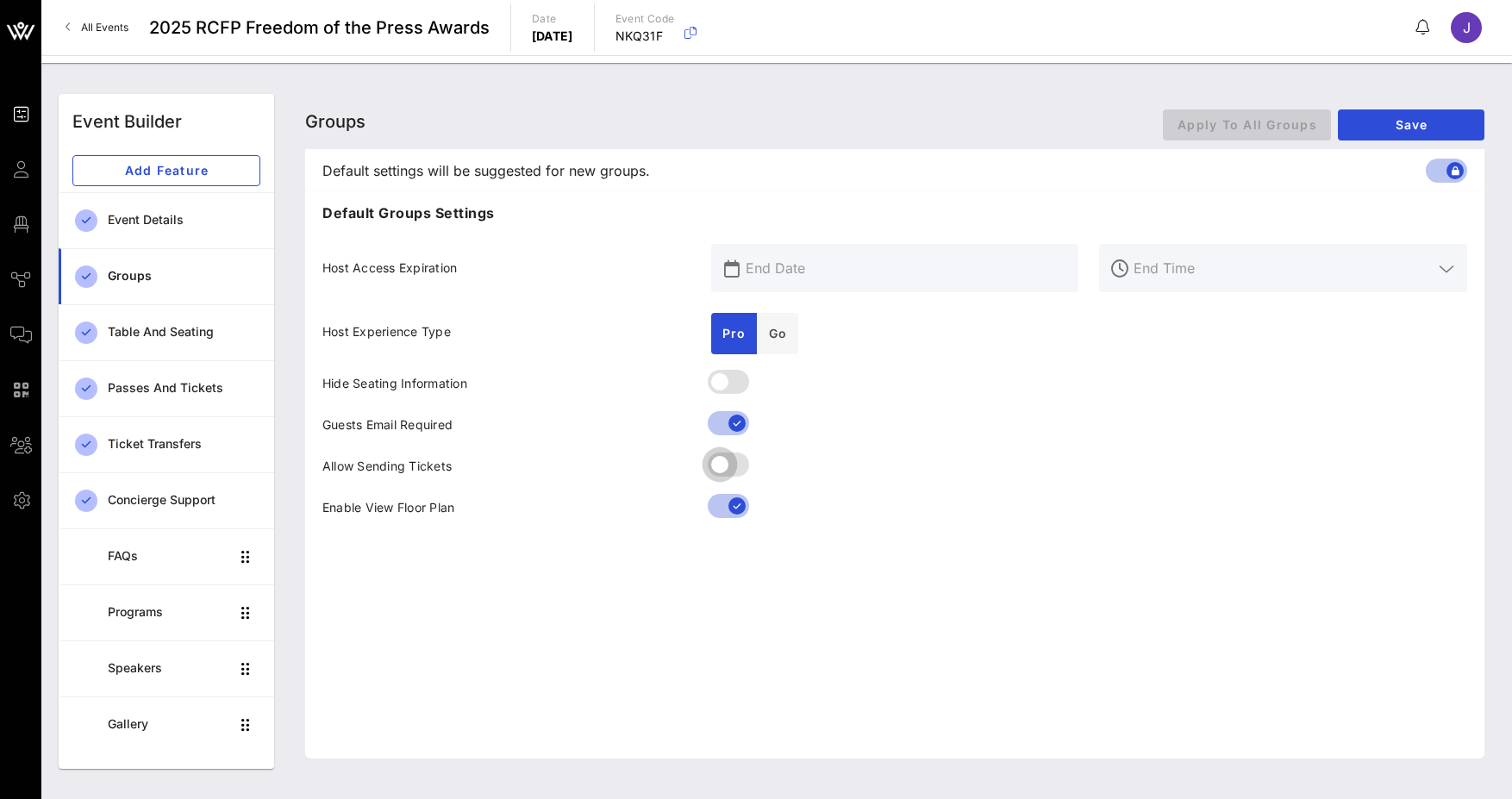
click at [707, 496] on div at bounding box center [896, 509] width 389 height 42
click at [783, 338] on span "Go" at bounding box center [778, 332] width 21 height 15
click at [742, 335] on span "Pro" at bounding box center [733, 332] width 25 height 15
click at [1372, 116] on button "Save" at bounding box center [1411, 125] width 147 height 31
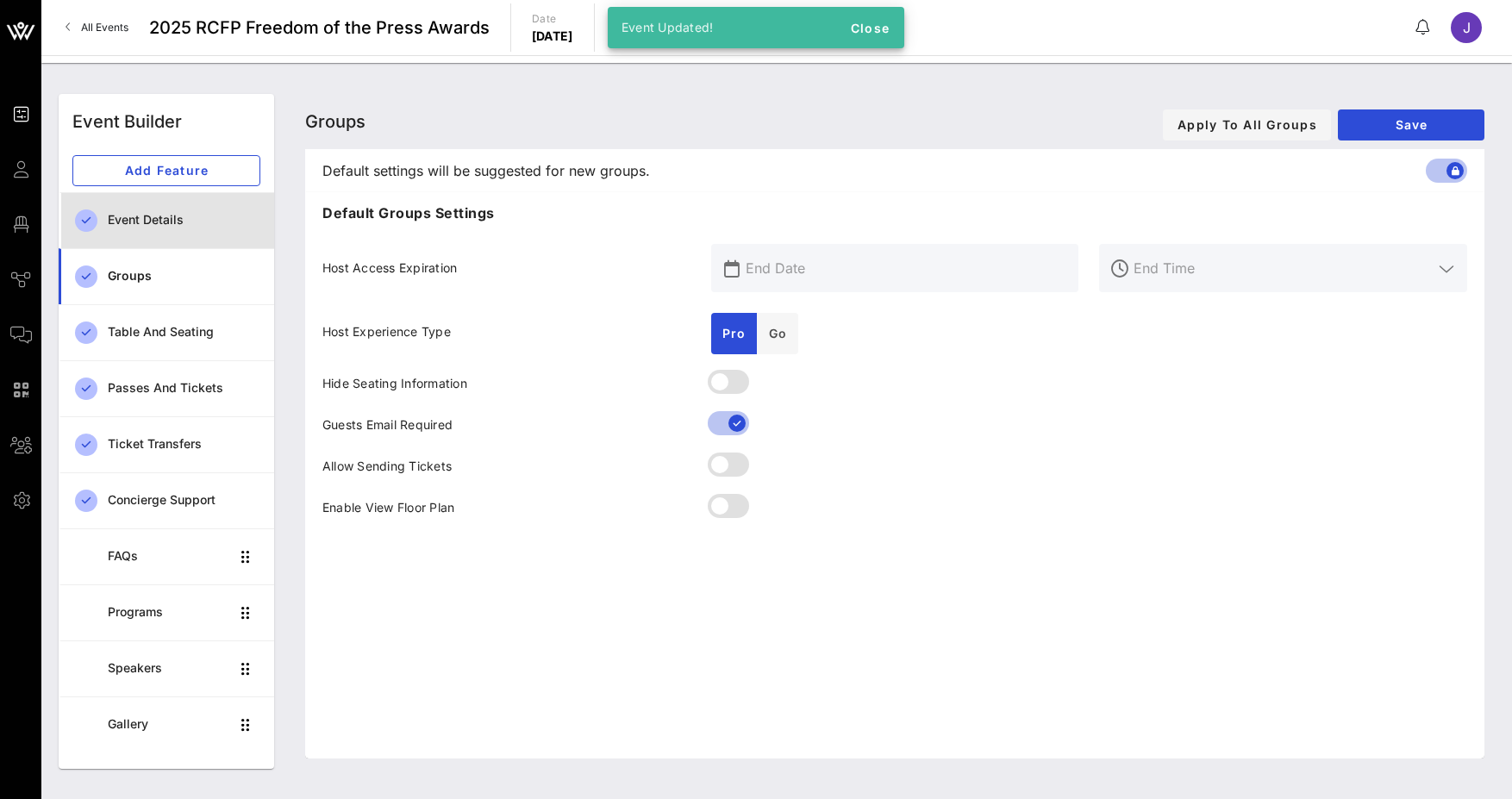
click at [181, 224] on div "Event Details" at bounding box center [184, 219] width 153 height 15
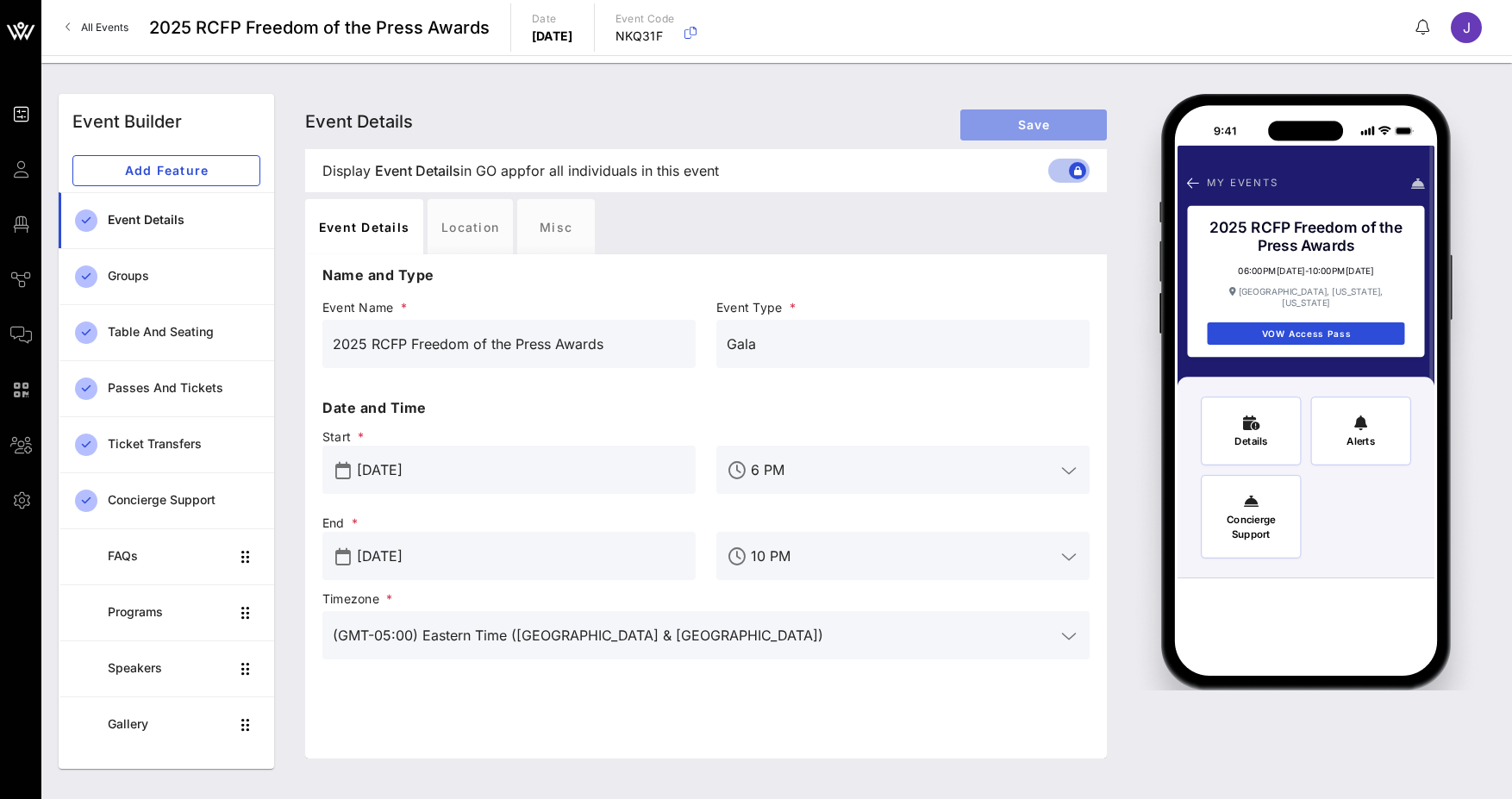
click at [1020, 118] on span "Save" at bounding box center [1033, 124] width 119 height 15
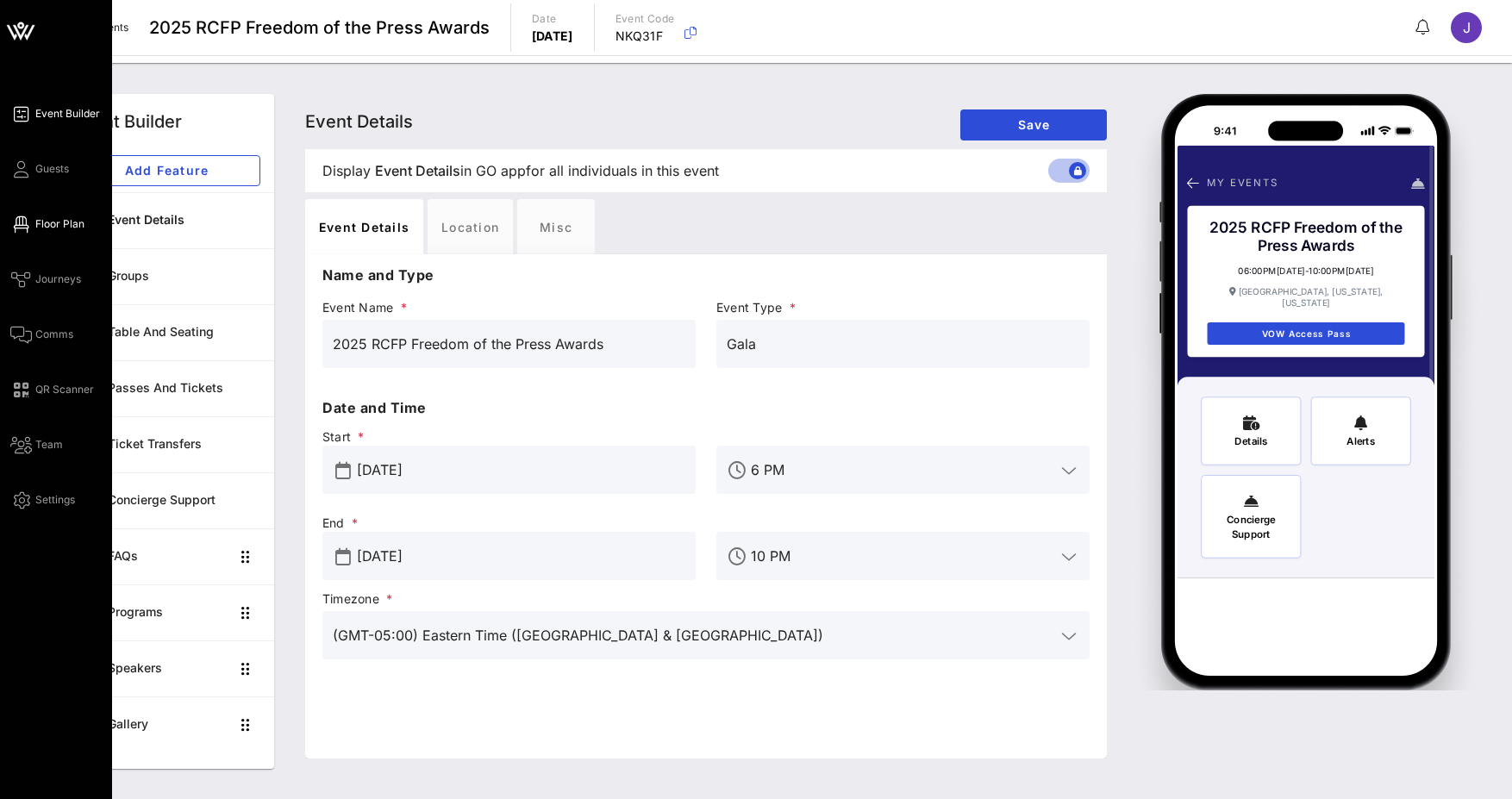
click at [60, 224] on span "Floor Plan" at bounding box center [60, 224] width 49 height 16
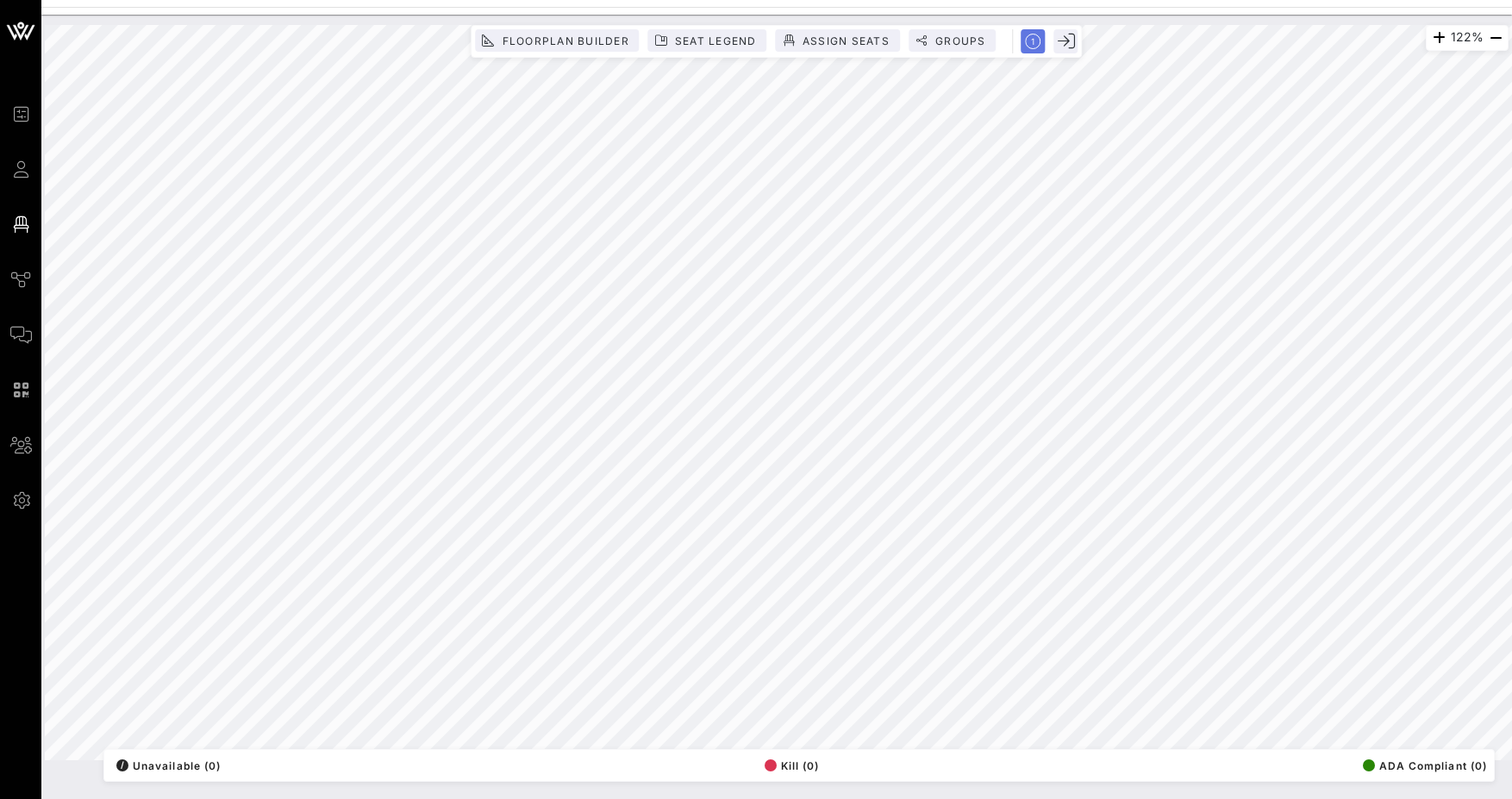
click at [1033, 44] on icon "button" at bounding box center [1034, 42] width 16 height 16
click at [1033, 43] on rect "button" at bounding box center [1034, 42] width 30 height 29
click at [1071, 40] on icon "button" at bounding box center [1067, 42] width 17 height 17
click at [585, 43] on span "Floorplan Builder" at bounding box center [564, 41] width 128 height 13
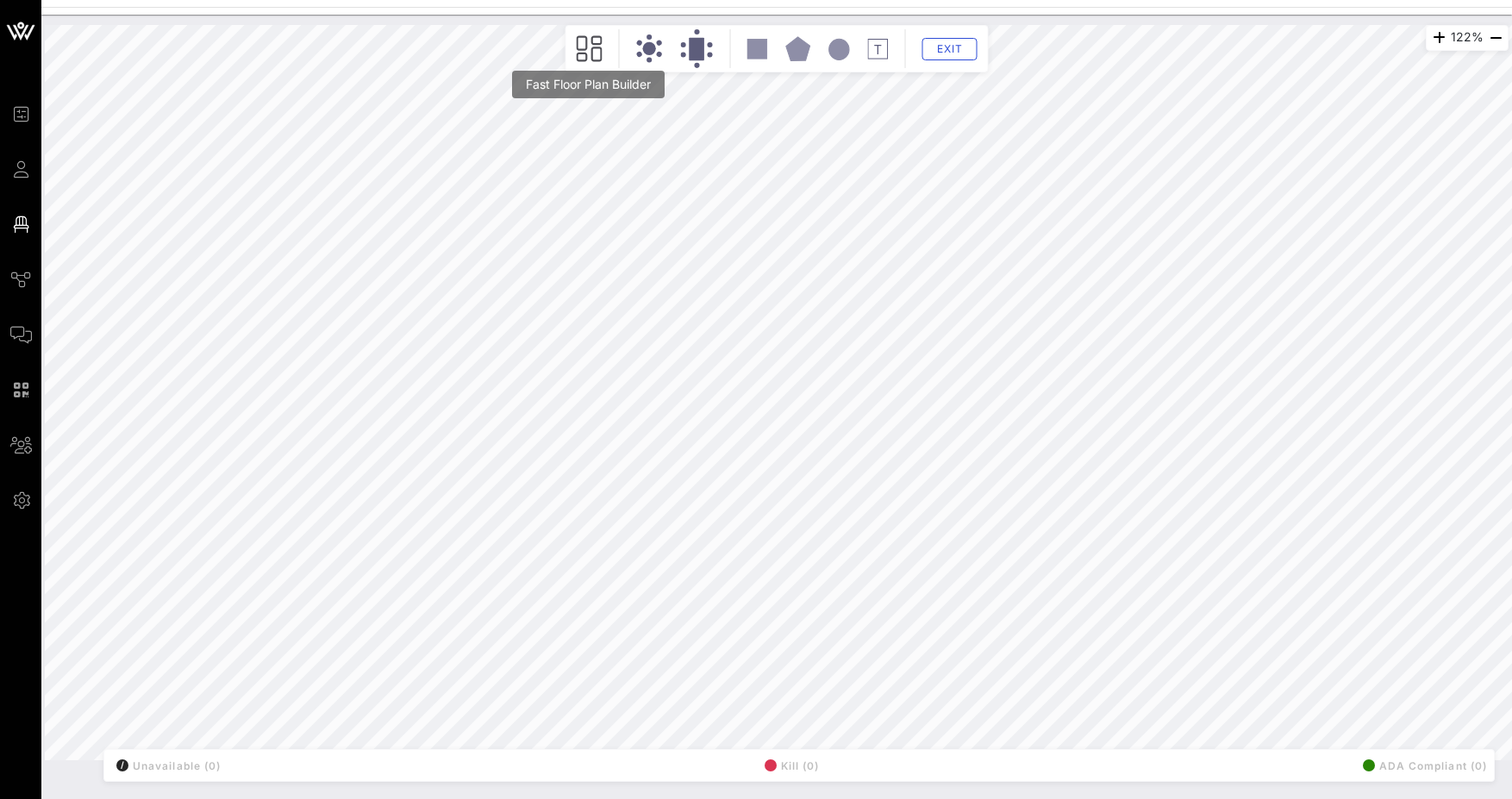
click at [590, 51] on icon at bounding box center [589, 49] width 26 height 27
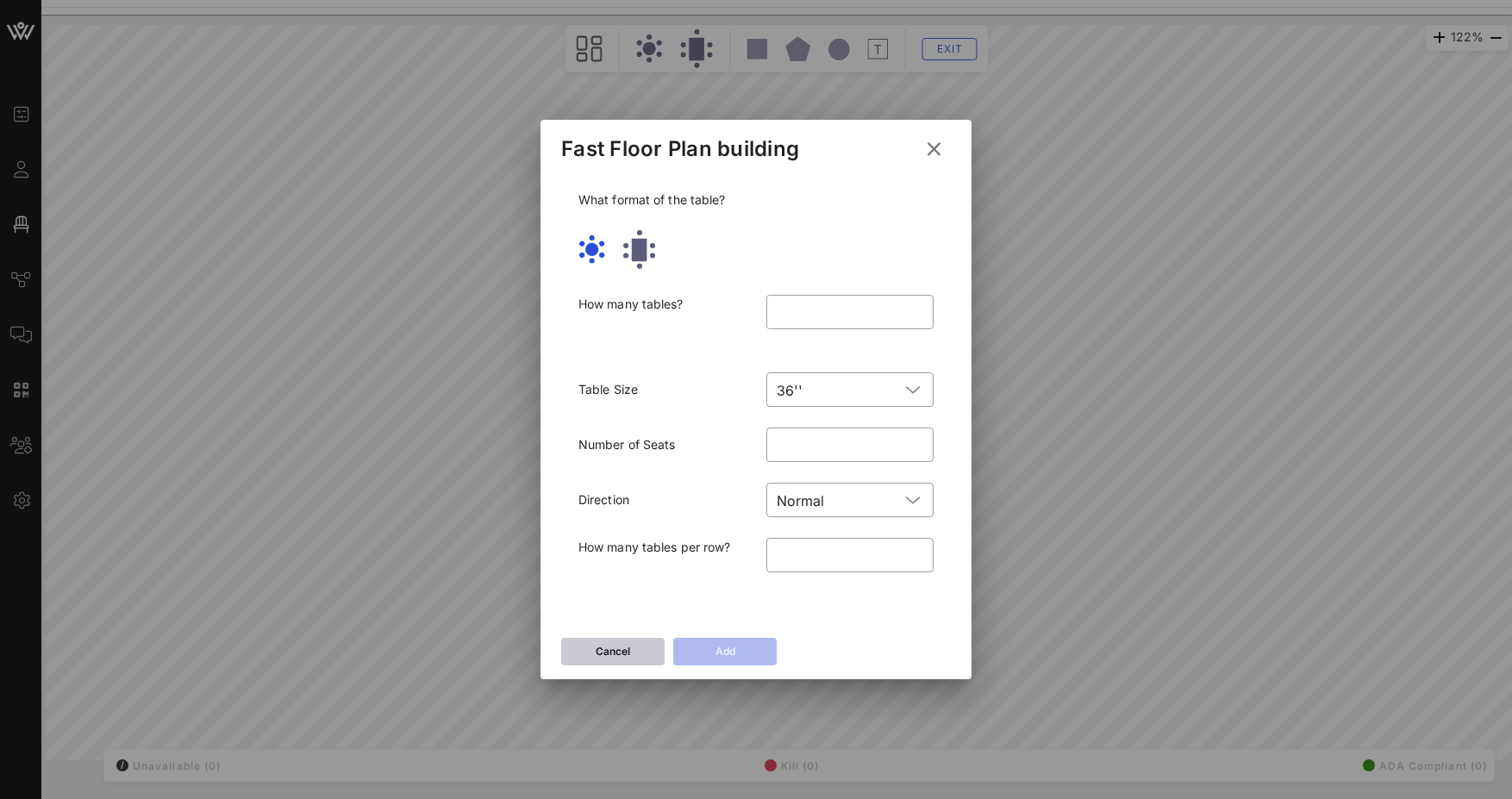
click at [602, 646] on div "Cancel" at bounding box center [613, 652] width 35 height 17
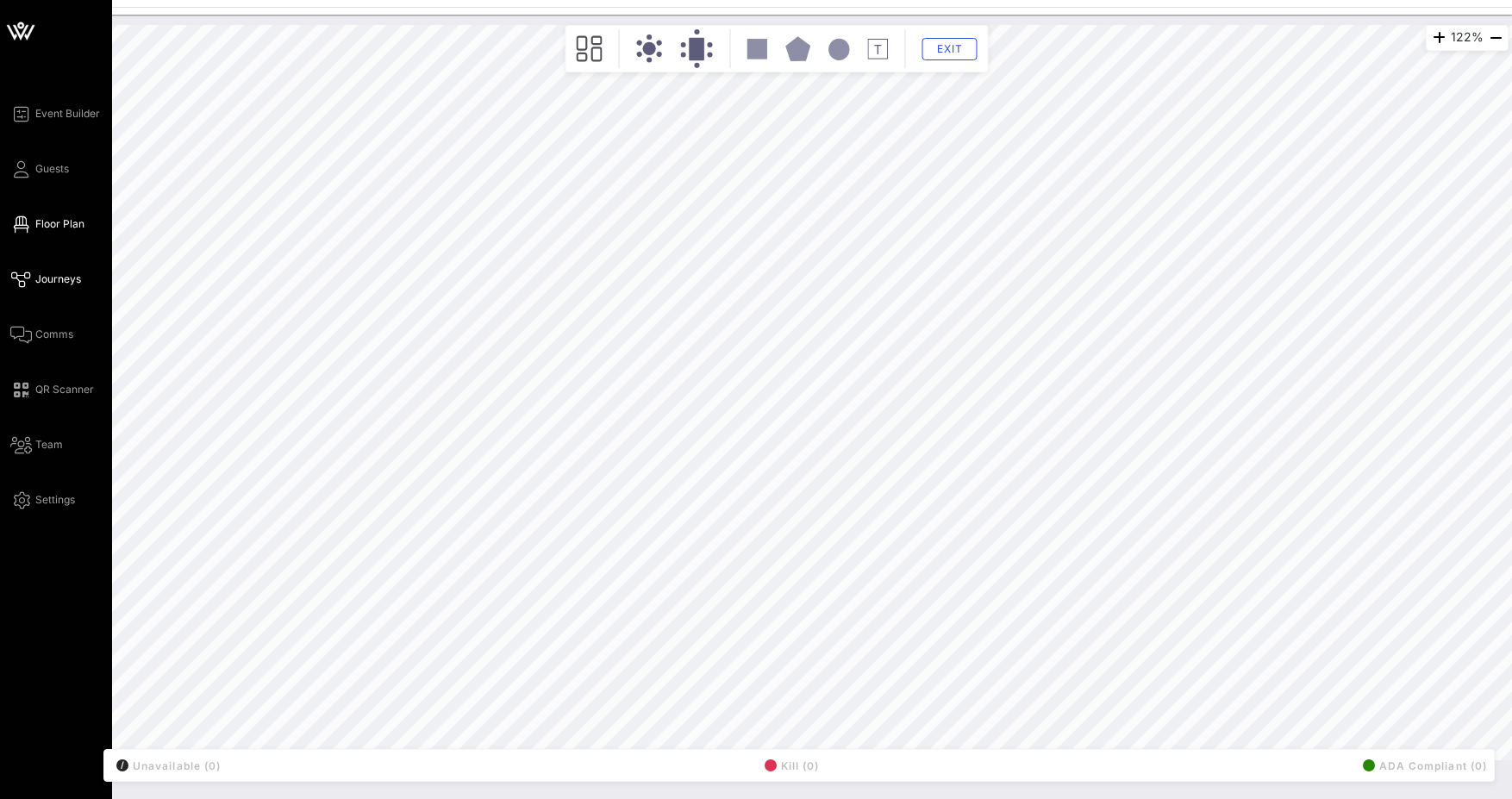
click at [64, 285] on span "Journeys" at bounding box center [58, 279] width 46 height 16
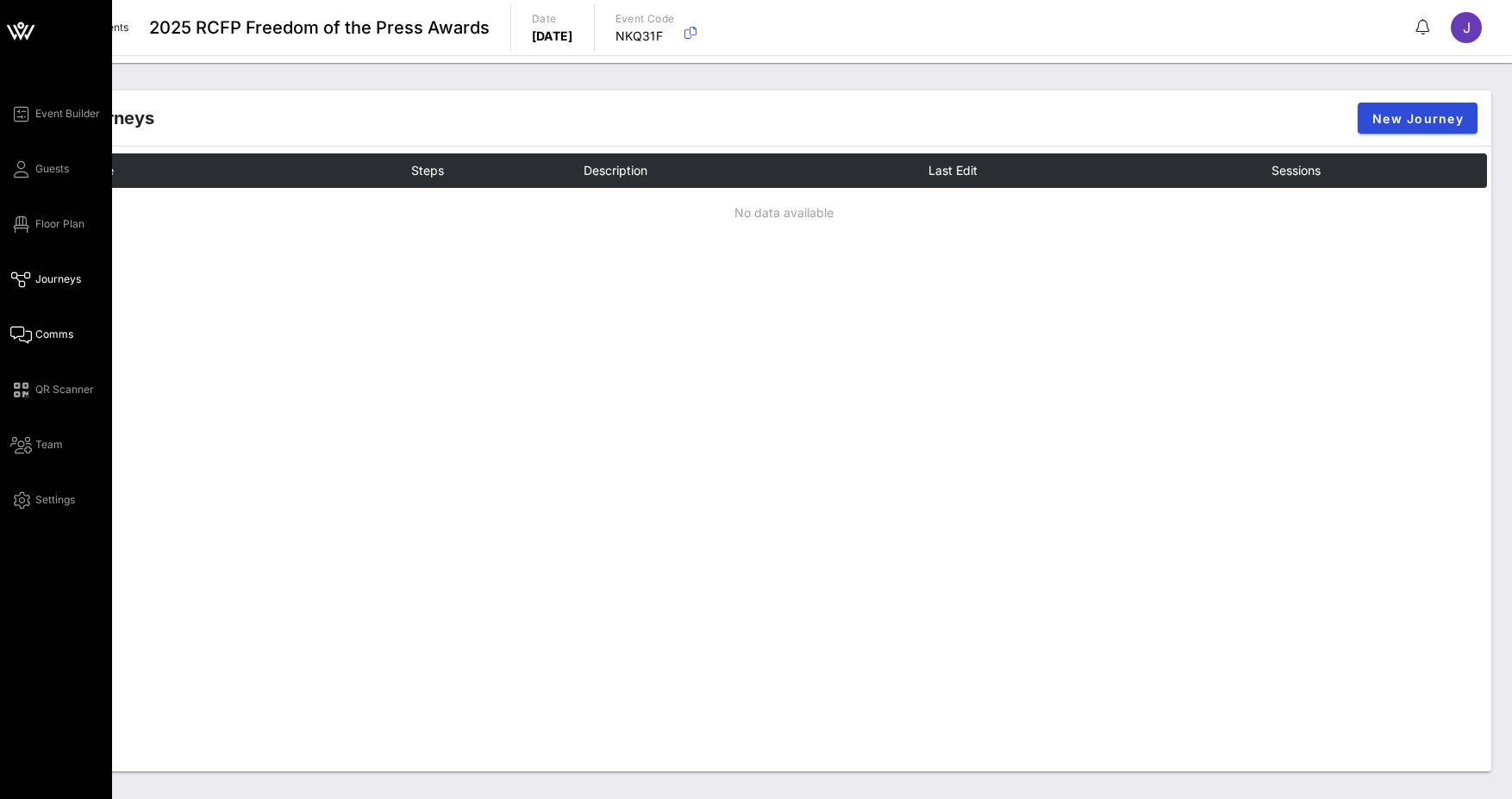
click at [69, 336] on span "Comms" at bounding box center [55, 334] width 38 height 16
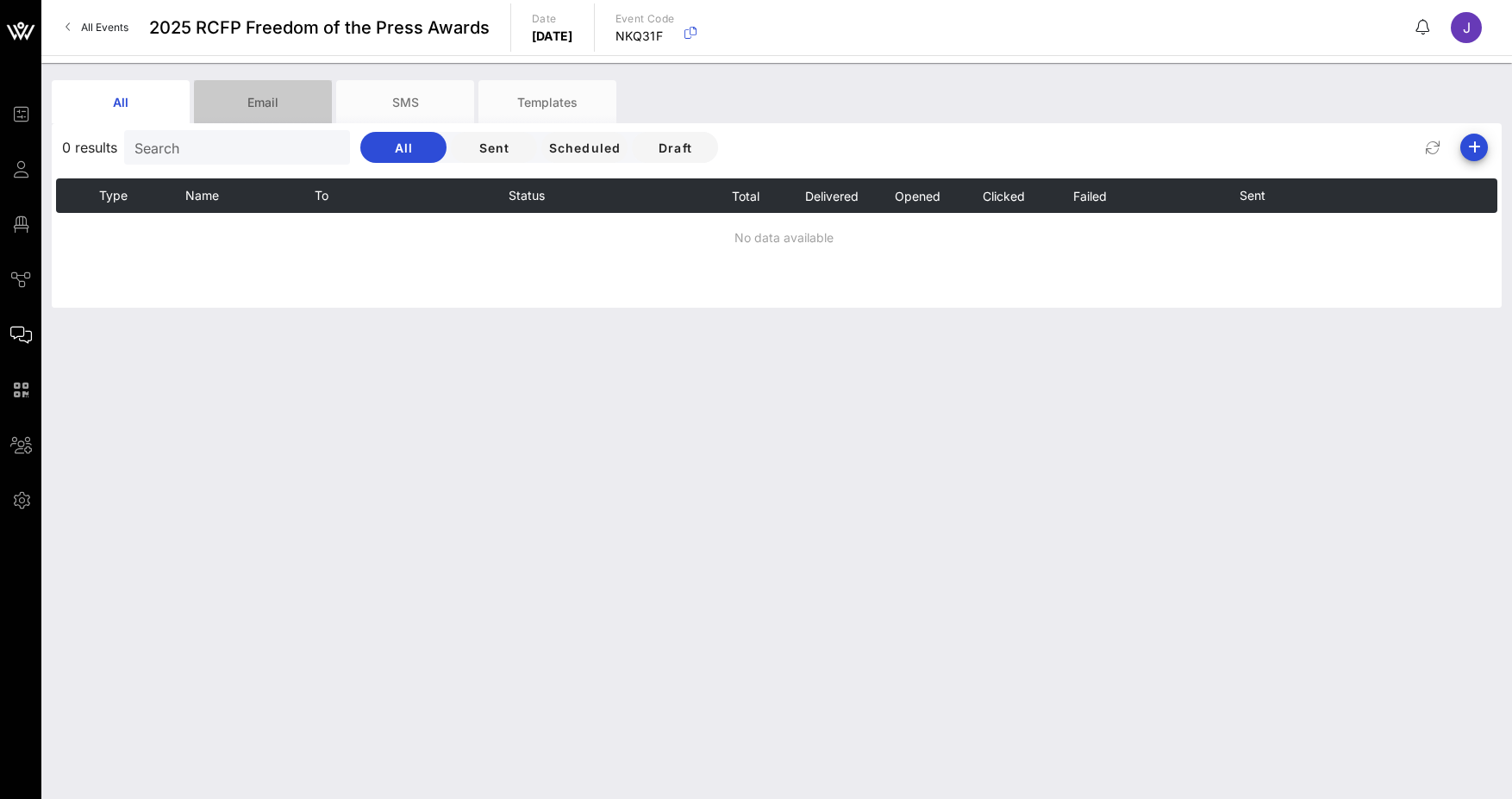
click at [259, 110] on div "Email" at bounding box center [262, 102] width 138 height 43
click at [411, 122] on div "All Email SMS Templates 0 results Search All Sent Scheduled Draft Type Name To …" at bounding box center [777, 193] width 1450 height 227
click at [422, 103] on div "SMS" at bounding box center [404, 102] width 138 height 43
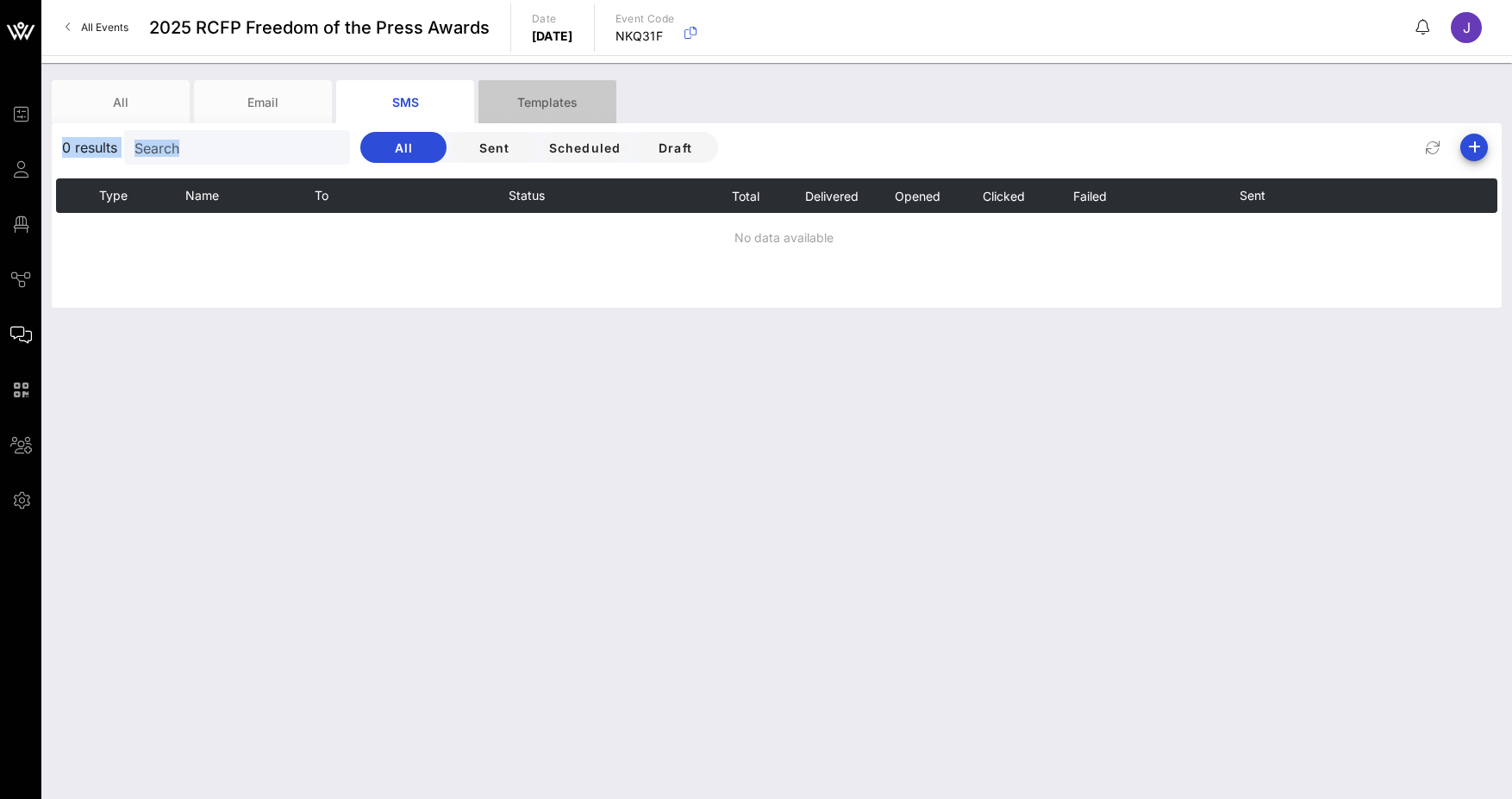
click at [535, 93] on div "Templates" at bounding box center [547, 102] width 138 height 43
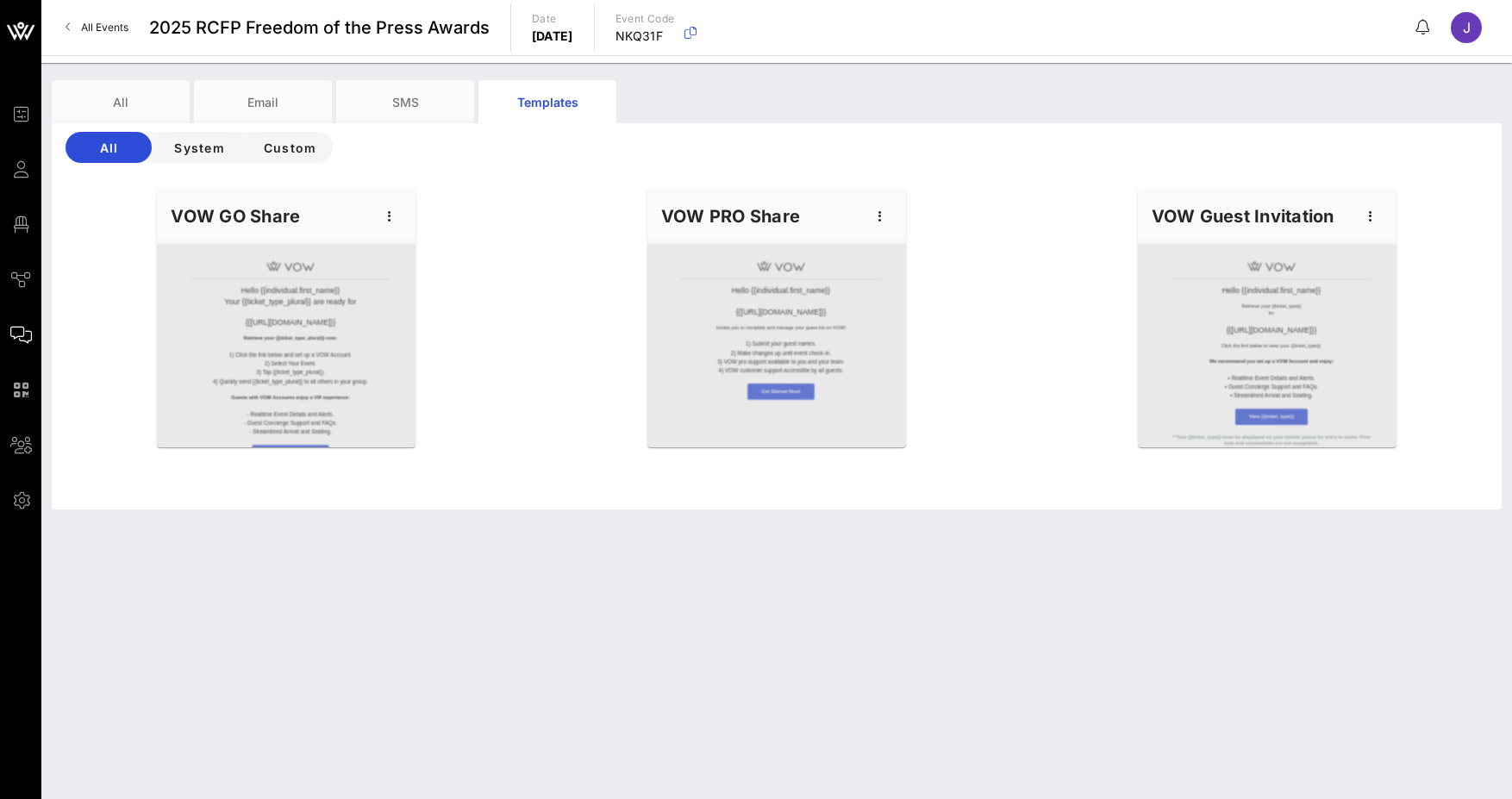
click at [562, 330] on div "Hello {{individual.first_name}} Your {{ticket_type_plural}} are ready for {{[UR…" at bounding box center [777, 344] width 1470 height 331
click at [1214, 309] on div at bounding box center [1267, 345] width 259 height 203
click at [1252, 201] on div "VOW Guest Invitation" at bounding box center [1267, 217] width 259 height 56
click at [1343, 271] on div at bounding box center [1267, 345] width 259 height 203
click at [201, 152] on span "System" at bounding box center [200, 147] width 59 height 15
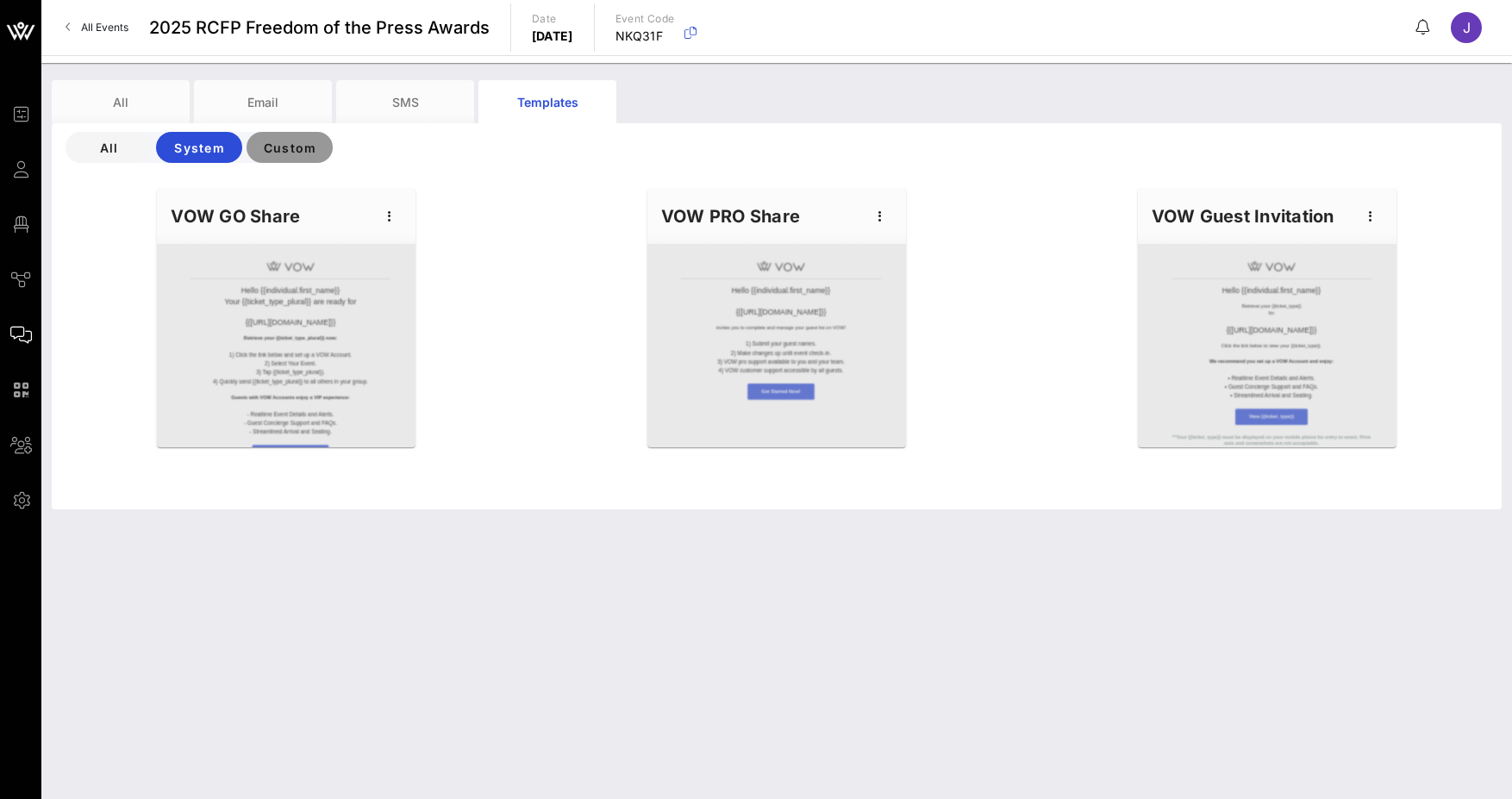
click at [309, 154] on span "Custom" at bounding box center [290, 147] width 59 height 15
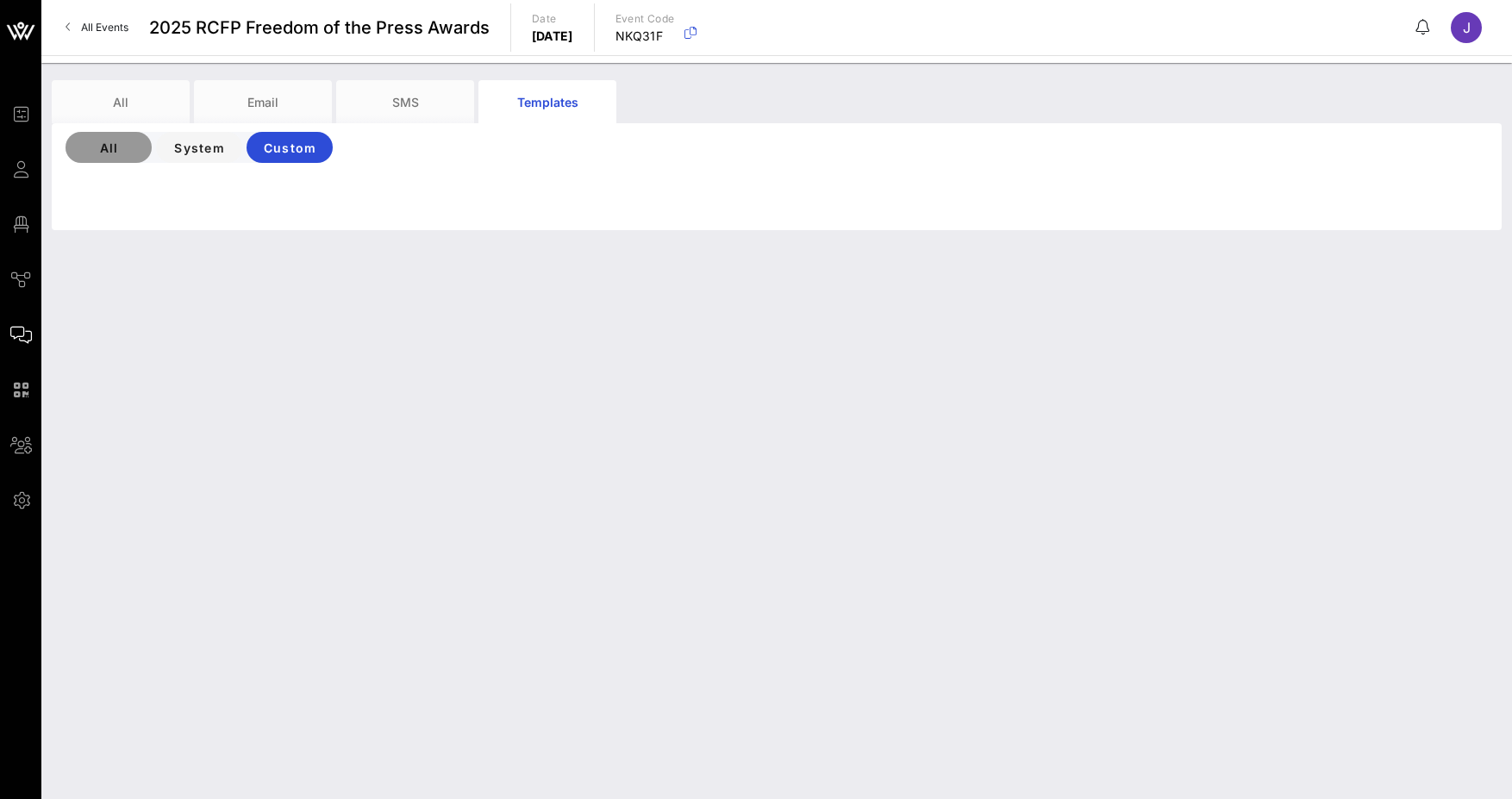
click at [100, 150] on span "All" at bounding box center [108, 147] width 59 height 15
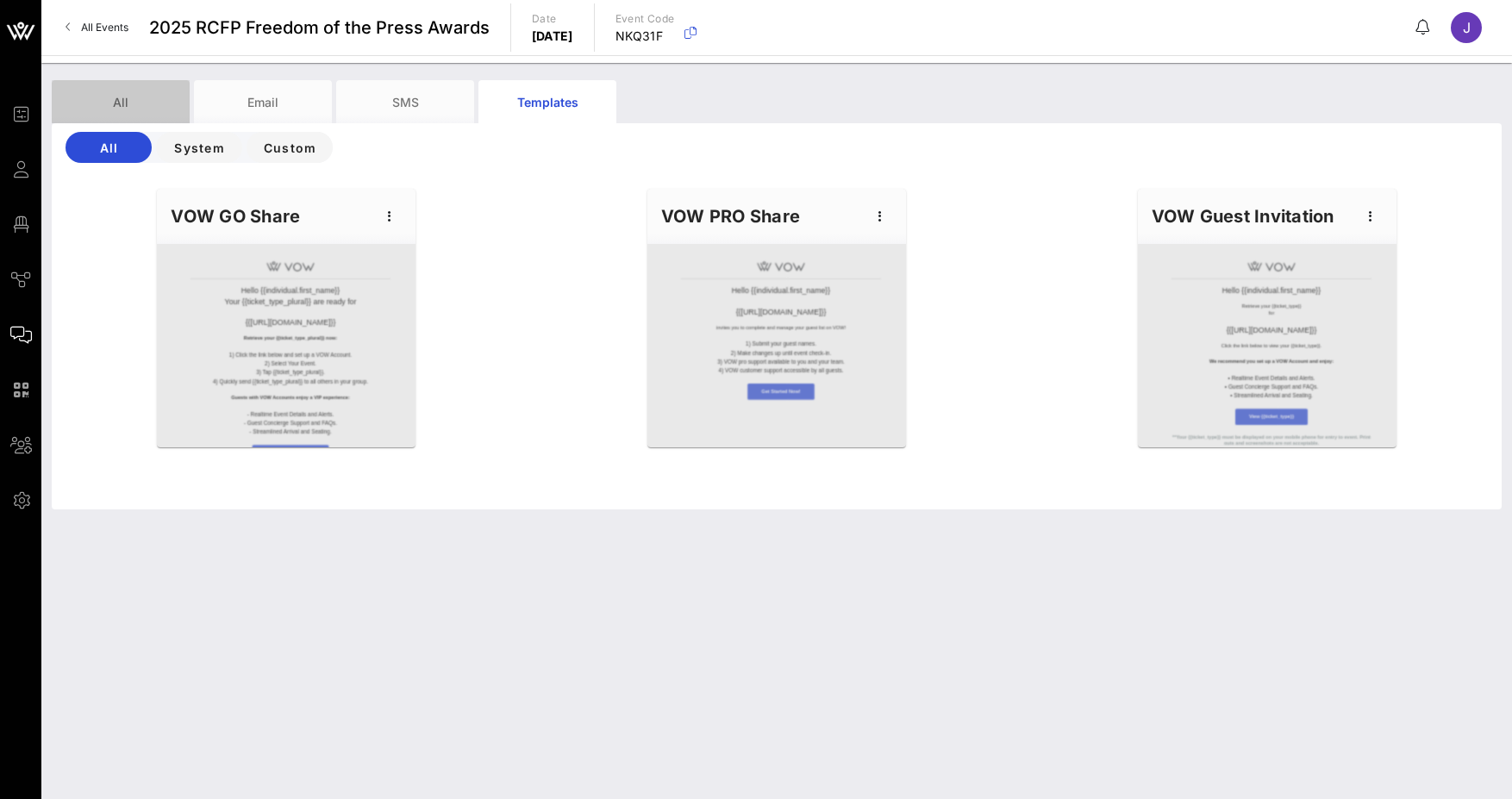
click at [135, 101] on div "All" at bounding box center [121, 102] width 138 height 43
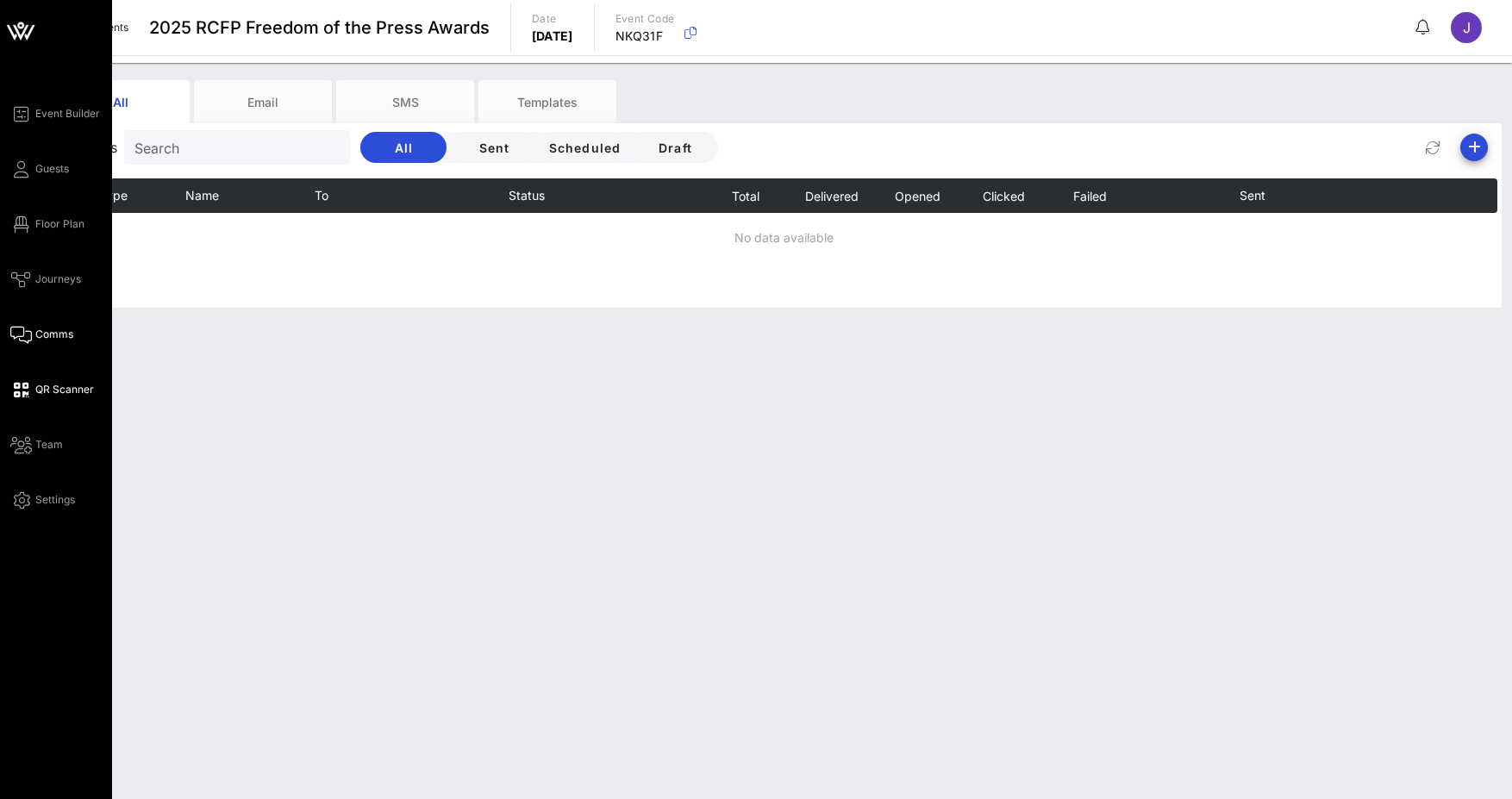
click at [24, 391] on icon at bounding box center [21, 390] width 22 height 3
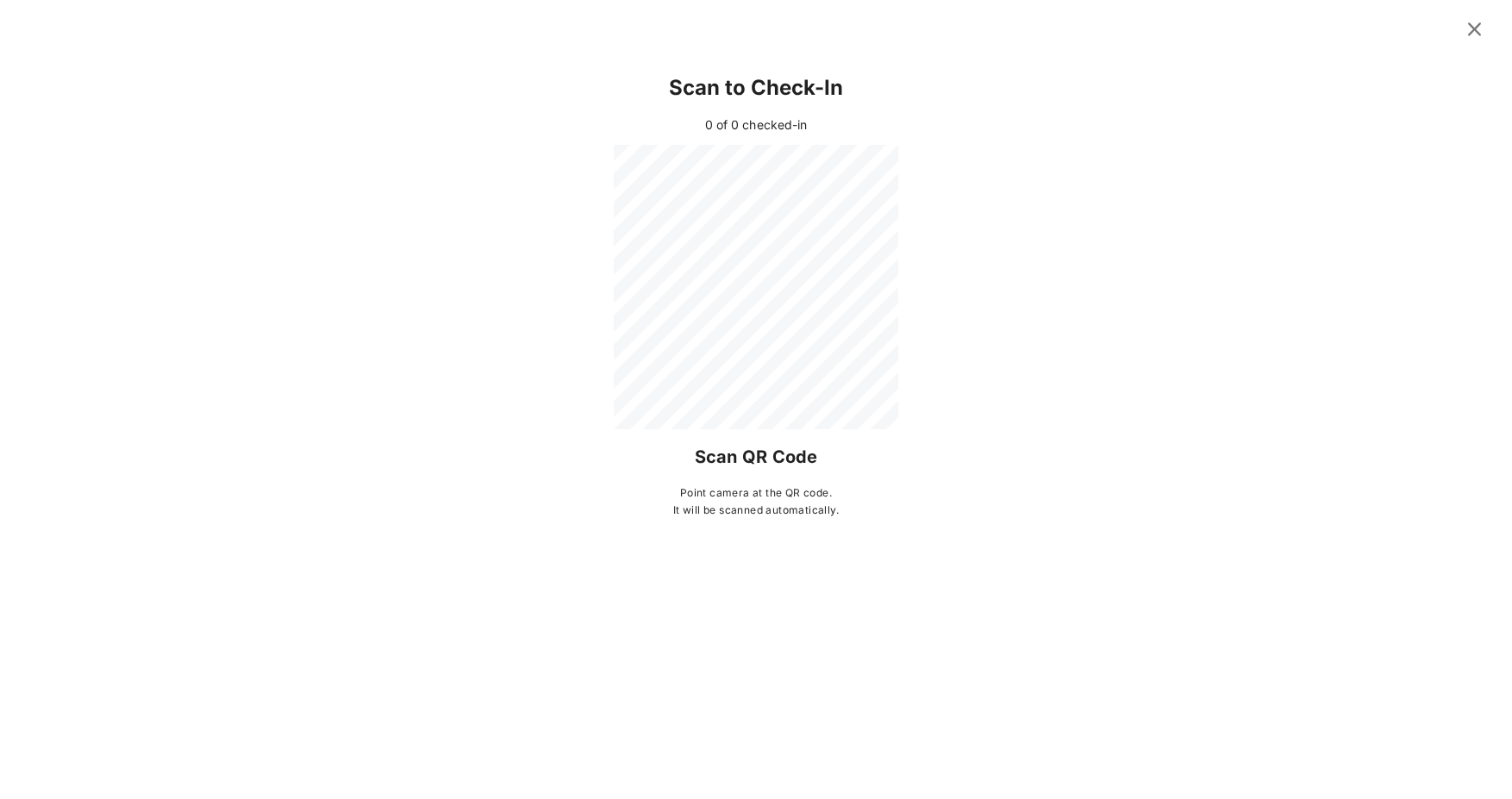
click at [1469, 19] on icon at bounding box center [1475, 29] width 23 height 21
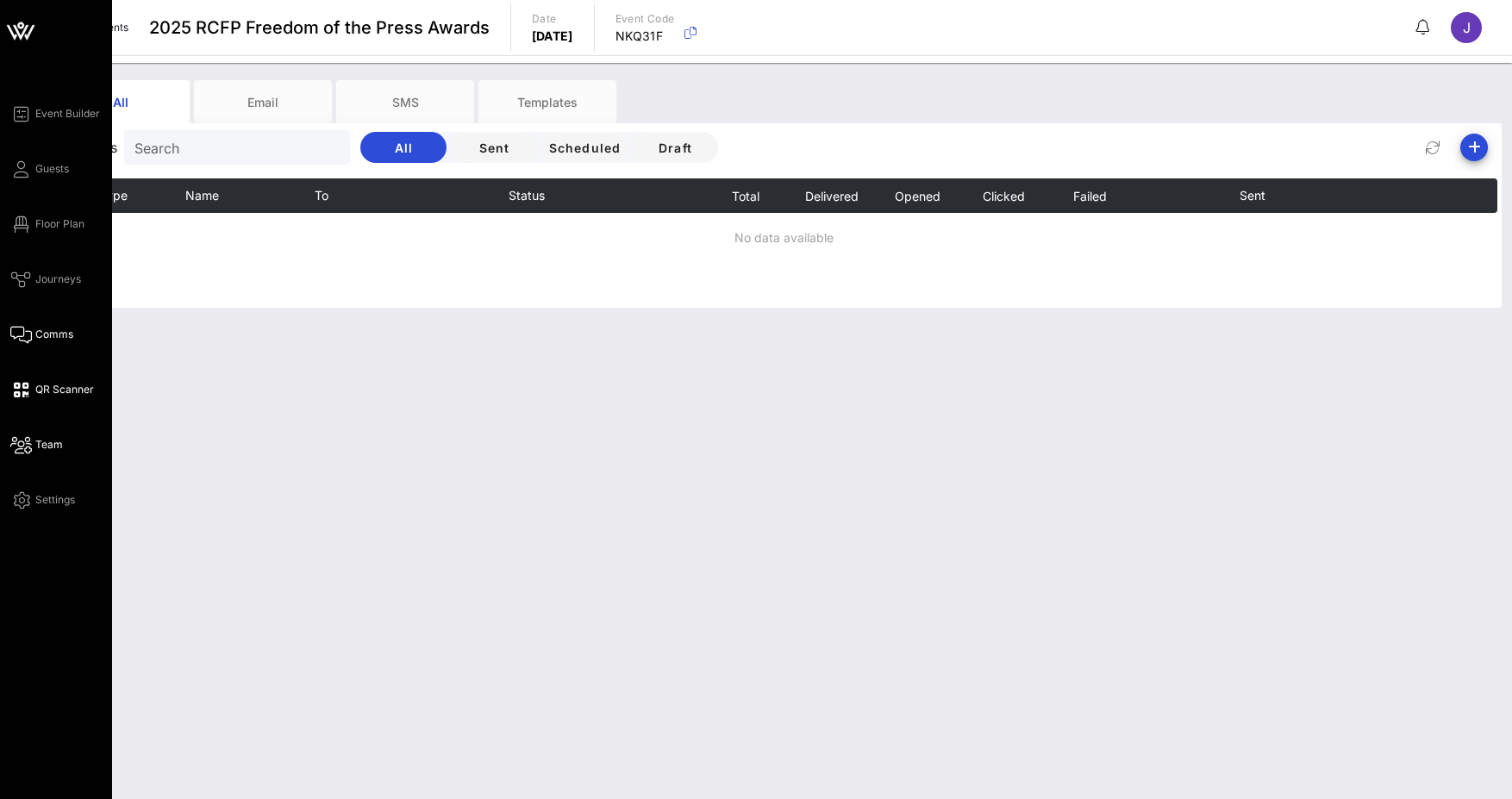
click at [16, 444] on icon at bounding box center [21, 445] width 22 height 3
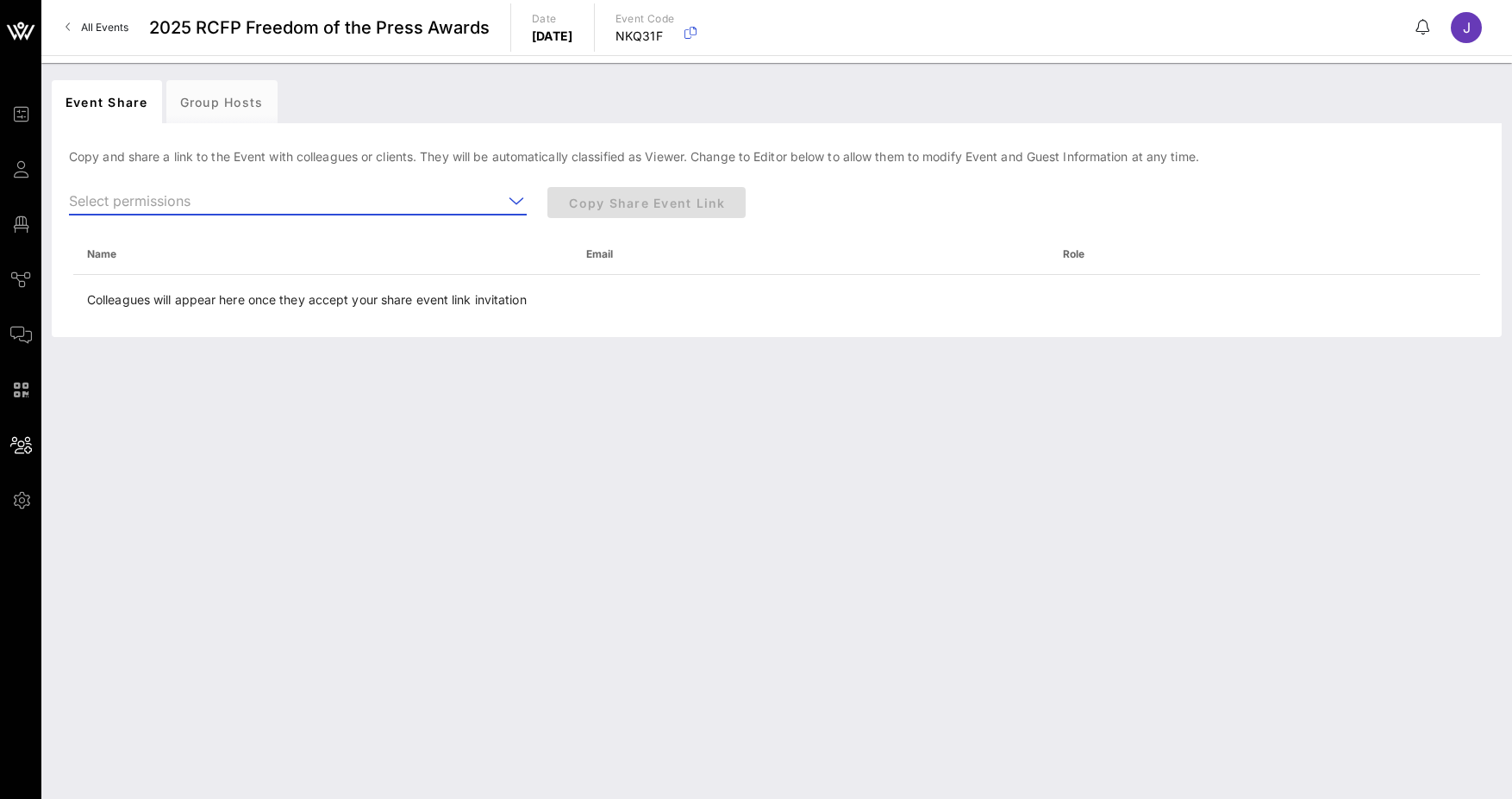
click at [229, 204] on input "text" at bounding box center [286, 201] width 434 height 28
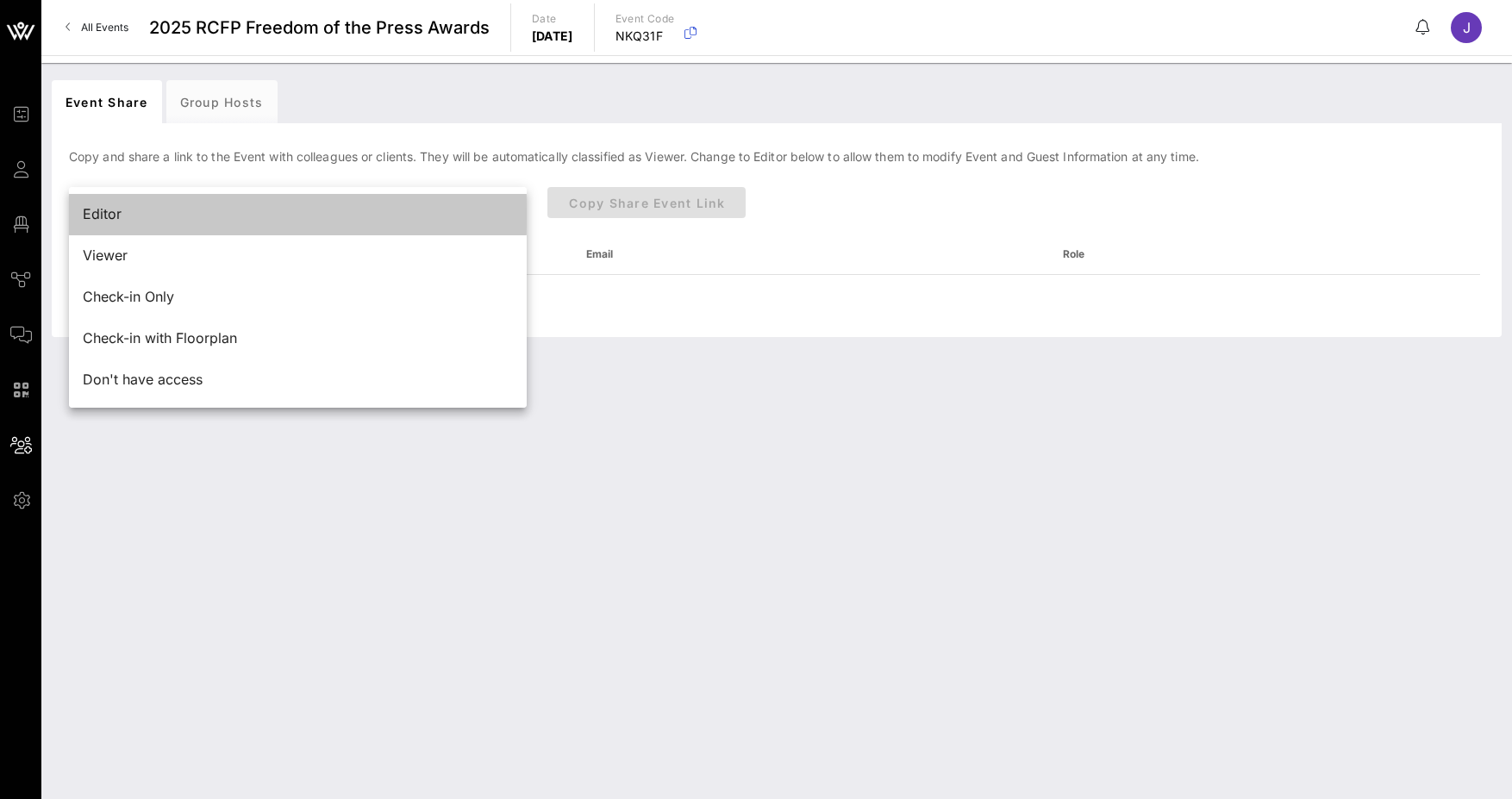
click at [229, 204] on div "Editor" at bounding box center [298, 213] width 431 height 37
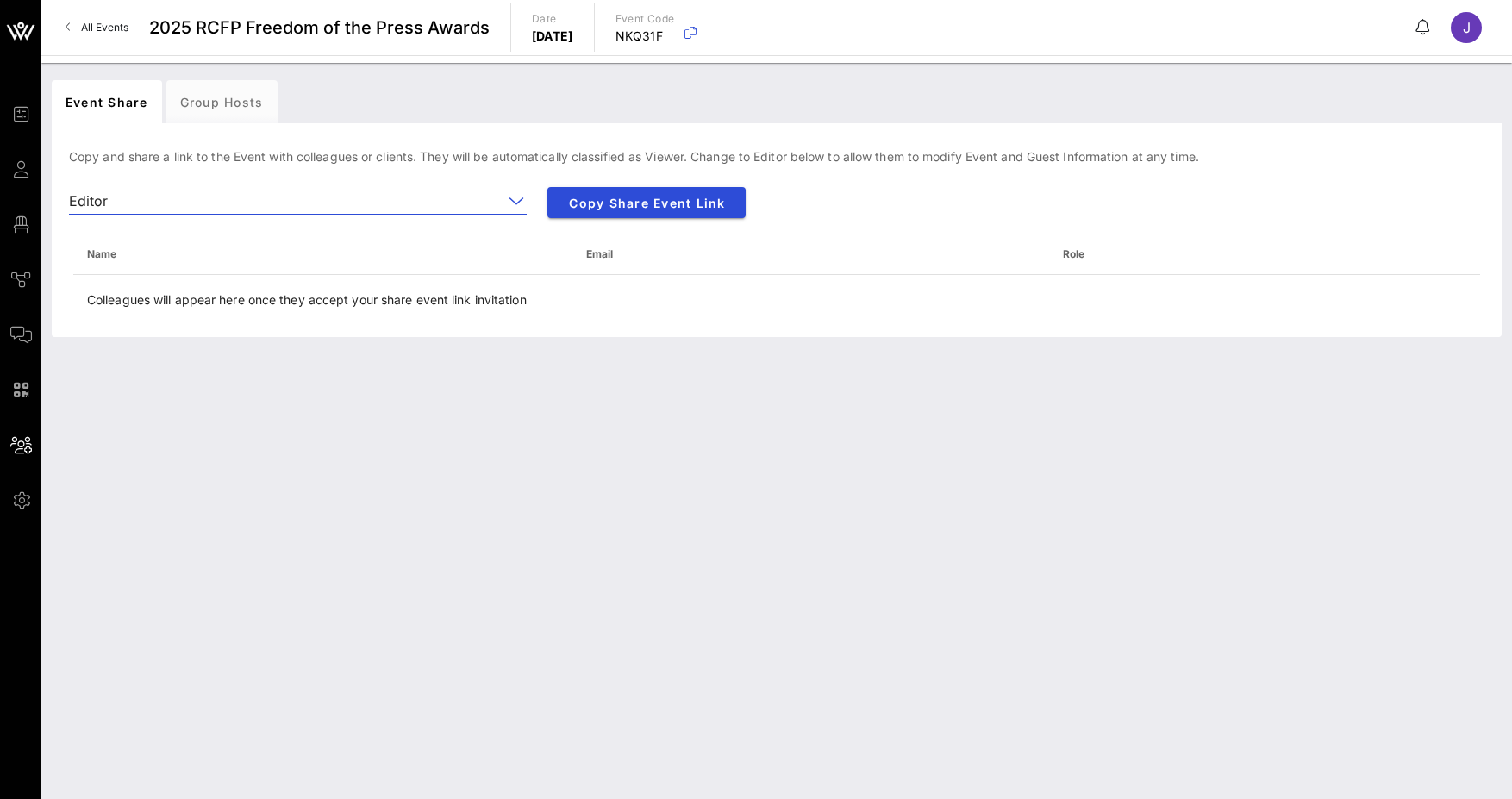
click at [135, 259] on th "Name" at bounding box center [322, 254] width 499 height 42
click at [469, 455] on div "Event Share Group Hosts [PERSON_NAME] and share a link to the Event with collea…" at bounding box center [777, 431] width 1470 height 736
click at [204, 102] on div "Group Hosts" at bounding box center [222, 102] width 111 height 43
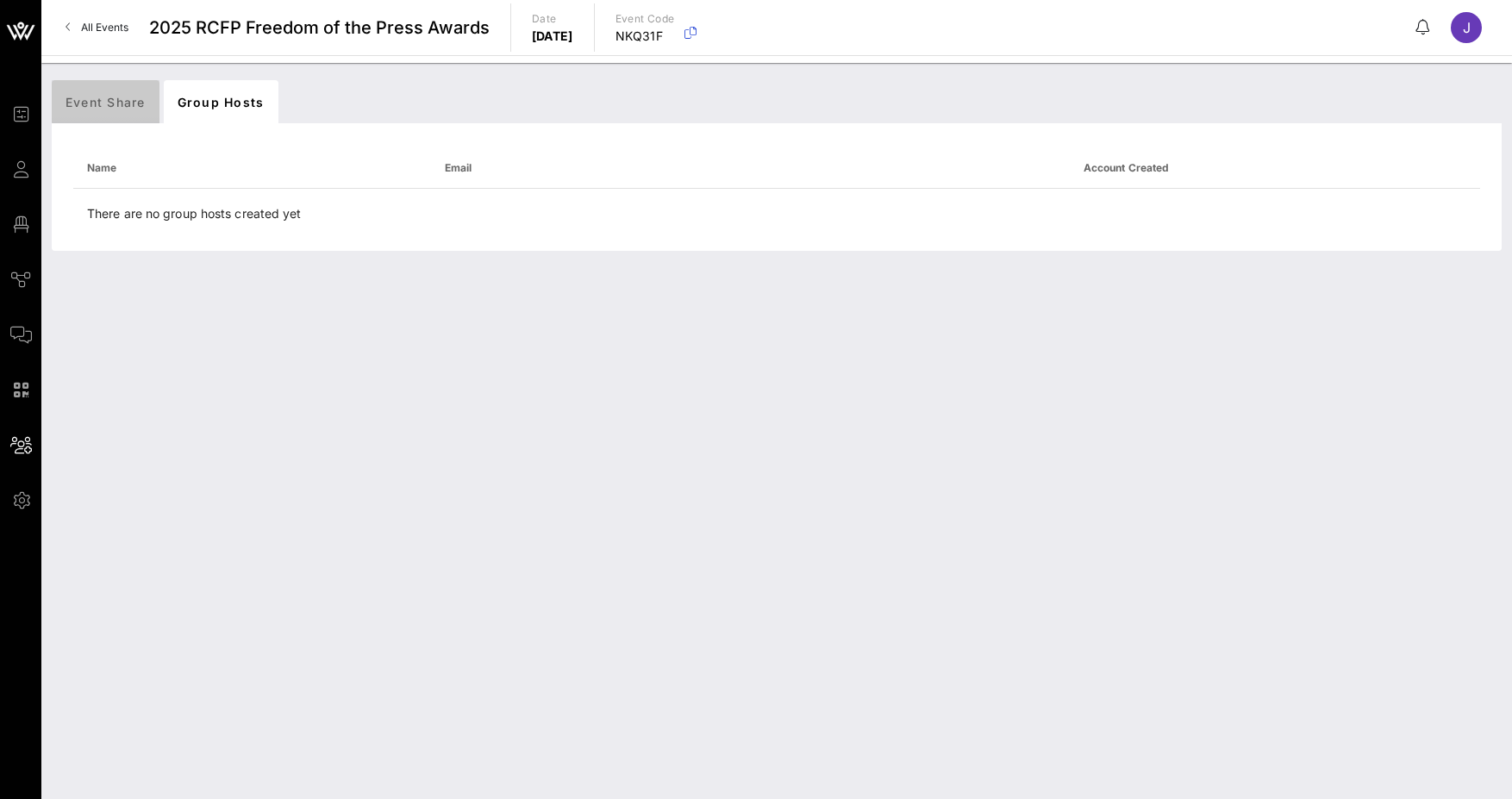
click at [107, 108] on div "Event Share" at bounding box center [106, 102] width 108 height 43
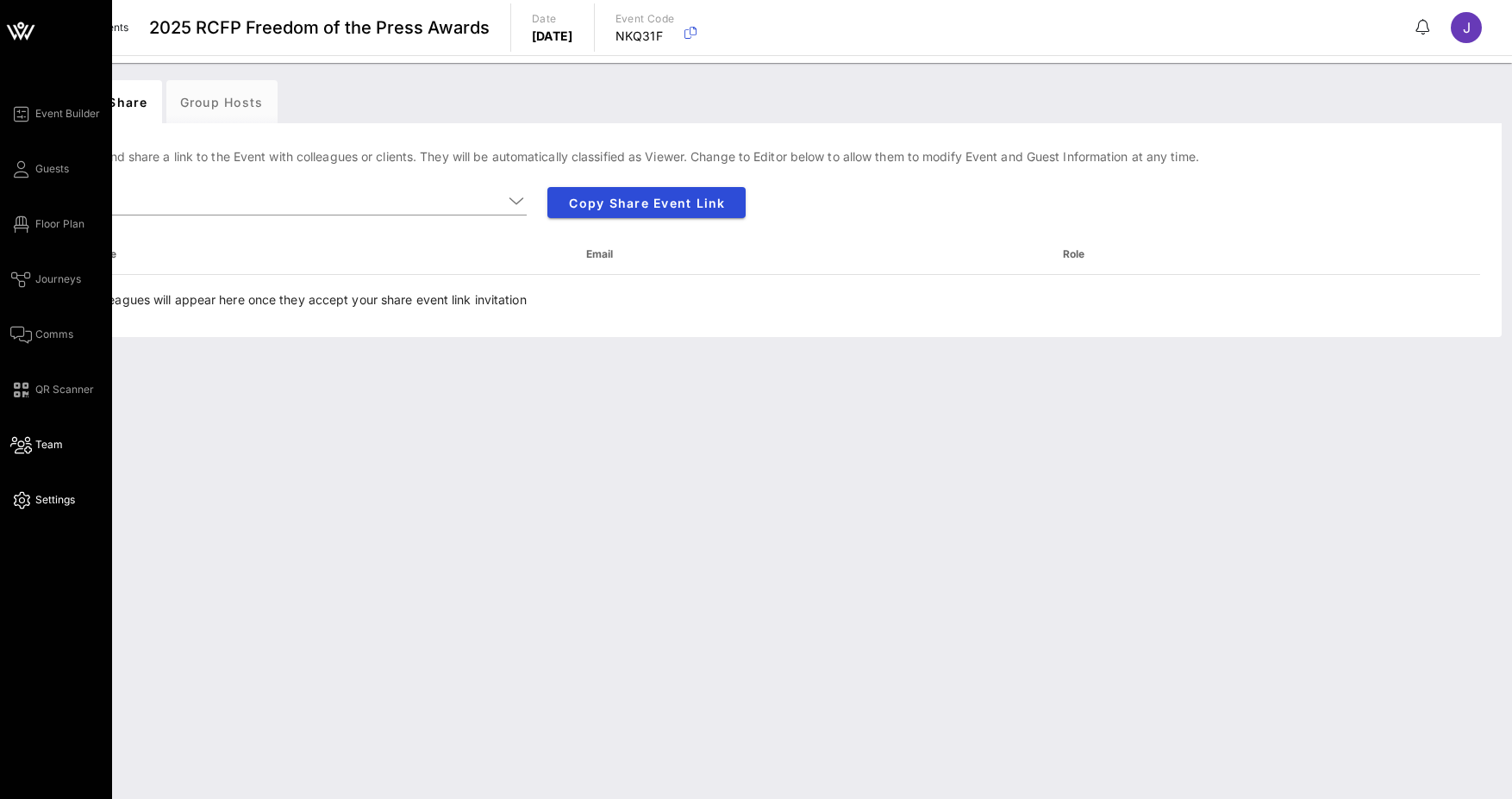
click at [65, 495] on span "Settings" at bounding box center [56, 500] width 40 height 16
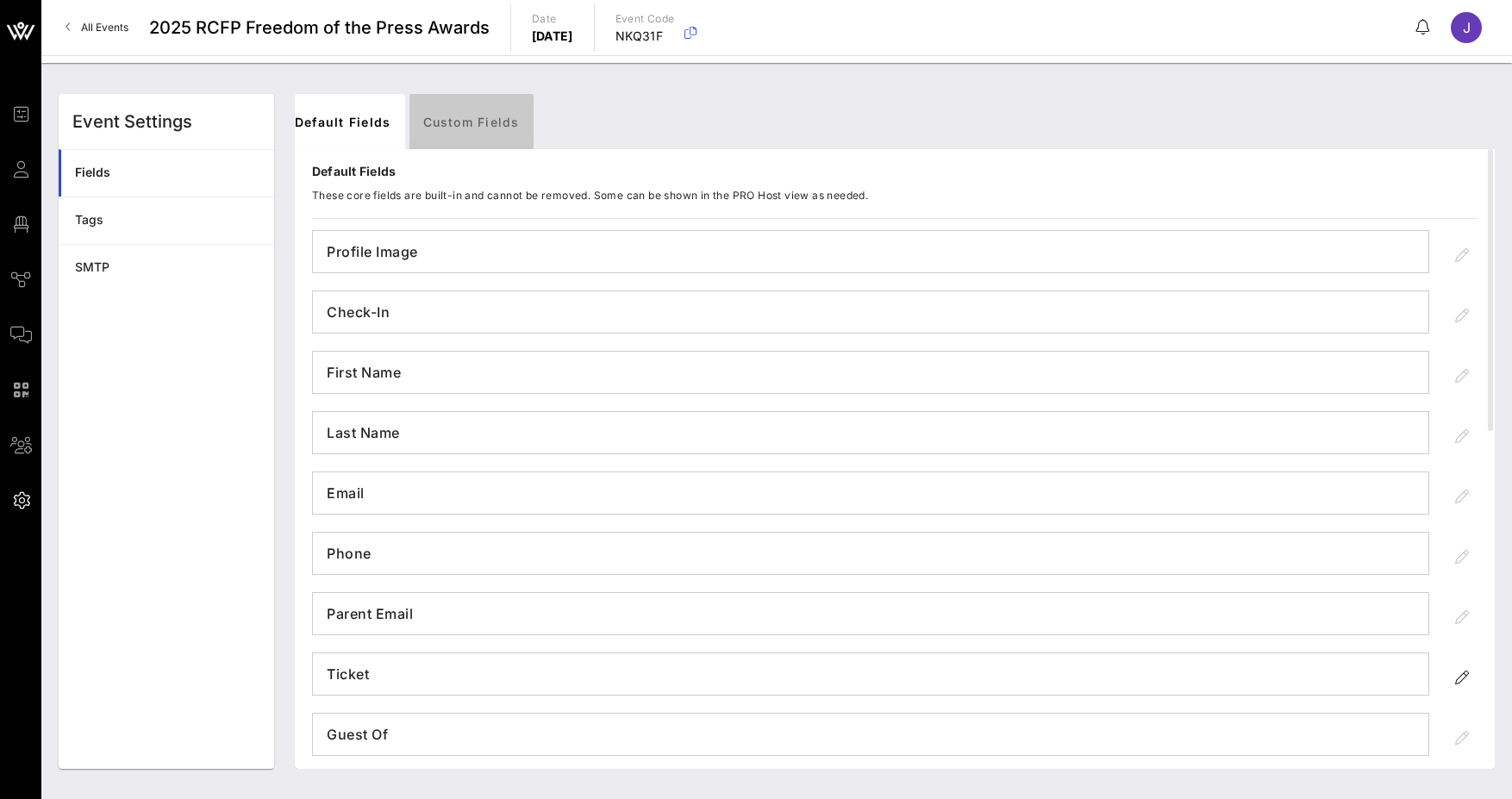
click at [448, 120] on link "Custom Fields" at bounding box center [471, 121] width 124 height 56
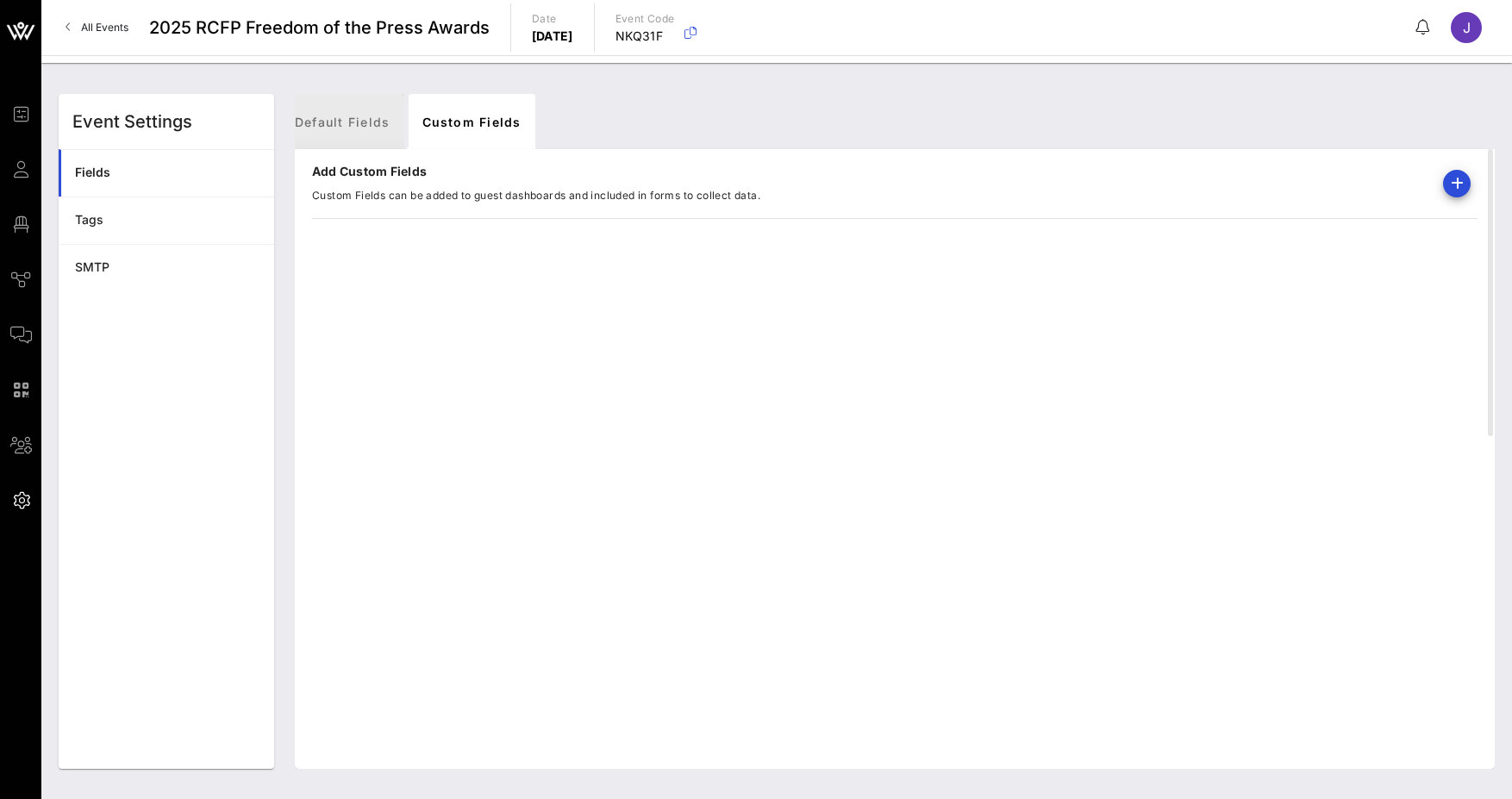
click at [355, 115] on link "Default Fields" at bounding box center [343, 121] width 123 height 56
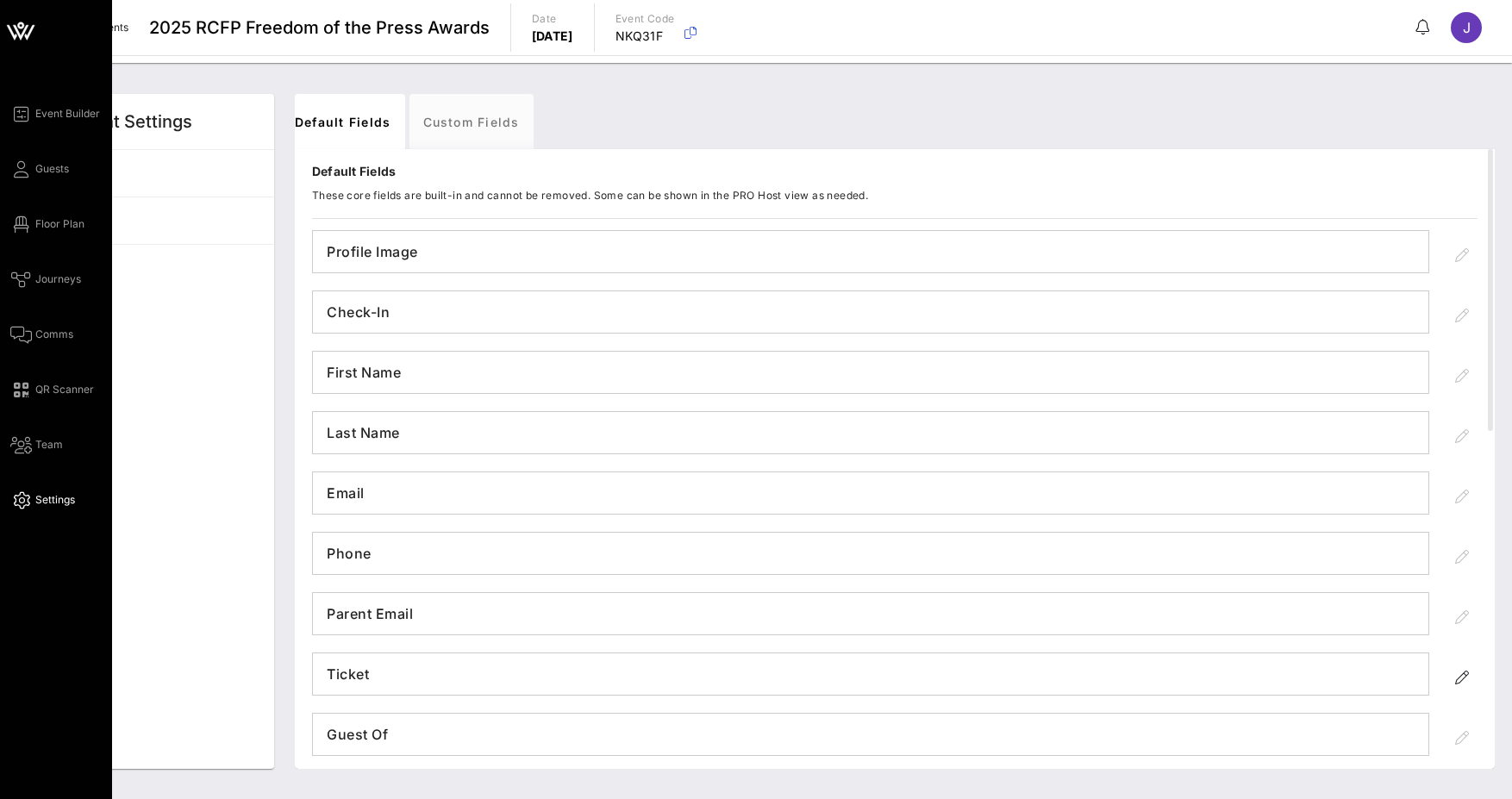
click at [70, 185] on div "Event Builder Guests Floor Plan Journeys Comms QR Scanner Team Settings" at bounding box center [61, 306] width 102 height 407
click at [45, 162] on span "Guests" at bounding box center [52, 169] width 34 height 16
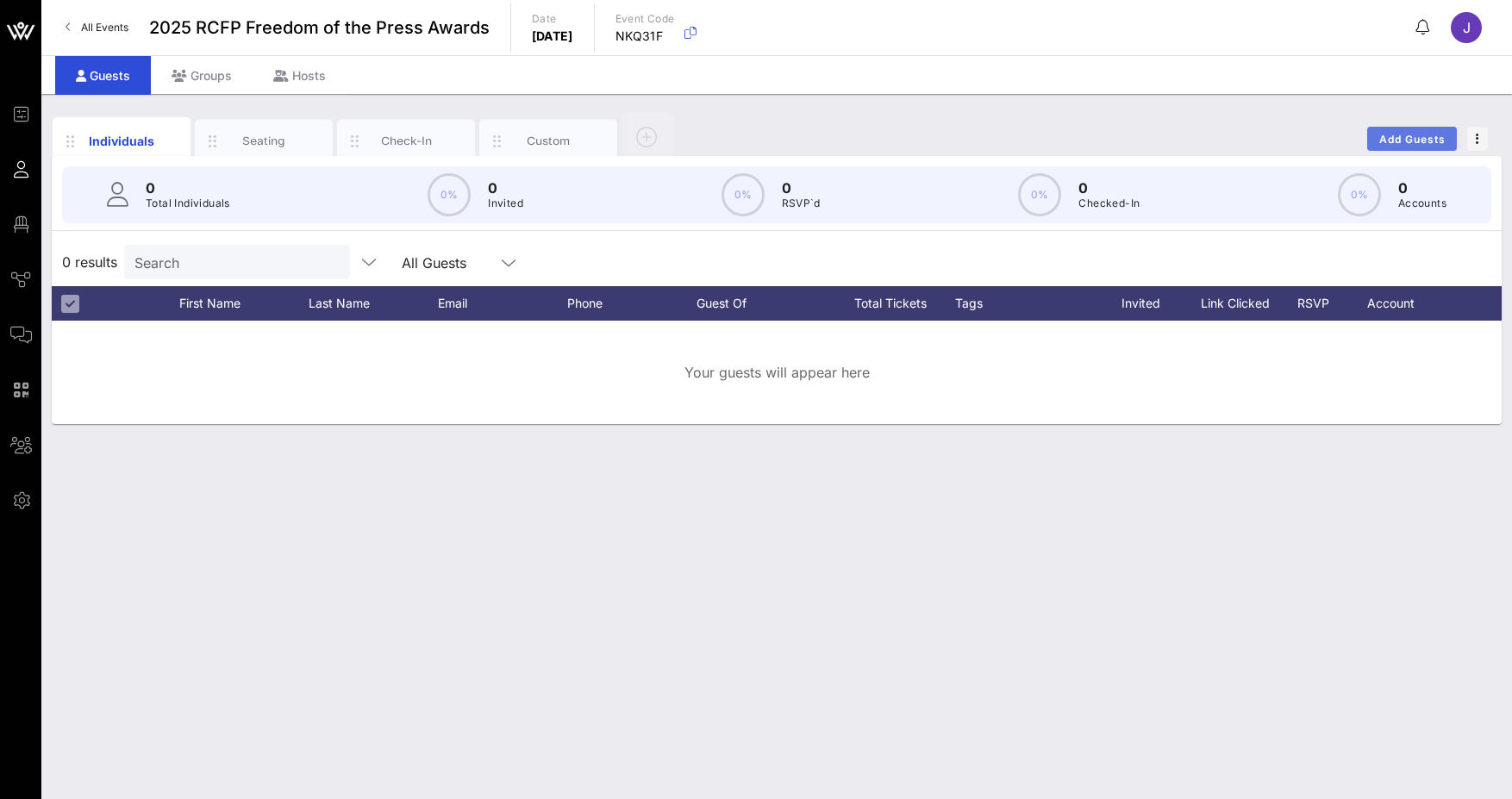
click at [1393, 137] on span "Add Guests" at bounding box center [1412, 139] width 68 height 13
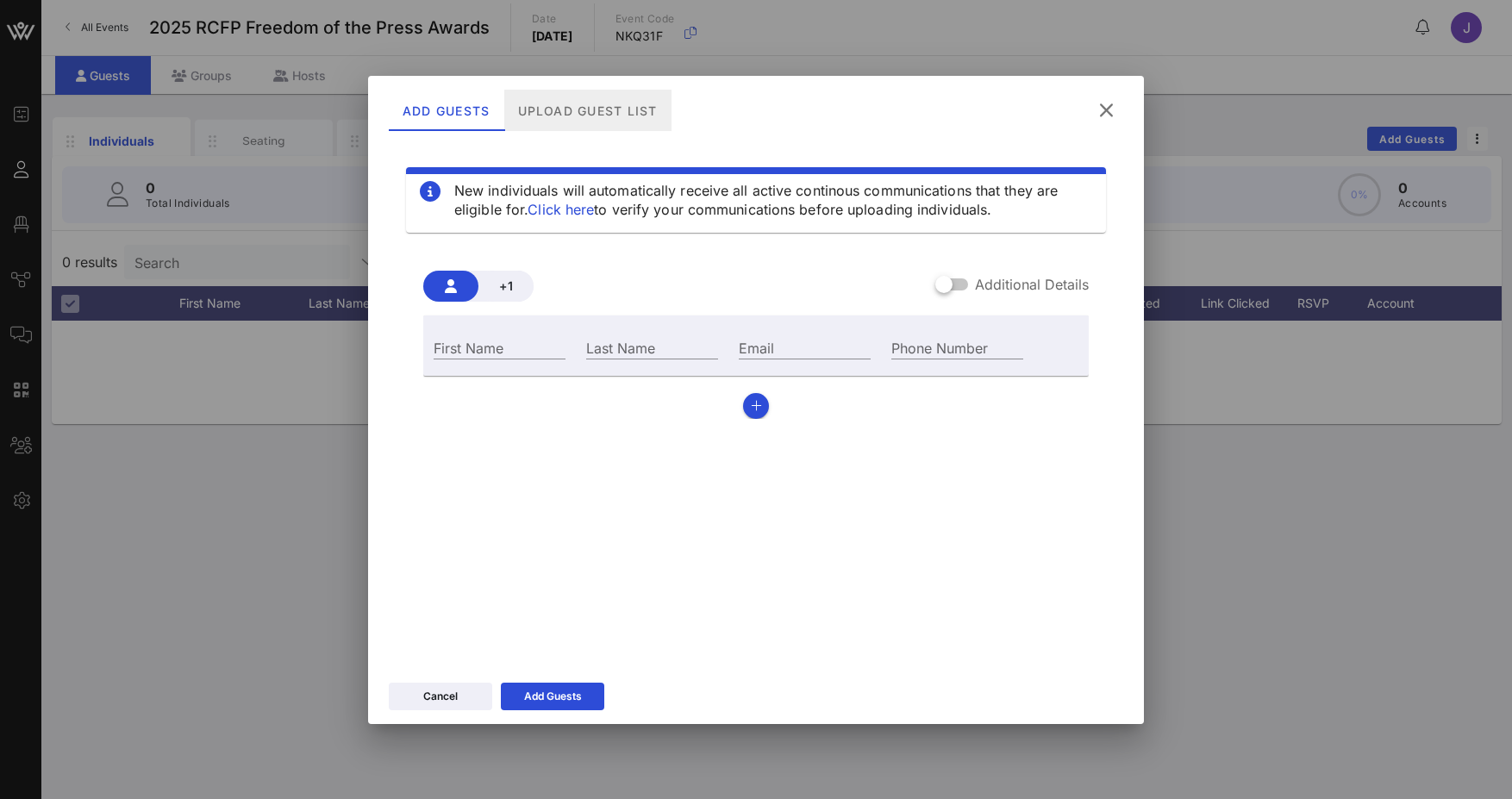
click at [536, 102] on div "Upload Guest List" at bounding box center [588, 110] width 168 height 42
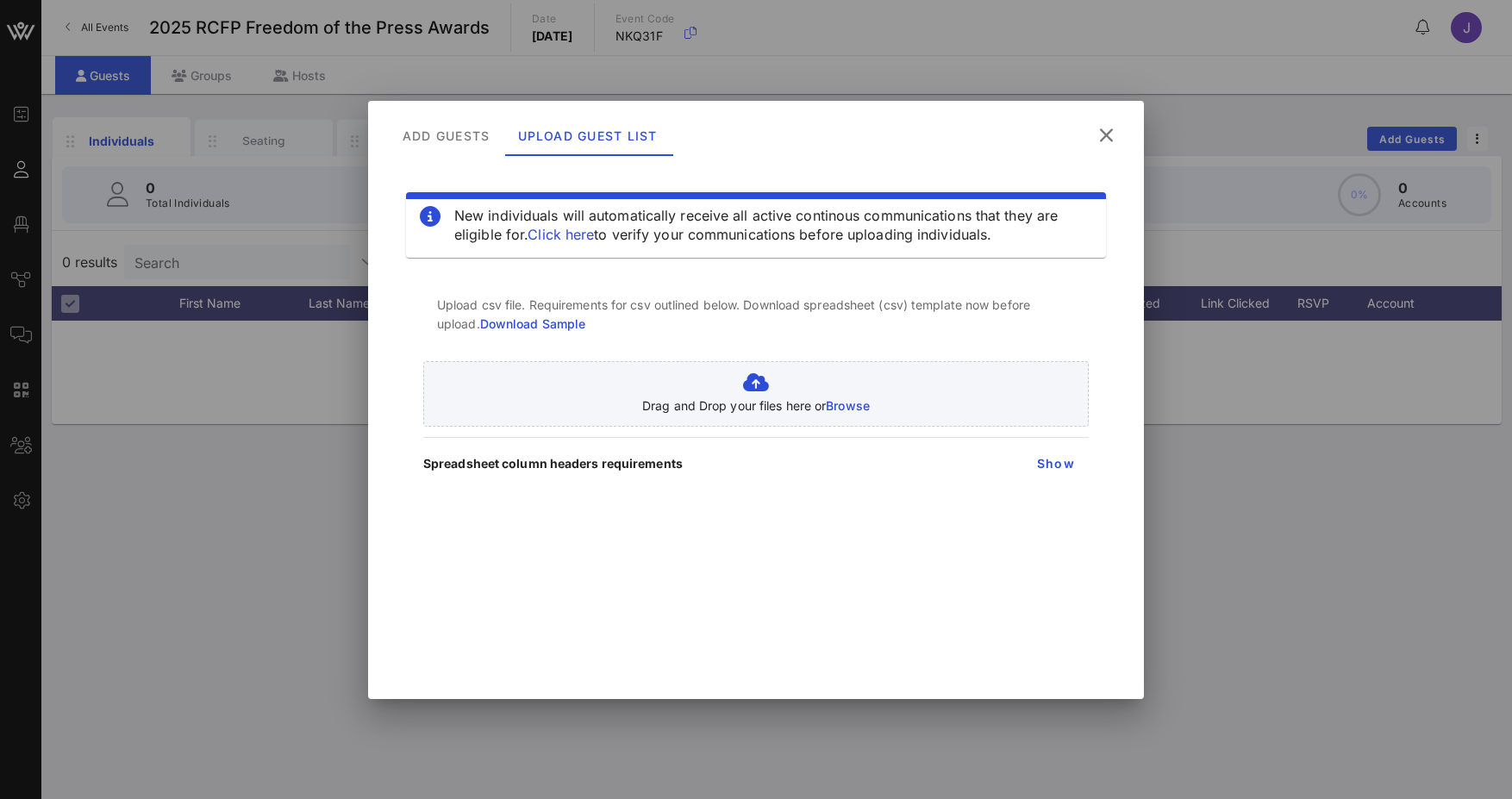
drag, startPoint x: 526, startPoint y: 217, endPoint x: 1039, endPoint y: 251, distance: 514.1
click at [1039, 251] on div "New individuals will automatically receive all active continous communications …" at bounding box center [756, 224] width 700 height 65
click at [1106, 137] on icon at bounding box center [1106, 135] width 23 height 21
